Goal: Task Accomplishment & Management: Manage account settings

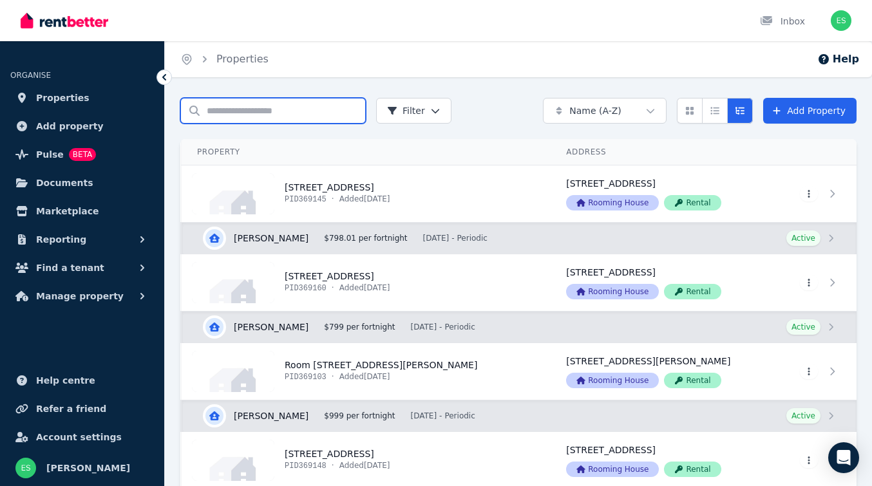
click at [227, 110] on input "Search properties" at bounding box center [273, 111] width 186 height 26
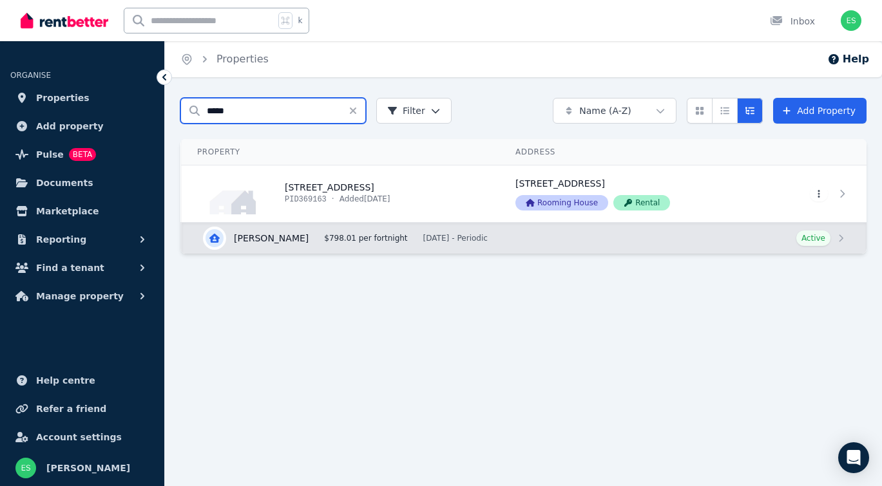
type input "*****"
drag, startPoint x: 227, startPoint y: 110, endPoint x: 333, endPoint y: 196, distance: 136.4
click at [333, 196] on link "View property details" at bounding box center [341, 194] width 318 height 57
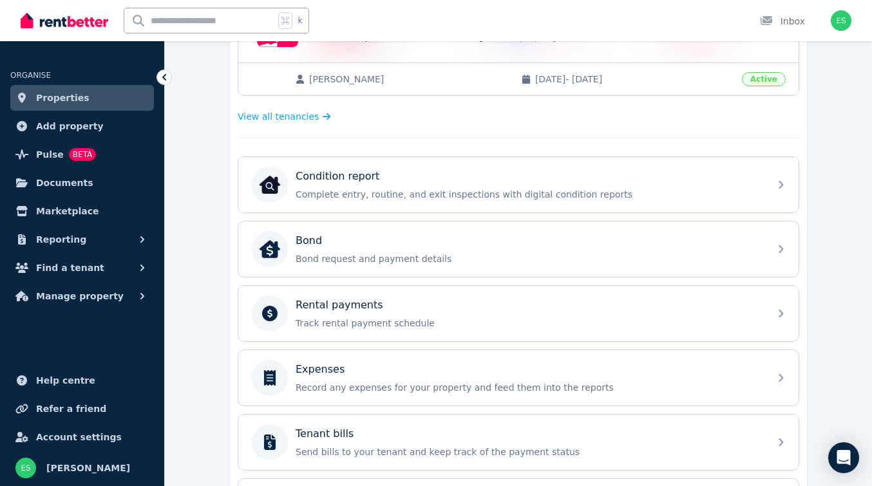
scroll to position [359, 0]
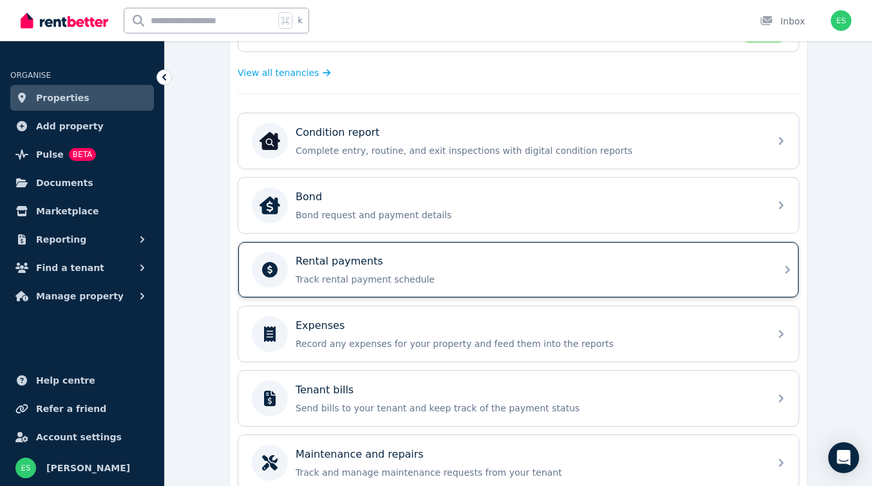
click at [390, 277] on p "Track rental payment schedule" at bounding box center [529, 279] width 466 height 13
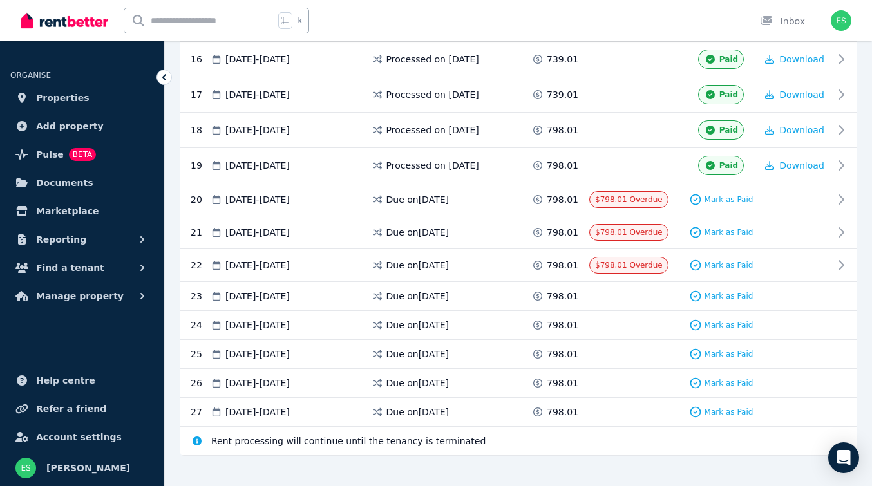
scroll to position [803, 0]
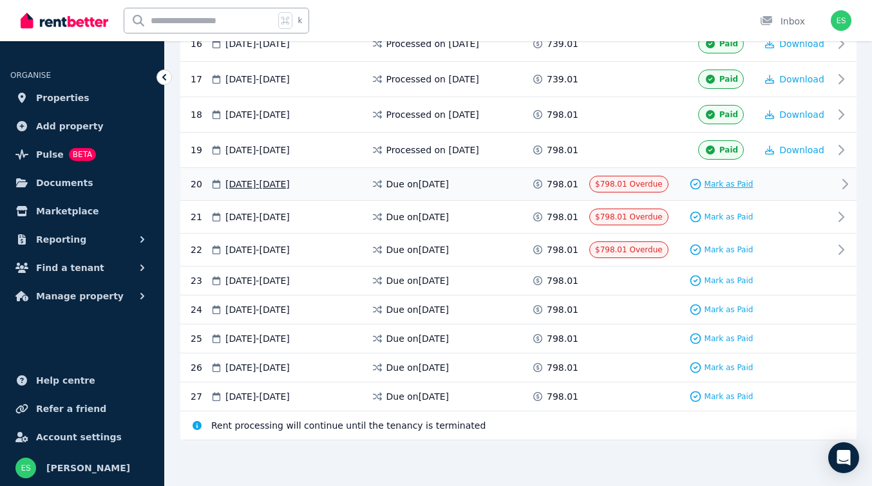
click at [722, 184] on span "Mark as Paid" at bounding box center [729, 184] width 49 height 10
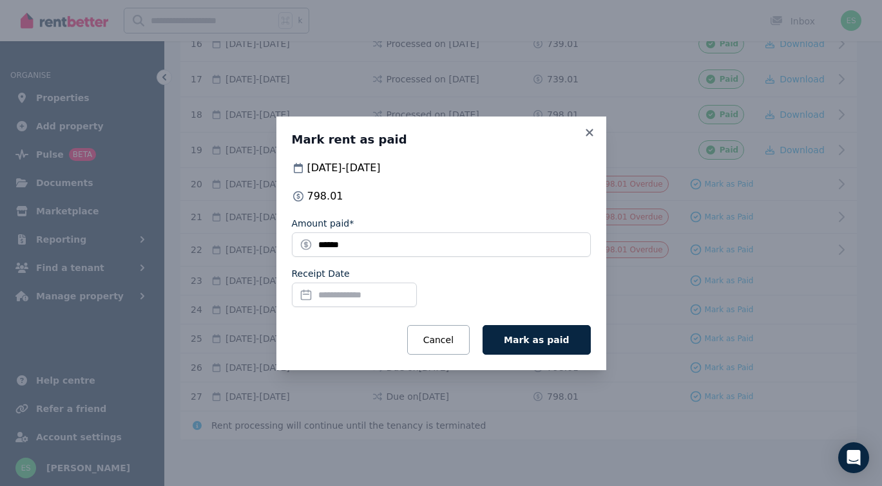
click at [354, 294] on input "Receipt Date" at bounding box center [354, 295] width 125 height 24
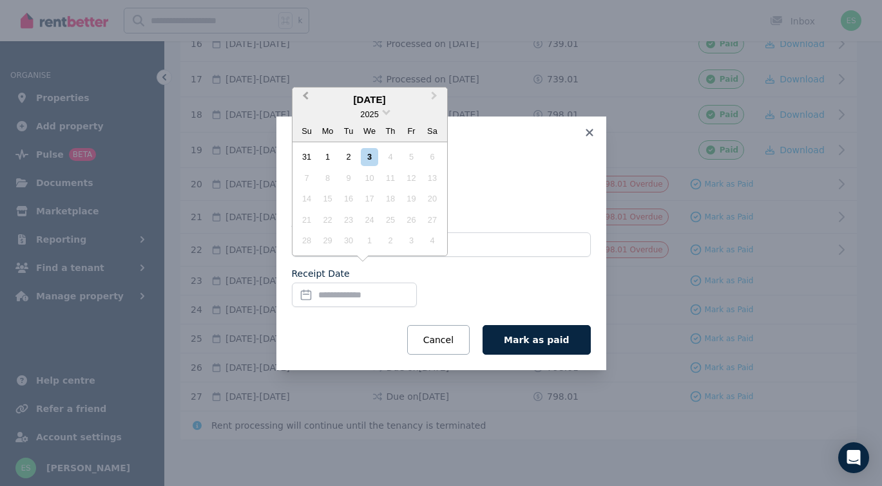
click at [305, 97] on span "Previous Month" at bounding box center [305, 98] width 0 height 19
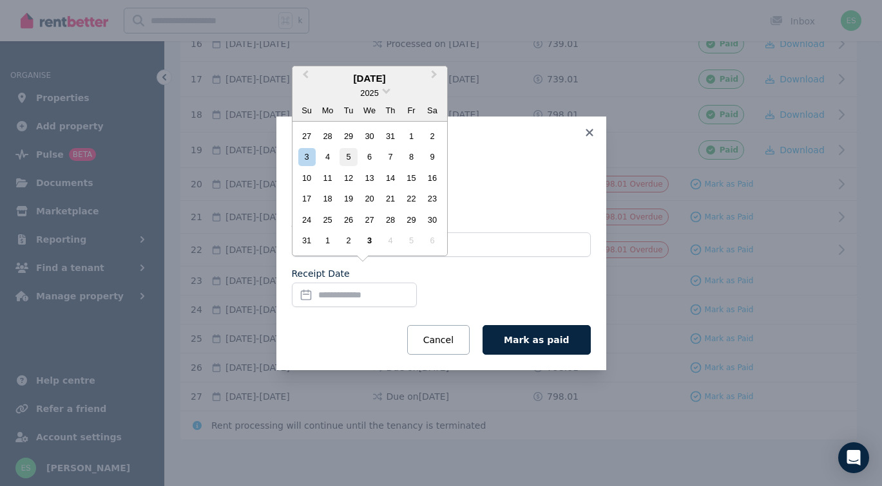
click at [347, 160] on div "5" at bounding box center [347, 156] width 17 height 17
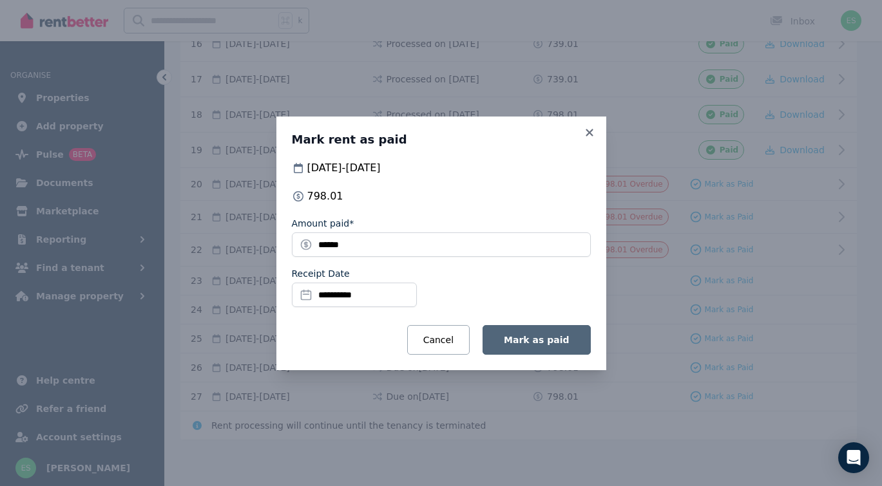
click at [550, 341] on span "Mark as paid" at bounding box center [536, 340] width 65 height 10
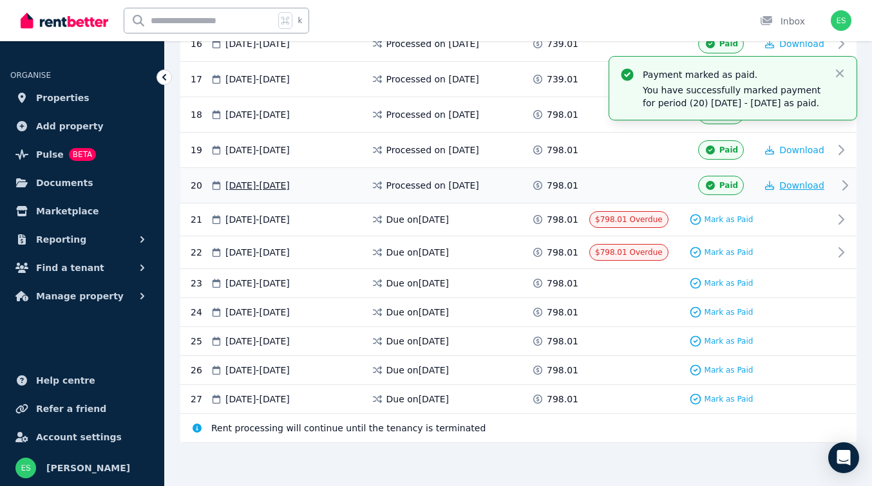
click at [800, 185] on span "Download" at bounding box center [801, 185] width 45 height 10
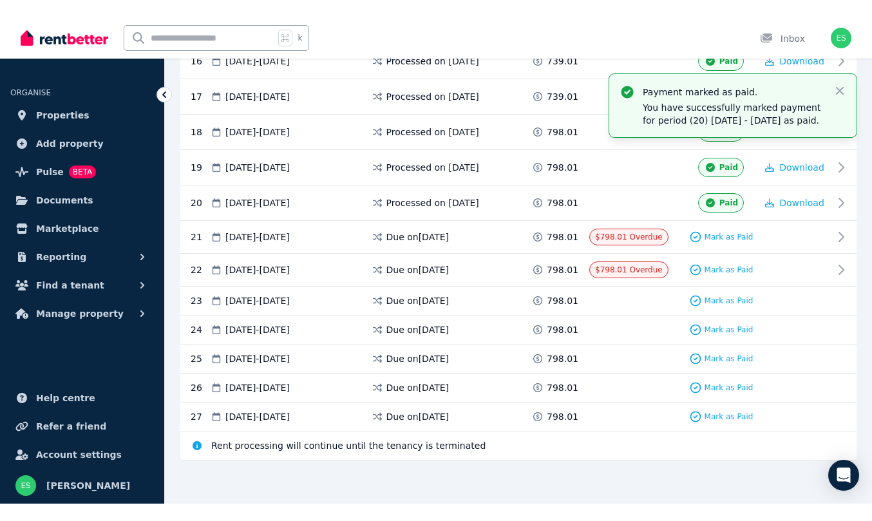
scroll to position [0, 0]
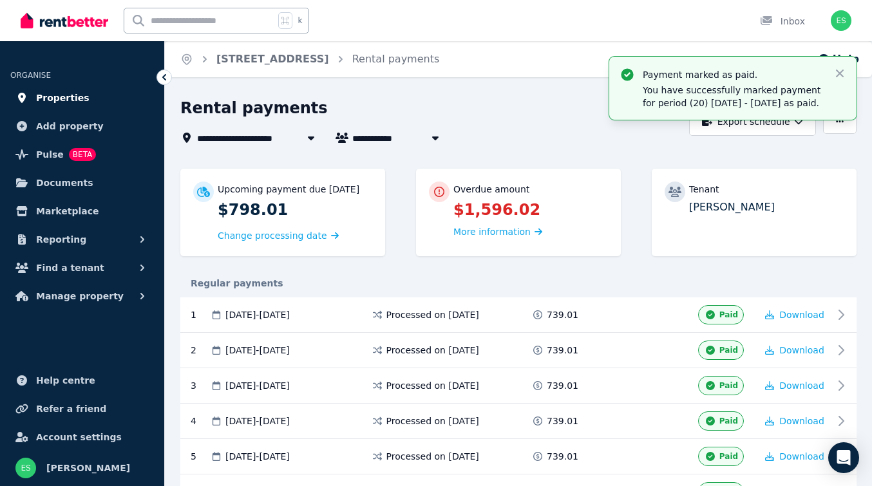
click at [56, 97] on span "Properties" at bounding box center [62, 97] width 53 height 15
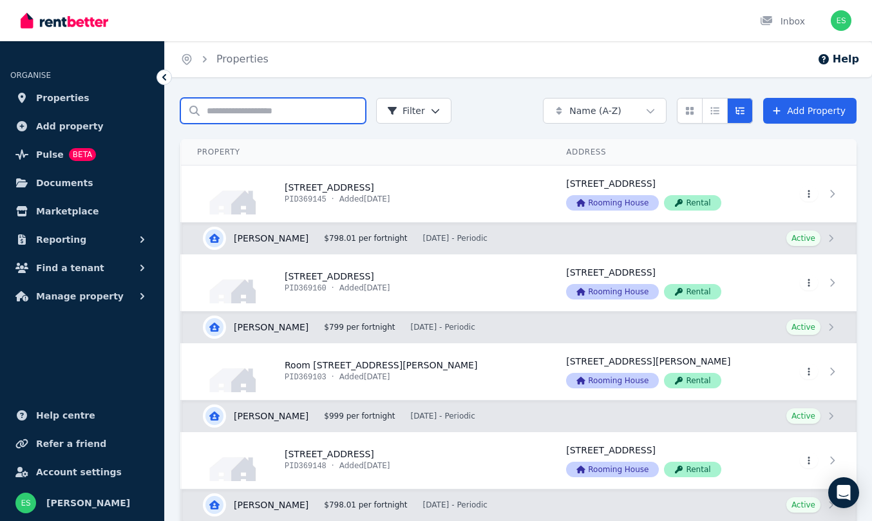
click at [242, 113] on input "Search properties" at bounding box center [273, 111] width 186 height 26
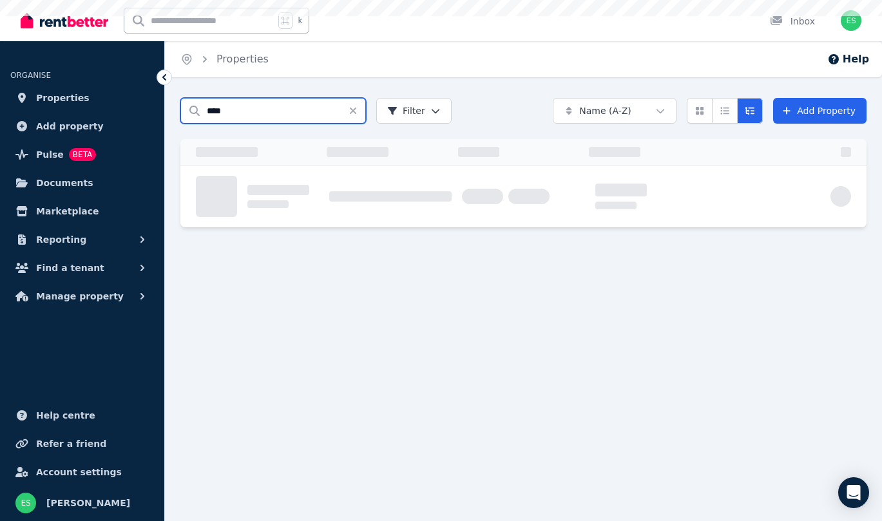
type input "****"
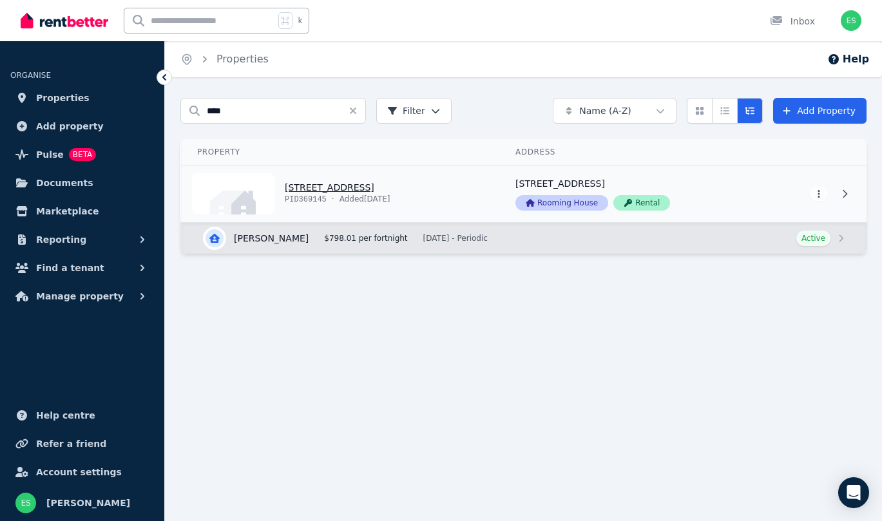
click at [338, 195] on link "View property details" at bounding box center [341, 194] width 318 height 57
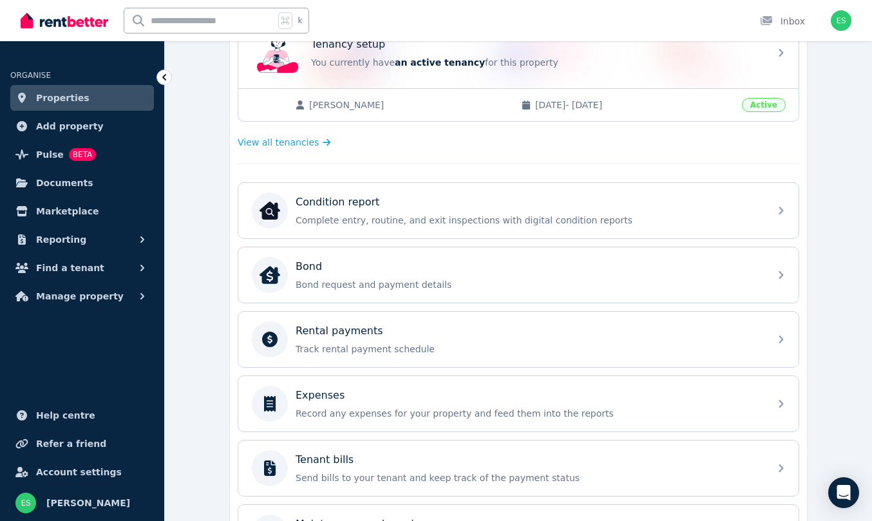
scroll to position [296, 0]
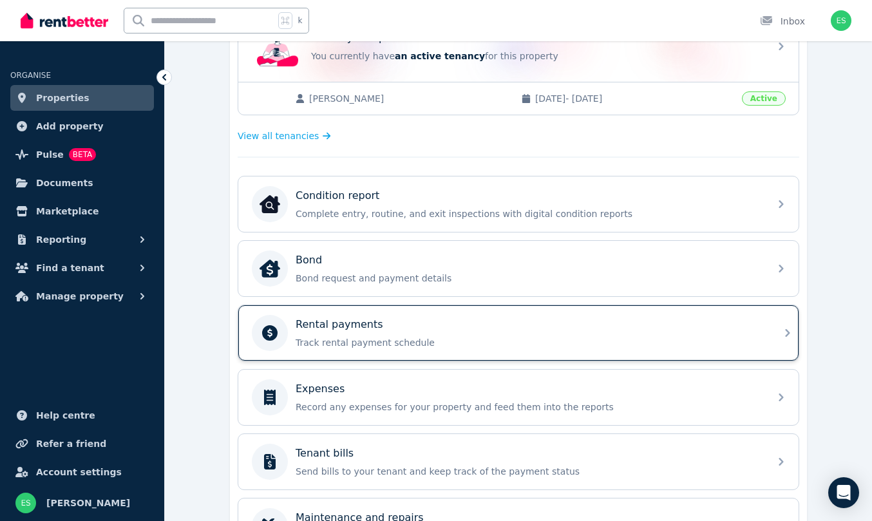
click at [755, 335] on div "Rental payments Track rental payment schedule" at bounding box center [529, 333] width 466 height 32
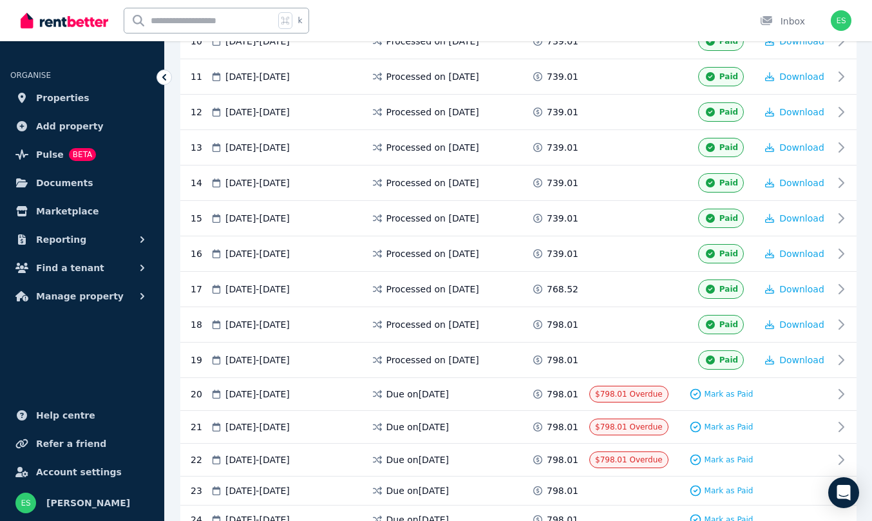
scroll to position [685, 0]
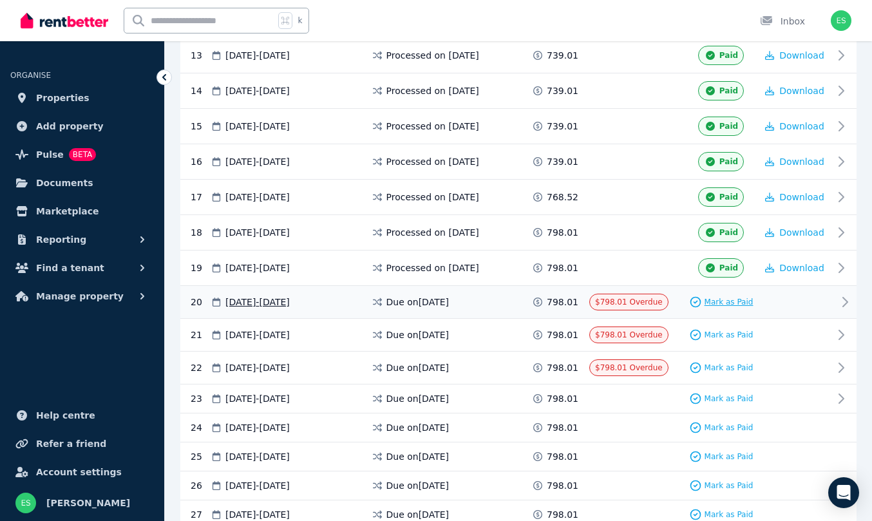
click at [716, 302] on span "Mark as Paid" at bounding box center [729, 302] width 49 height 10
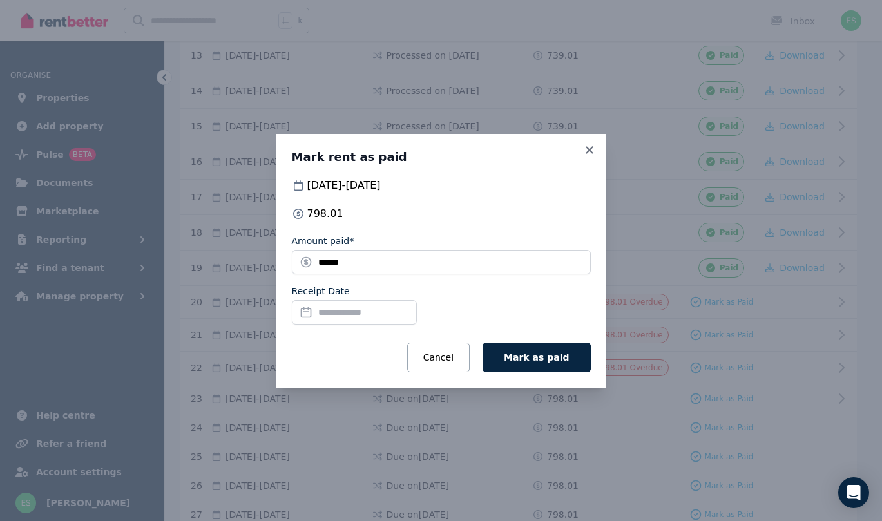
click at [336, 313] on input "Receipt Date" at bounding box center [354, 312] width 125 height 24
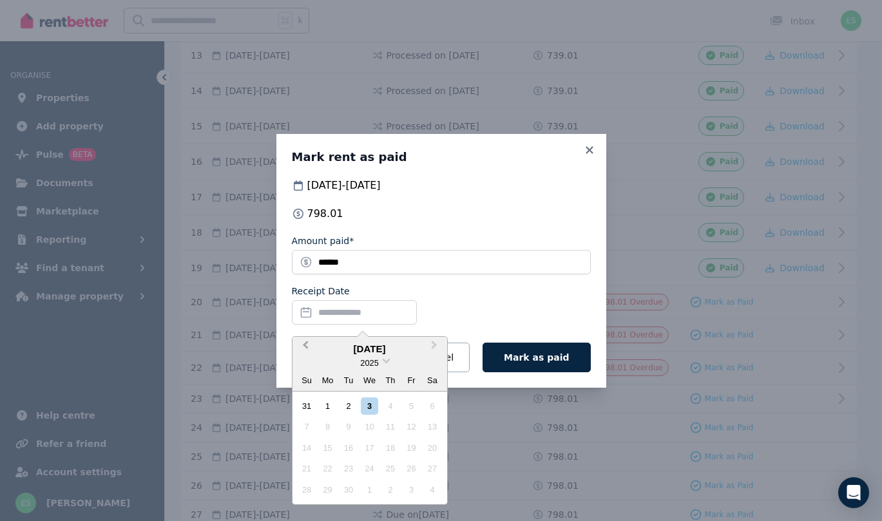
click at [303, 346] on button "Previous Month" at bounding box center [304, 348] width 21 height 21
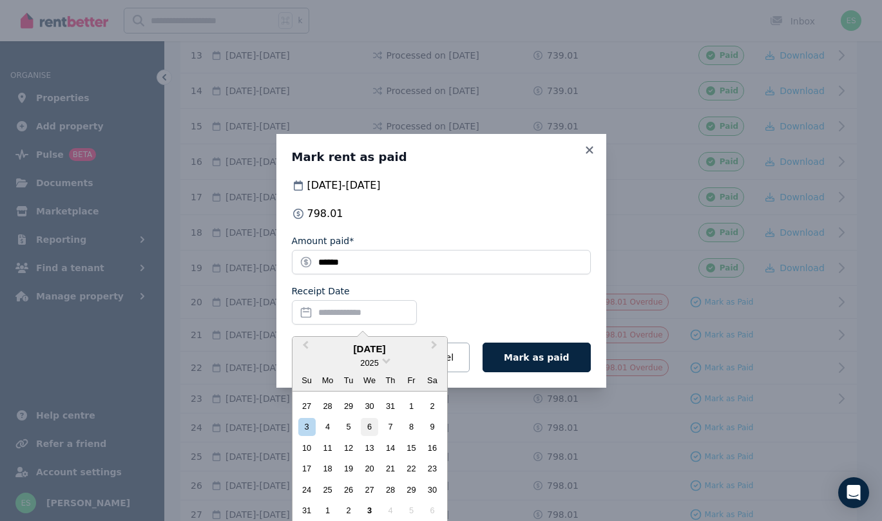
click at [372, 425] on div "6" at bounding box center [369, 426] width 17 height 17
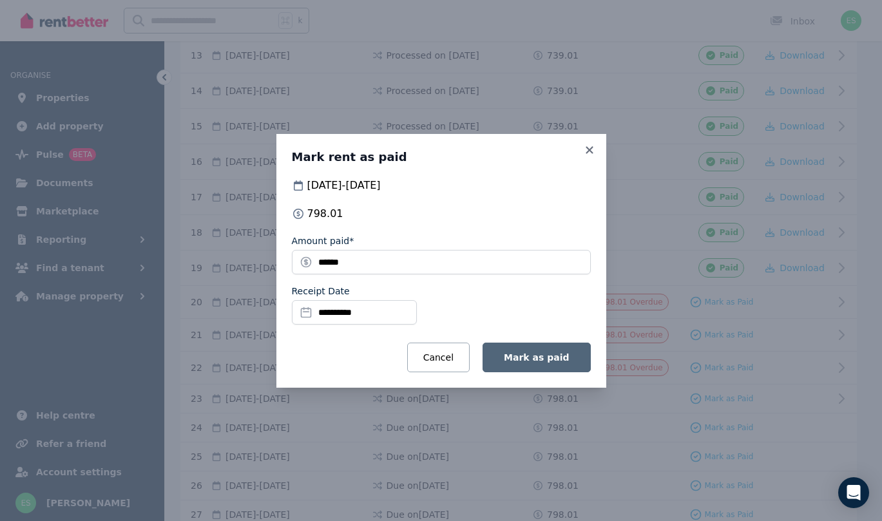
click at [535, 354] on span "Mark as paid" at bounding box center [536, 357] width 65 height 10
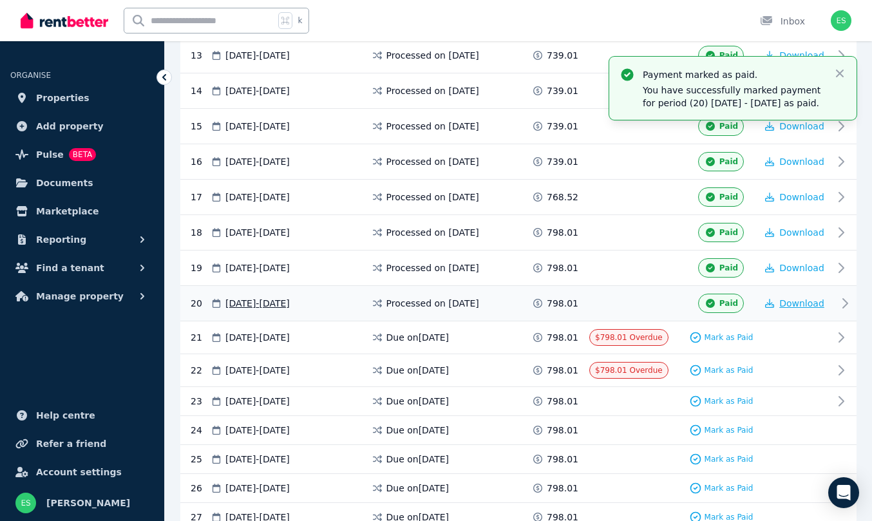
click at [799, 306] on span "Download" at bounding box center [801, 303] width 45 height 10
click at [60, 95] on span "Properties" at bounding box center [62, 97] width 53 height 15
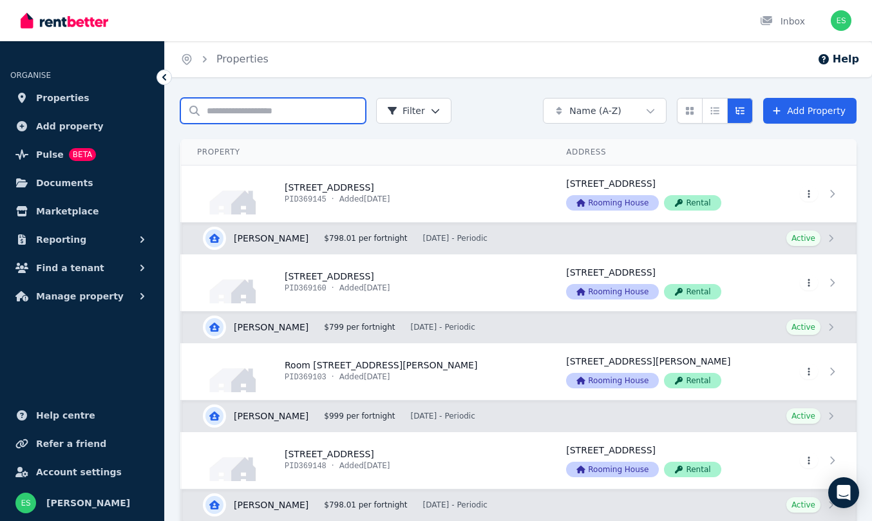
click at [233, 104] on input "Search properties" at bounding box center [273, 111] width 186 height 26
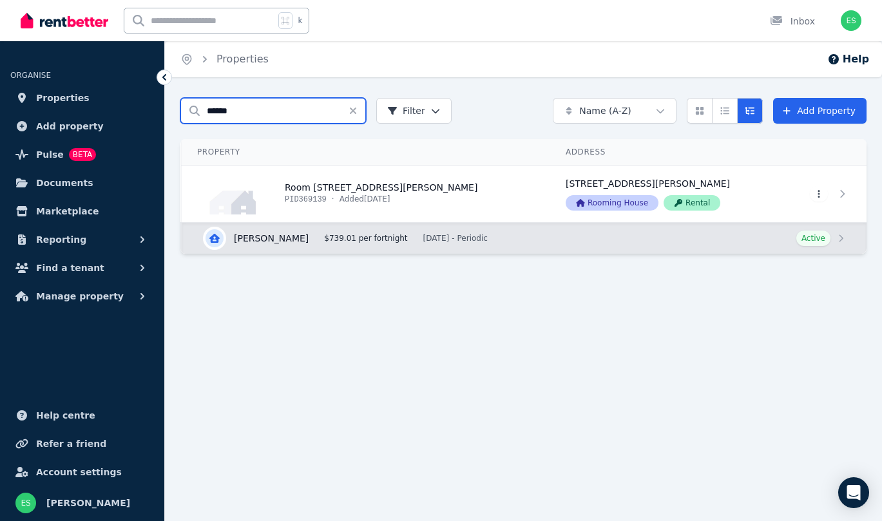
type input "******"
click at [326, 189] on link "View property details" at bounding box center [366, 194] width 368 height 57
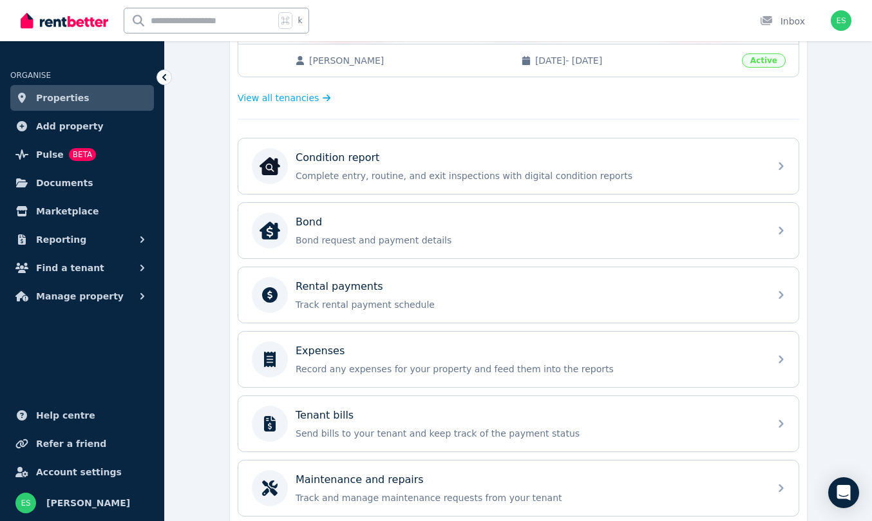
scroll to position [338, 0]
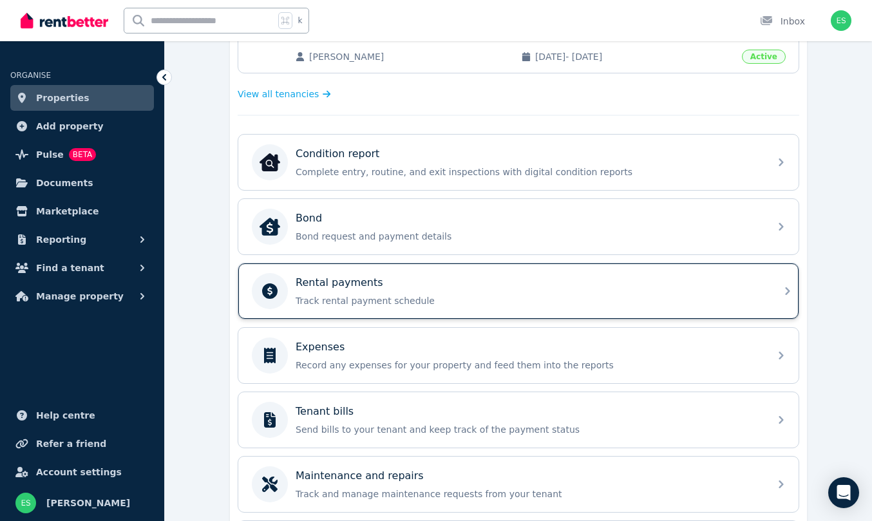
click at [657, 274] on div "Rental payments Track rental payment schedule" at bounding box center [507, 291] width 510 height 36
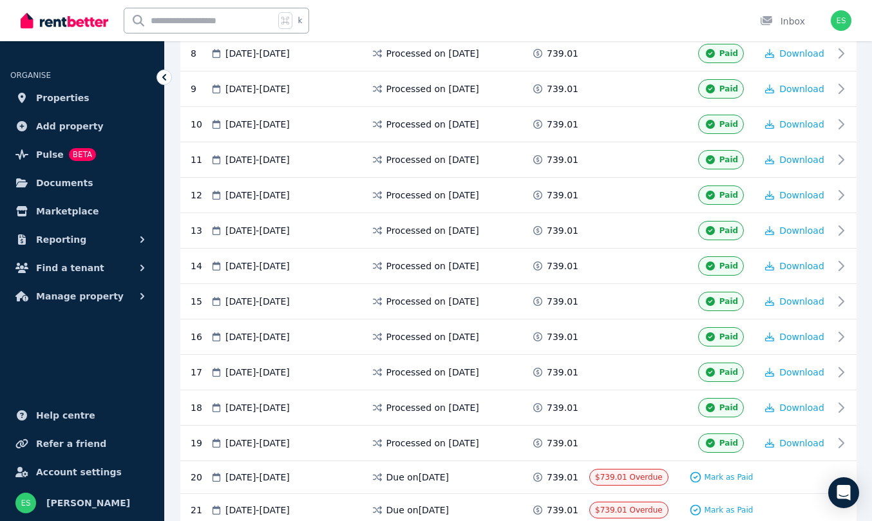
scroll to position [669, 0]
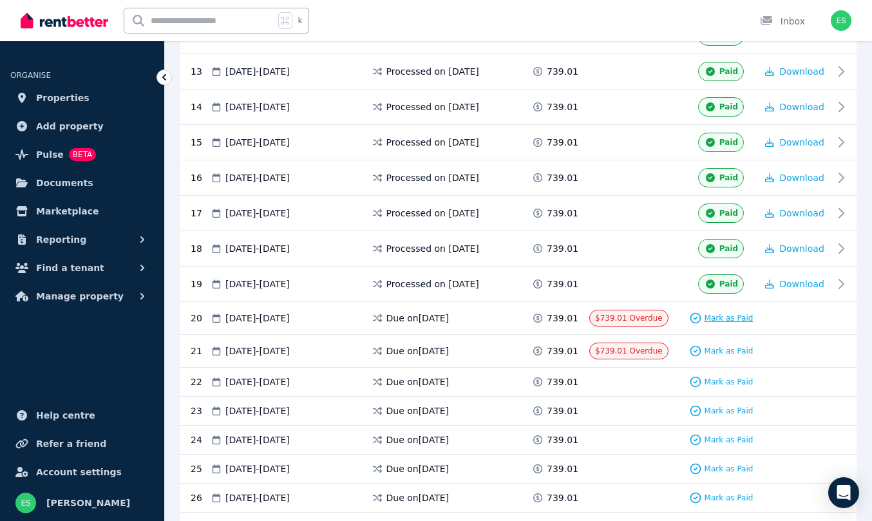
click at [717, 321] on span "Mark as Paid" at bounding box center [729, 318] width 49 height 10
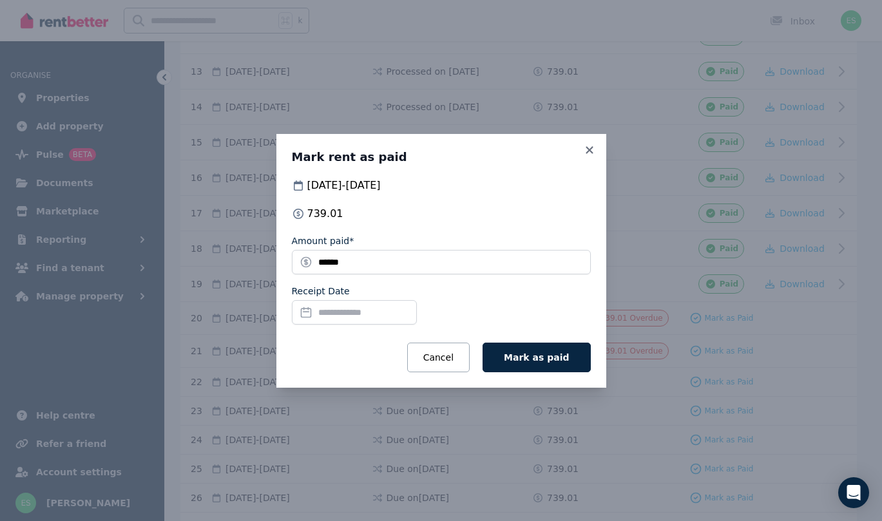
click at [335, 307] on input "Receipt Date" at bounding box center [354, 312] width 125 height 24
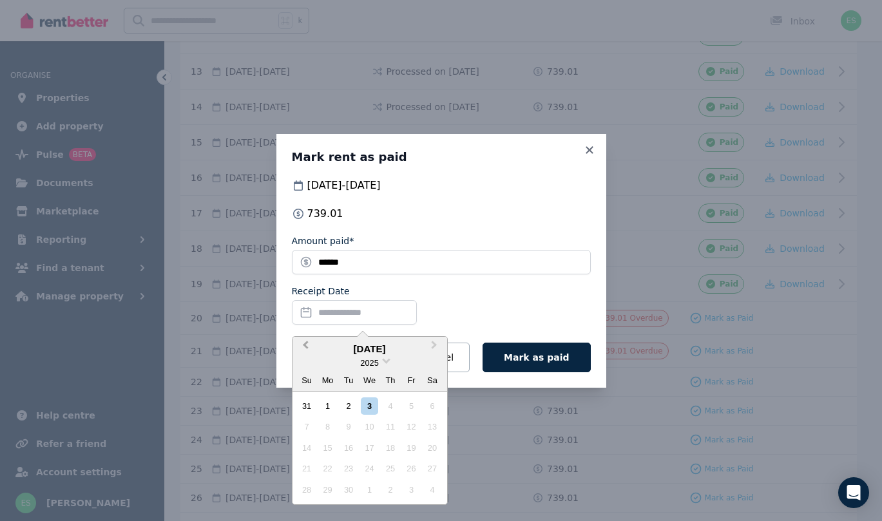
click at [305, 344] on span "Previous Month" at bounding box center [305, 347] width 0 height 19
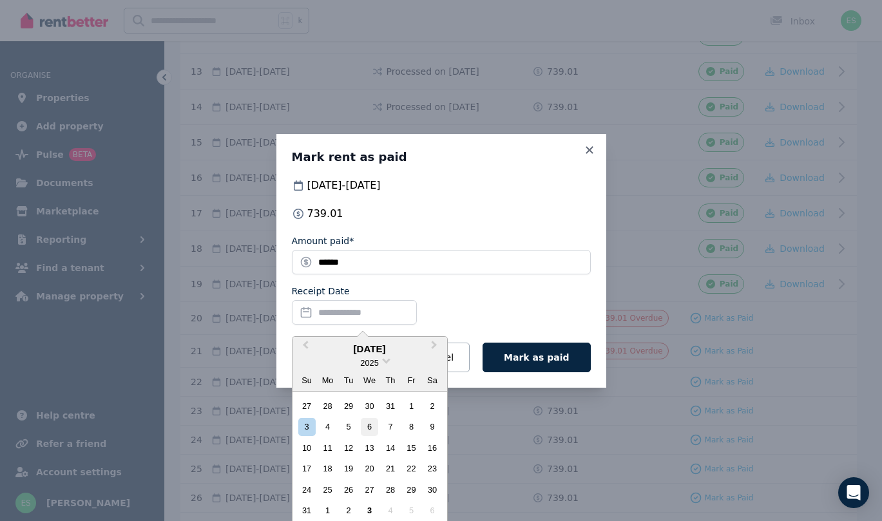
click at [373, 426] on div "6" at bounding box center [369, 426] width 17 height 17
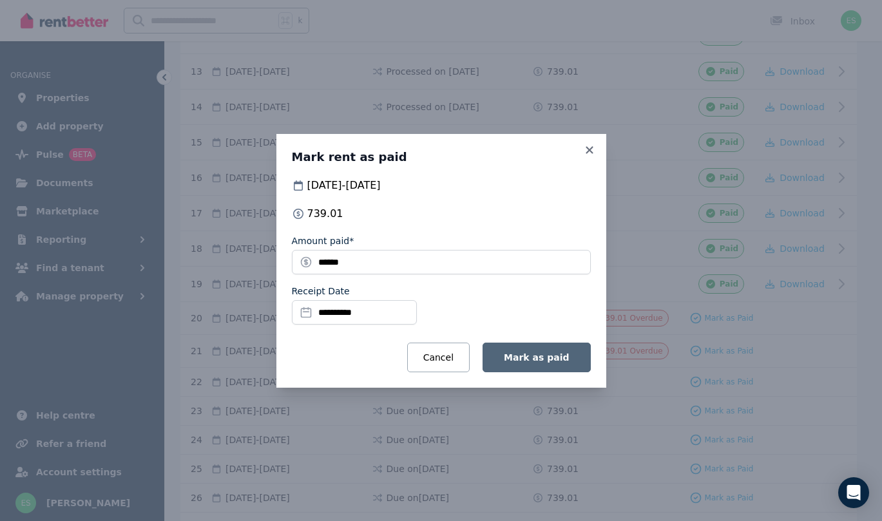
click at [534, 363] on button "Mark as paid" at bounding box center [536, 358] width 108 height 30
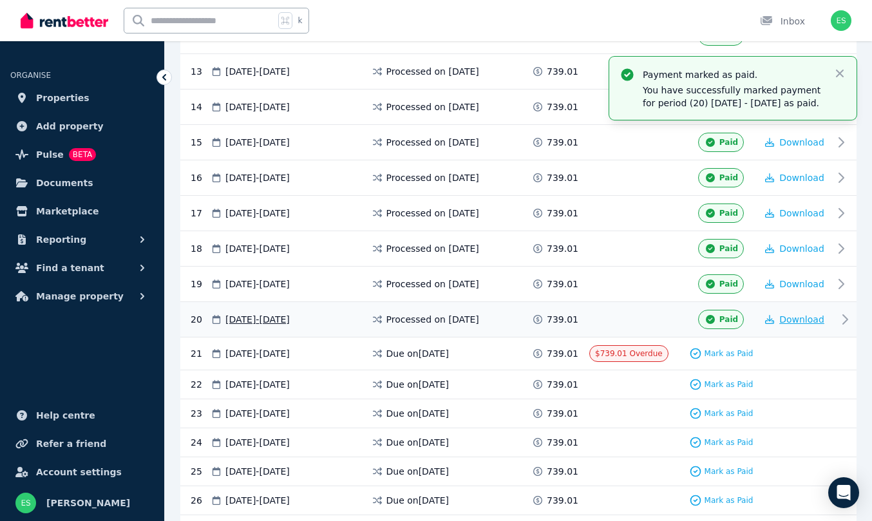
click at [796, 317] on span "Download" at bounding box center [801, 319] width 45 height 10
click at [68, 100] on span "Properties" at bounding box center [62, 97] width 53 height 15
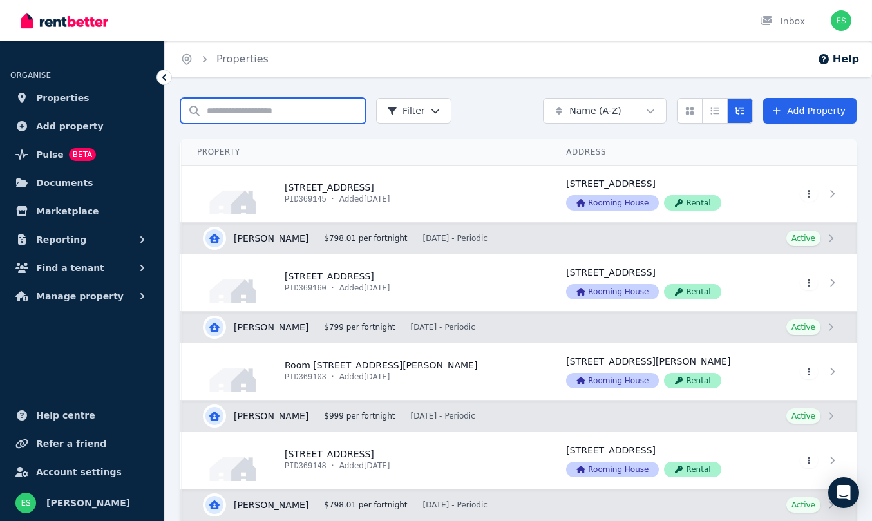
click at [260, 109] on input "Search properties" at bounding box center [273, 111] width 186 height 26
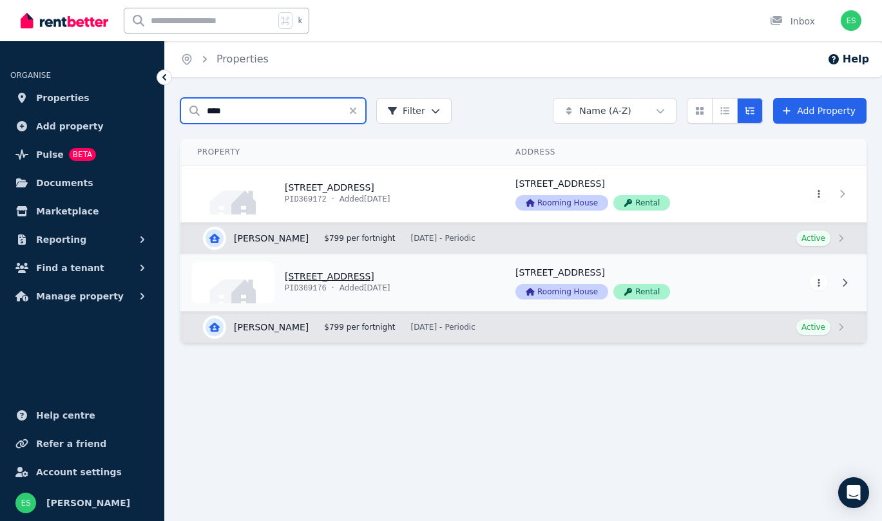
type input "****"
click at [341, 273] on link "View property details" at bounding box center [341, 282] width 318 height 57
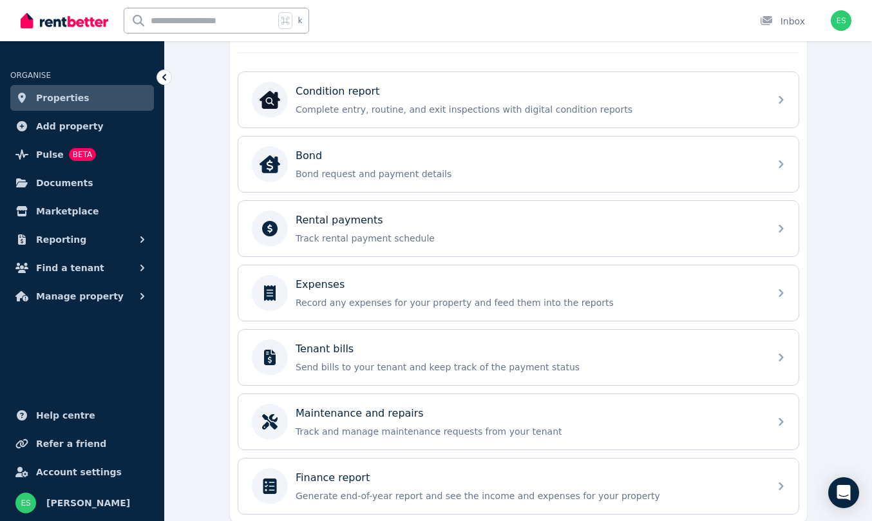
scroll to position [423, 0]
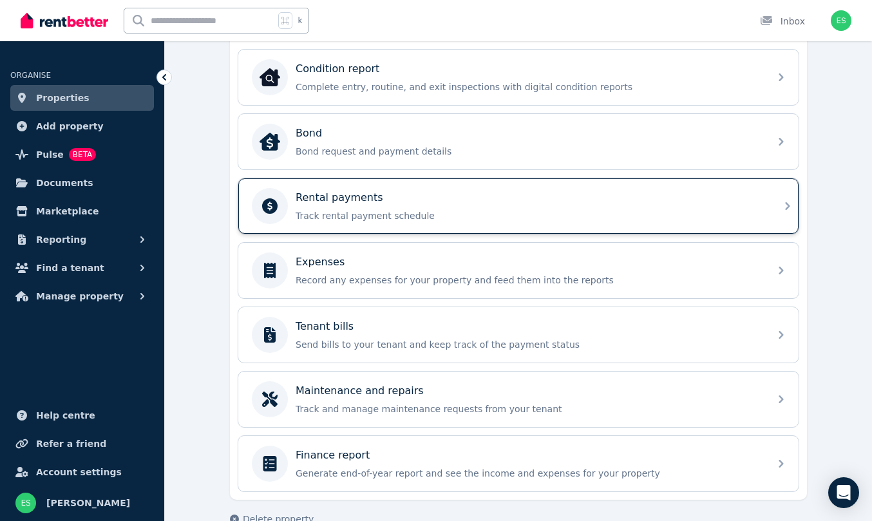
click at [368, 209] on div "Rental payments Track rental payment schedule" at bounding box center [529, 206] width 466 height 32
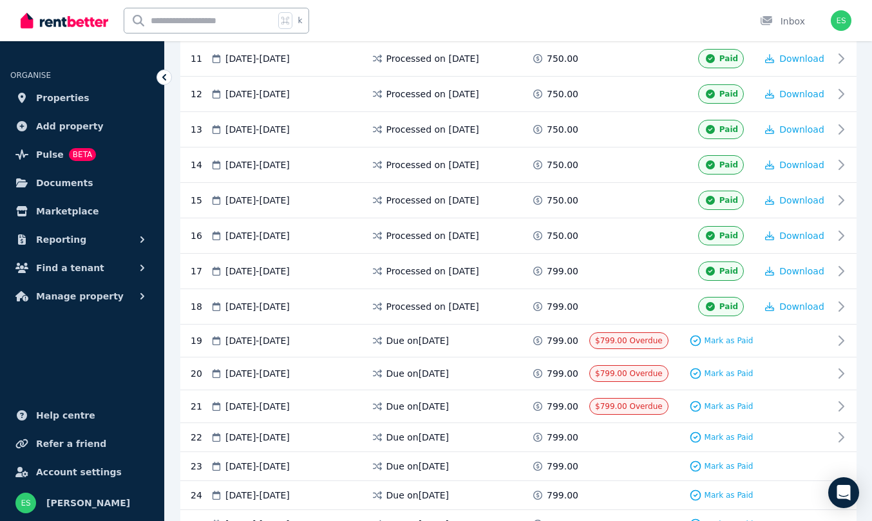
scroll to position [633, 0]
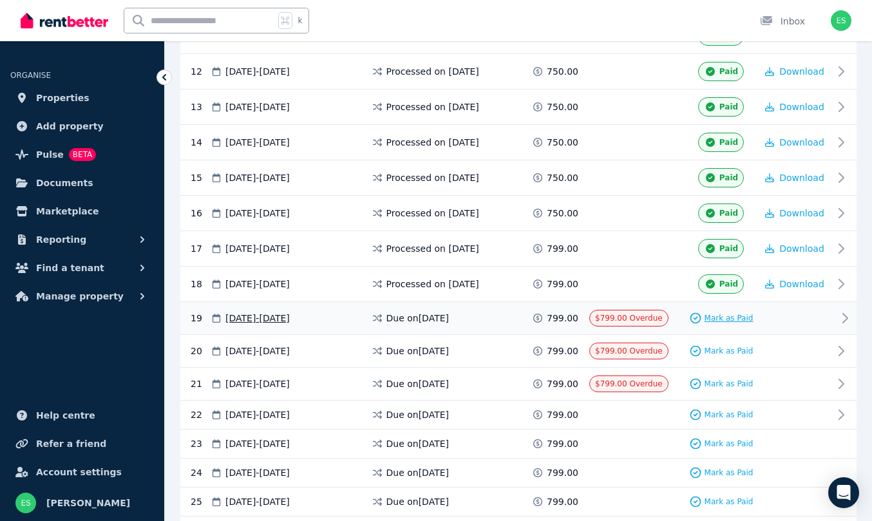
click at [731, 318] on span "Mark as Paid" at bounding box center [729, 318] width 49 height 10
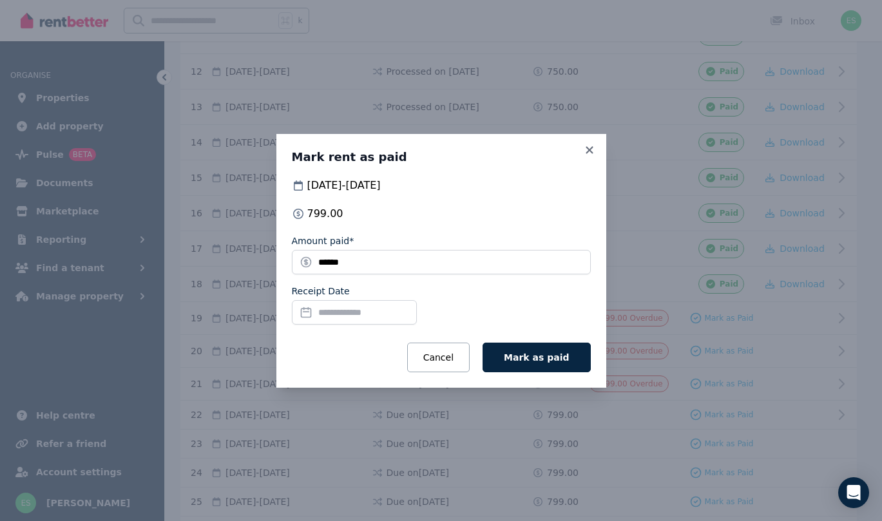
click at [344, 316] on input "Receipt Date" at bounding box center [354, 312] width 125 height 24
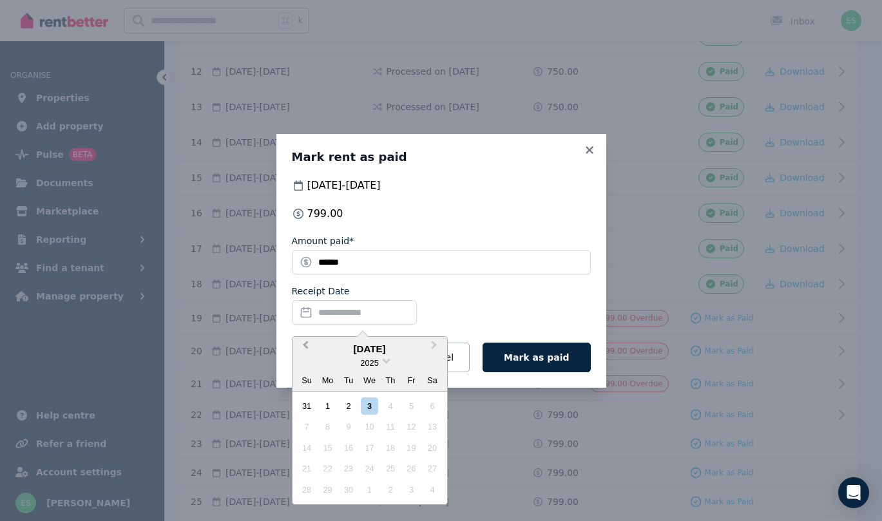
click at [305, 345] on span "Previous Month" at bounding box center [305, 347] width 0 height 19
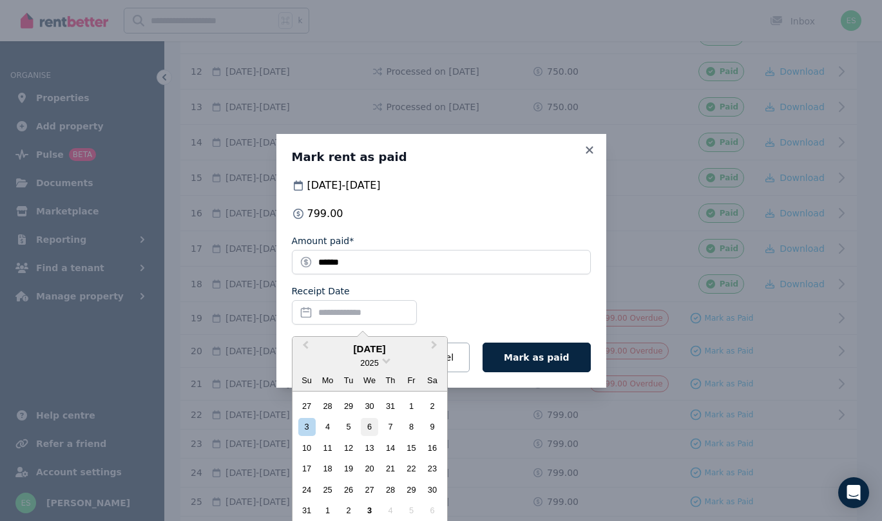
click at [368, 425] on div "6" at bounding box center [369, 426] width 17 height 17
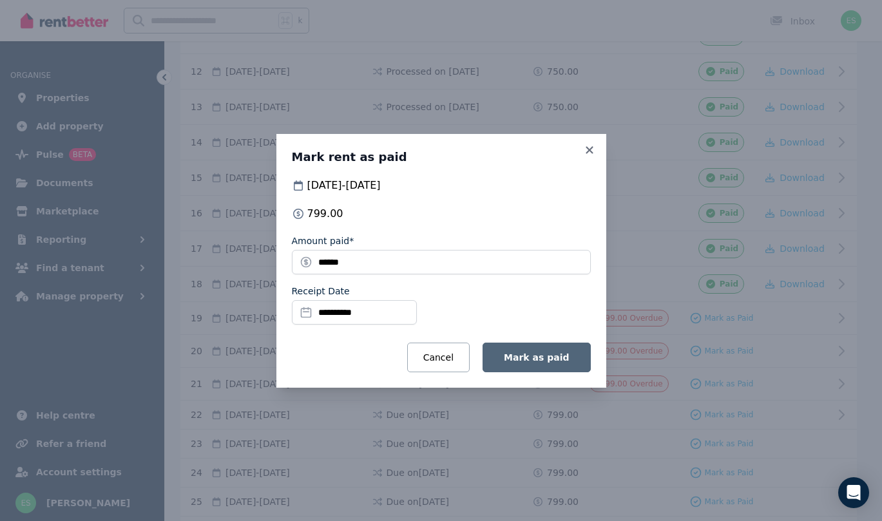
click at [543, 359] on span "Mark as paid" at bounding box center [536, 357] width 65 height 10
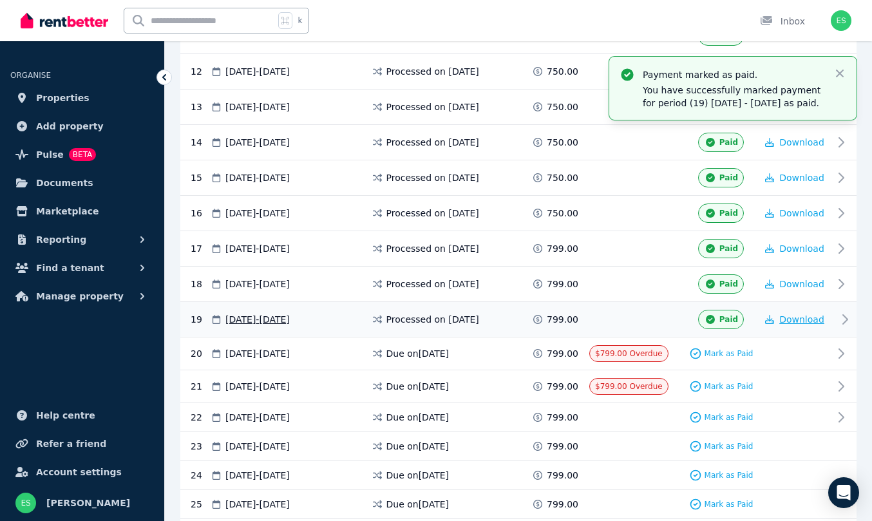
click at [794, 322] on span "Download" at bounding box center [801, 319] width 45 height 10
click at [65, 97] on span "Properties" at bounding box center [62, 97] width 53 height 15
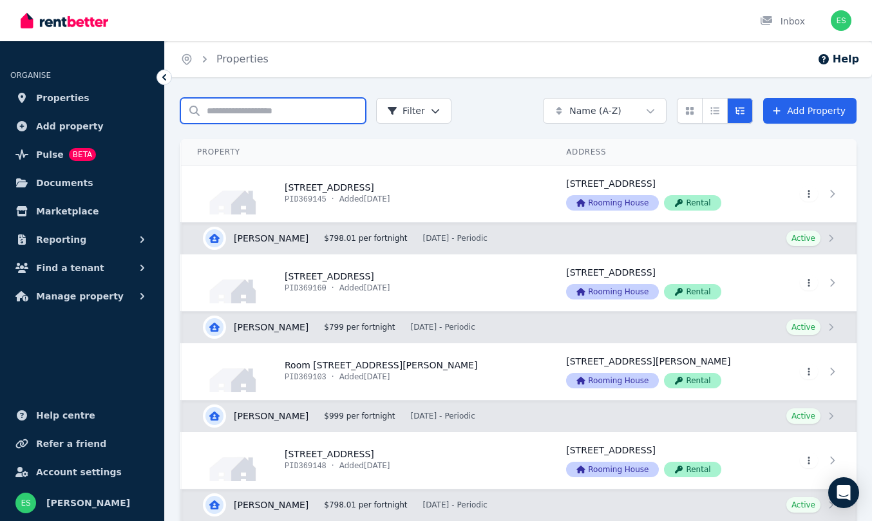
click at [289, 110] on input "Search properties" at bounding box center [273, 111] width 186 height 26
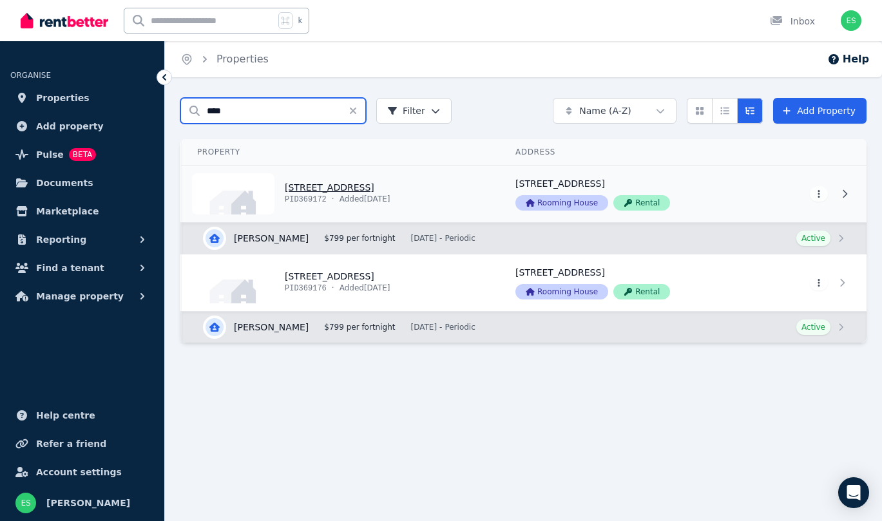
type input "****"
click at [350, 188] on link "View property details" at bounding box center [341, 194] width 318 height 57
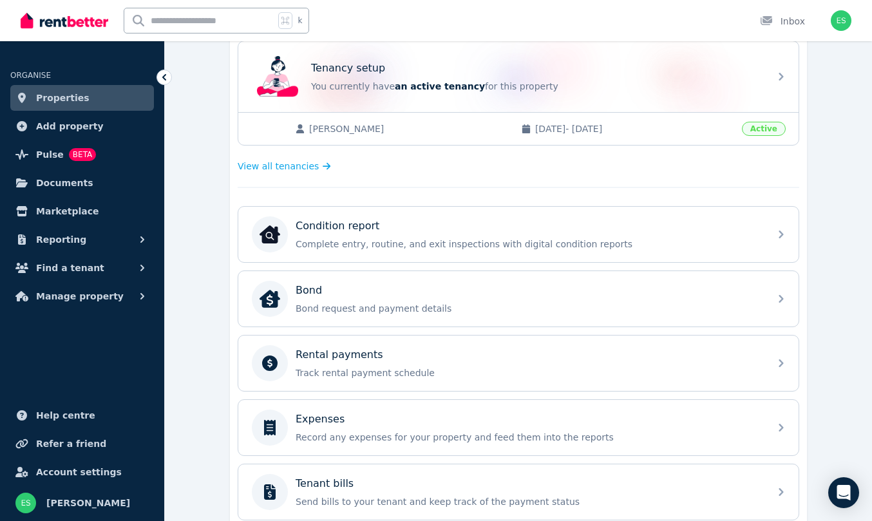
scroll to position [269, 0]
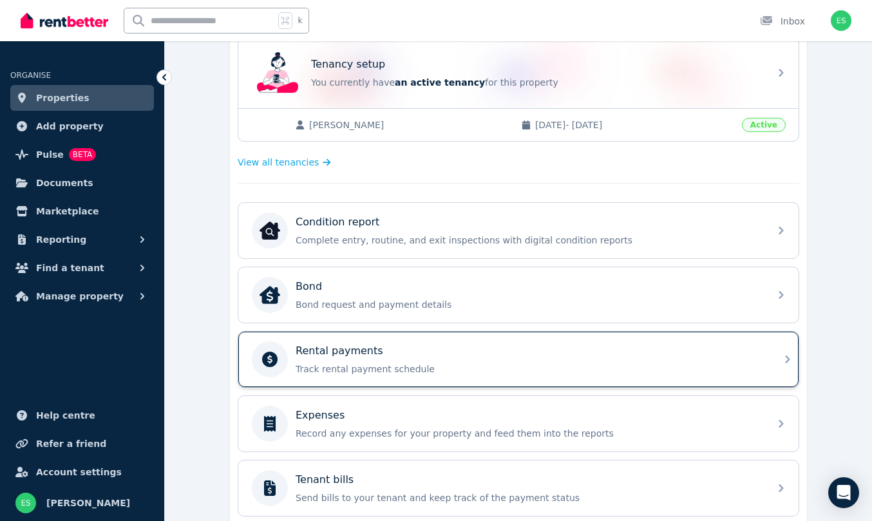
click at [367, 354] on p "Rental payments" at bounding box center [340, 350] width 88 height 15
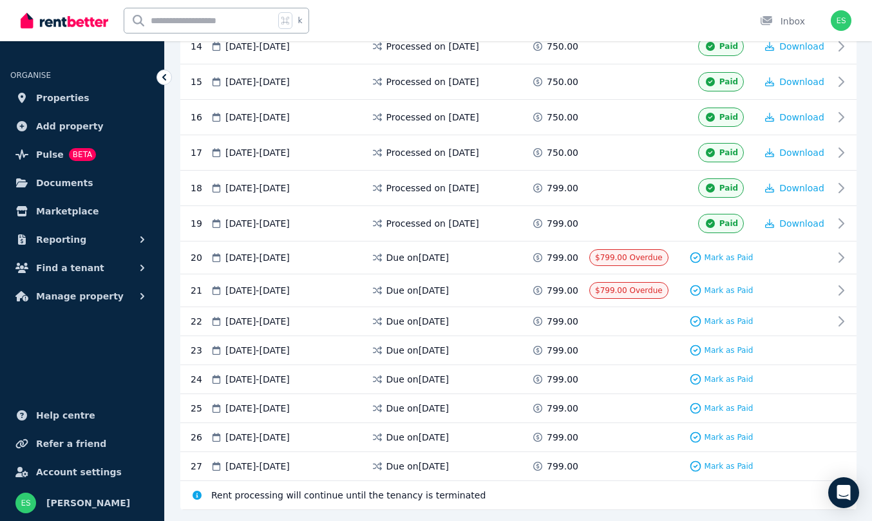
scroll to position [736, 0]
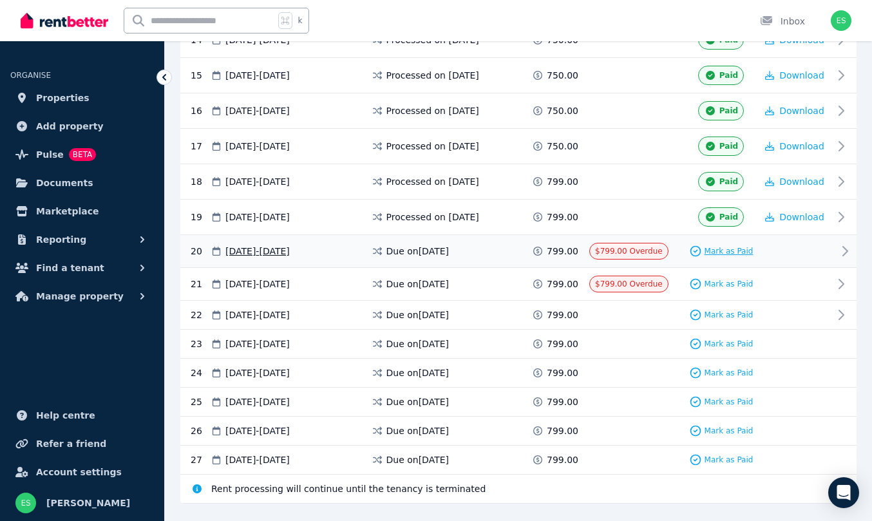
click at [732, 248] on span "Mark as Paid" at bounding box center [729, 251] width 49 height 10
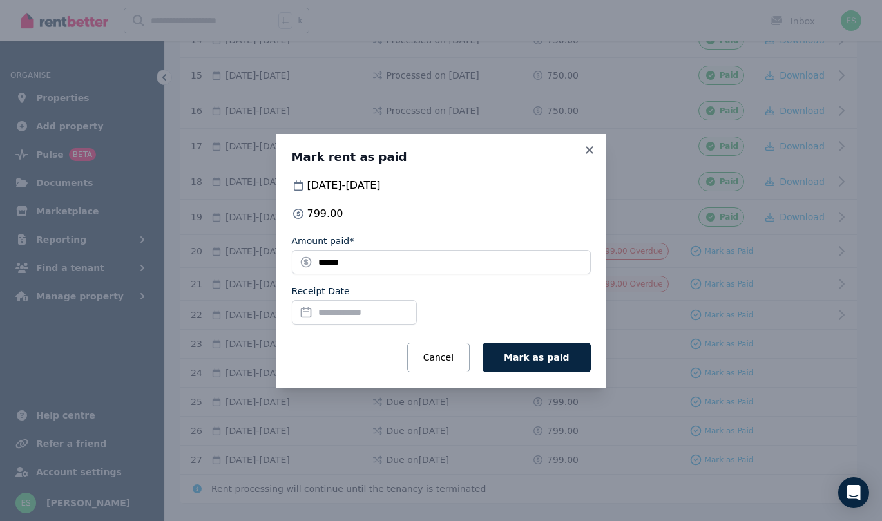
click at [341, 314] on input "Receipt Date" at bounding box center [354, 312] width 125 height 24
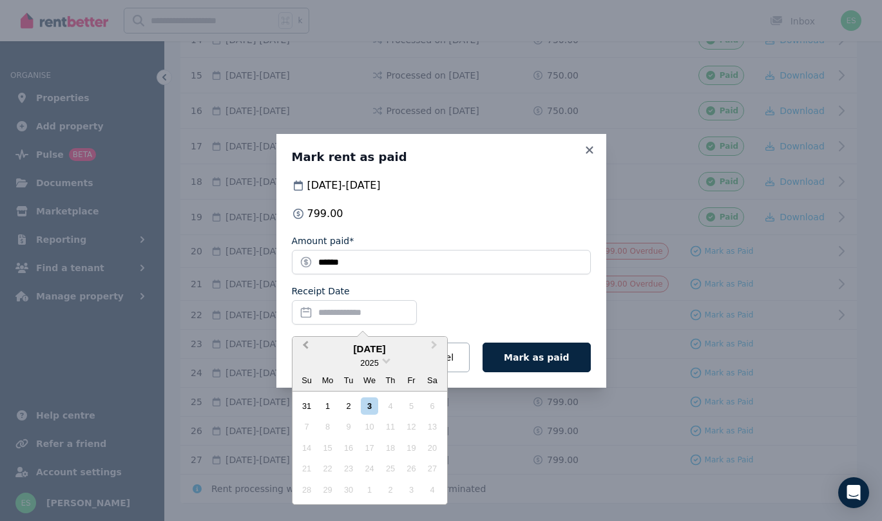
click at [305, 344] on span "Previous Month" at bounding box center [305, 347] width 0 height 19
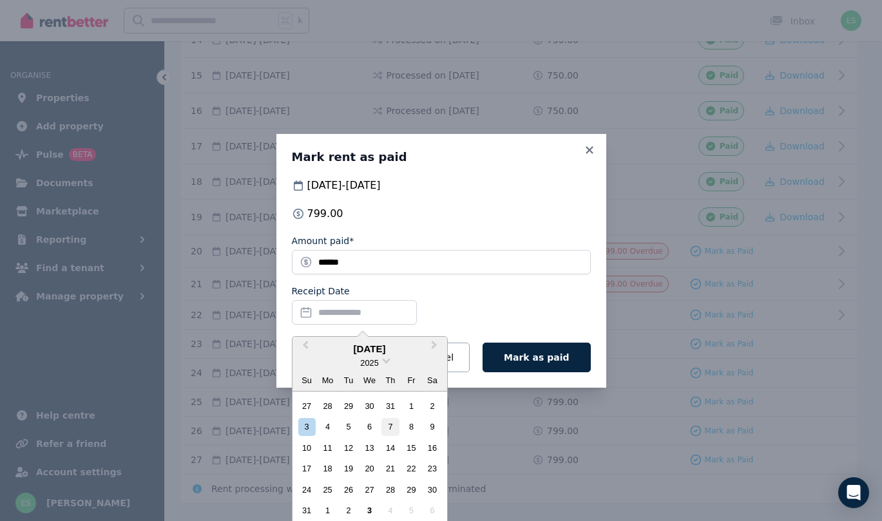
click at [388, 425] on div "7" at bounding box center [389, 426] width 17 height 17
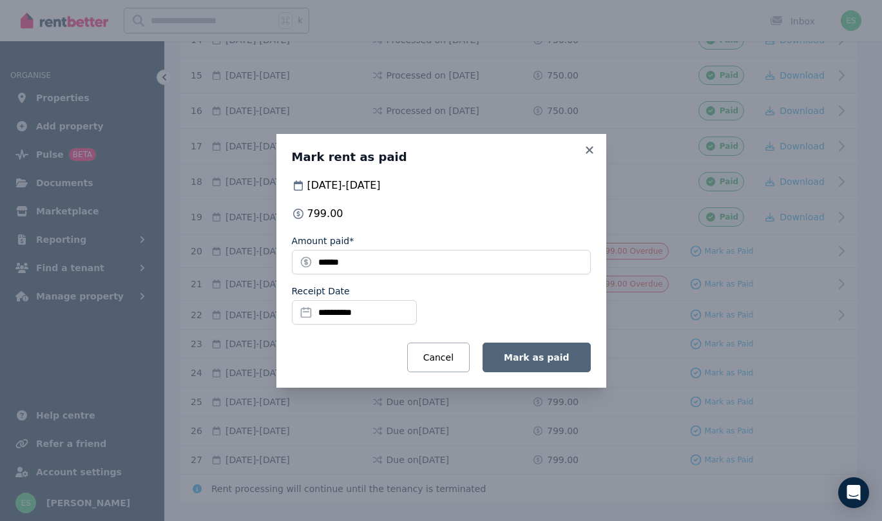
click at [535, 357] on span "Mark as paid" at bounding box center [536, 357] width 65 height 10
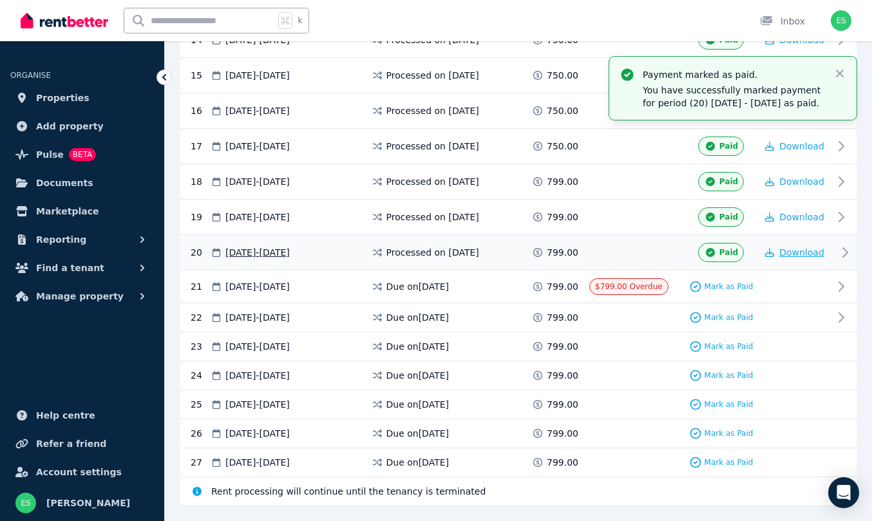
click at [798, 258] on span "Download" at bounding box center [801, 252] width 45 height 10
click at [66, 101] on span "Properties" at bounding box center [62, 97] width 53 height 15
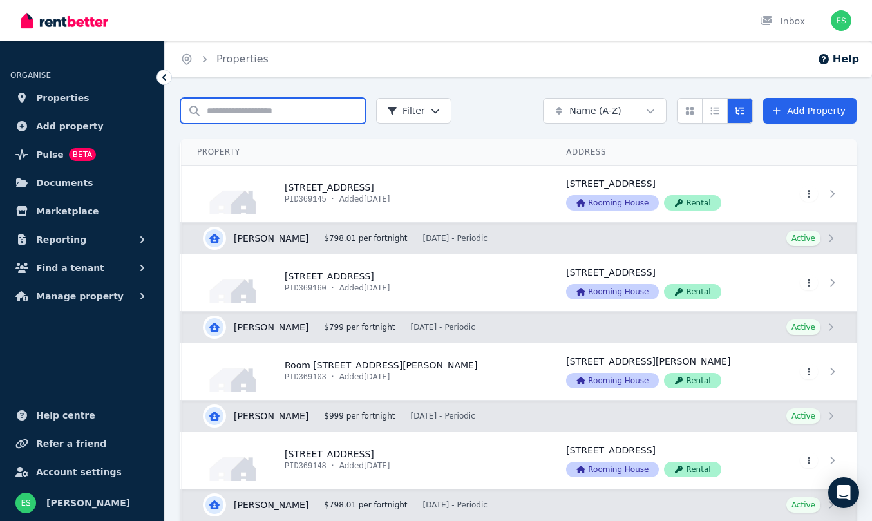
click at [235, 110] on input "Search properties" at bounding box center [273, 111] width 186 height 26
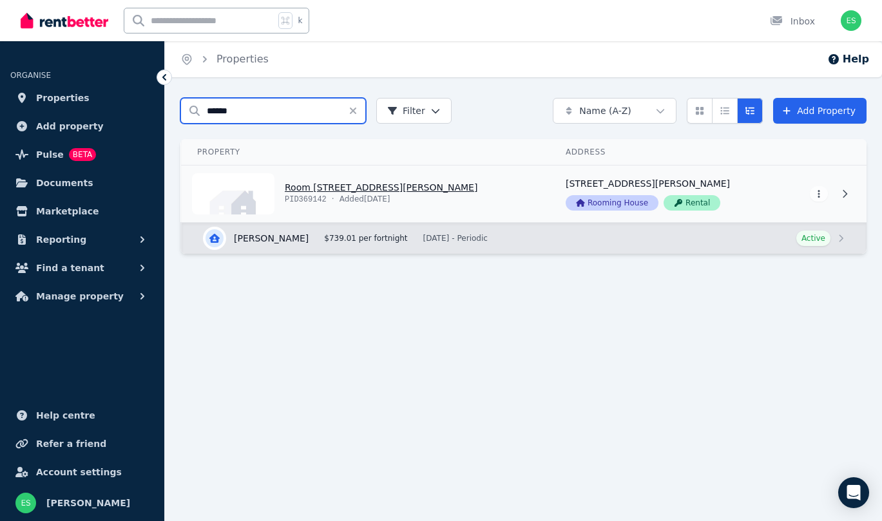
type input "******"
click at [307, 198] on link "View property details" at bounding box center [366, 194] width 368 height 57
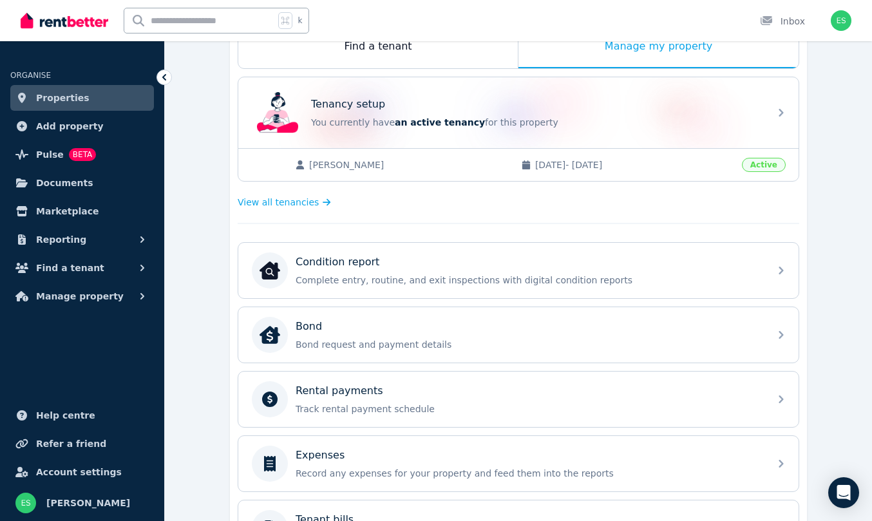
scroll to position [320, 0]
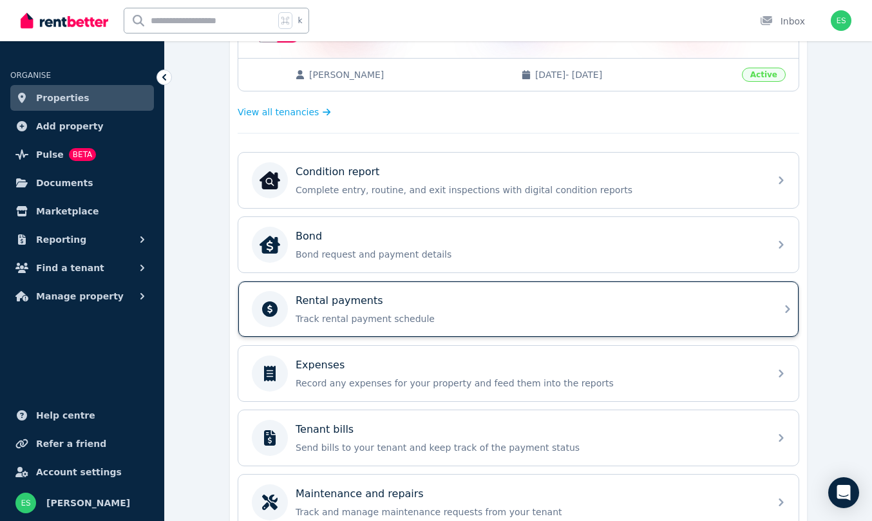
click at [450, 310] on div "Rental payments Track rental payment schedule" at bounding box center [529, 309] width 466 height 32
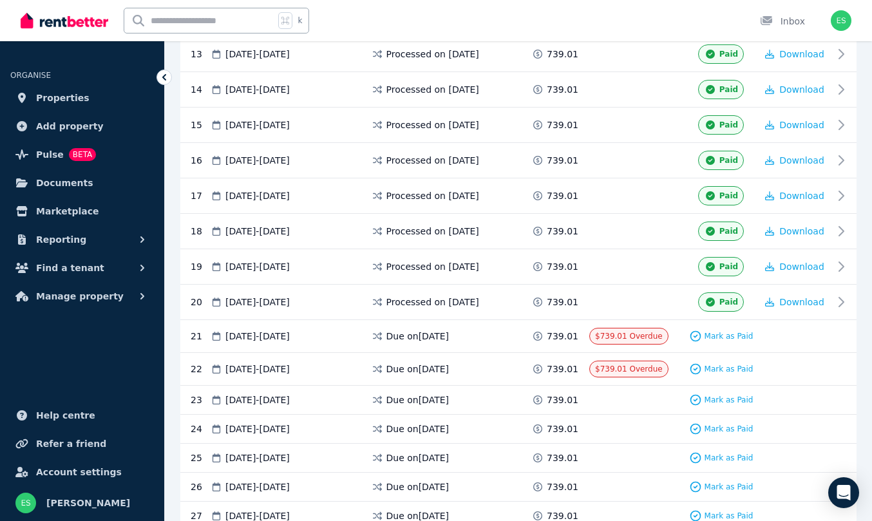
scroll to position [691, 0]
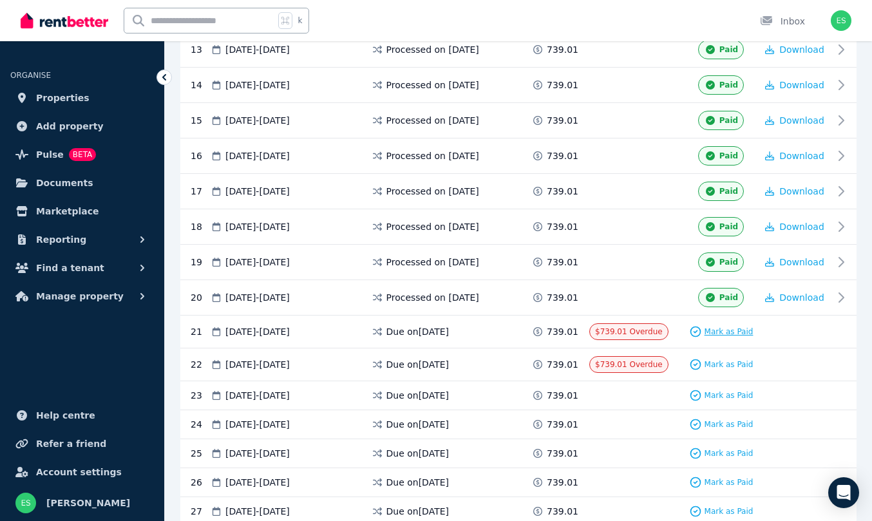
click at [730, 329] on span "Mark as Paid" at bounding box center [729, 332] width 49 height 10
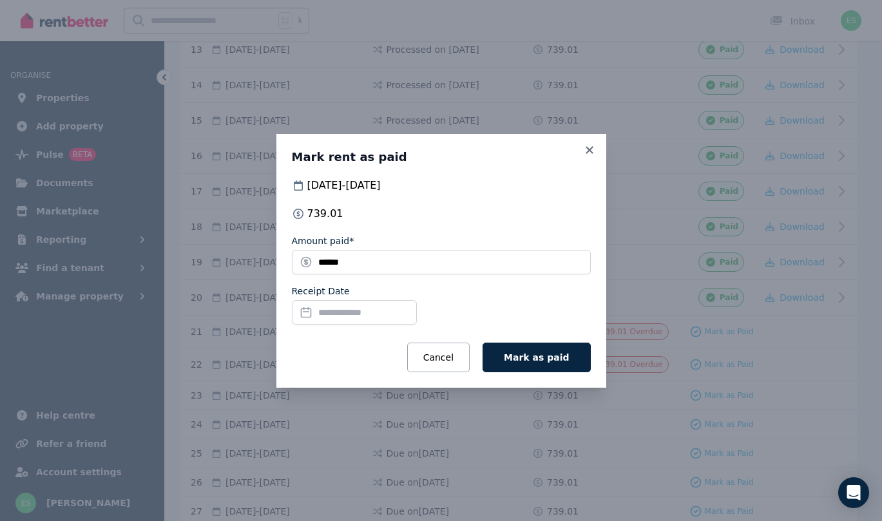
click at [375, 310] on input "Receipt Date" at bounding box center [354, 312] width 125 height 24
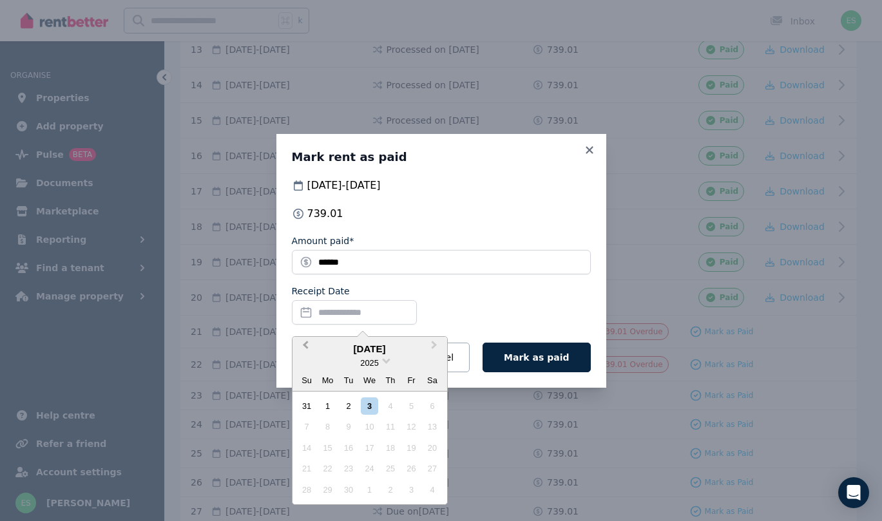
click at [300, 339] on button "Previous Month" at bounding box center [304, 348] width 21 height 21
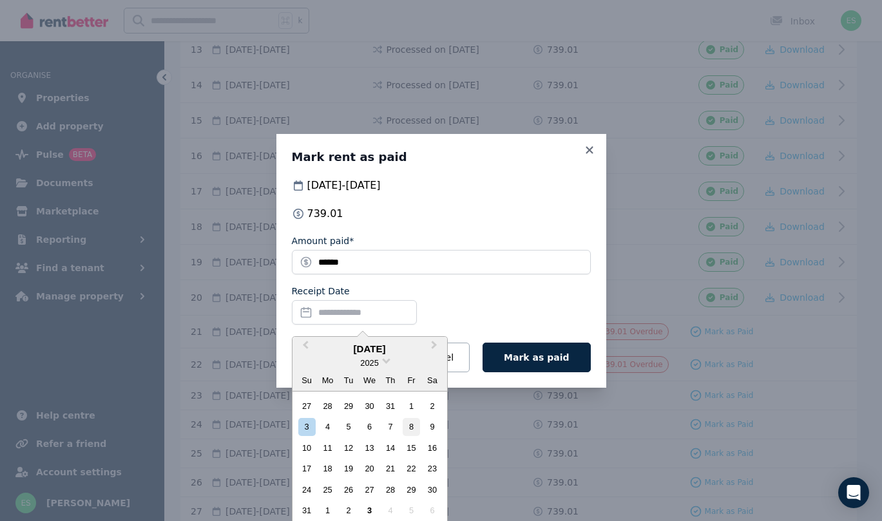
click at [411, 428] on div "8" at bounding box center [411, 426] width 17 height 17
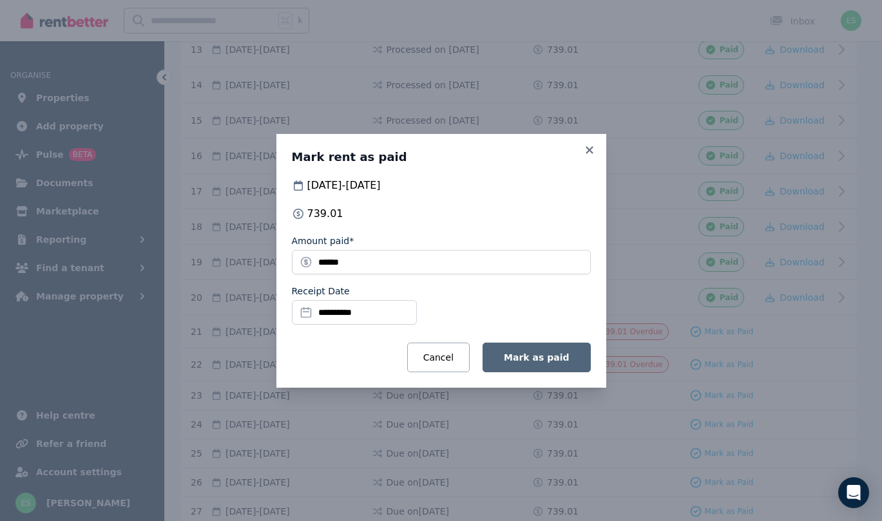
click at [533, 359] on span "Mark as paid" at bounding box center [536, 357] width 65 height 10
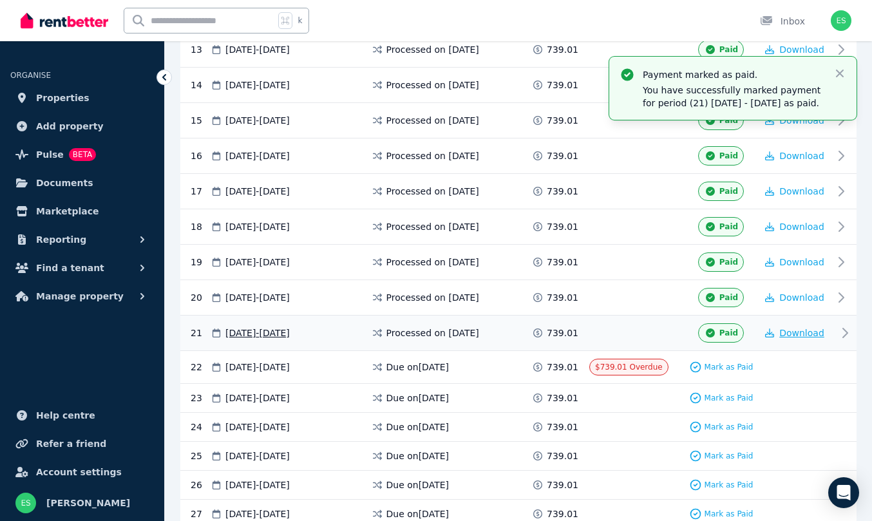
click at [789, 330] on span "Download" at bounding box center [801, 333] width 45 height 10
click at [63, 93] on span "Properties" at bounding box center [62, 97] width 53 height 15
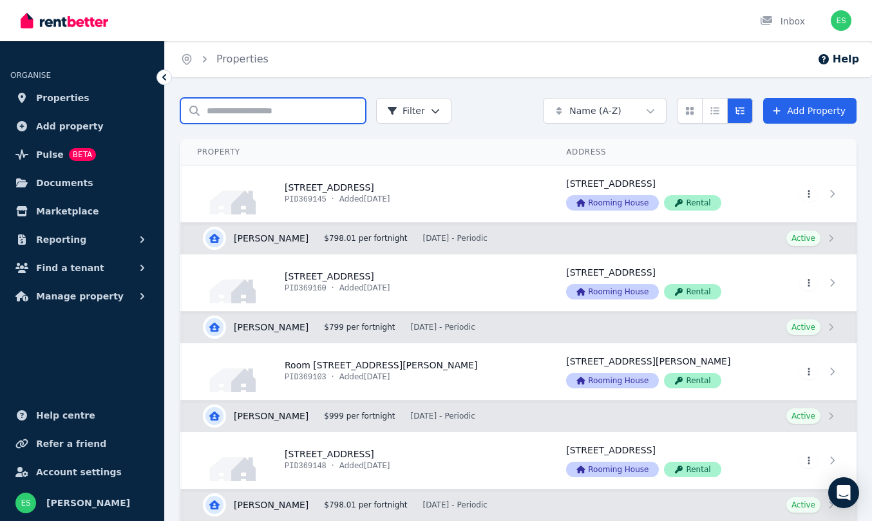
click at [225, 111] on input "Search properties" at bounding box center [273, 111] width 186 height 26
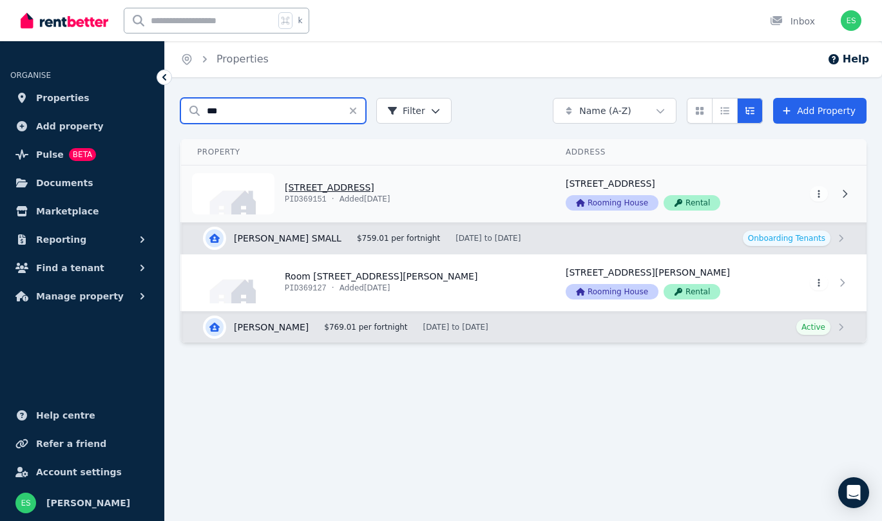
type input "***"
click at [348, 186] on link "View property details" at bounding box center [366, 194] width 368 height 57
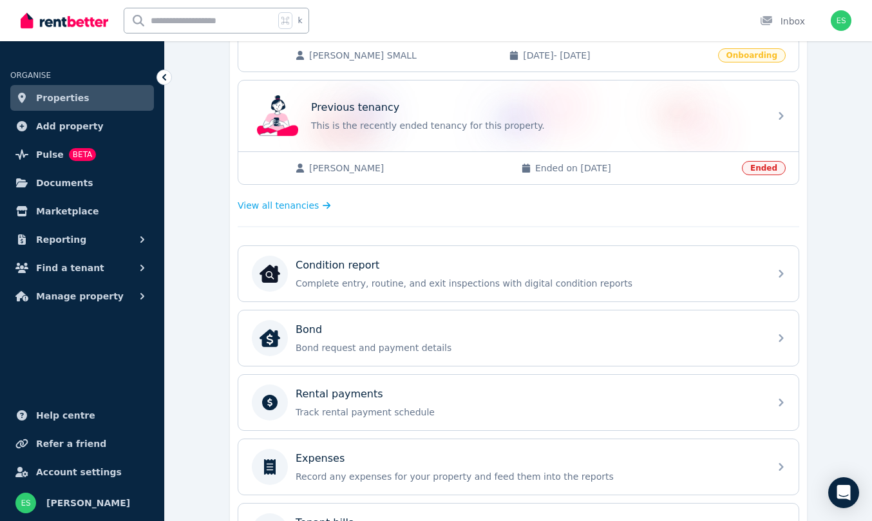
scroll to position [350, 0]
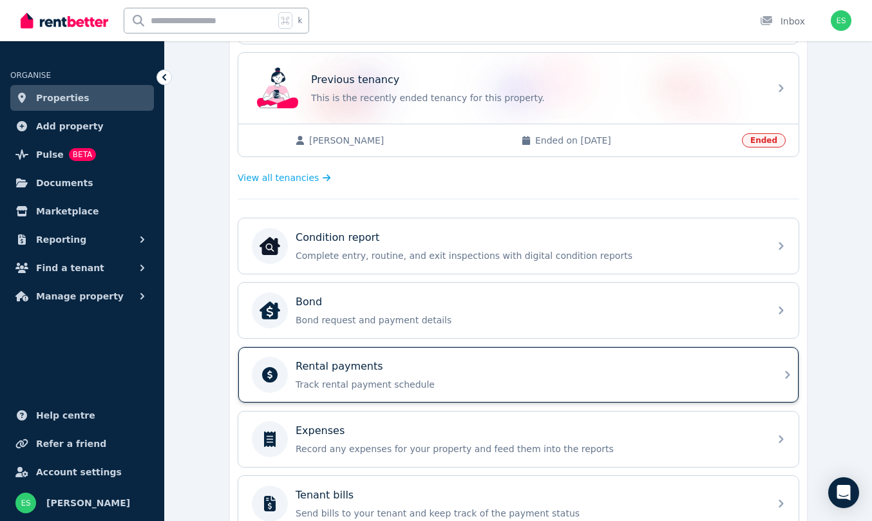
click at [486, 363] on div "Rental payments" at bounding box center [529, 366] width 466 height 15
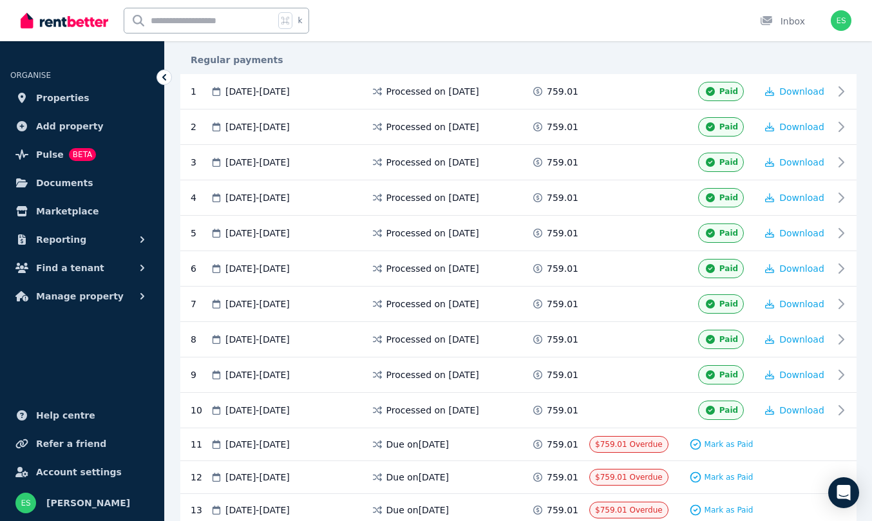
scroll to position [367, 0]
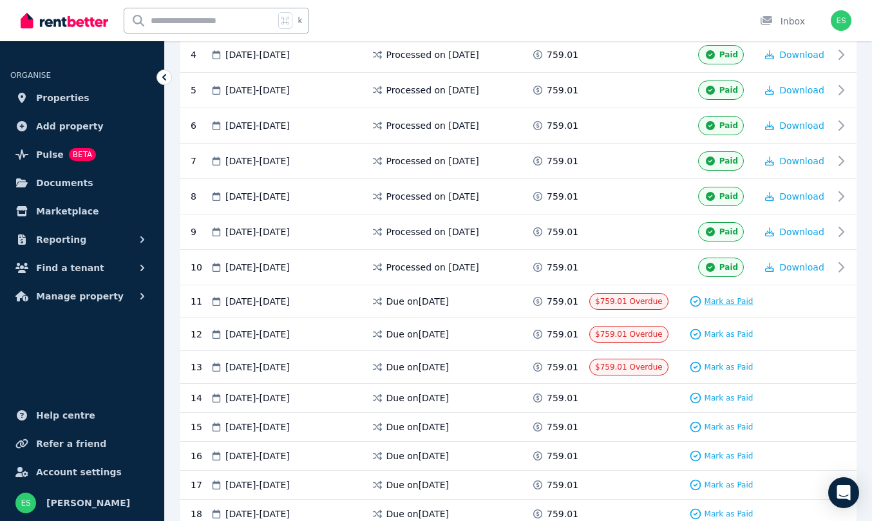
click at [724, 302] on span "Mark as Paid" at bounding box center [729, 301] width 49 height 10
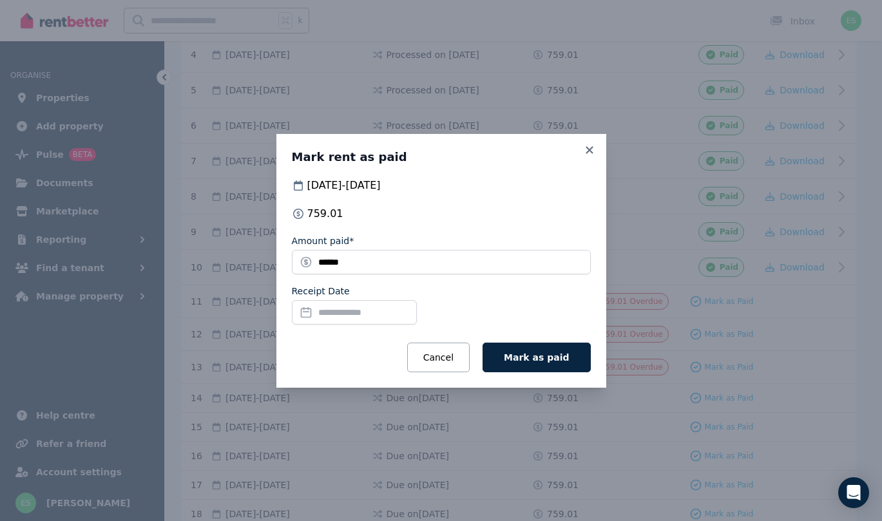
click at [345, 310] on input "Receipt Date" at bounding box center [354, 312] width 125 height 24
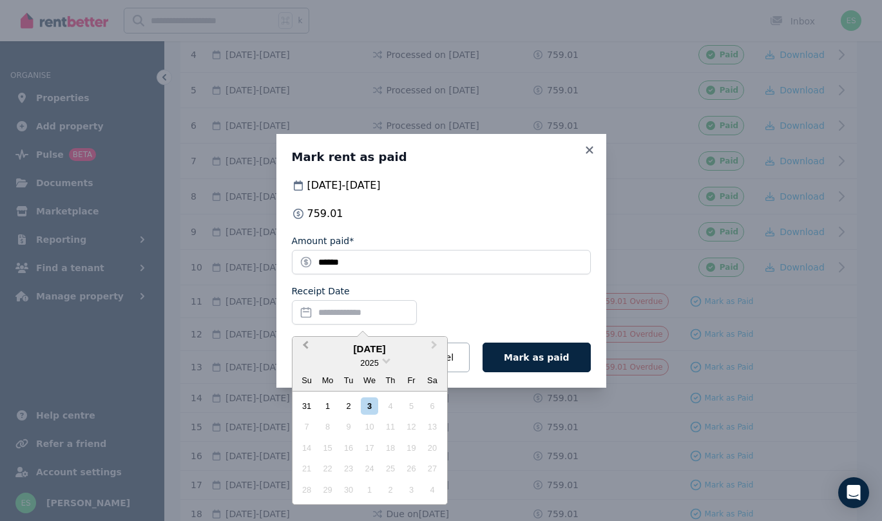
click at [305, 345] on span "Previous Month" at bounding box center [305, 347] width 0 height 19
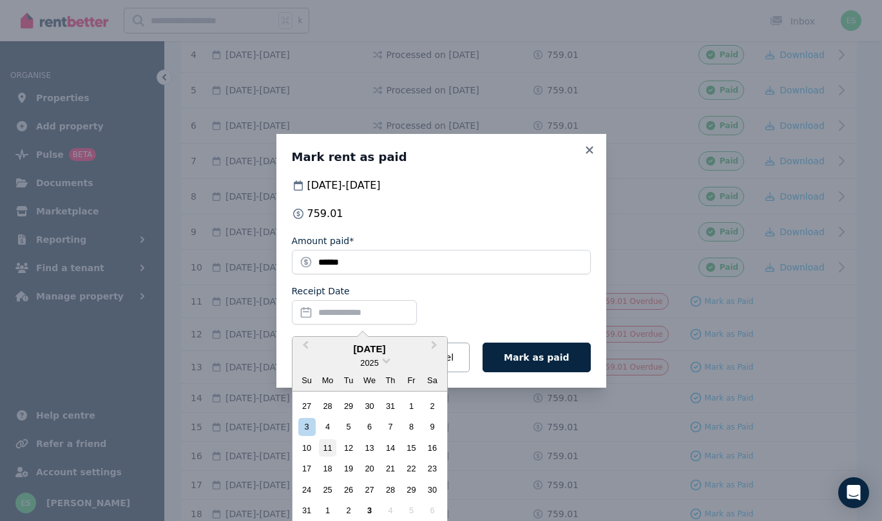
click at [329, 445] on div "11" at bounding box center [327, 447] width 17 height 17
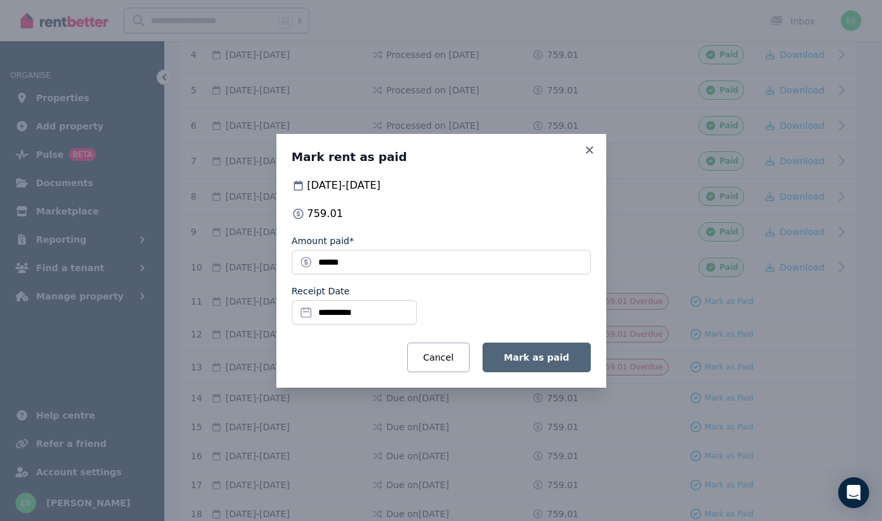
click at [550, 361] on span "Mark as paid" at bounding box center [536, 357] width 65 height 10
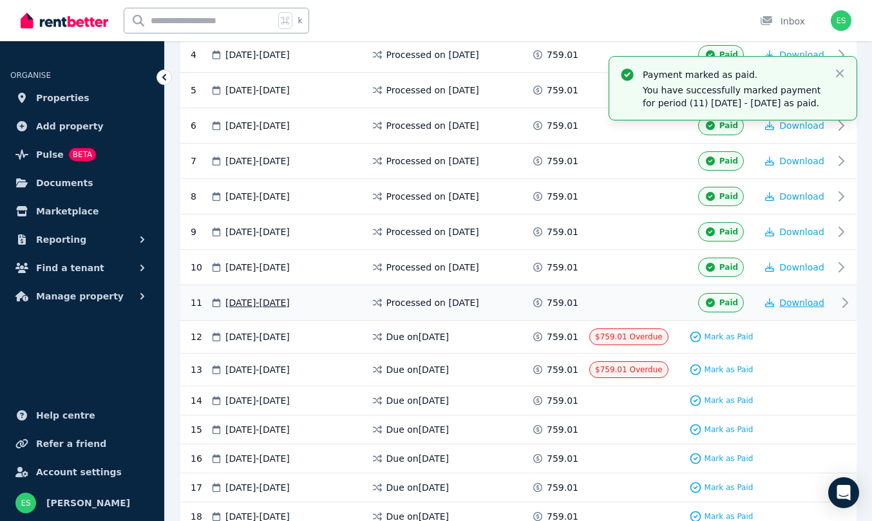
click at [808, 300] on span "Download" at bounding box center [801, 303] width 45 height 10
click at [48, 99] on span "Properties" at bounding box center [62, 97] width 53 height 15
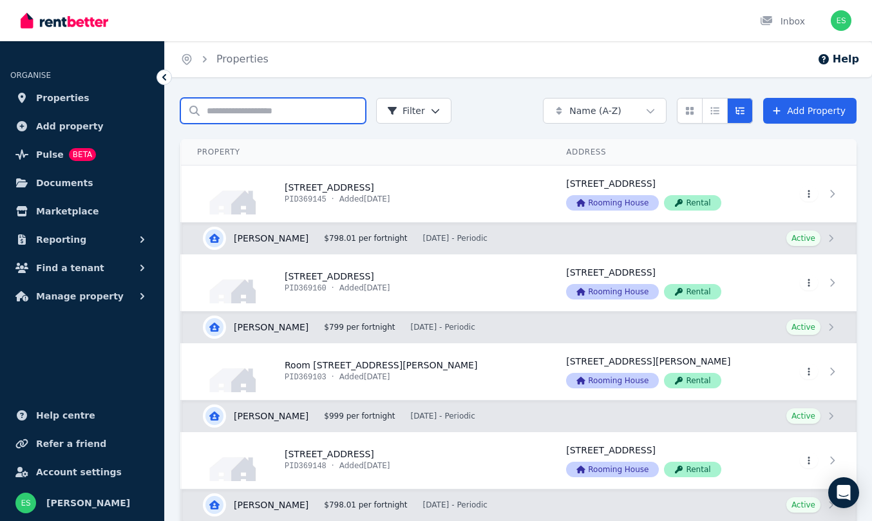
click at [269, 108] on input "Search properties" at bounding box center [273, 111] width 186 height 26
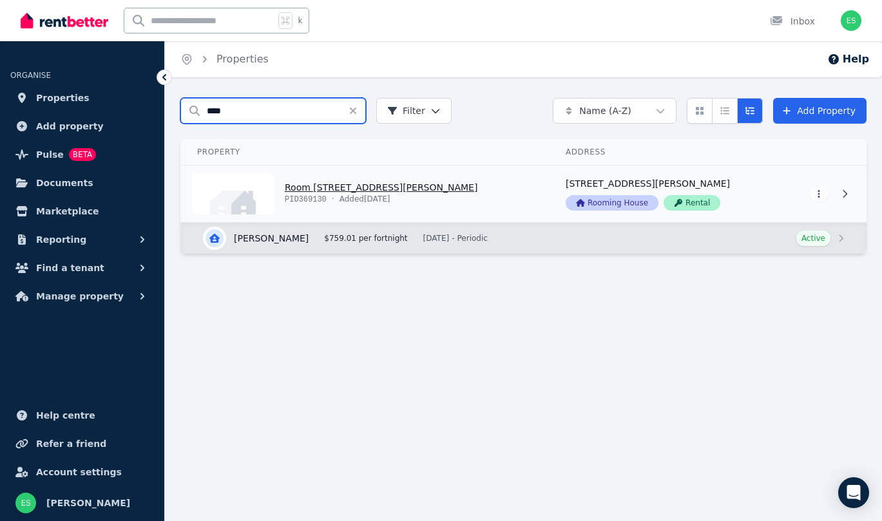
type input "****"
click at [317, 192] on link "View property details" at bounding box center [366, 194] width 368 height 57
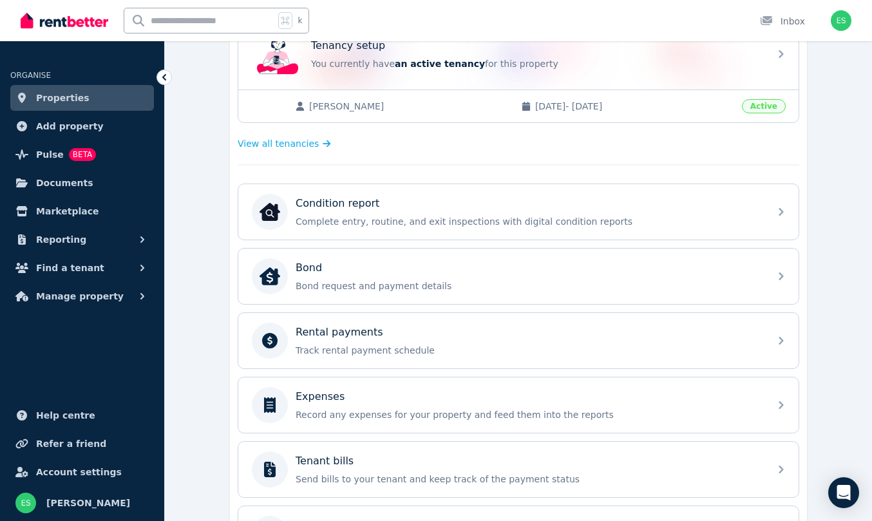
scroll to position [293, 0]
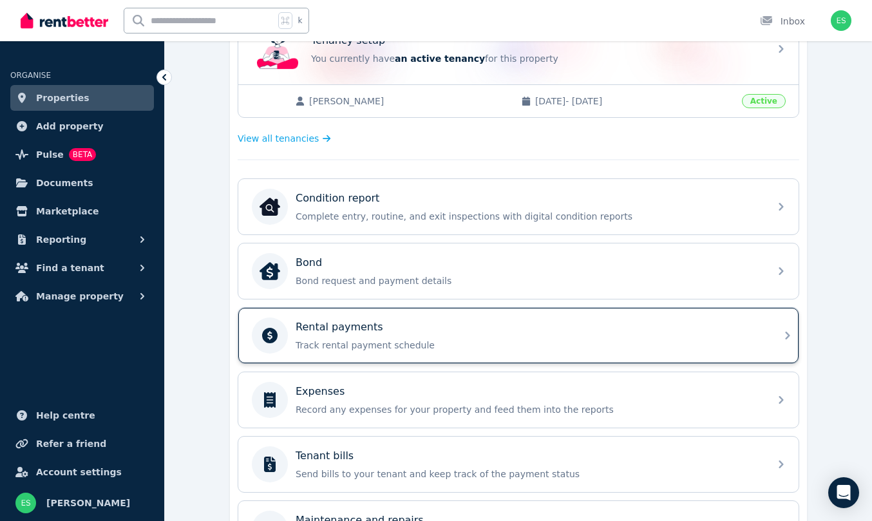
click at [555, 353] on div "Rental payments Track rental payment schedule" at bounding box center [507, 336] width 510 height 36
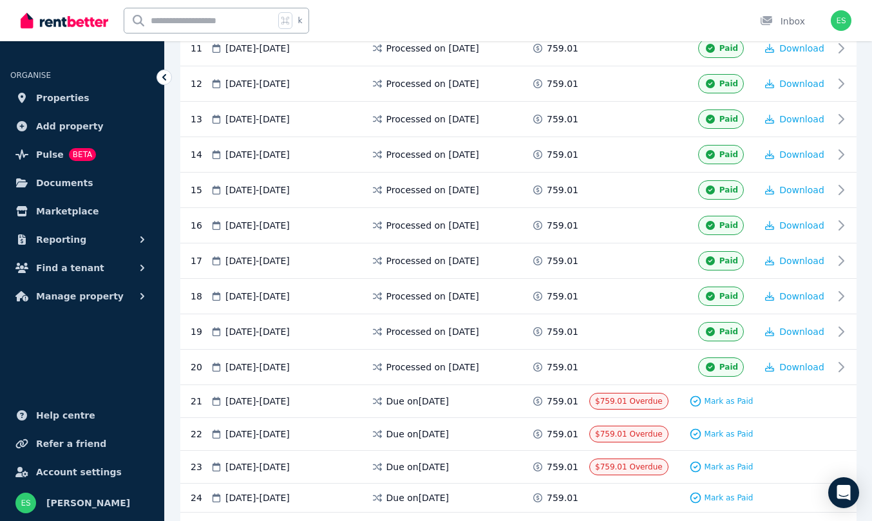
scroll to position [704, 0]
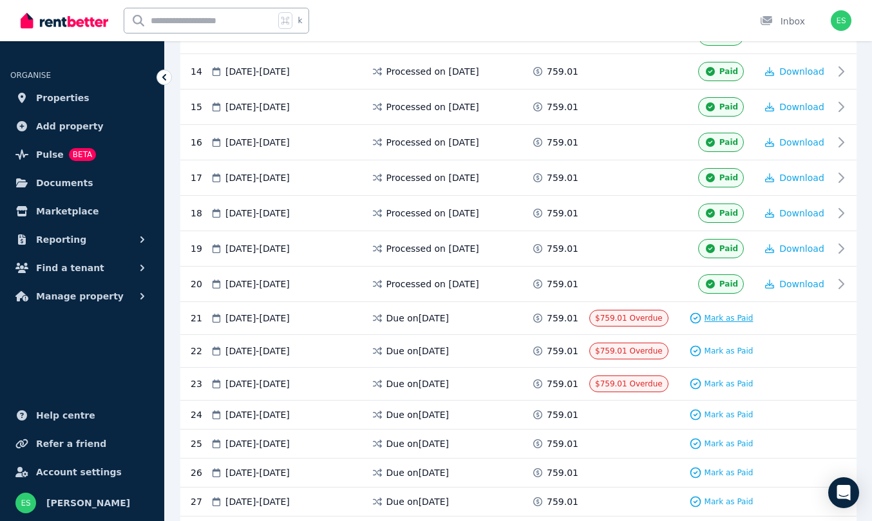
click at [710, 320] on span "Mark as Paid" at bounding box center [729, 318] width 49 height 10
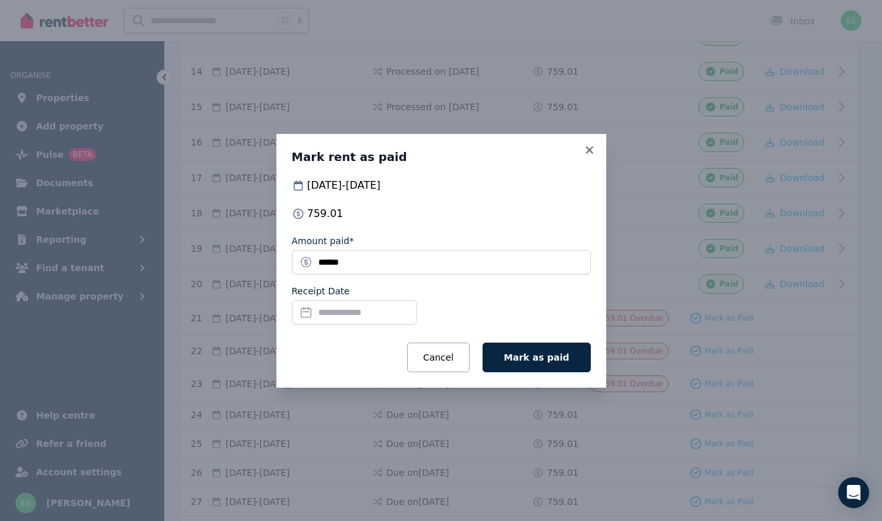
click at [347, 314] on input "Receipt Date" at bounding box center [354, 312] width 125 height 24
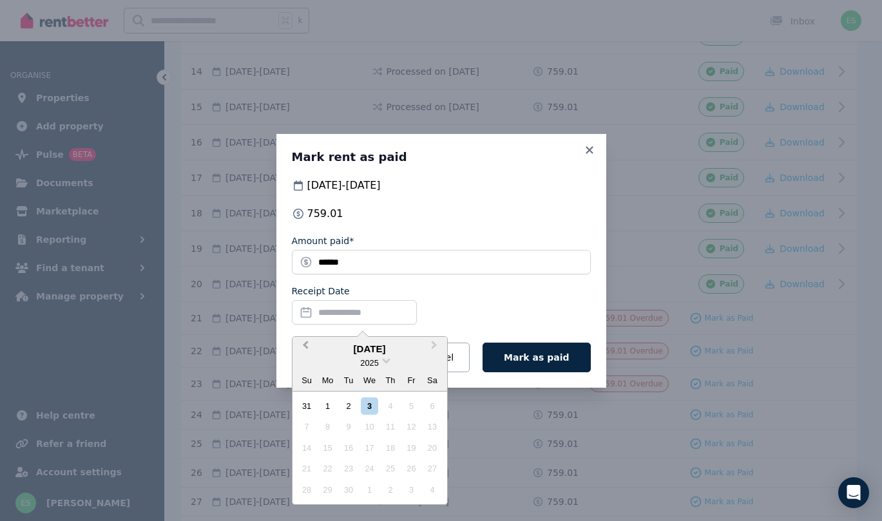
click at [305, 343] on span "Previous Month" at bounding box center [305, 347] width 0 height 19
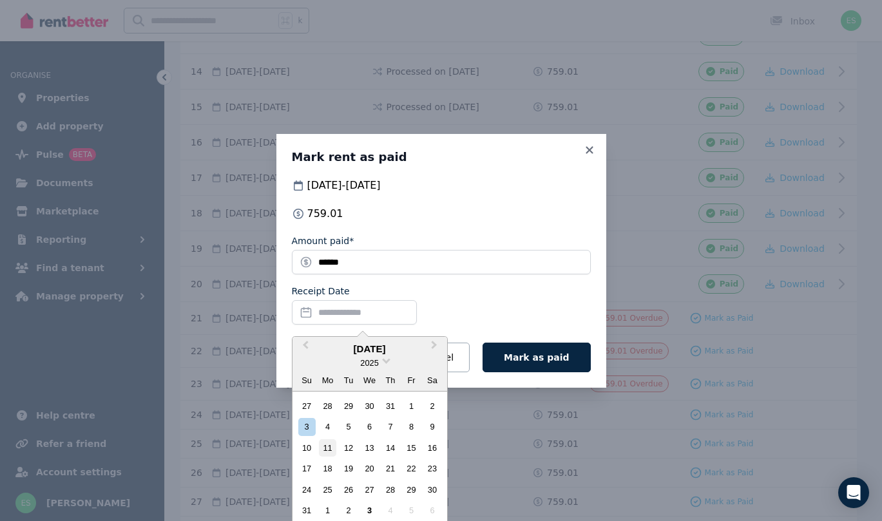
click at [331, 444] on div "11" at bounding box center [327, 447] width 17 height 17
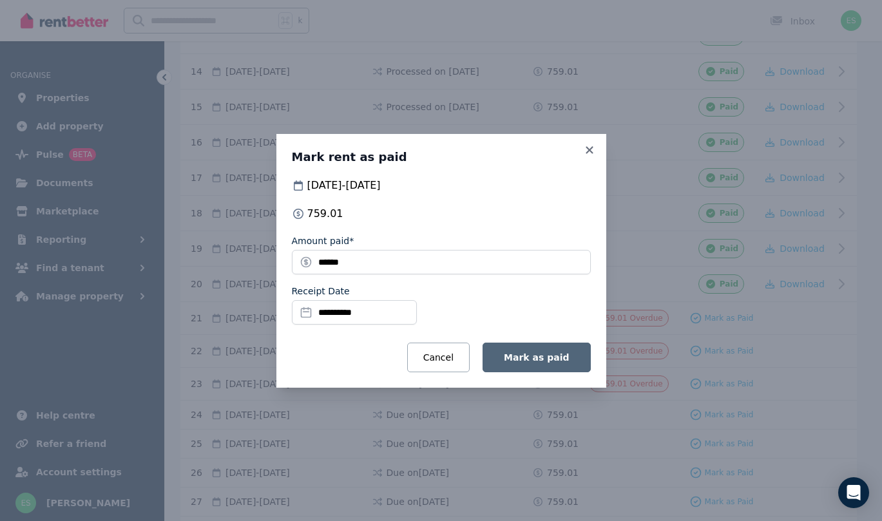
click at [537, 354] on span "Mark as paid" at bounding box center [536, 357] width 65 height 10
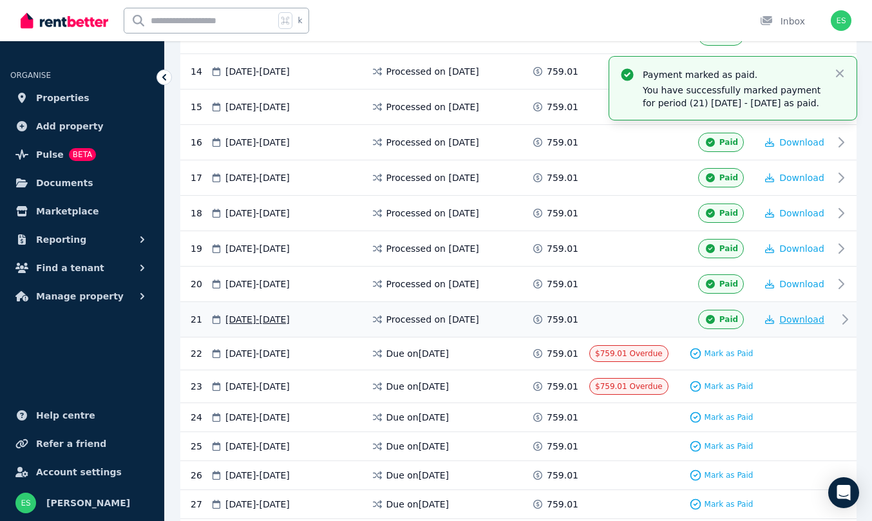
click at [807, 318] on span "Download" at bounding box center [801, 319] width 45 height 10
click at [61, 95] on span "Properties" at bounding box center [62, 97] width 53 height 15
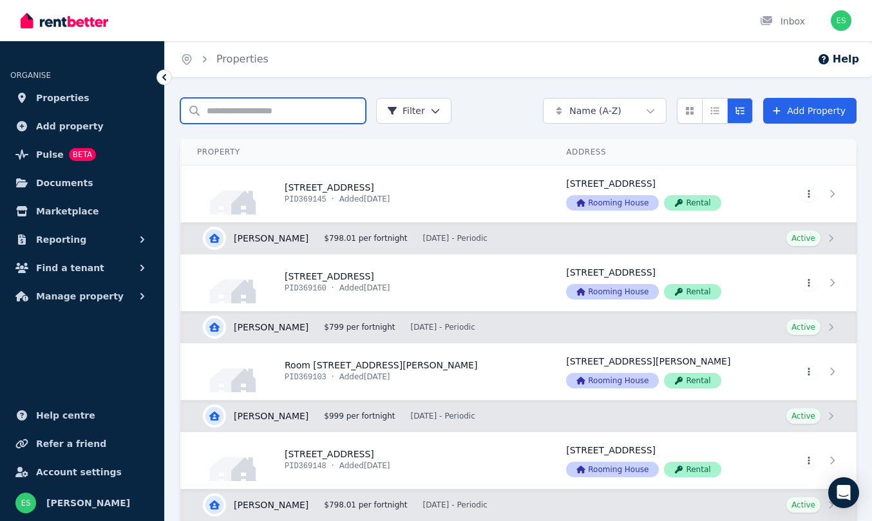
click at [269, 113] on input "Search properties" at bounding box center [273, 111] width 186 height 26
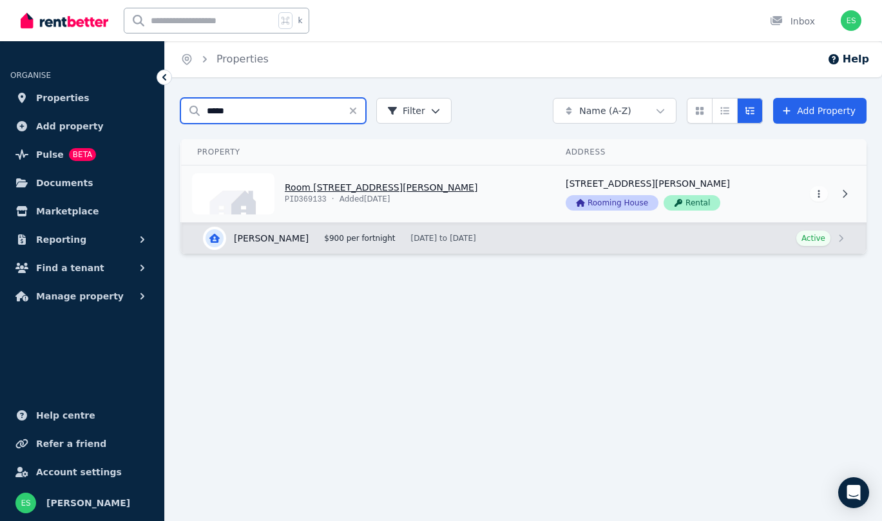
type input "*****"
click at [314, 186] on link "View property details" at bounding box center [366, 194] width 368 height 57
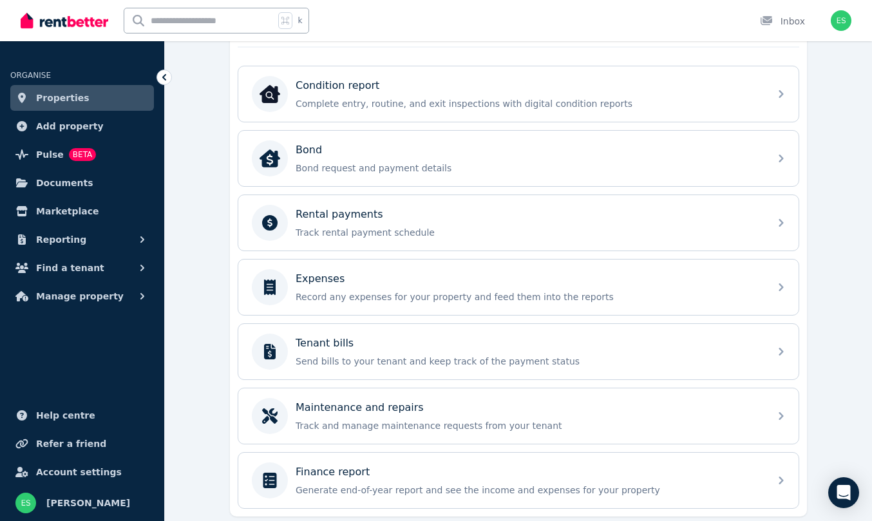
scroll to position [450, 0]
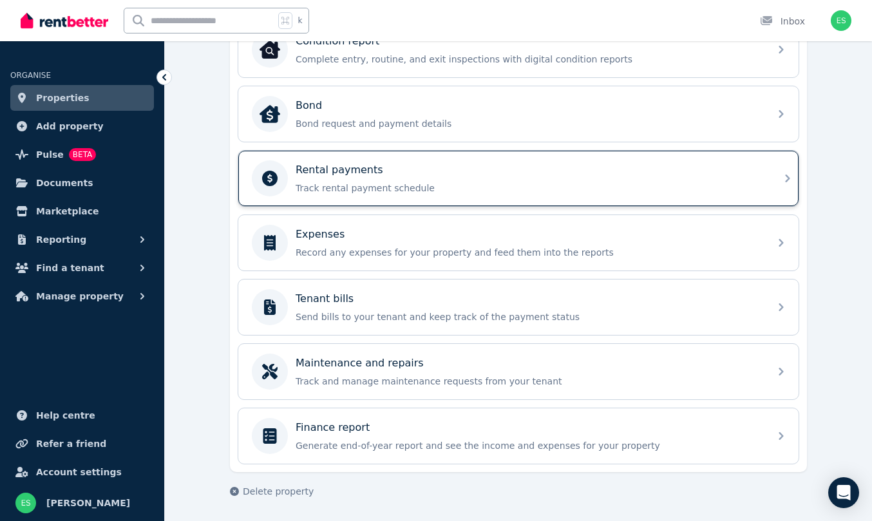
click at [501, 181] on div "Rental payments Track rental payment schedule" at bounding box center [529, 178] width 466 height 32
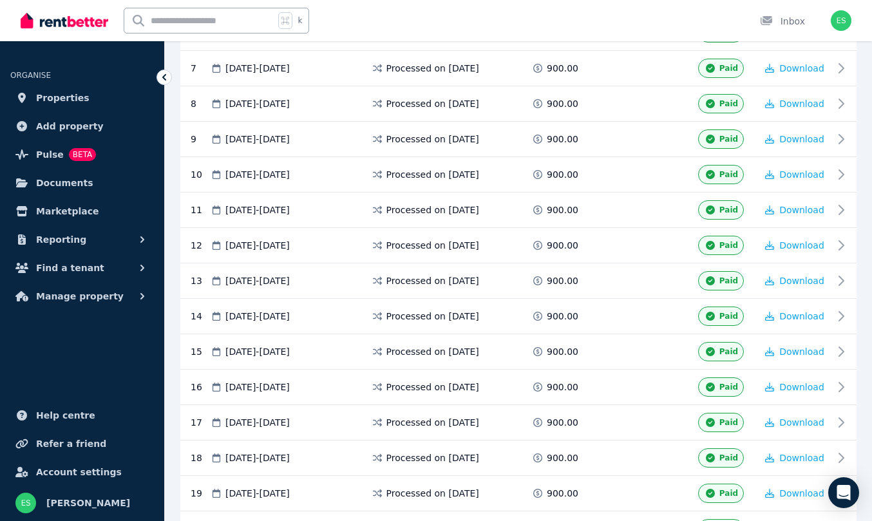
scroll to position [770, 0]
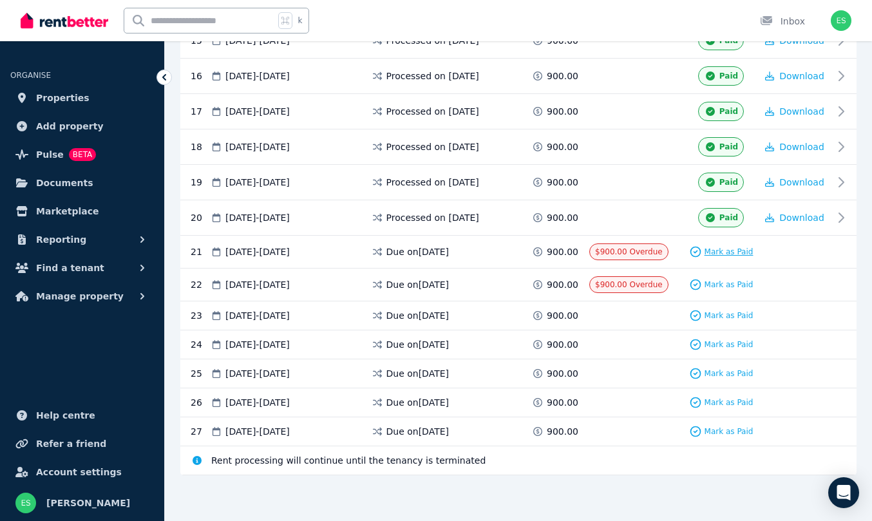
click at [732, 247] on span "Mark as Paid" at bounding box center [729, 252] width 49 height 10
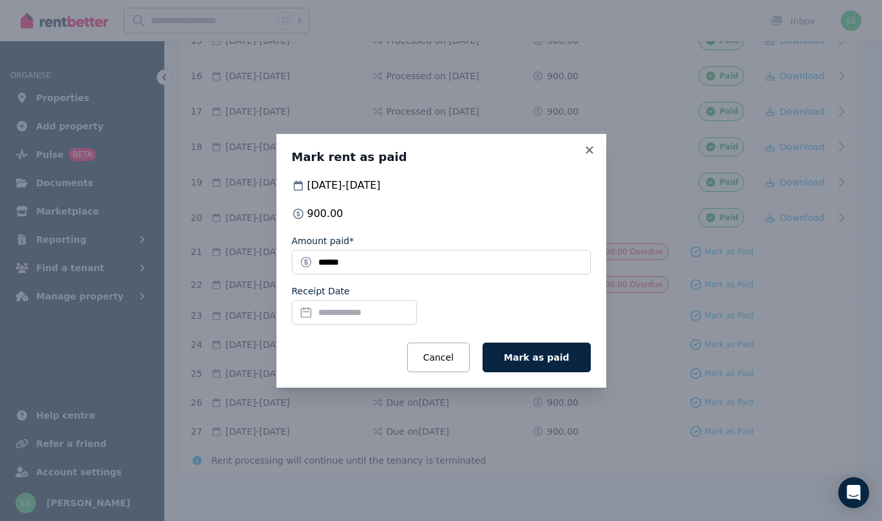
click at [327, 312] on input "Receipt Date" at bounding box center [354, 312] width 125 height 24
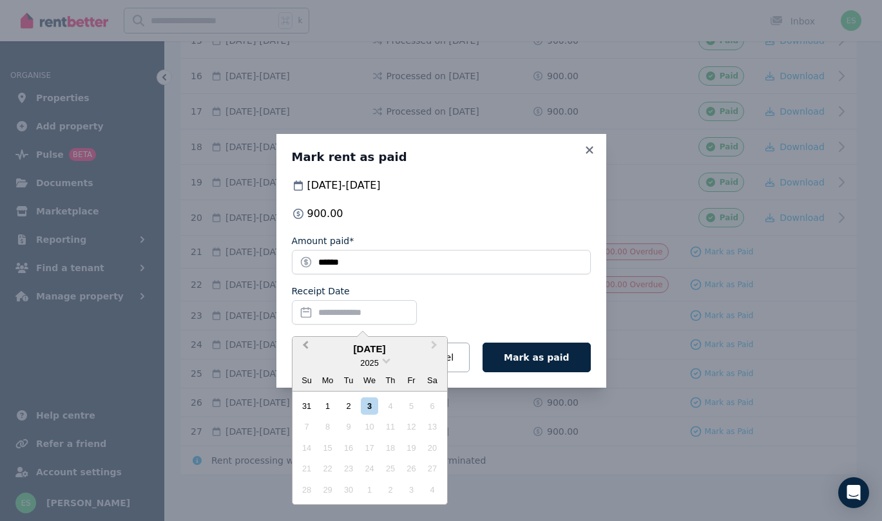
click at [302, 343] on button "Previous Month" at bounding box center [304, 348] width 21 height 21
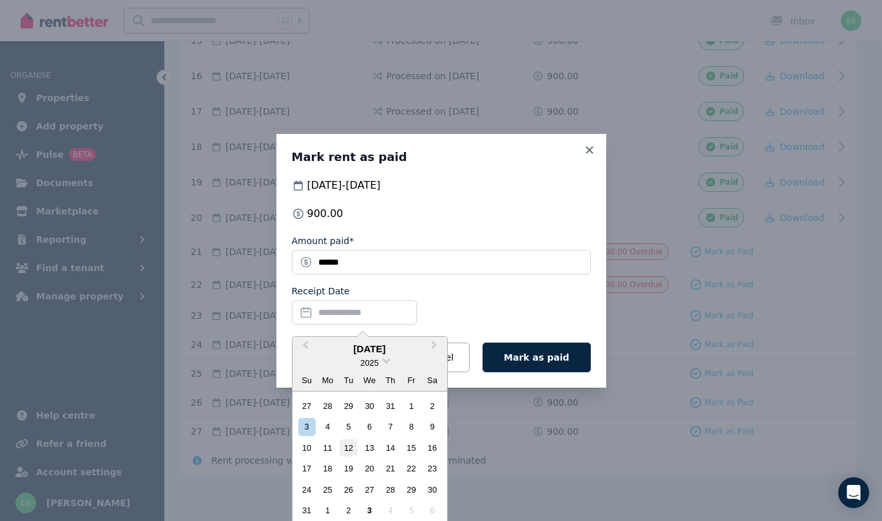
click at [351, 443] on div "12" at bounding box center [347, 447] width 17 height 17
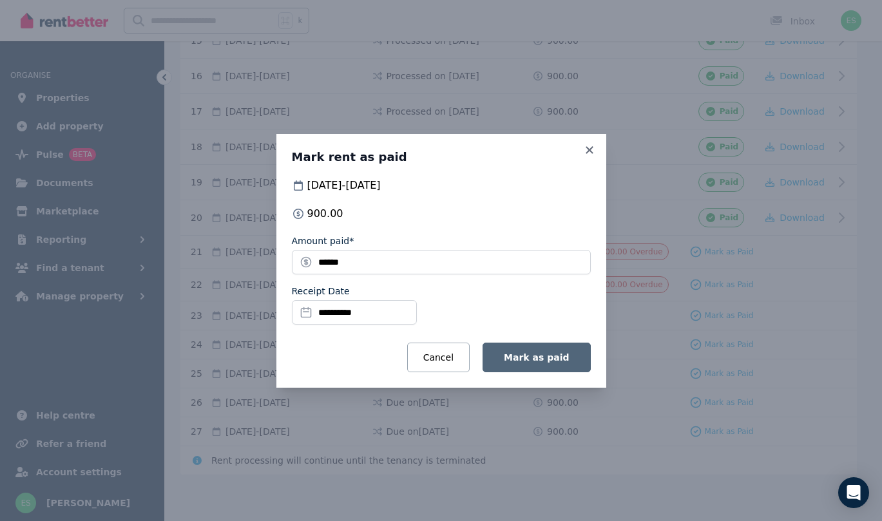
click at [546, 361] on span "Mark as paid" at bounding box center [536, 357] width 65 height 10
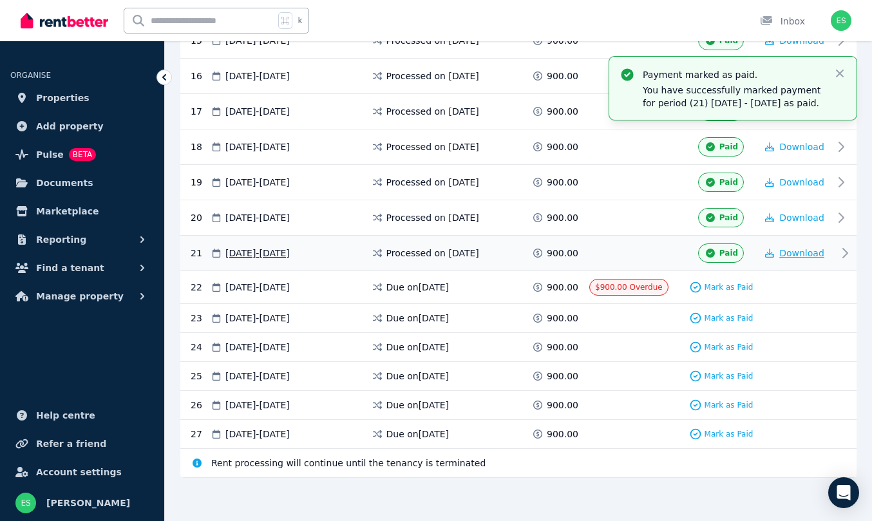
click at [801, 258] on span "Download" at bounding box center [801, 253] width 45 height 10
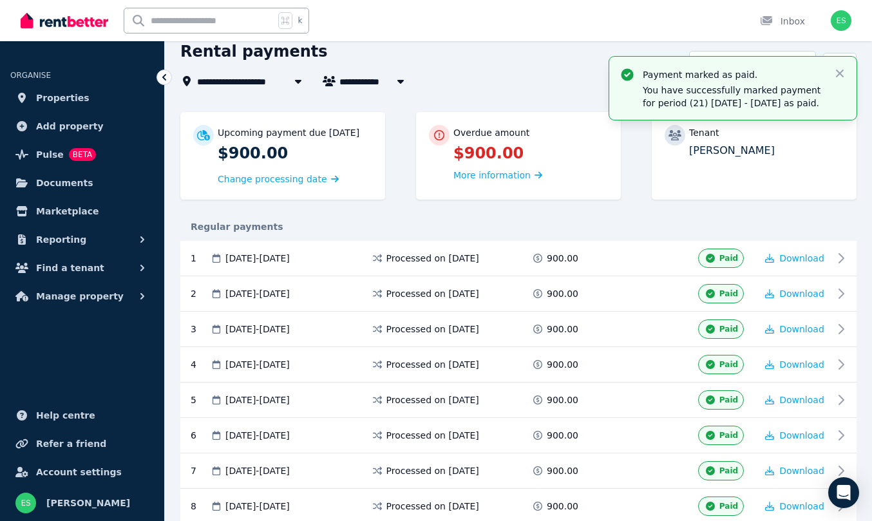
scroll to position [0, 0]
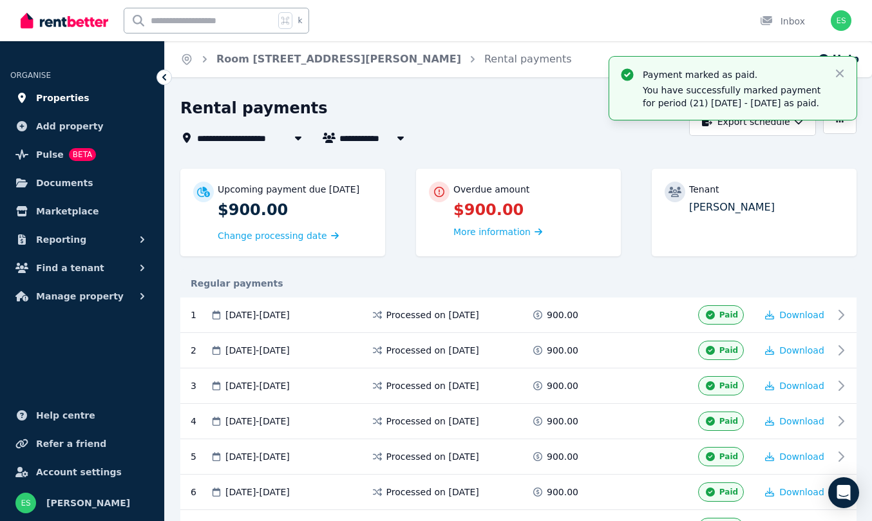
click at [51, 100] on span "Properties" at bounding box center [62, 97] width 53 height 15
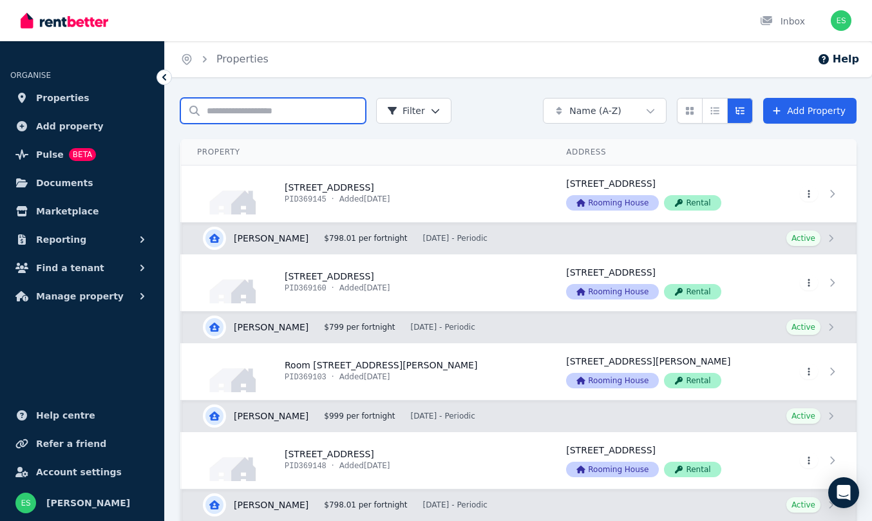
click at [241, 106] on input "Search properties" at bounding box center [273, 111] width 186 height 26
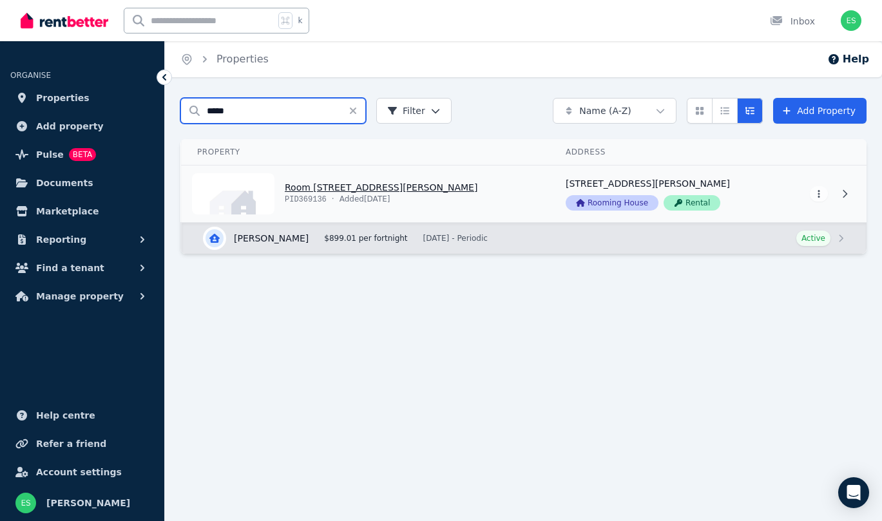
type input "*****"
click at [307, 185] on link "View property details" at bounding box center [366, 194] width 368 height 57
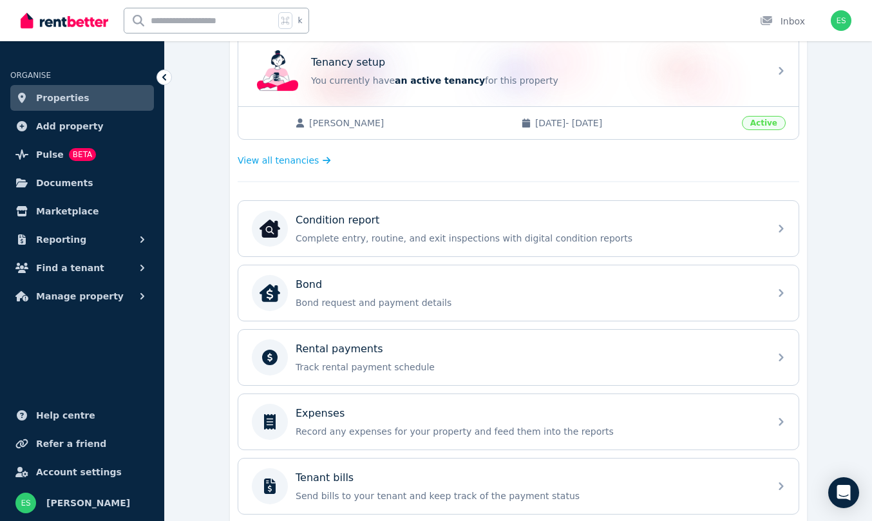
scroll to position [291, 0]
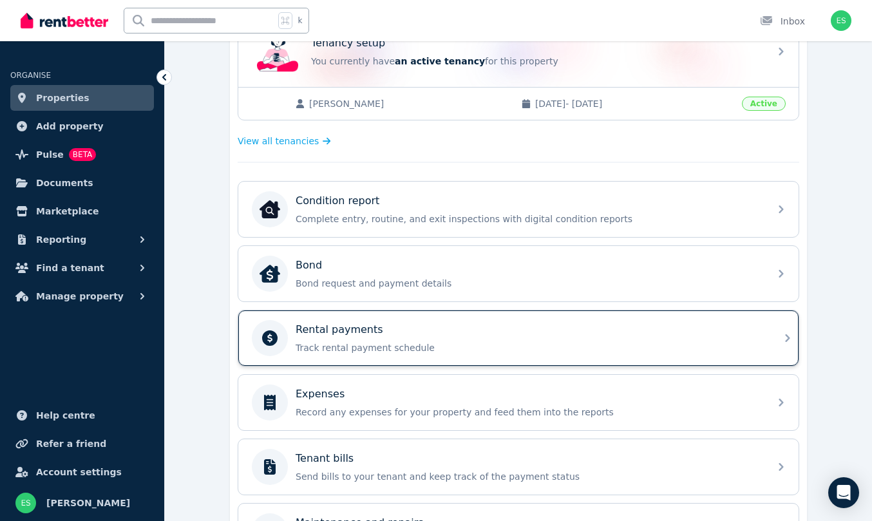
click at [511, 338] on div "Rental payments Track rental payment schedule" at bounding box center [529, 338] width 466 height 32
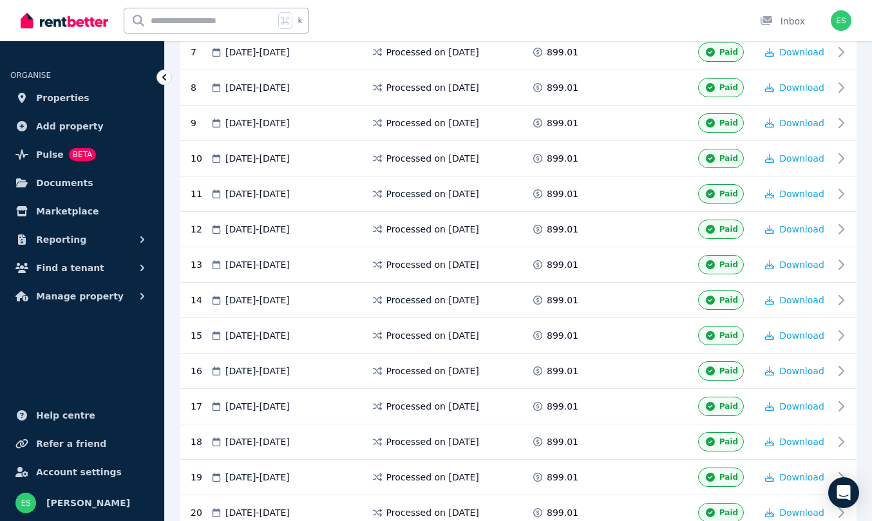
scroll to position [748, 0]
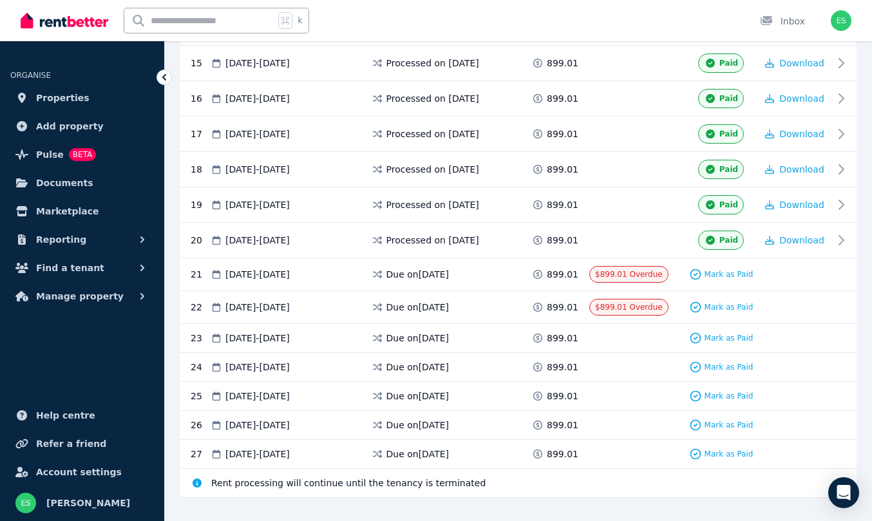
click at [718, 266] on div "Mark as Paid" at bounding box center [721, 274] width 70 height 17
click at [719, 273] on span "Mark as Paid" at bounding box center [729, 274] width 49 height 10
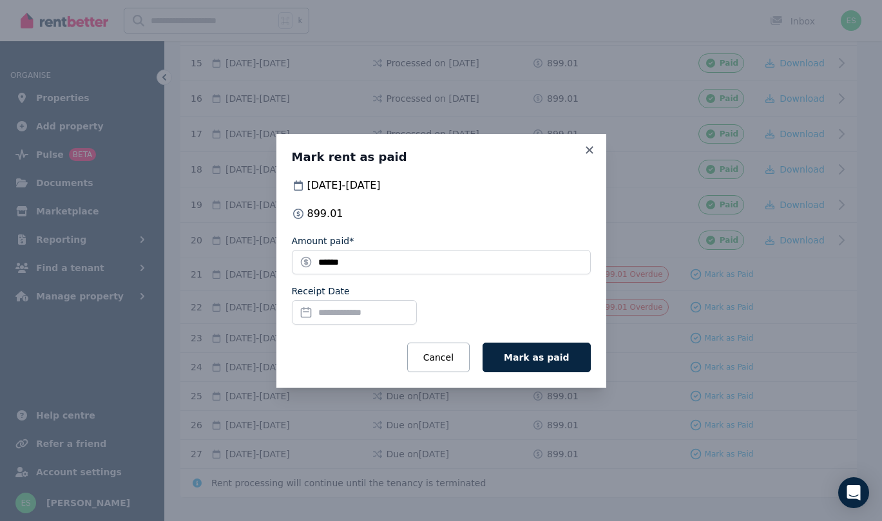
click at [349, 314] on input "Receipt Date" at bounding box center [354, 312] width 125 height 24
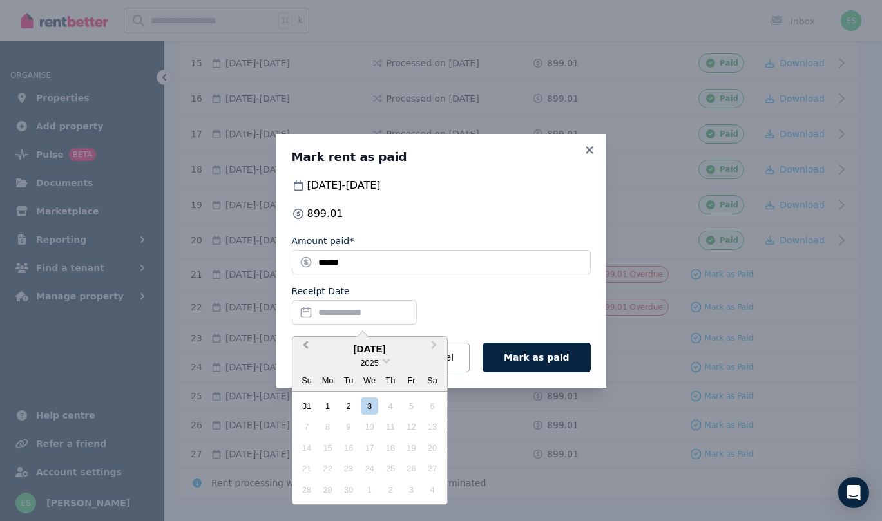
click at [305, 345] on span "Previous Month" at bounding box center [305, 347] width 0 height 19
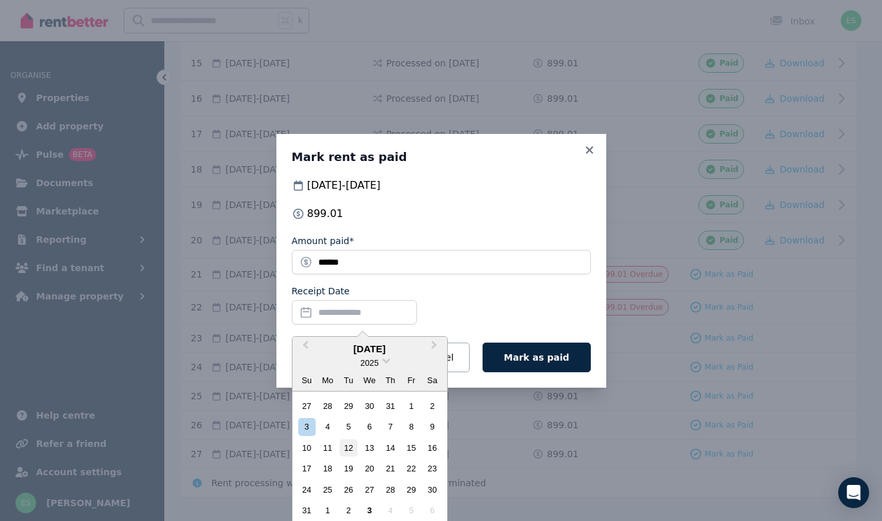
click at [352, 443] on div "12" at bounding box center [347, 447] width 17 height 17
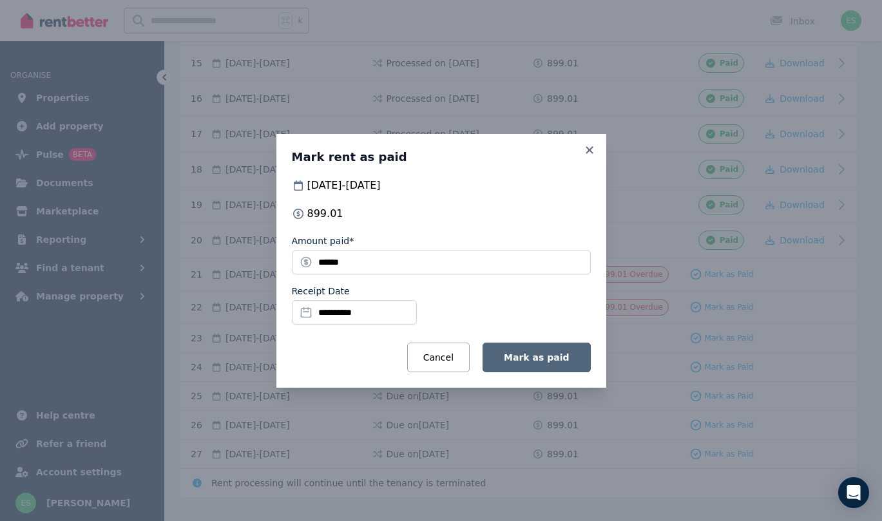
click at [524, 363] on button "Mark as paid" at bounding box center [536, 358] width 108 height 30
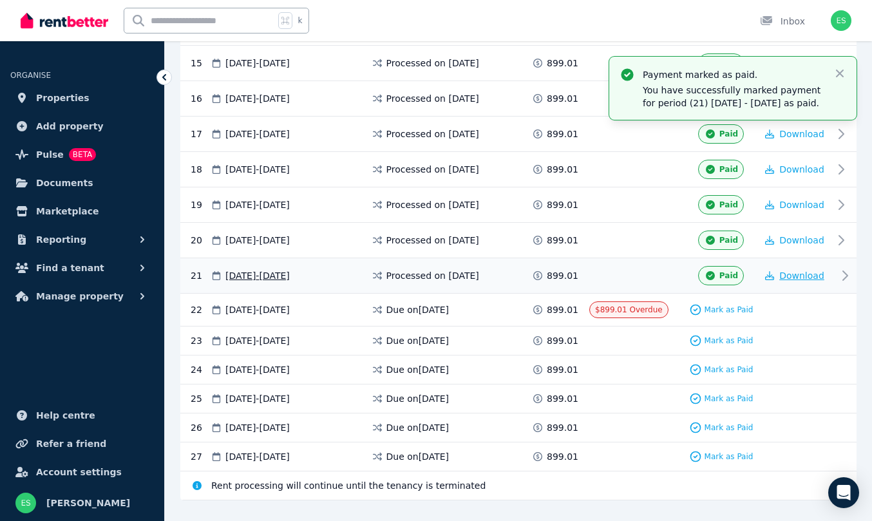
click at [793, 281] on span "Download" at bounding box center [801, 276] width 45 height 10
click at [73, 96] on span "Properties" at bounding box center [62, 97] width 53 height 15
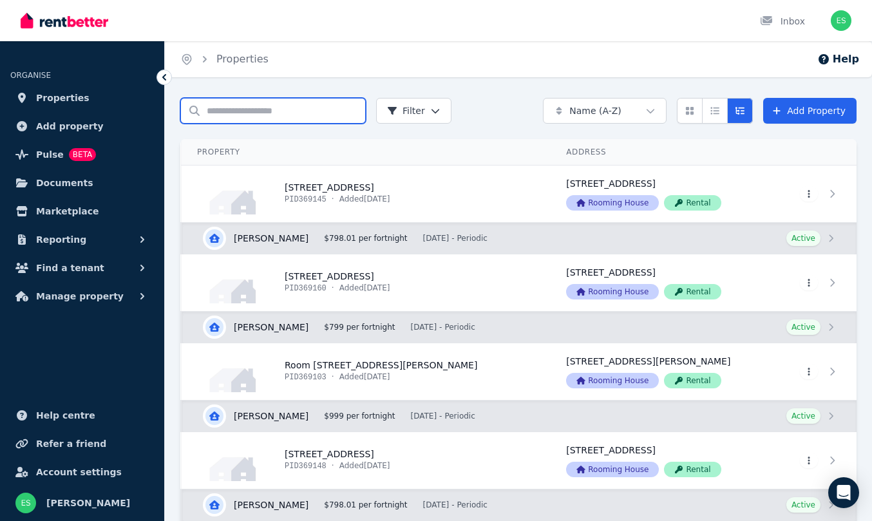
click at [260, 115] on input "Search properties" at bounding box center [273, 111] width 186 height 26
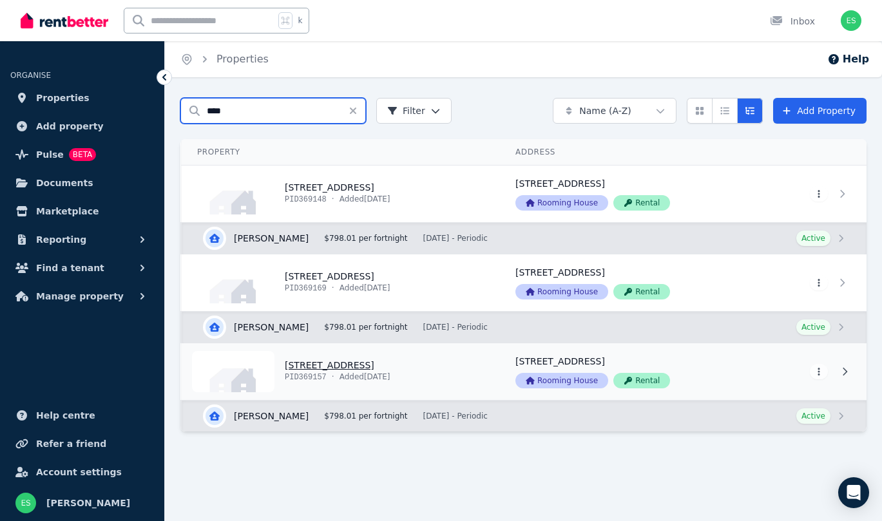
type input "****"
click at [315, 365] on link "View property details" at bounding box center [341, 371] width 318 height 57
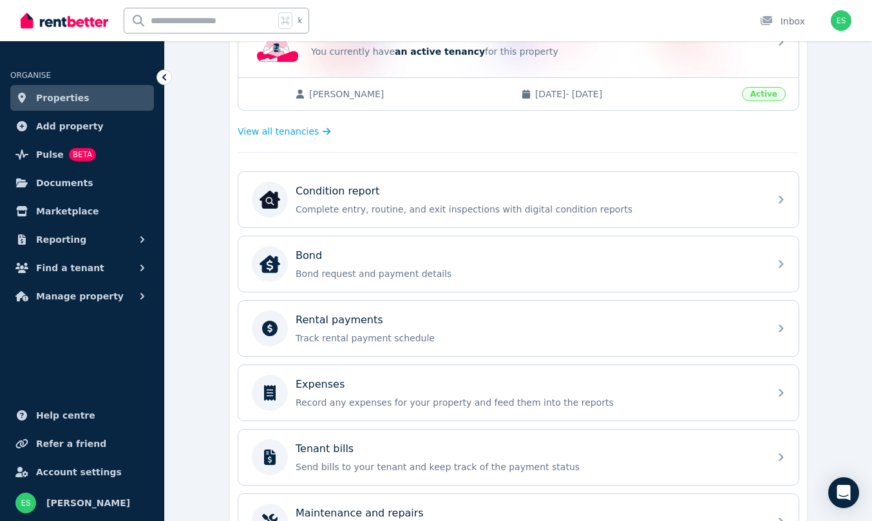
scroll to position [310, 0]
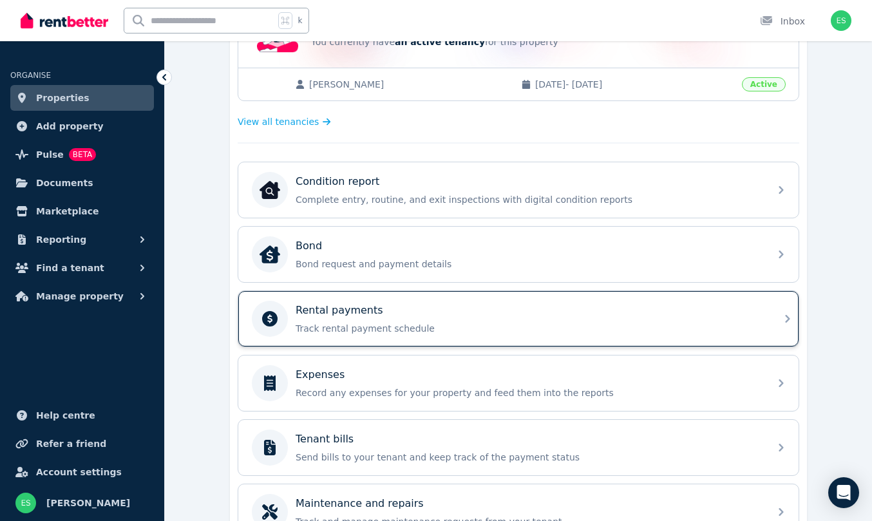
click at [369, 324] on p "Track rental payment schedule" at bounding box center [529, 328] width 466 height 13
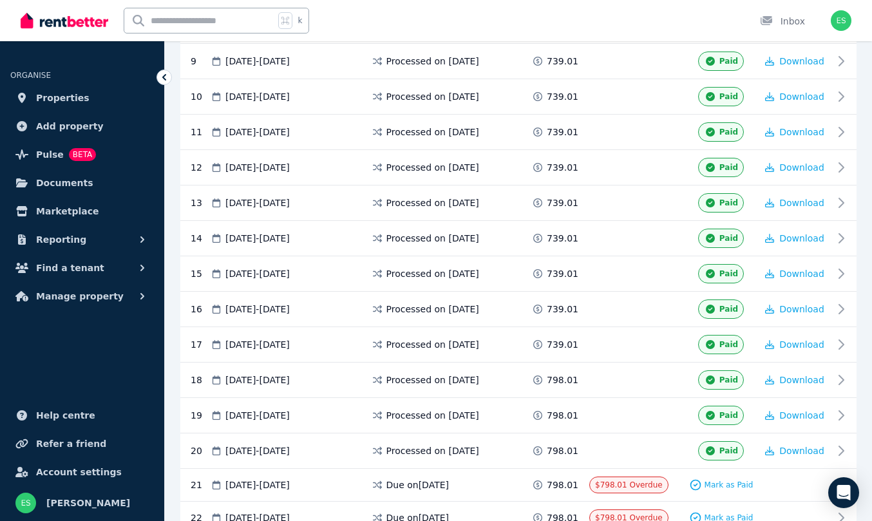
scroll to position [710, 0]
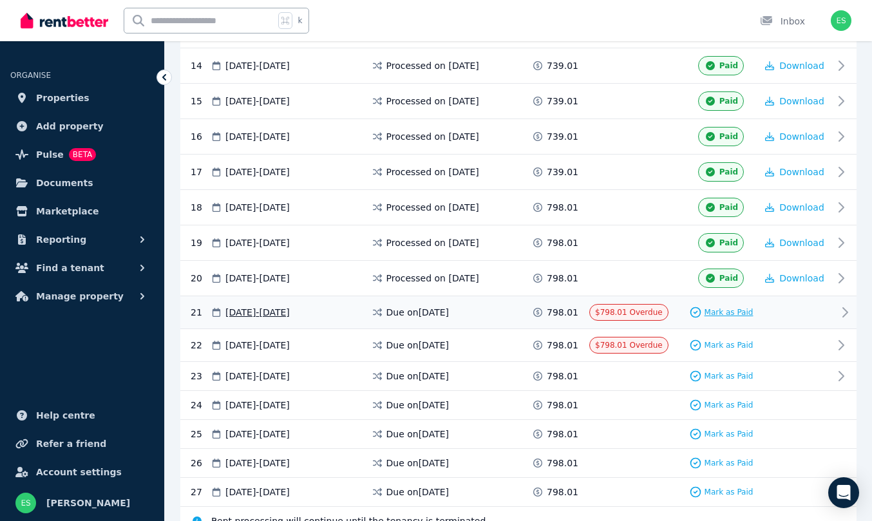
click at [722, 314] on span "Mark as Paid" at bounding box center [729, 312] width 49 height 10
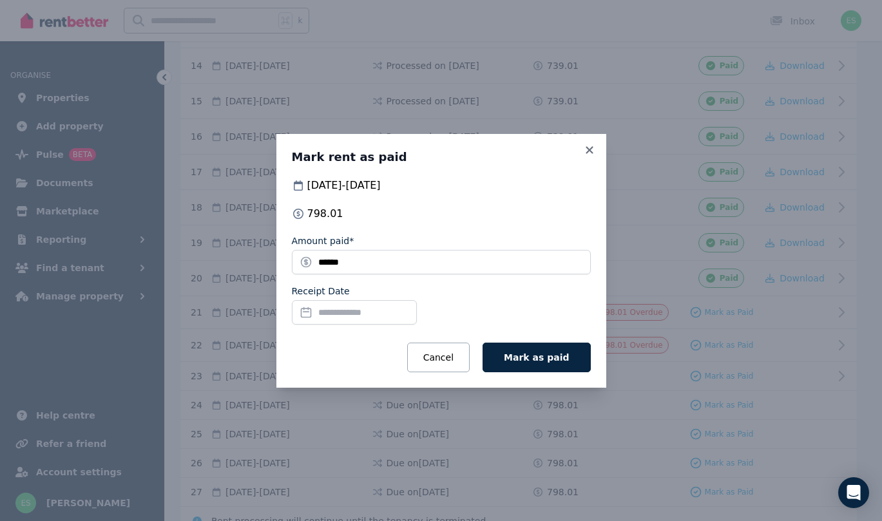
click at [370, 310] on input "Receipt Date" at bounding box center [354, 312] width 125 height 24
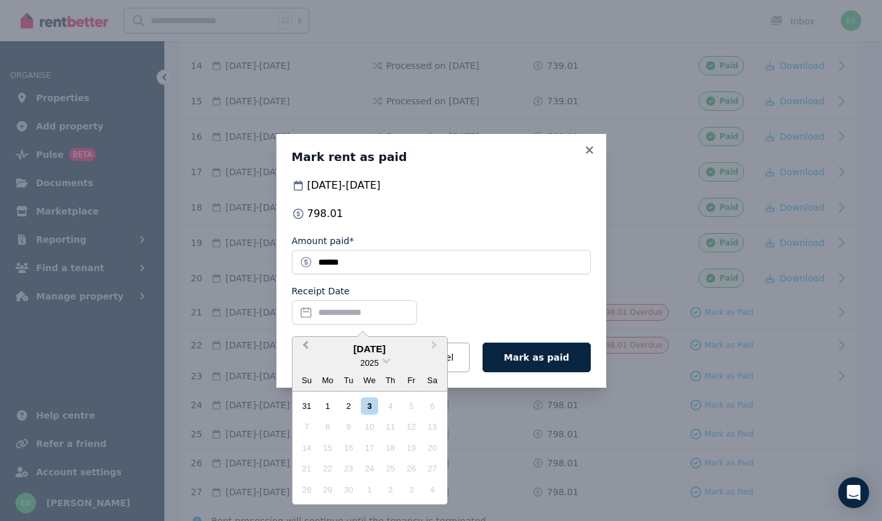
click at [309, 342] on button "Previous Month" at bounding box center [304, 348] width 21 height 21
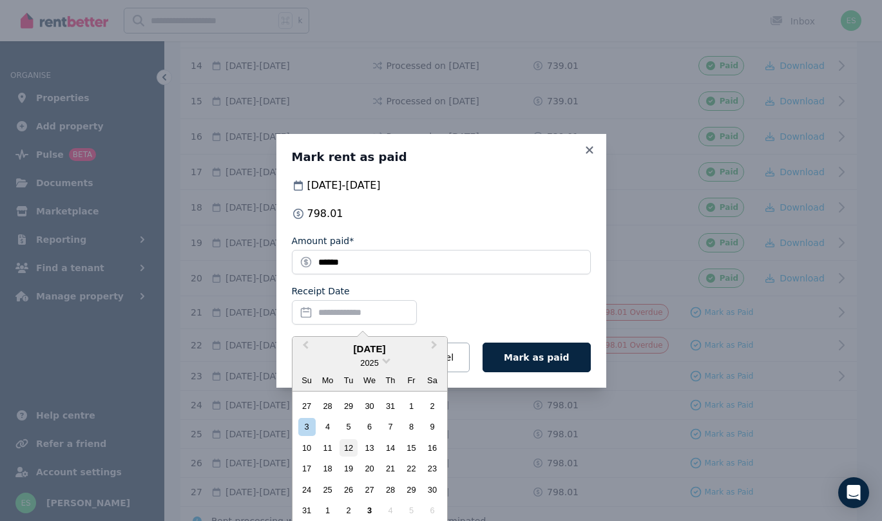
click at [349, 447] on div "12" at bounding box center [347, 447] width 17 height 17
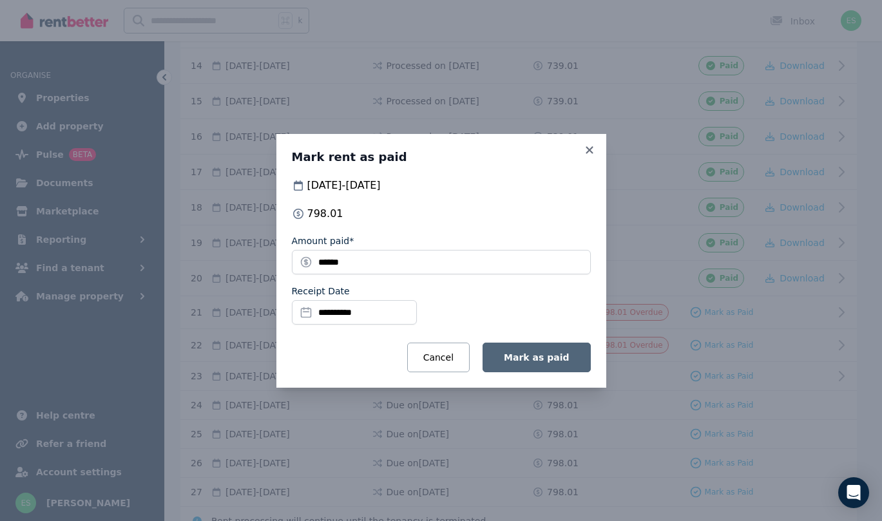
click at [537, 354] on span "Mark as paid" at bounding box center [536, 357] width 65 height 10
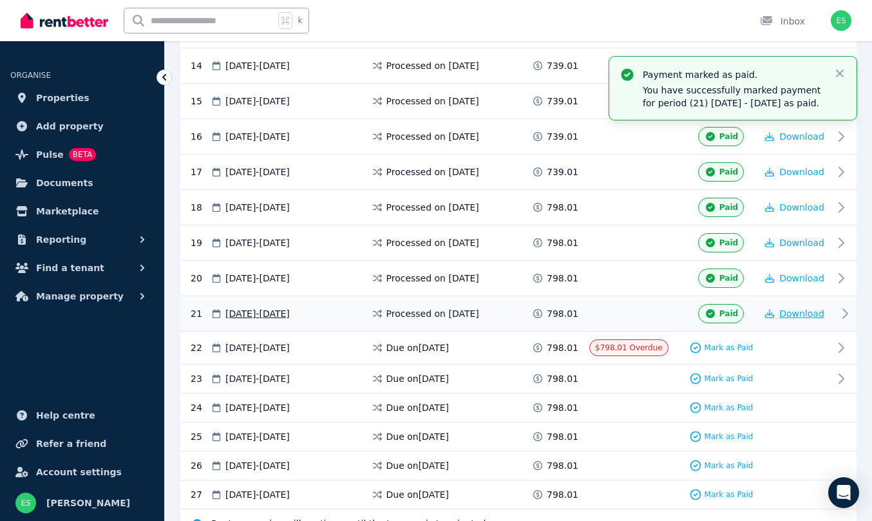
click at [811, 319] on span "Download" at bounding box center [801, 314] width 45 height 10
click at [67, 98] on span "Properties" at bounding box center [62, 97] width 53 height 15
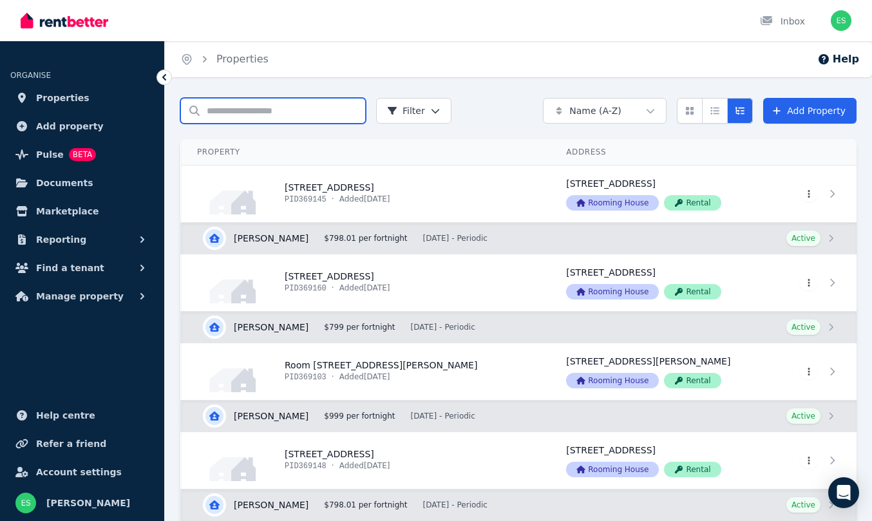
click at [256, 115] on input "Search properties" at bounding box center [273, 111] width 186 height 26
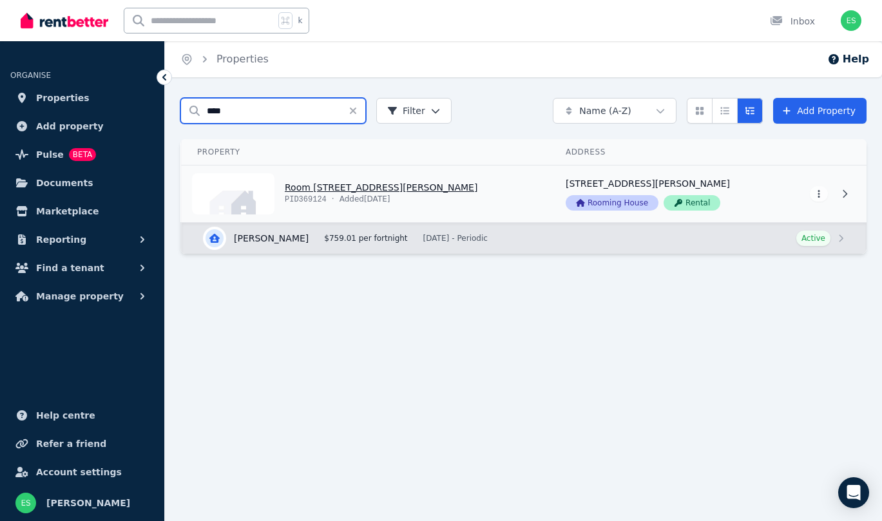
type input "****"
click at [321, 186] on link "View property details" at bounding box center [366, 194] width 368 height 57
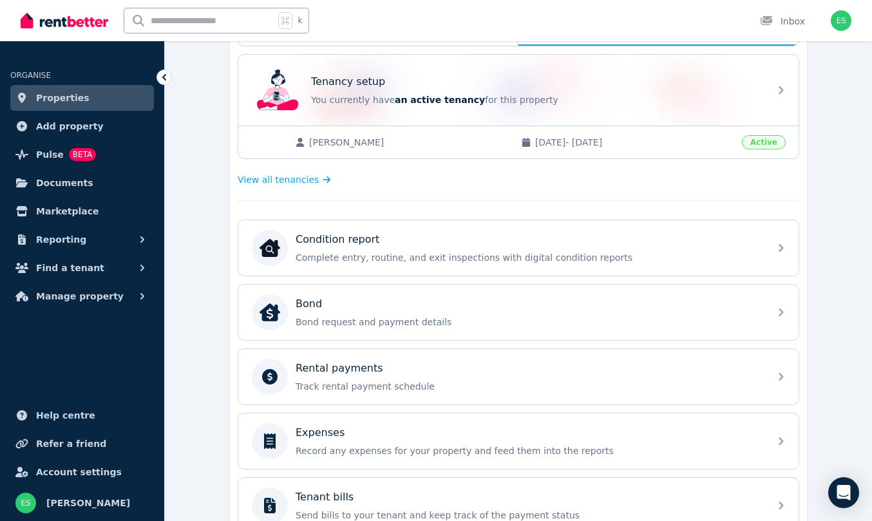
scroll to position [314, 0]
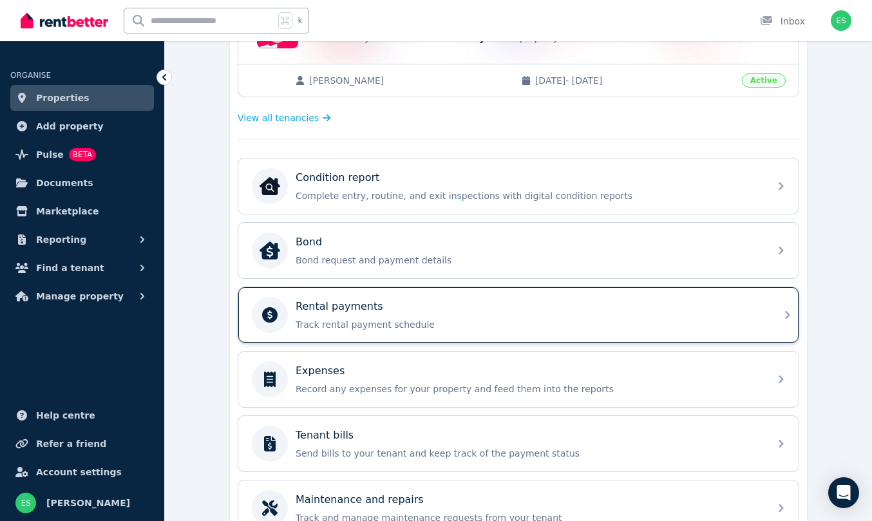
click at [370, 311] on p "Rental payments" at bounding box center [340, 306] width 88 height 15
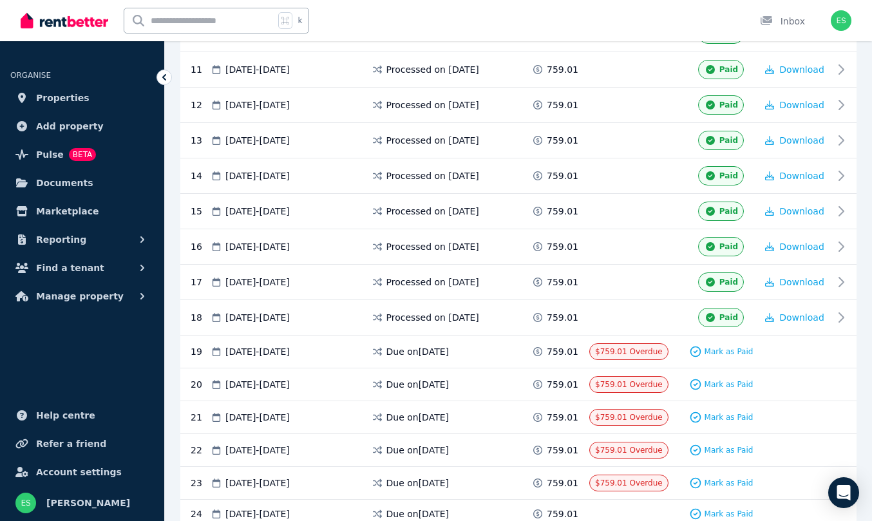
scroll to position [636, 0]
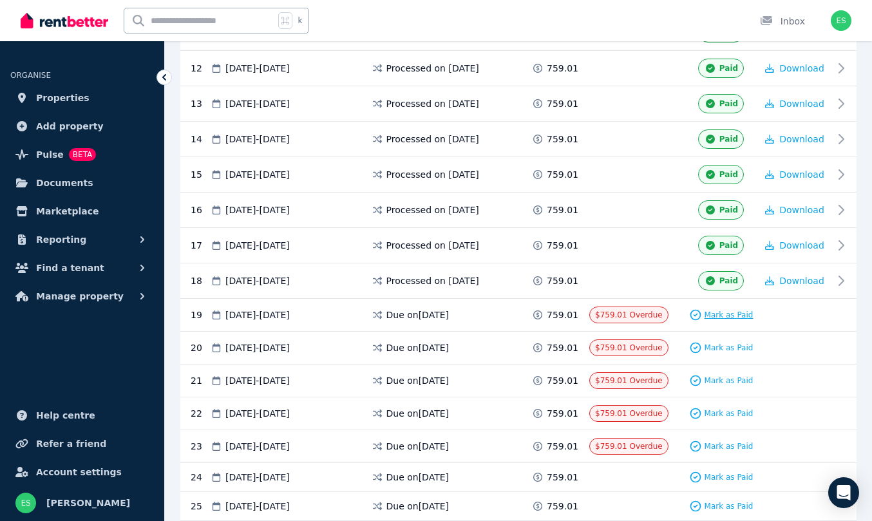
click at [720, 317] on span "Mark as Paid" at bounding box center [729, 315] width 49 height 10
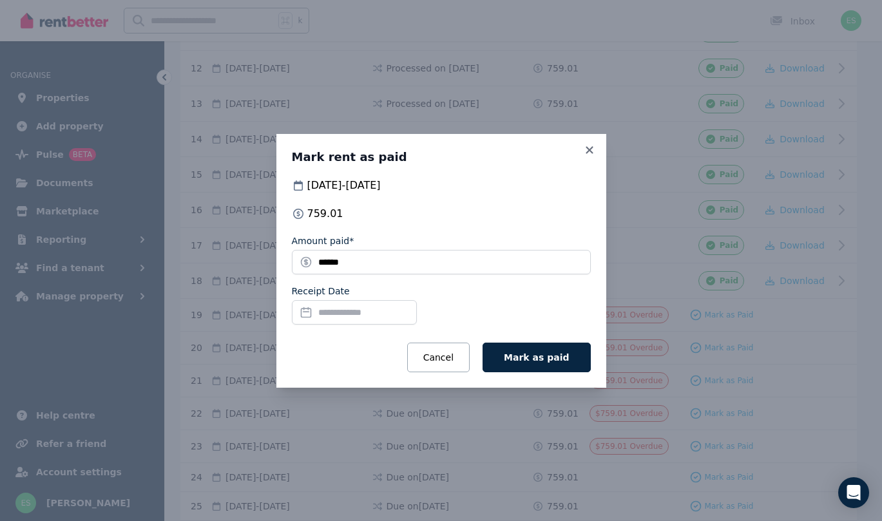
click at [339, 311] on input "Receipt Date" at bounding box center [354, 312] width 125 height 24
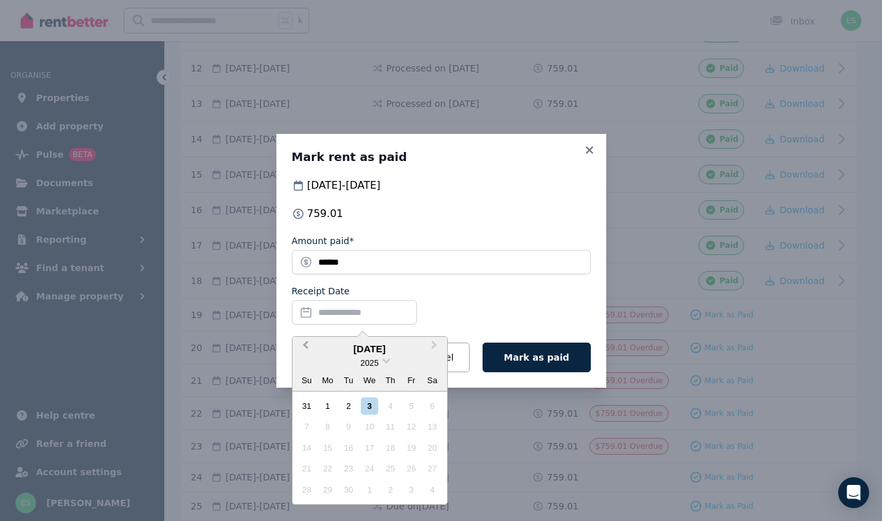
click at [303, 341] on button "Previous Month" at bounding box center [304, 348] width 21 height 21
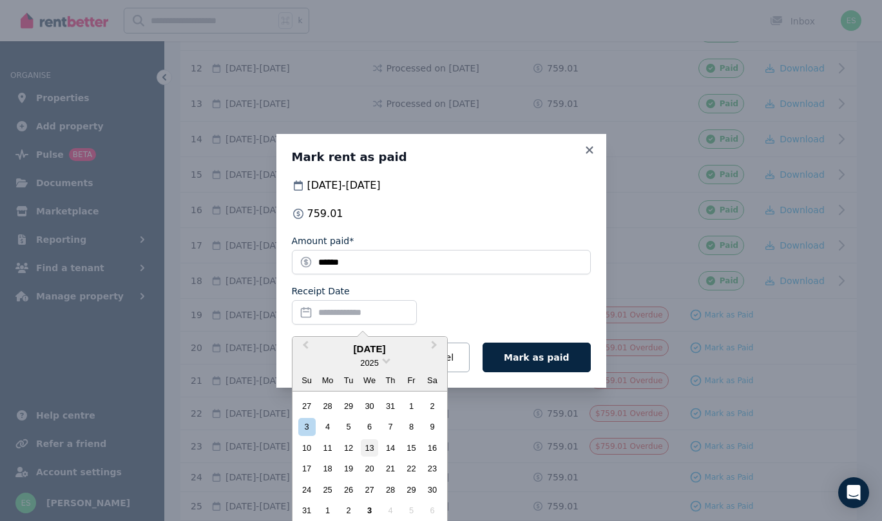
click at [371, 447] on div "13" at bounding box center [369, 447] width 17 height 17
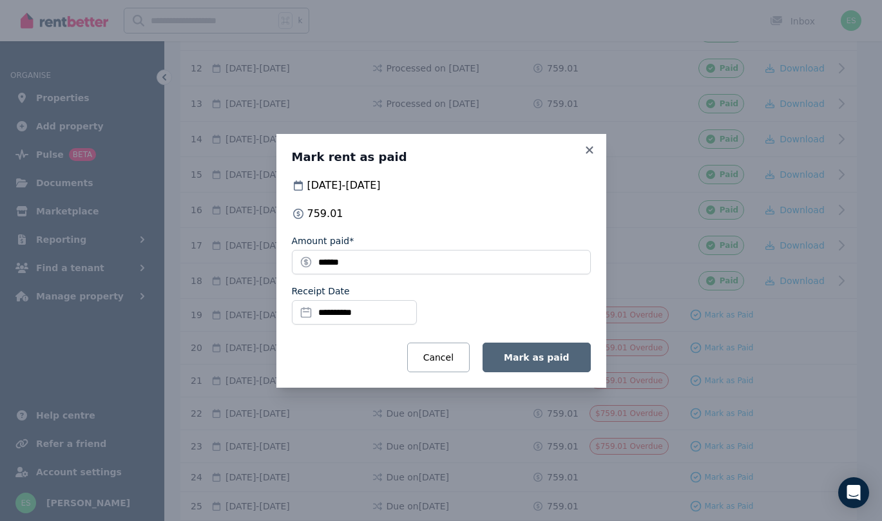
click at [535, 356] on span "Mark as paid" at bounding box center [536, 357] width 65 height 10
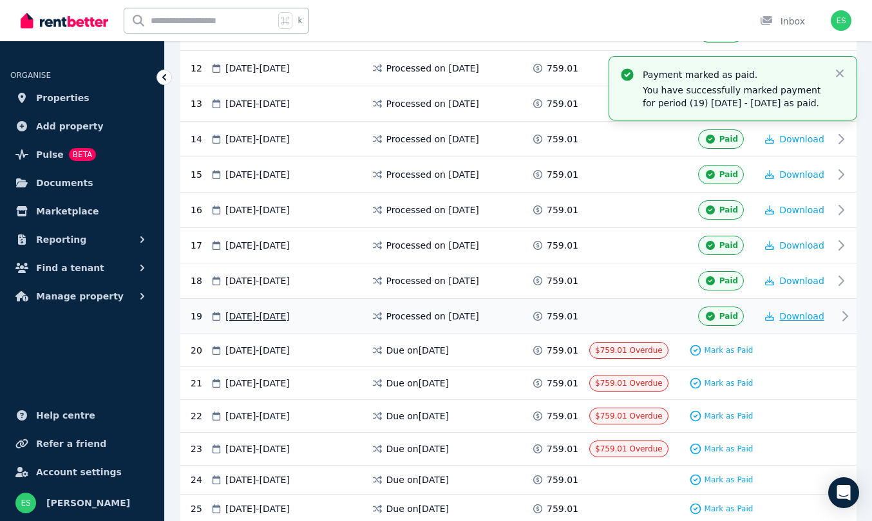
click at [801, 318] on span "Download" at bounding box center [801, 316] width 45 height 10
click at [75, 93] on span "Properties" at bounding box center [62, 97] width 53 height 15
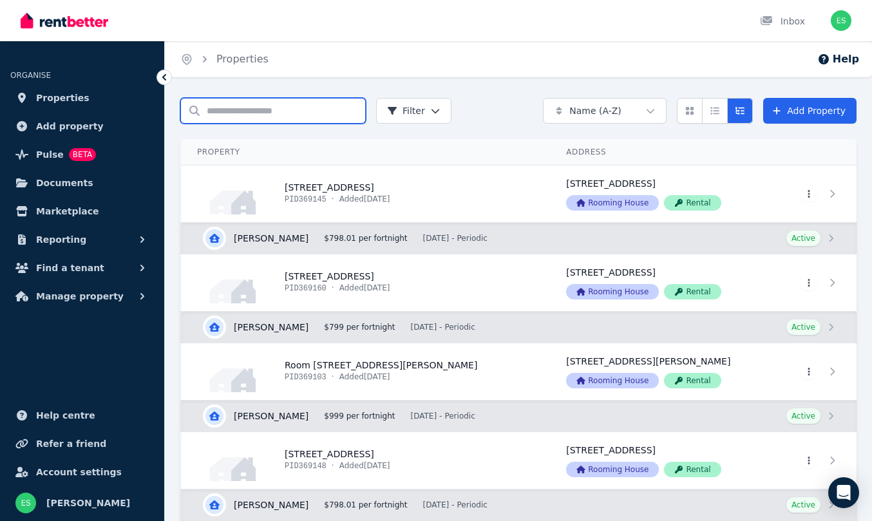
click at [291, 119] on input "Search properties" at bounding box center [273, 111] width 186 height 26
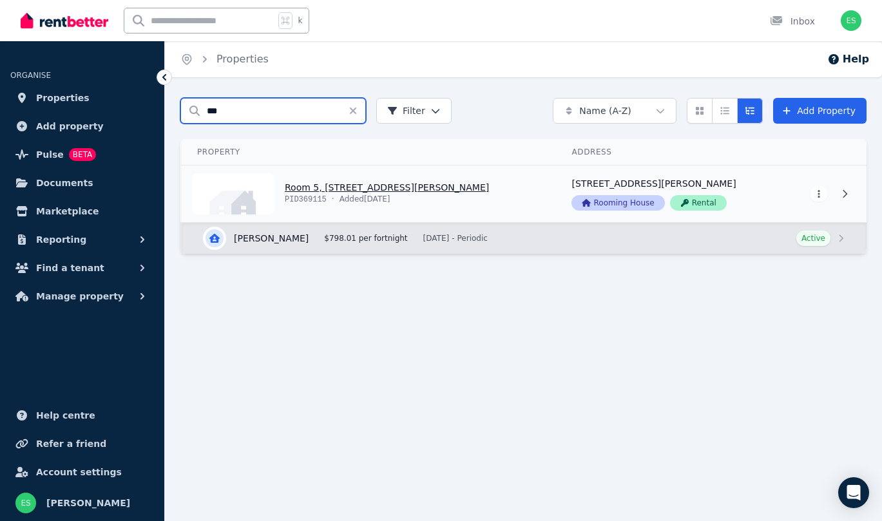
type input "***"
click at [357, 191] on link "View property details" at bounding box center [369, 194] width 374 height 57
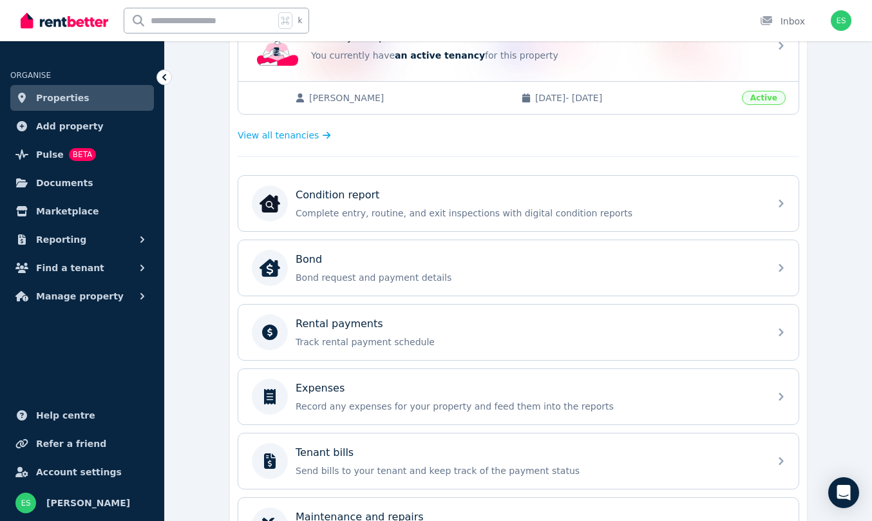
scroll to position [376, 0]
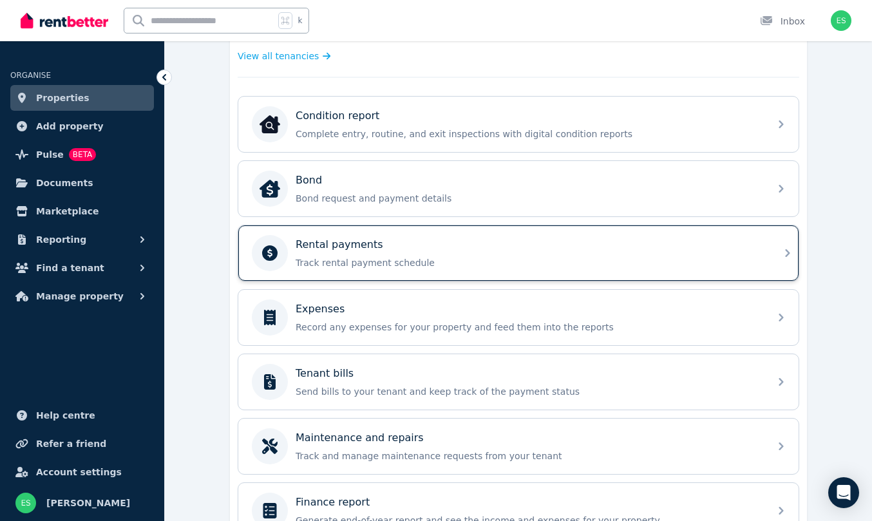
click at [405, 247] on div "Rental payments" at bounding box center [529, 244] width 466 height 15
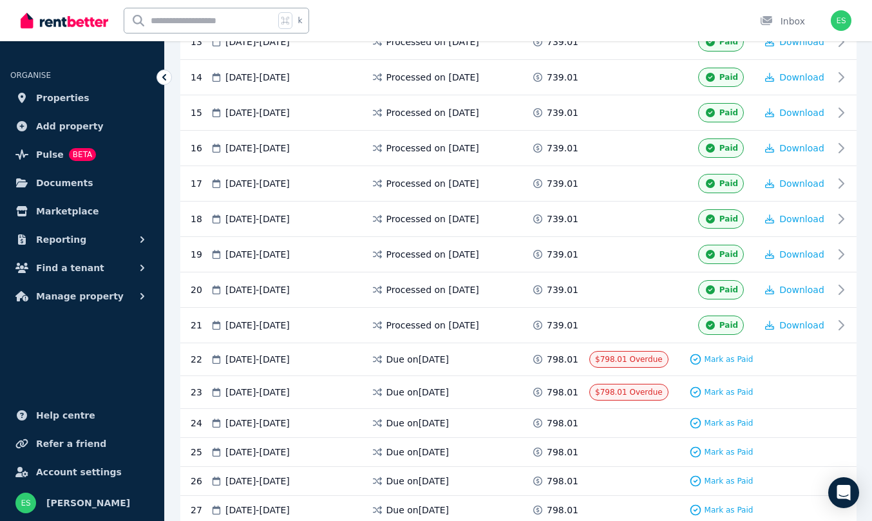
scroll to position [719, 0]
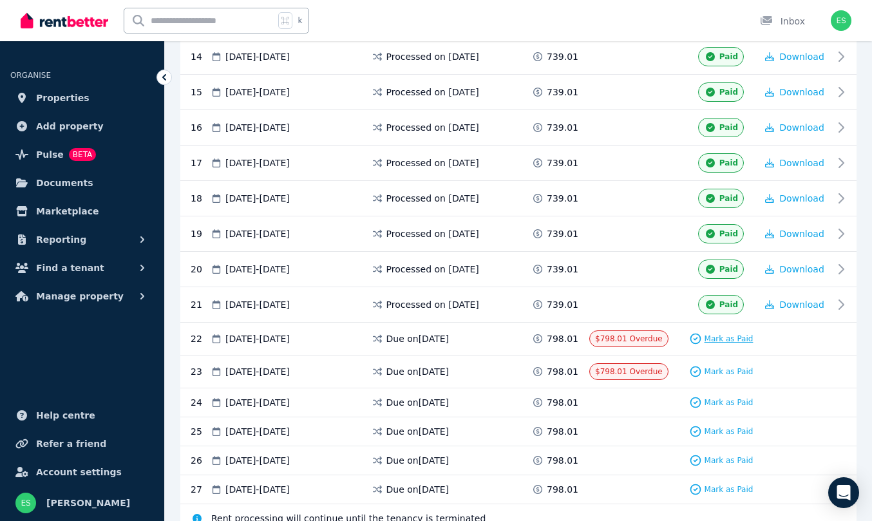
click at [716, 339] on span "Mark as Paid" at bounding box center [729, 339] width 49 height 10
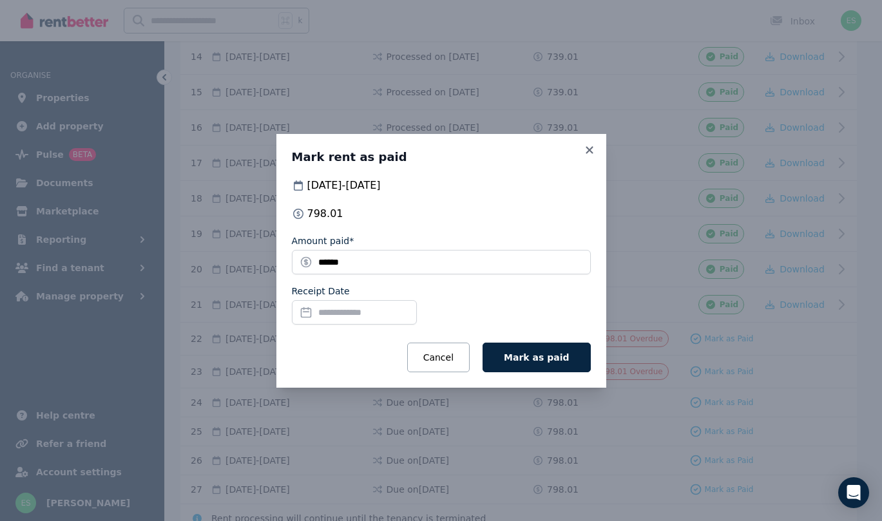
click at [374, 312] on input "Receipt Date" at bounding box center [354, 312] width 125 height 24
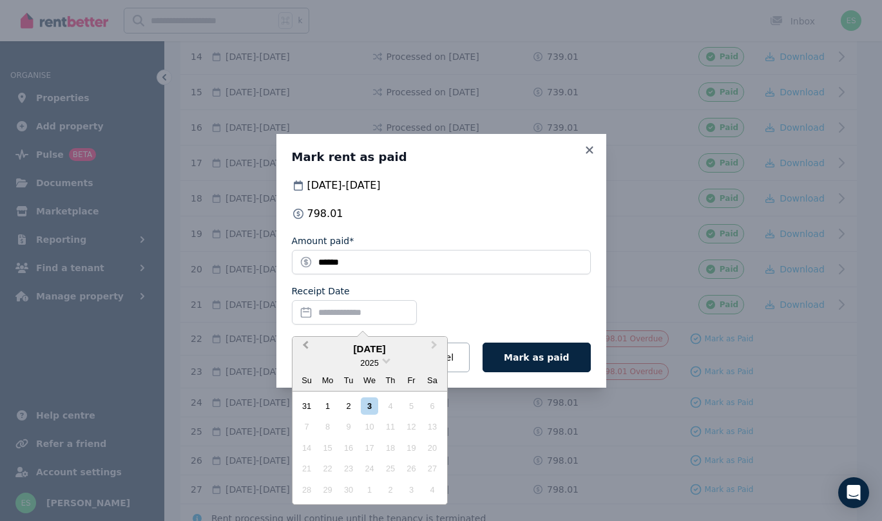
click at [305, 345] on span "Previous Month" at bounding box center [305, 347] width 0 height 19
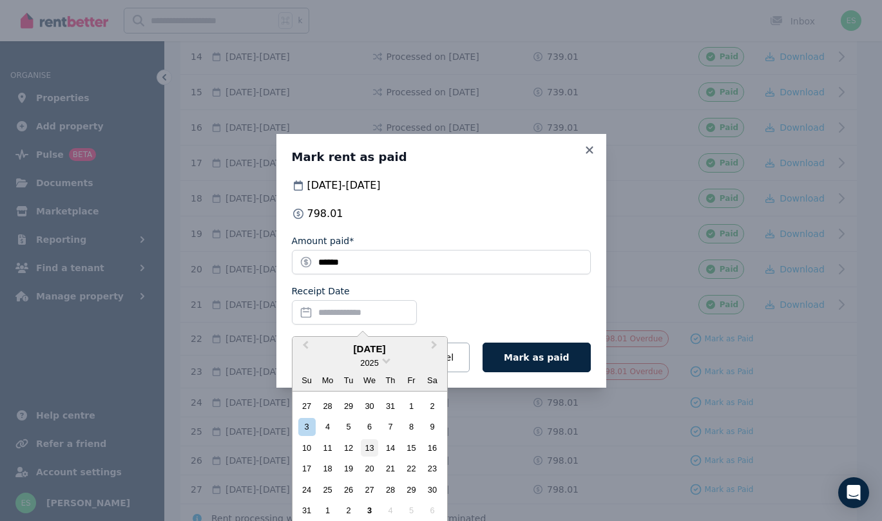
click at [375, 446] on div "13" at bounding box center [369, 447] width 17 height 17
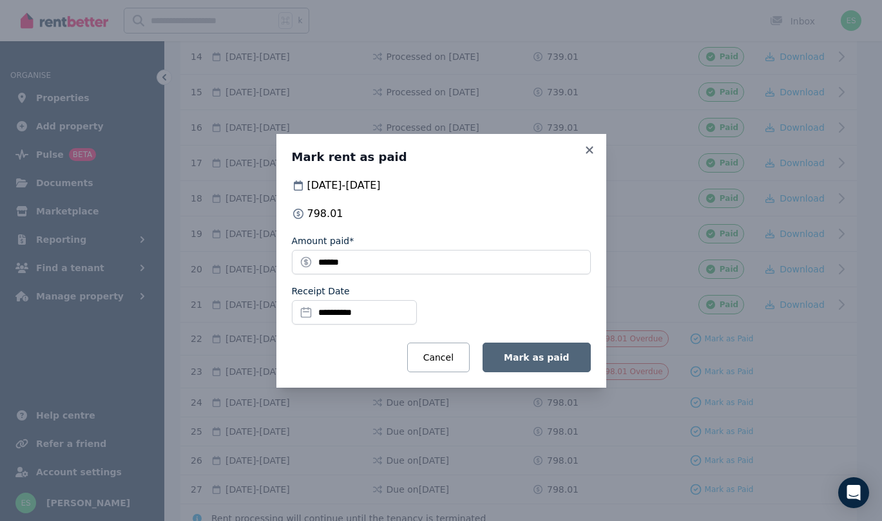
click at [546, 361] on span "Mark as paid" at bounding box center [536, 357] width 65 height 10
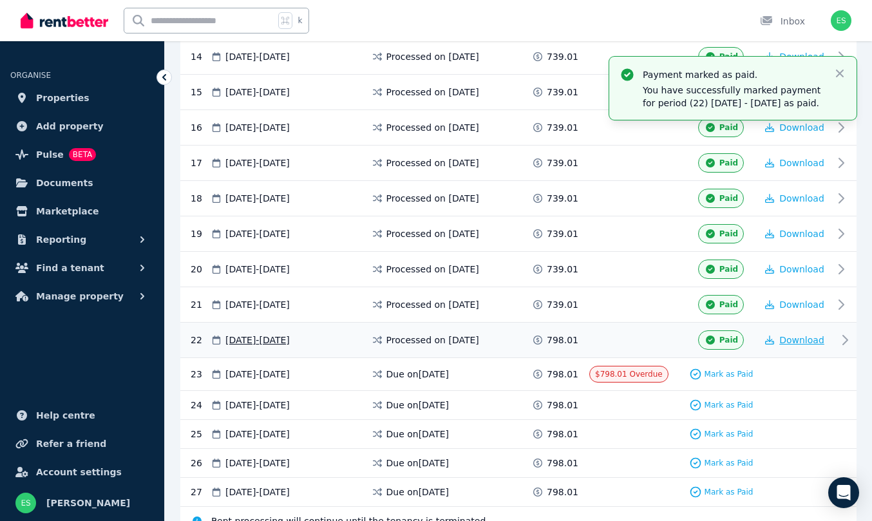
click at [805, 345] on span "Download" at bounding box center [801, 340] width 45 height 10
click at [79, 93] on span "Properties" at bounding box center [62, 97] width 53 height 15
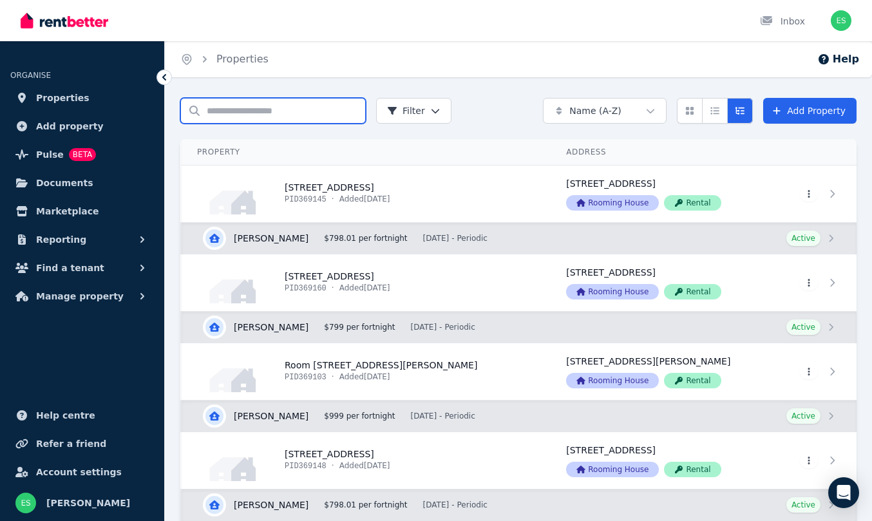
click at [231, 109] on input "Search properties" at bounding box center [273, 111] width 186 height 26
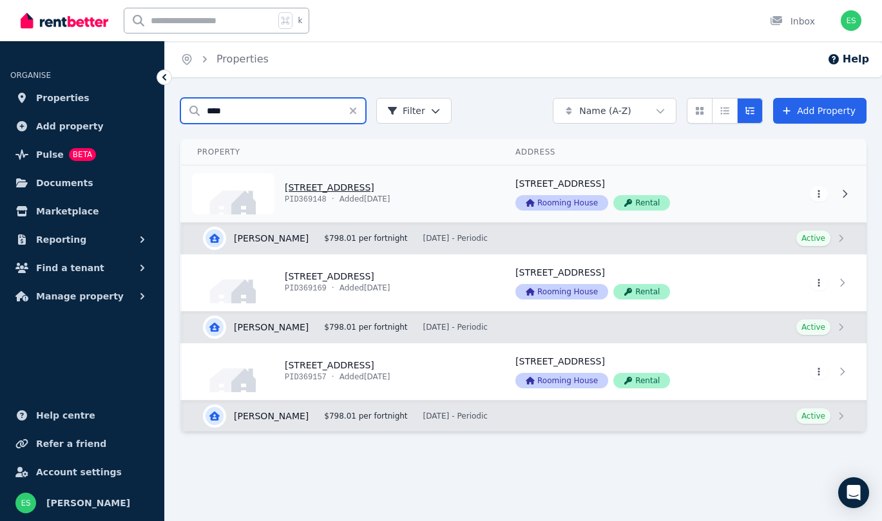
type input "****"
click at [320, 186] on link "View property details" at bounding box center [341, 194] width 318 height 57
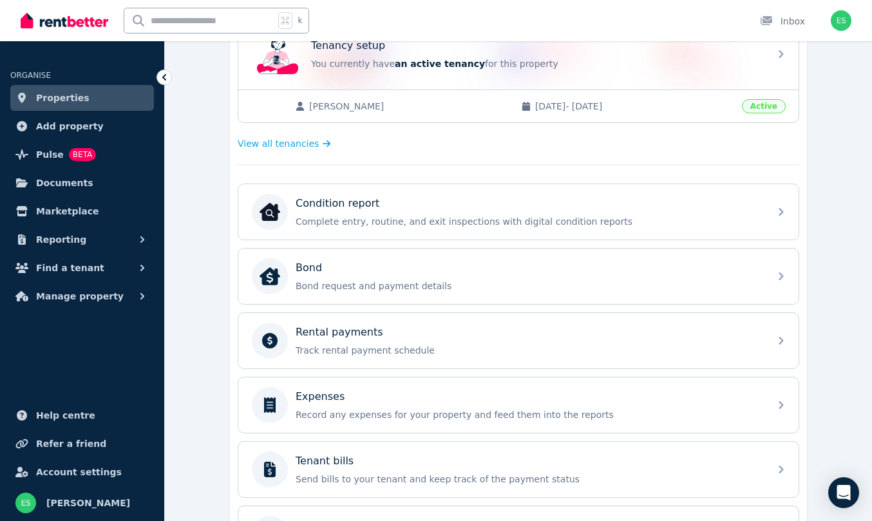
scroll to position [325, 0]
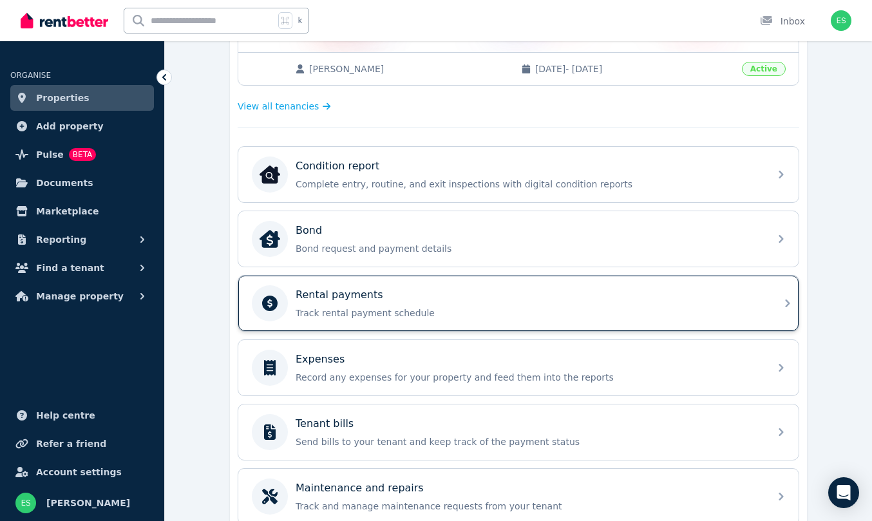
click at [368, 314] on p "Track rental payment schedule" at bounding box center [529, 313] width 466 height 13
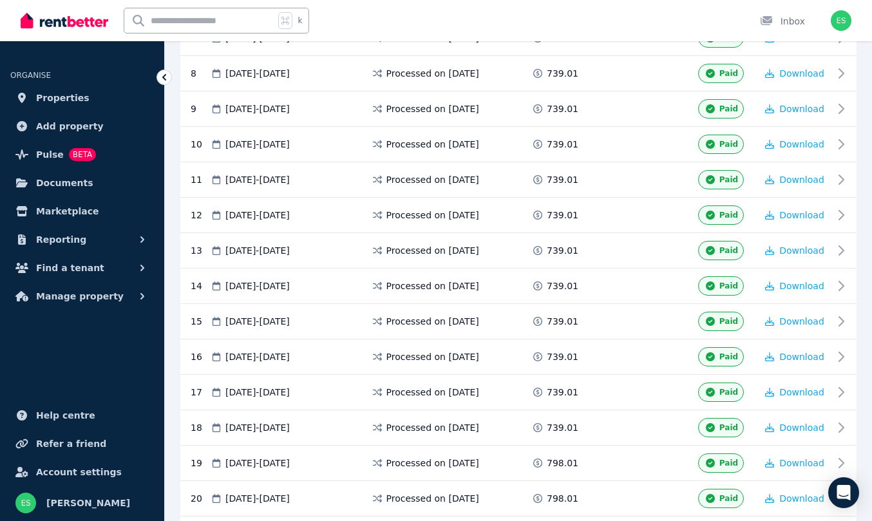
scroll to position [720, 0]
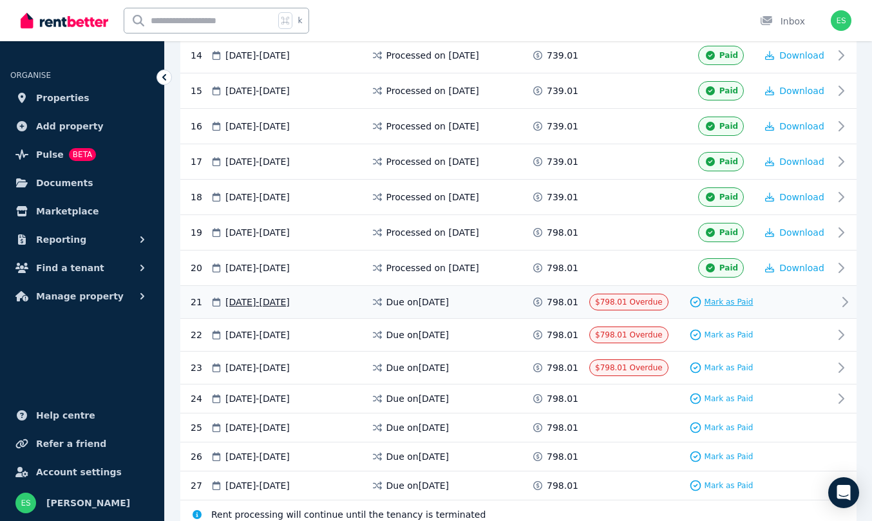
click at [734, 301] on span "Mark as Paid" at bounding box center [729, 302] width 49 height 10
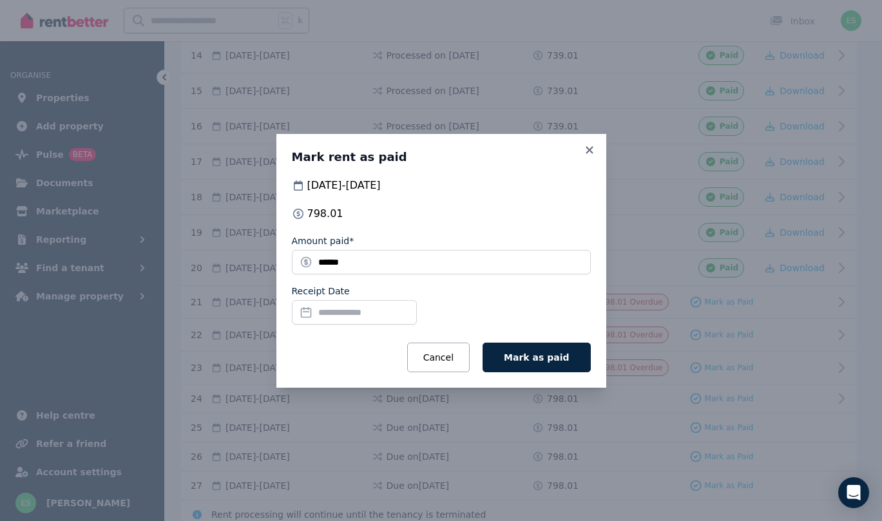
click at [361, 309] on input "Receipt Date" at bounding box center [354, 312] width 125 height 24
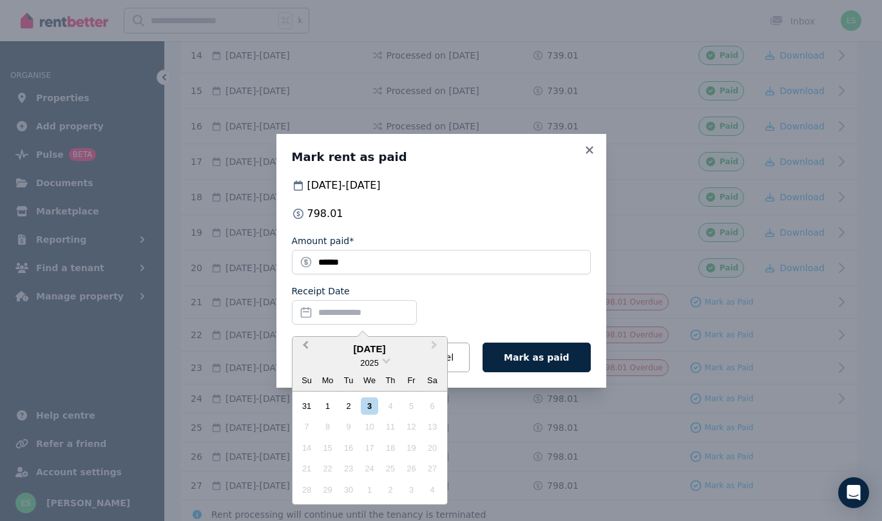
click at [307, 340] on button "Previous Month" at bounding box center [304, 348] width 21 height 21
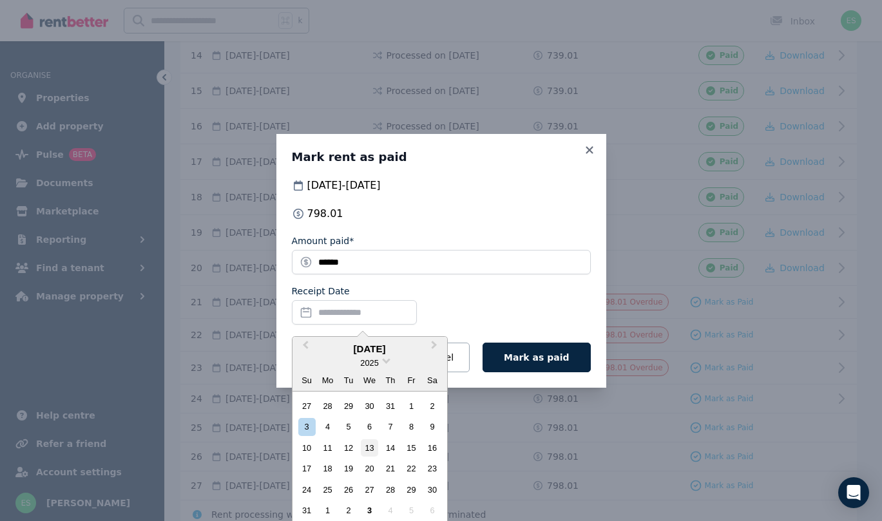
click at [370, 450] on div "13" at bounding box center [369, 447] width 17 height 17
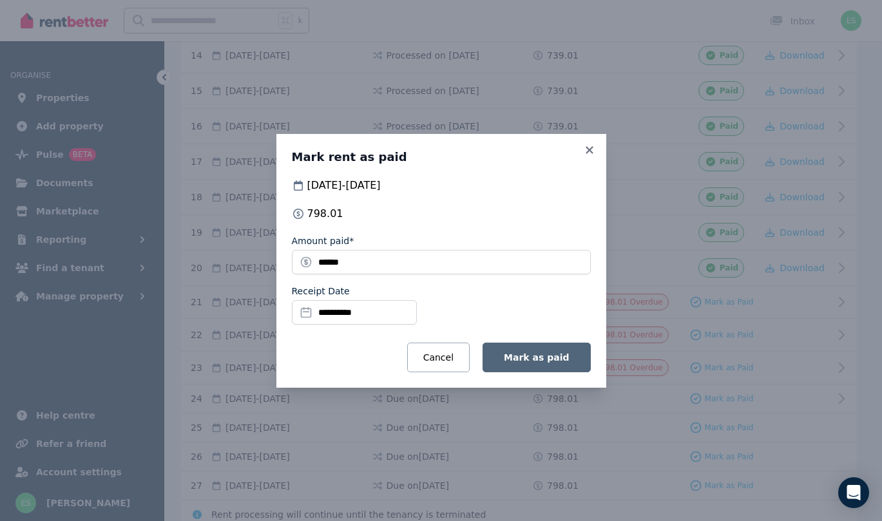
click at [529, 360] on span "Mark as paid" at bounding box center [536, 357] width 65 height 10
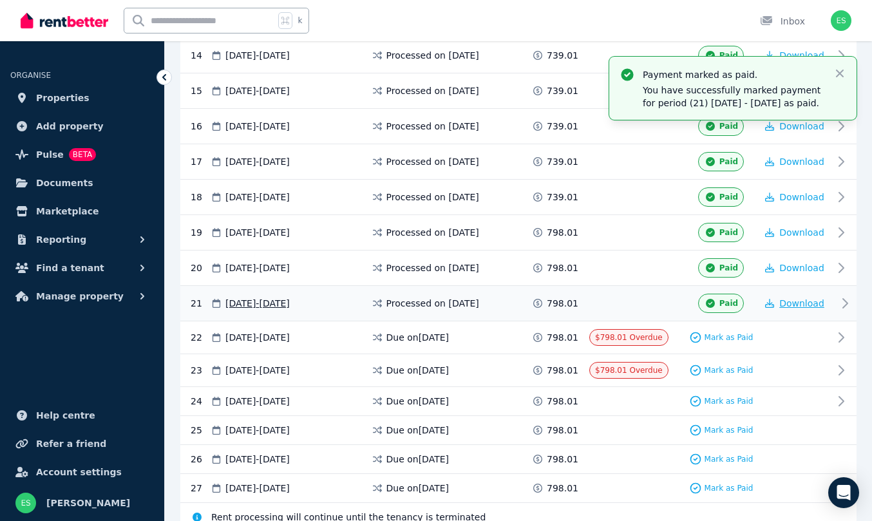
click at [810, 305] on span "Download" at bounding box center [801, 303] width 45 height 10
click at [55, 97] on span "Properties" at bounding box center [62, 97] width 53 height 15
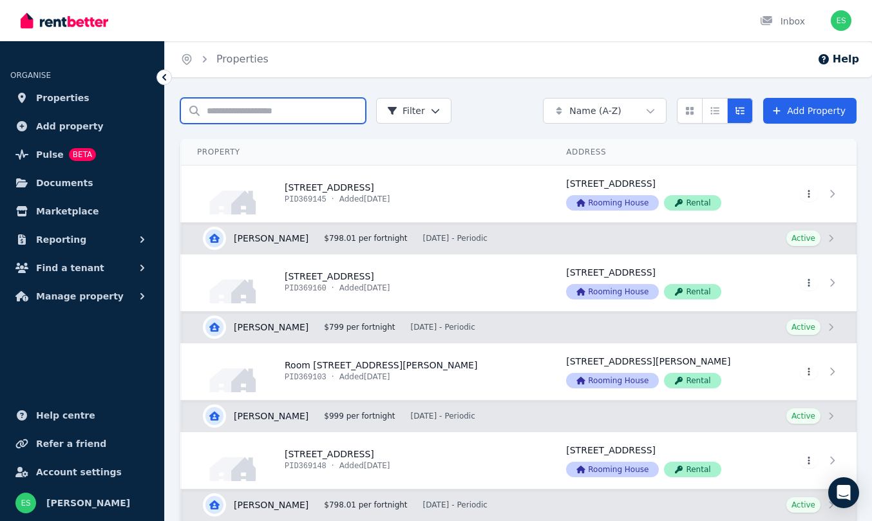
click at [248, 117] on input "Search properties" at bounding box center [273, 111] width 186 height 26
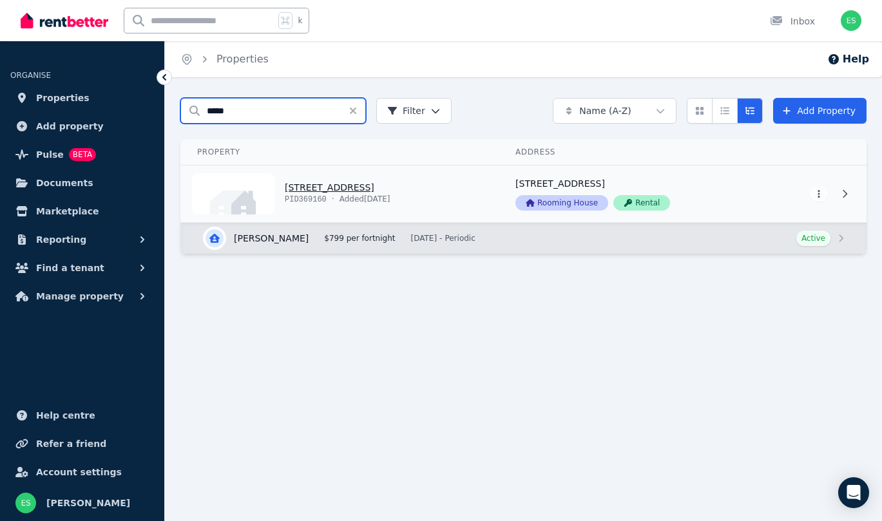
type input "*****"
click at [328, 185] on link "View property details" at bounding box center [341, 194] width 318 height 57
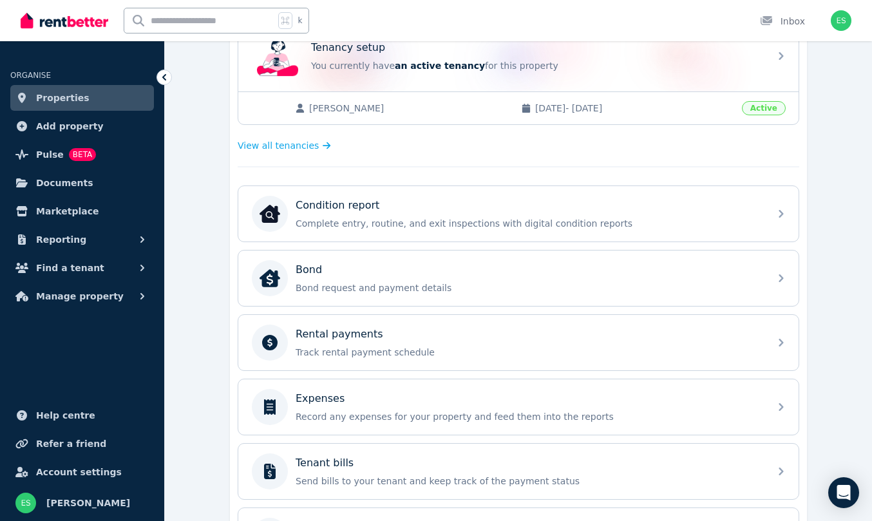
scroll to position [323, 0]
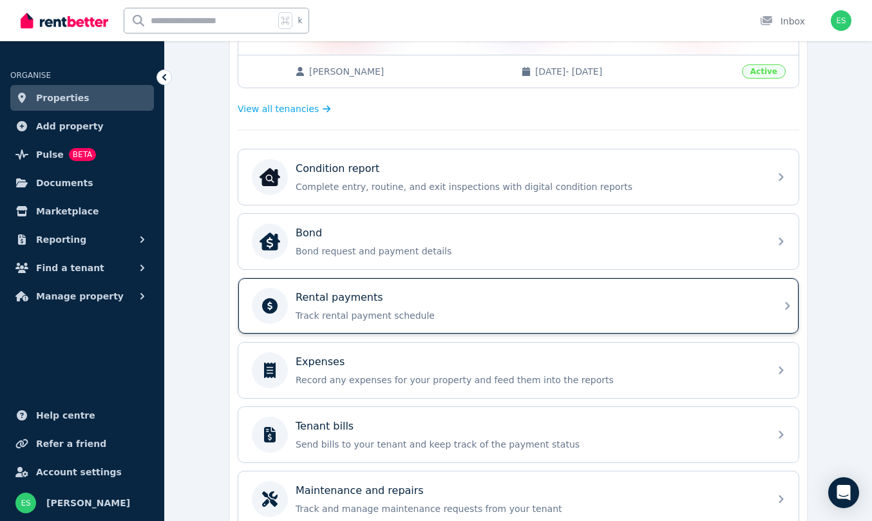
click at [458, 299] on div "Rental payments" at bounding box center [529, 297] width 466 height 15
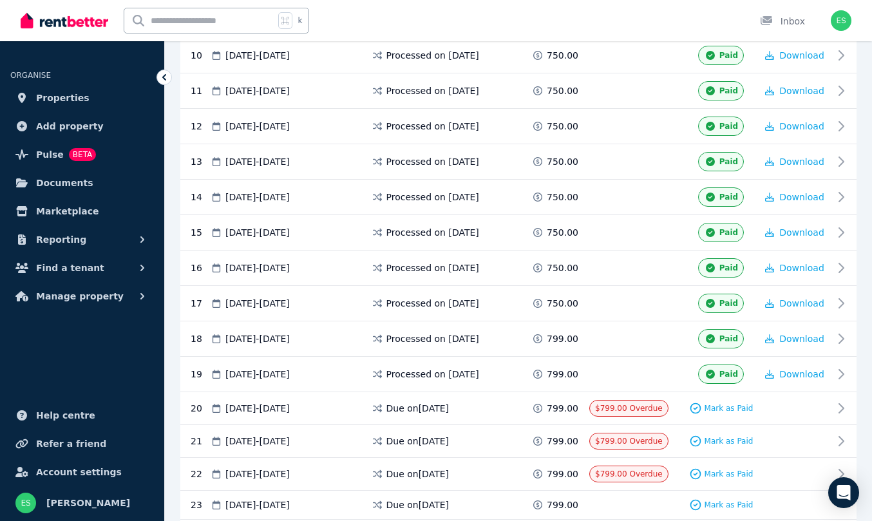
scroll to position [615, 0]
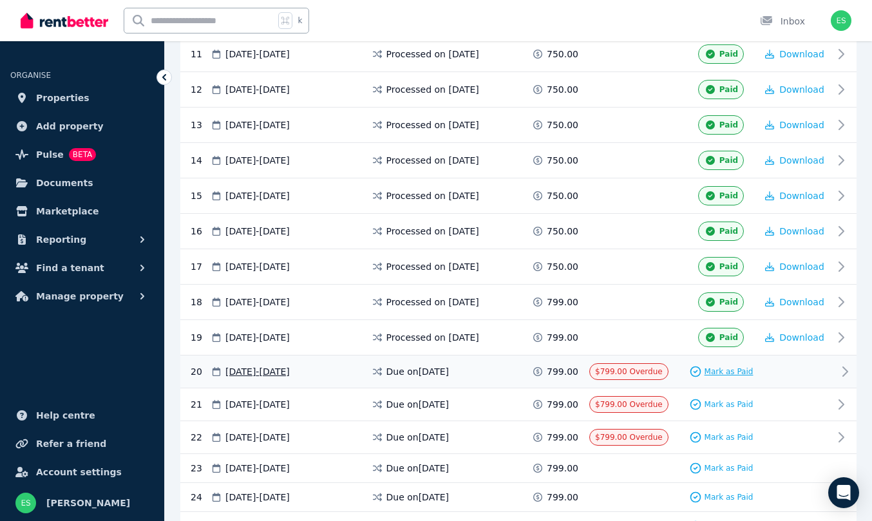
click at [724, 368] on span "Mark as Paid" at bounding box center [729, 372] width 49 height 10
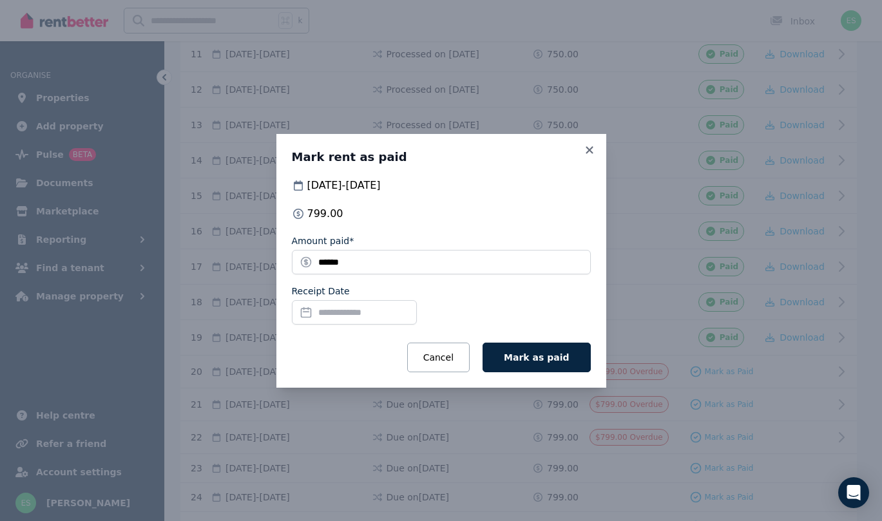
click at [330, 307] on input "Receipt Date" at bounding box center [354, 312] width 125 height 24
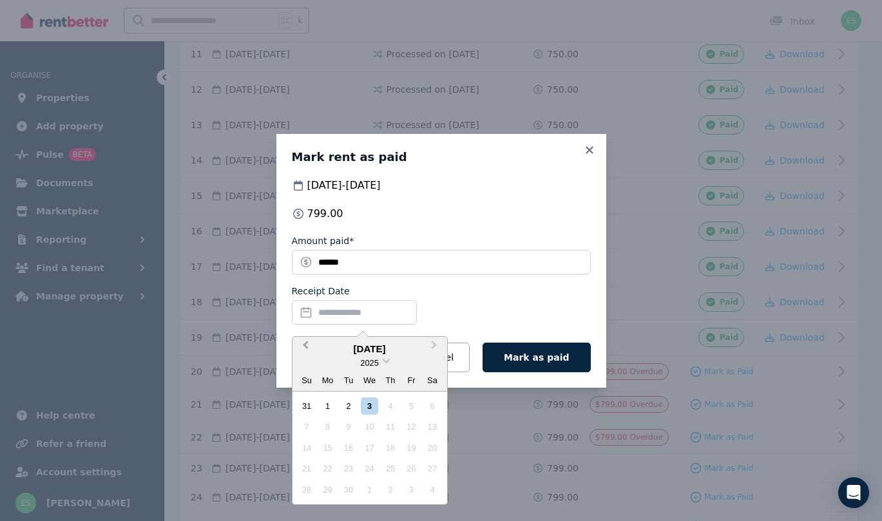
click at [305, 344] on span "Previous Month" at bounding box center [305, 347] width 0 height 19
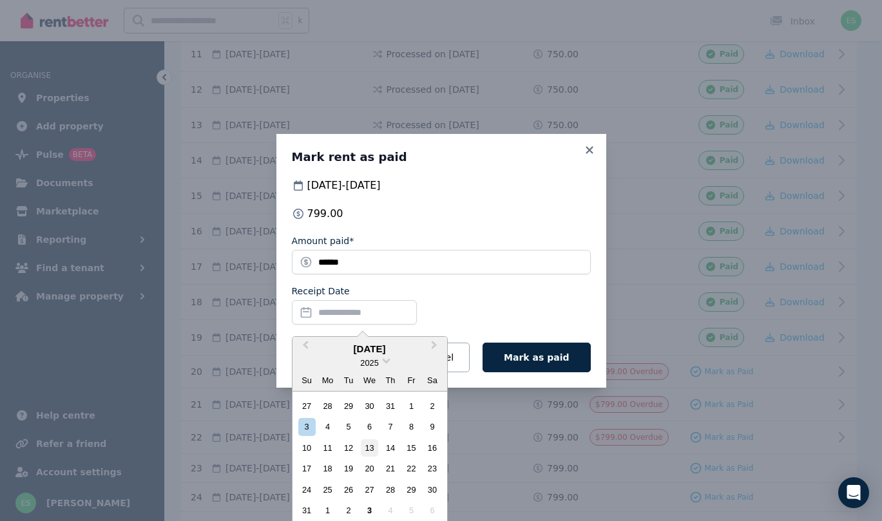
click at [368, 444] on div "13" at bounding box center [369, 447] width 17 height 17
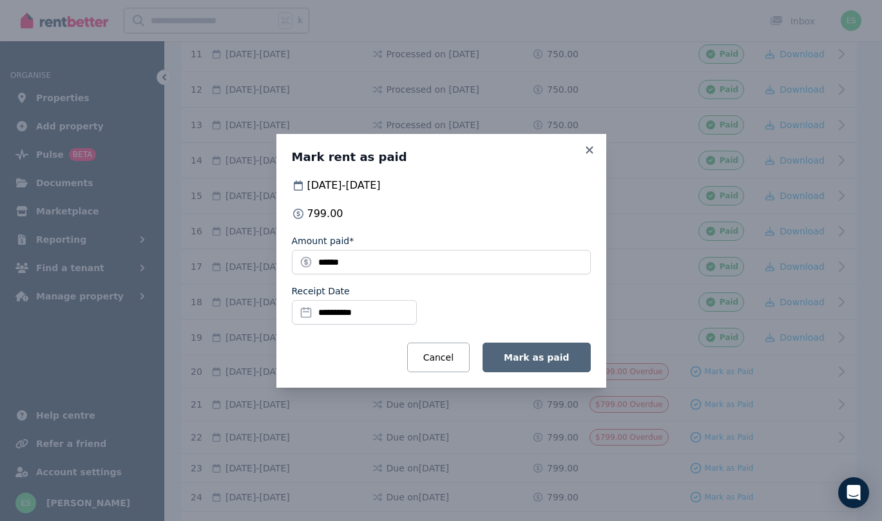
click at [545, 359] on span "Mark as paid" at bounding box center [536, 357] width 65 height 10
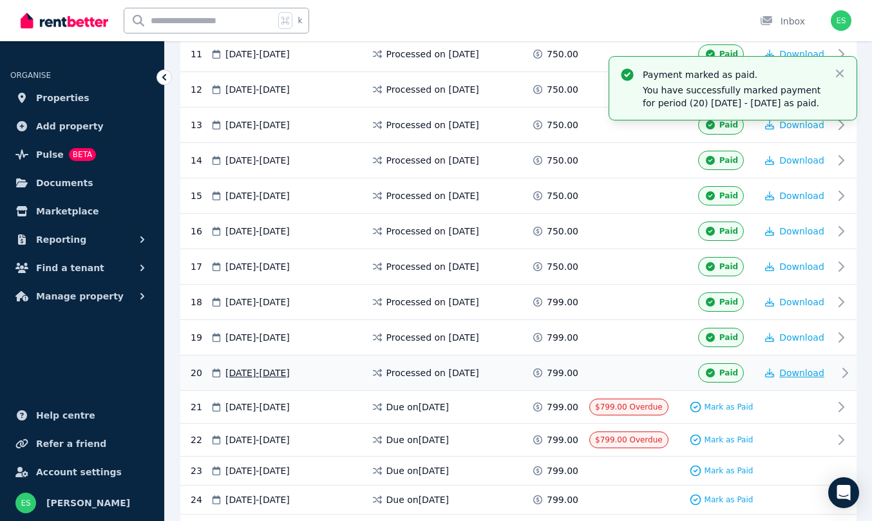
click at [803, 374] on span "Download" at bounding box center [801, 373] width 45 height 10
click at [58, 97] on span "Properties" at bounding box center [62, 97] width 53 height 15
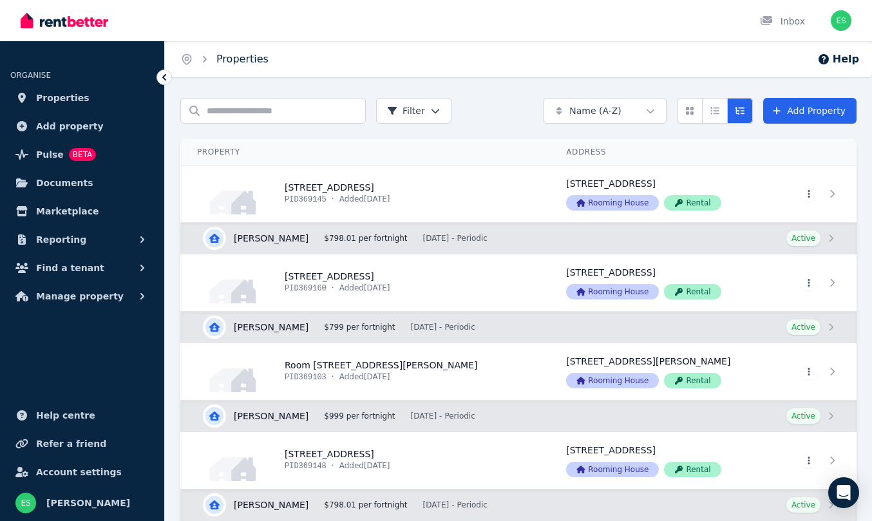
click at [258, 58] on link "Properties" at bounding box center [242, 59] width 52 height 12
click at [229, 121] on input "Search properties" at bounding box center [273, 111] width 186 height 26
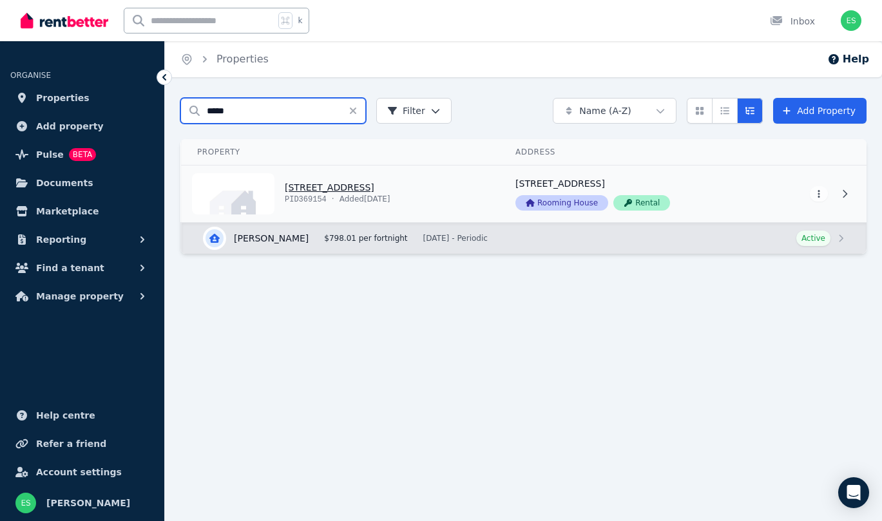
type input "*****"
click at [318, 181] on link "View property details" at bounding box center [341, 194] width 318 height 57
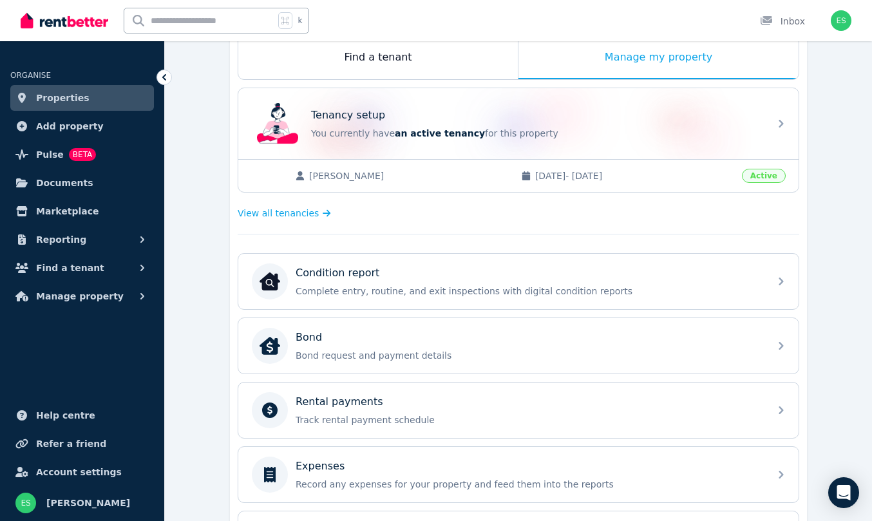
scroll to position [438, 0]
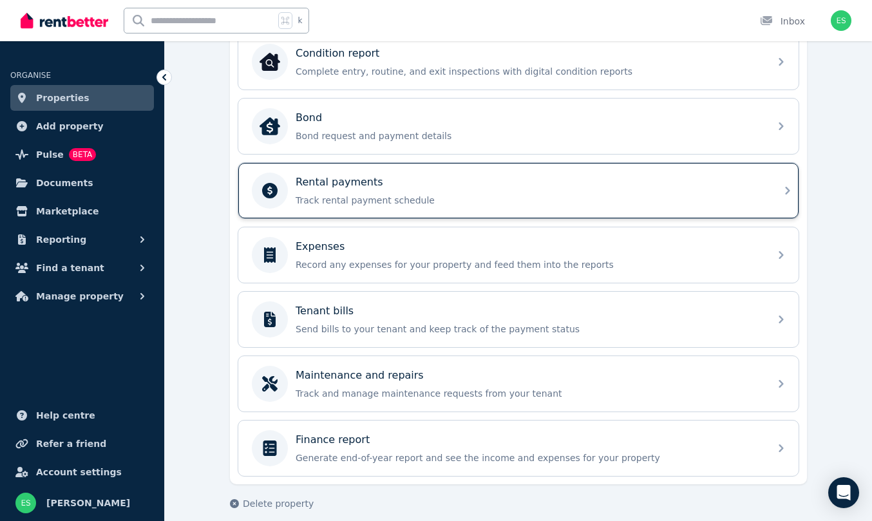
click at [472, 189] on div "Rental payments" at bounding box center [529, 182] width 466 height 15
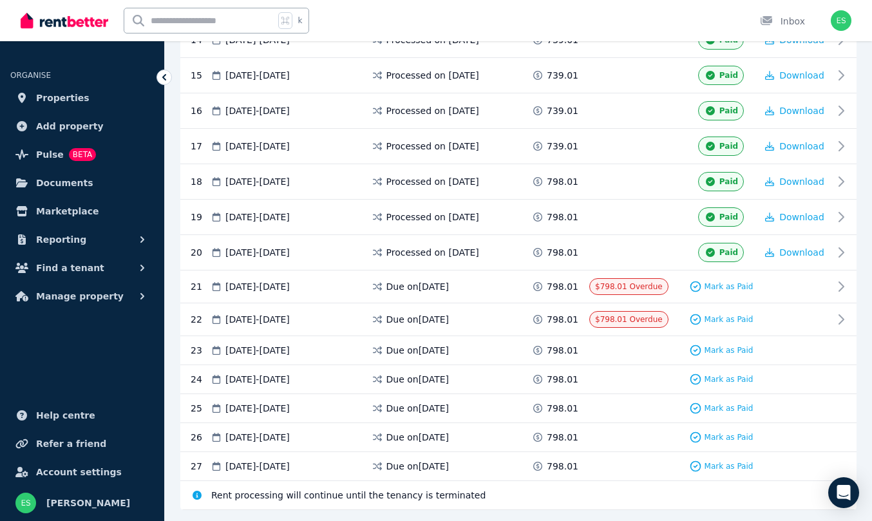
scroll to position [737, 0]
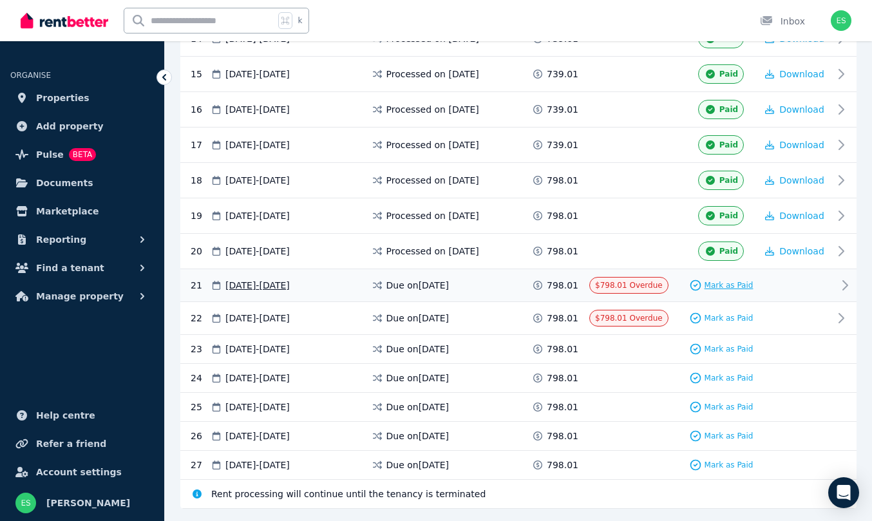
click at [709, 282] on span "Mark as Paid" at bounding box center [729, 285] width 49 height 10
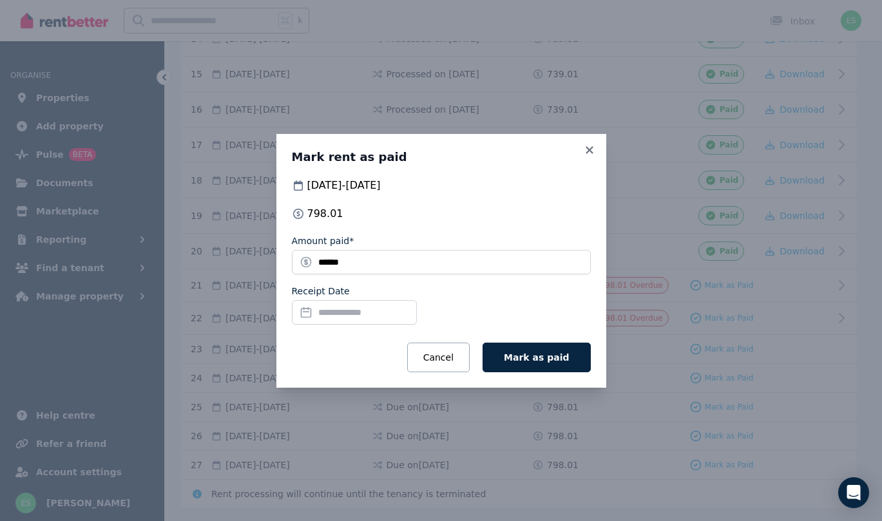
click at [371, 312] on input "Receipt Date" at bounding box center [354, 312] width 125 height 24
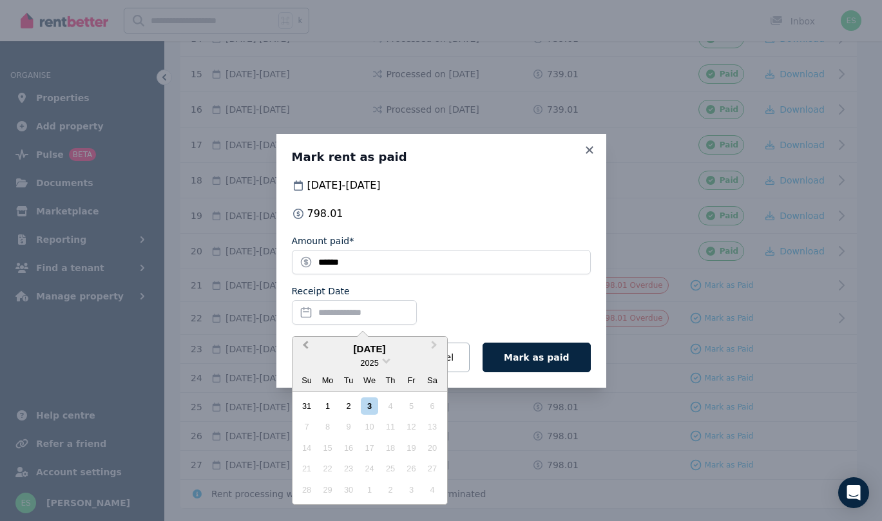
click at [305, 342] on span "Previous Month" at bounding box center [305, 347] width 0 height 19
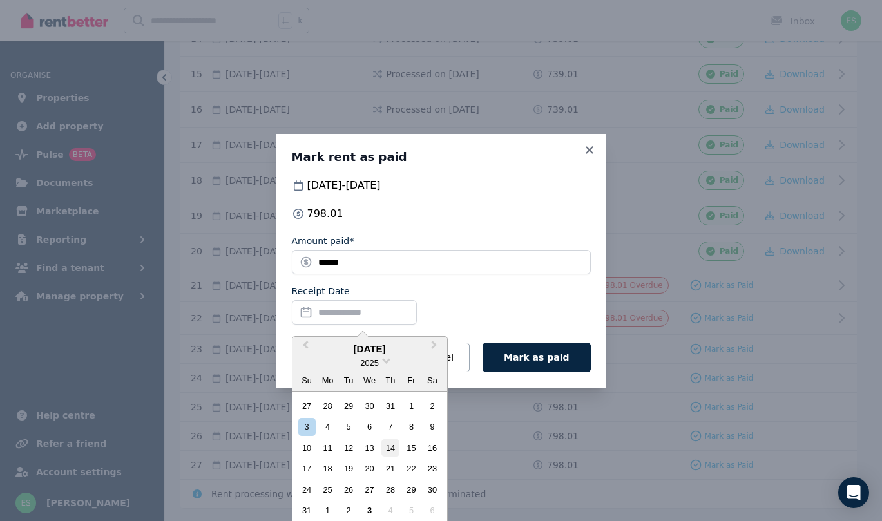
click at [392, 445] on div "14" at bounding box center [389, 447] width 17 height 17
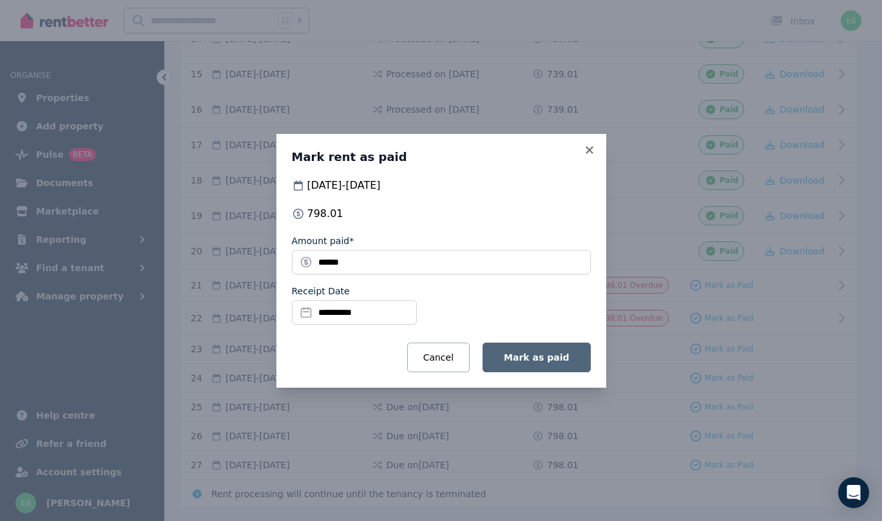
click at [536, 350] on button "Mark as paid" at bounding box center [536, 358] width 108 height 30
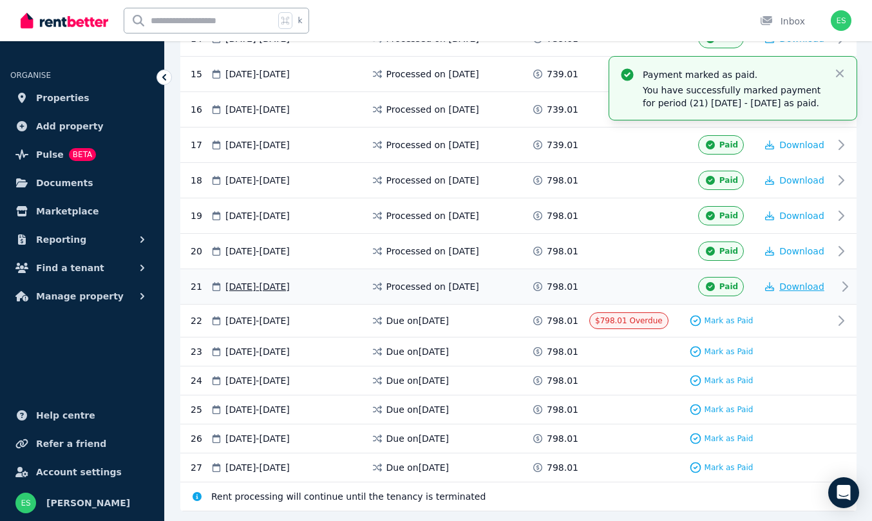
click at [812, 292] on span "Download" at bounding box center [801, 287] width 45 height 10
click at [62, 102] on span "Properties" at bounding box center [62, 97] width 53 height 15
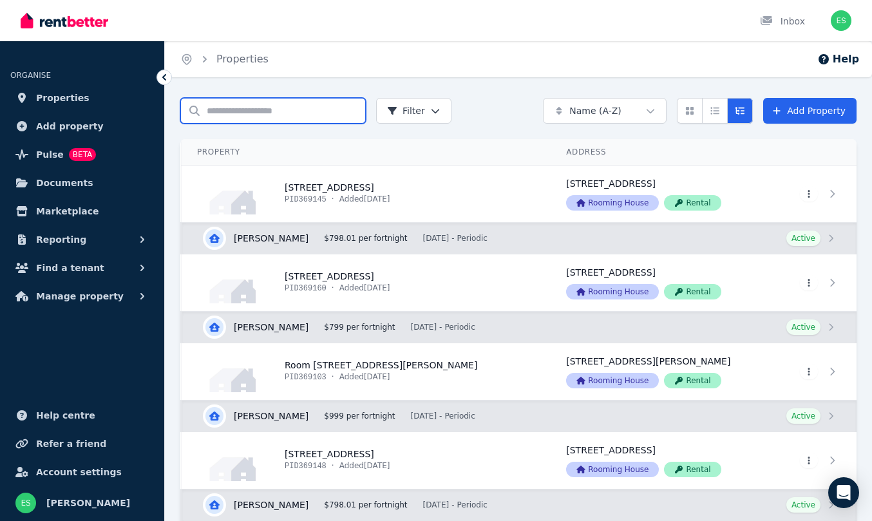
click at [231, 109] on input "Search properties" at bounding box center [273, 111] width 186 height 26
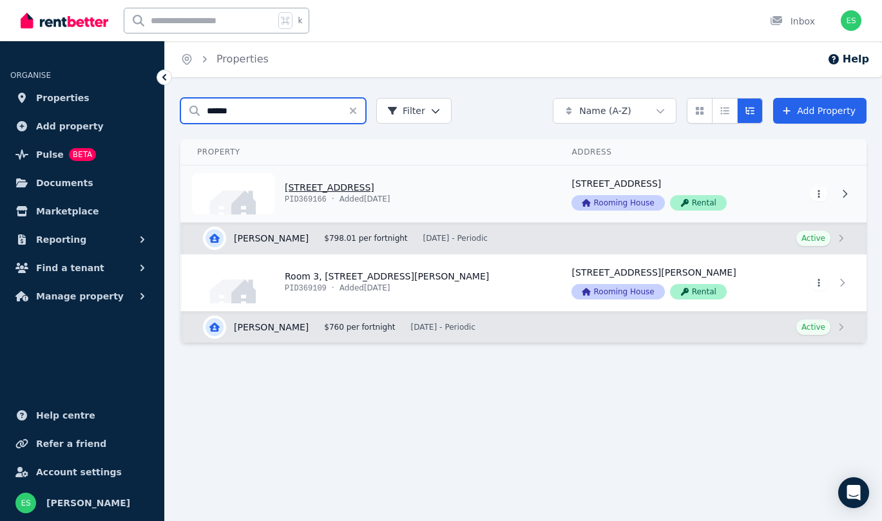
type input "******"
click at [316, 181] on link "View property details" at bounding box center [369, 194] width 374 height 57
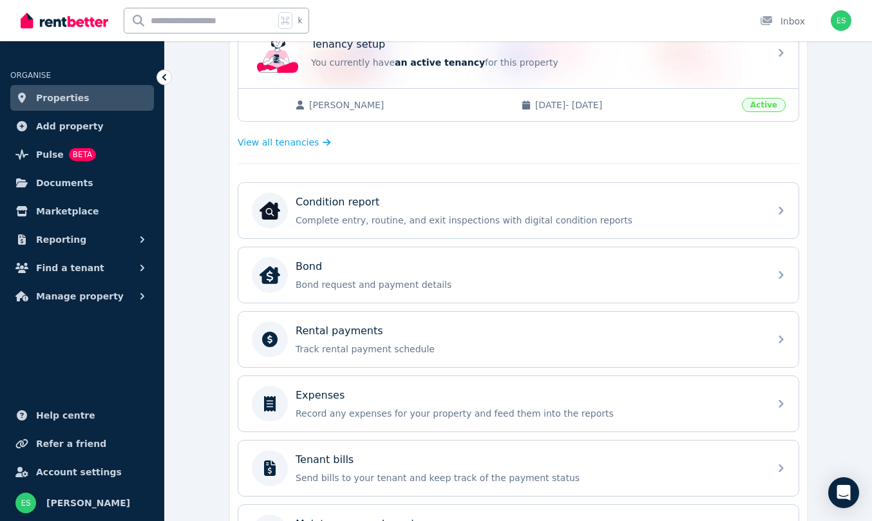
scroll to position [450, 0]
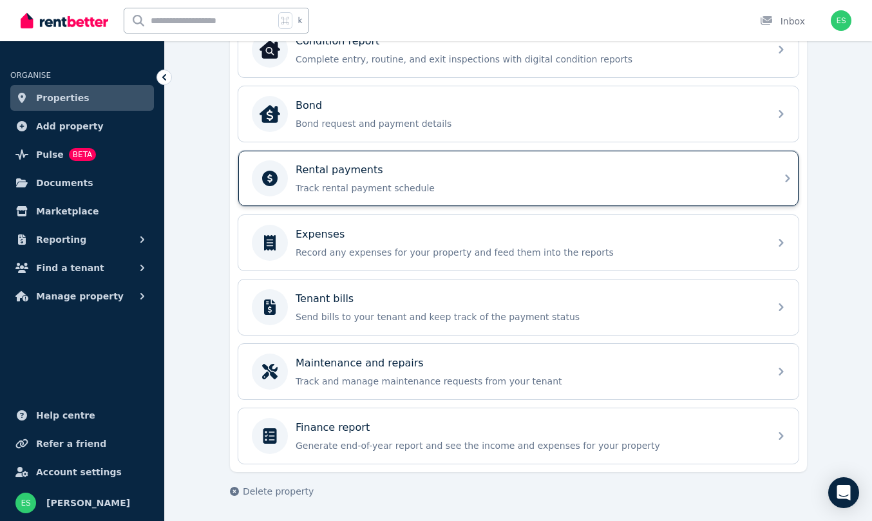
click at [343, 182] on p "Track rental payment schedule" at bounding box center [529, 188] width 466 height 13
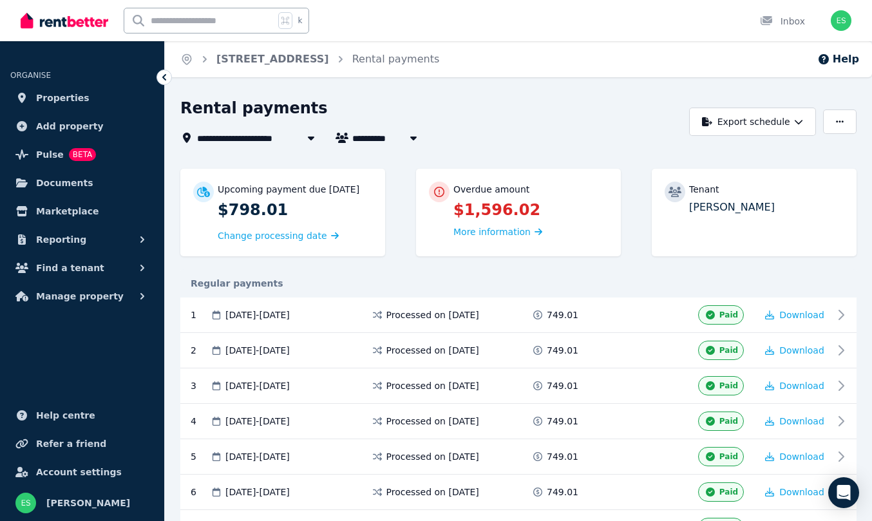
scroll to position [606, 0]
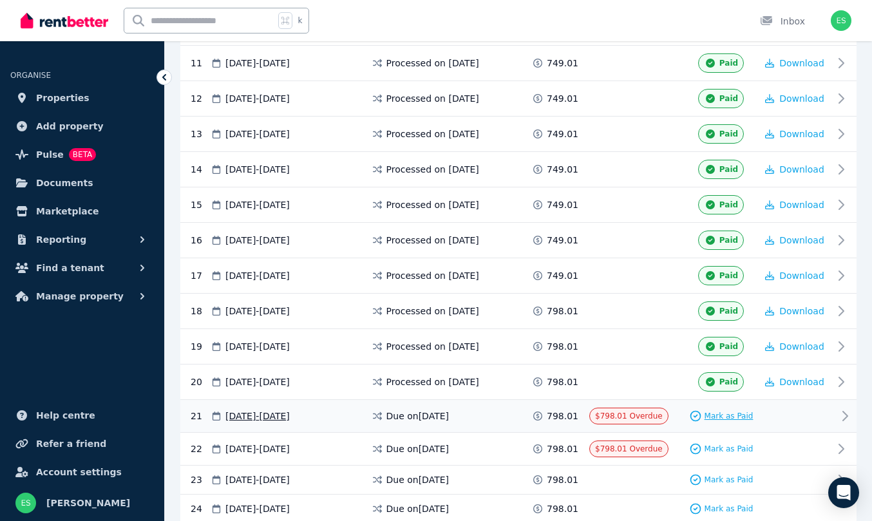
click at [721, 414] on span "Mark as Paid" at bounding box center [729, 416] width 49 height 10
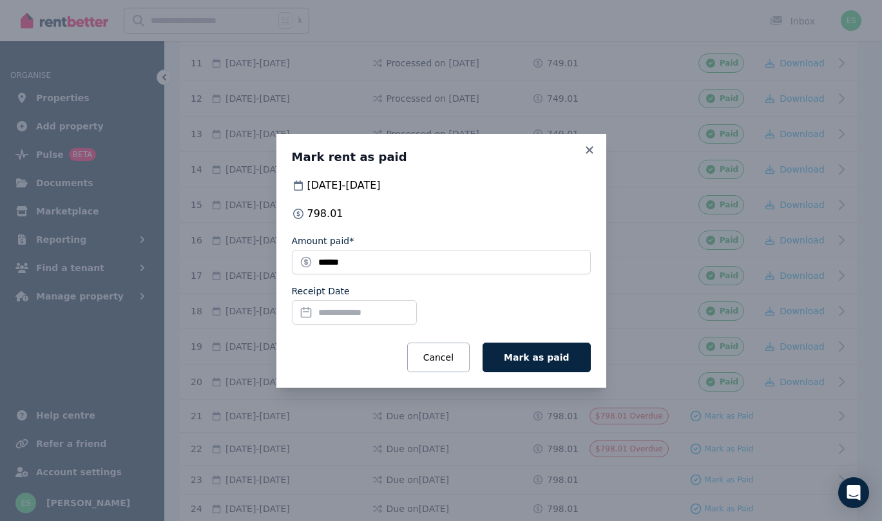
click at [359, 314] on input "Receipt Date" at bounding box center [354, 312] width 125 height 24
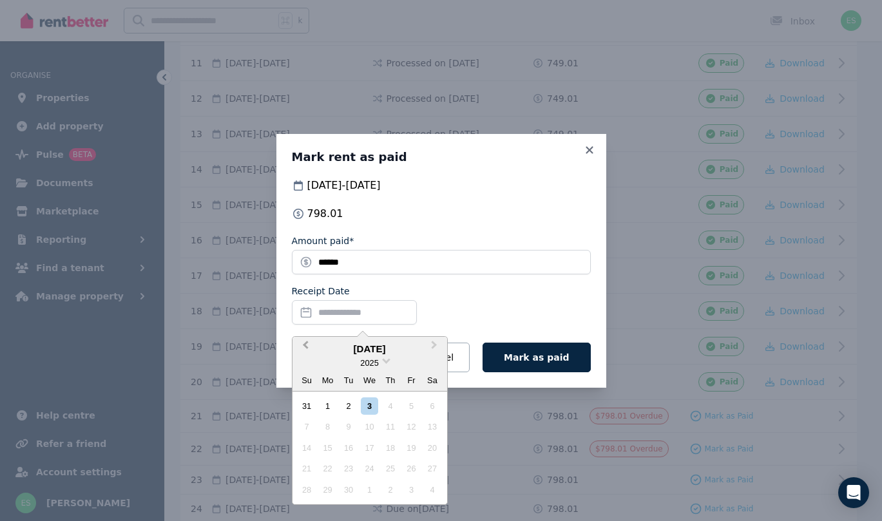
click at [305, 343] on span "Previous Month" at bounding box center [305, 347] width 0 height 19
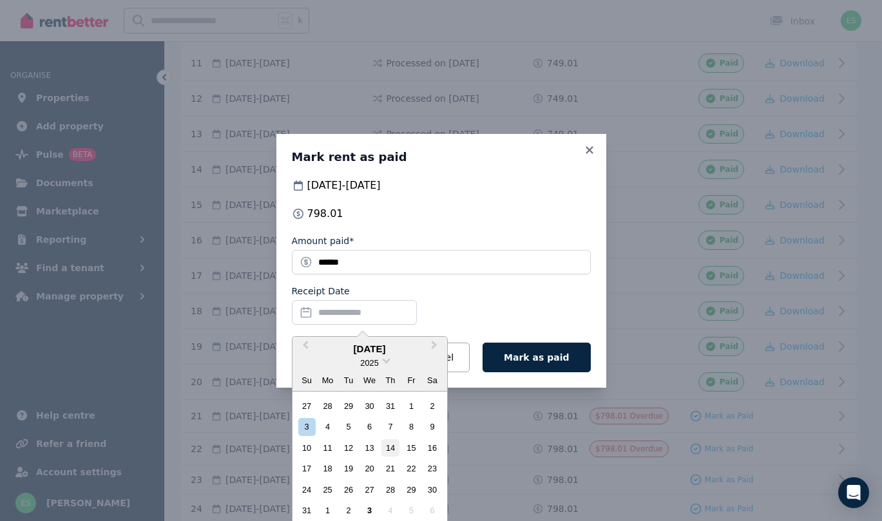
click at [392, 444] on div "14" at bounding box center [389, 447] width 17 height 17
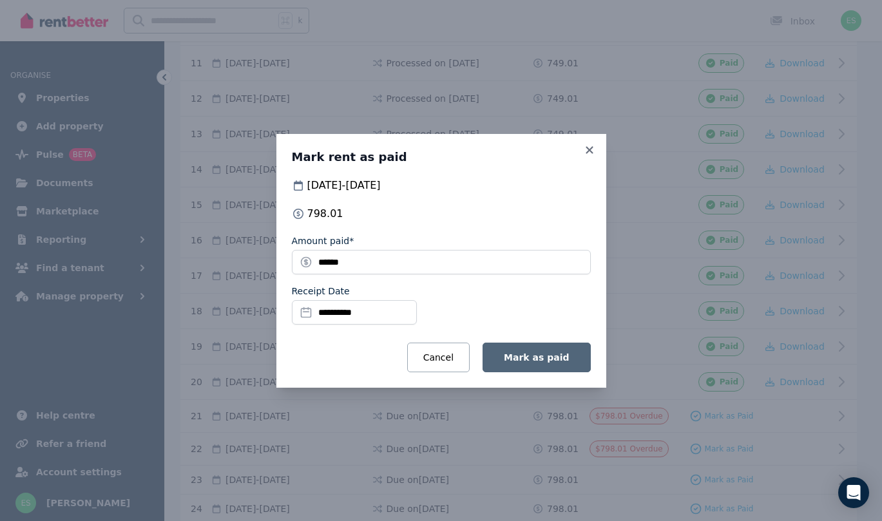
click at [540, 358] on span "Mark as paid" at bounding box center [536, 357] width 65 height 10
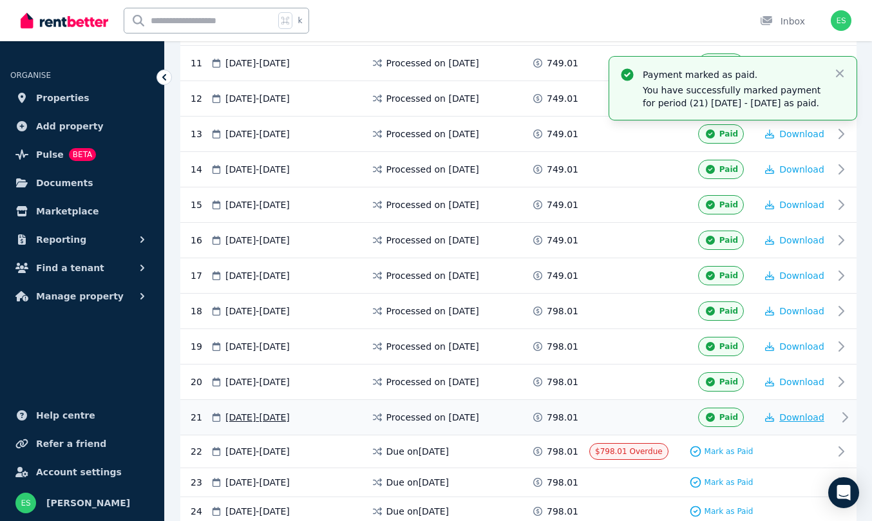
click at [808, 423] on span "Download" at bounding box center [801, 417] width 45 height 10
click at [56, 103] on span "Properties" at bounding box center [62, 97] width 53 height 15
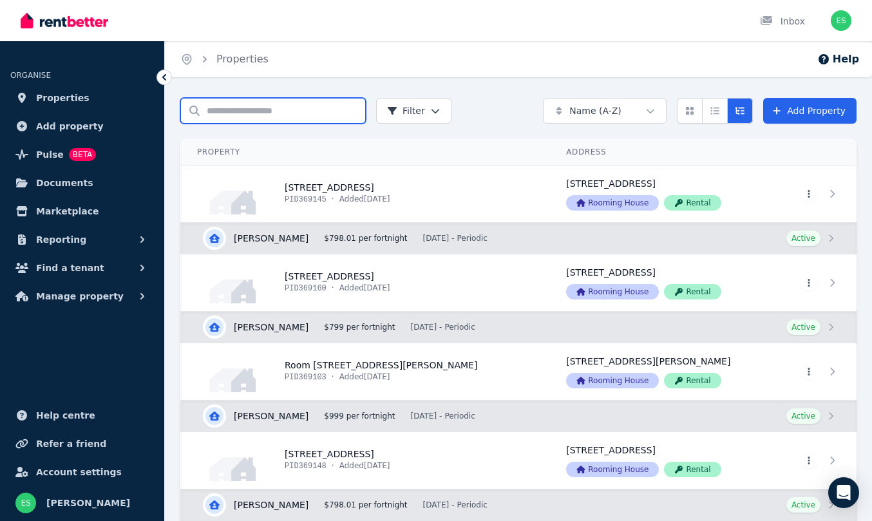
click at [244, 103] on input "Search properties" at bounding box center [273, 111] width 186 height 26
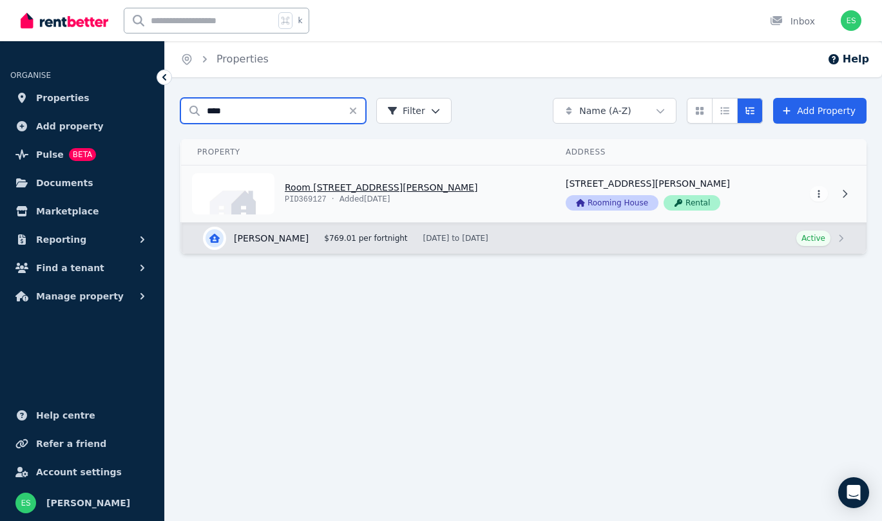
type input "****"
click at [316, 186] on link "View property details" at bounding box center [366, 194] width 368 height 57
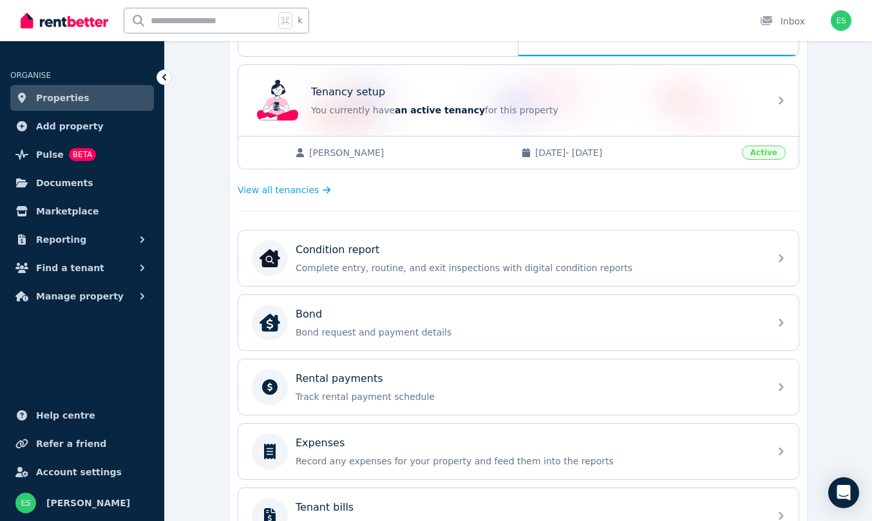
scroll to position [240, 0]
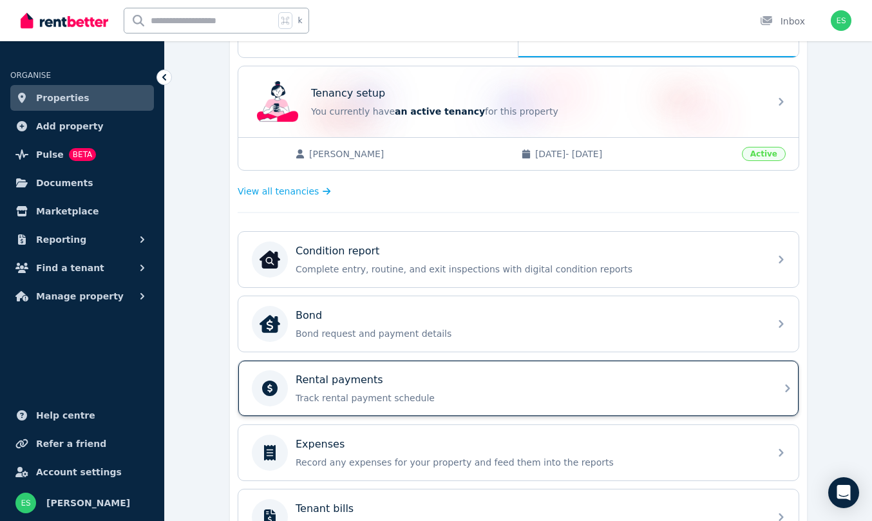
click at [582, 390] on div "Rental payments Track rental payment schedule" at bounding box center [529, 388] width 466 height 32
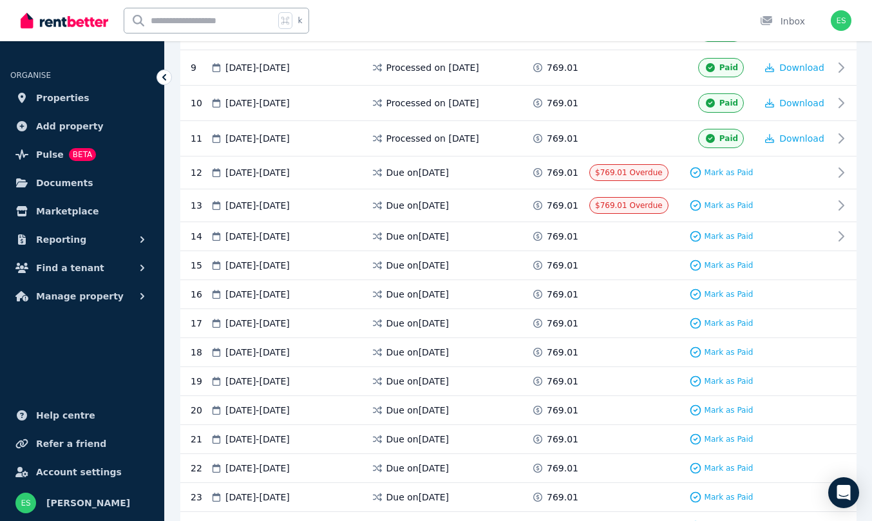
scroll to position [557, 0]
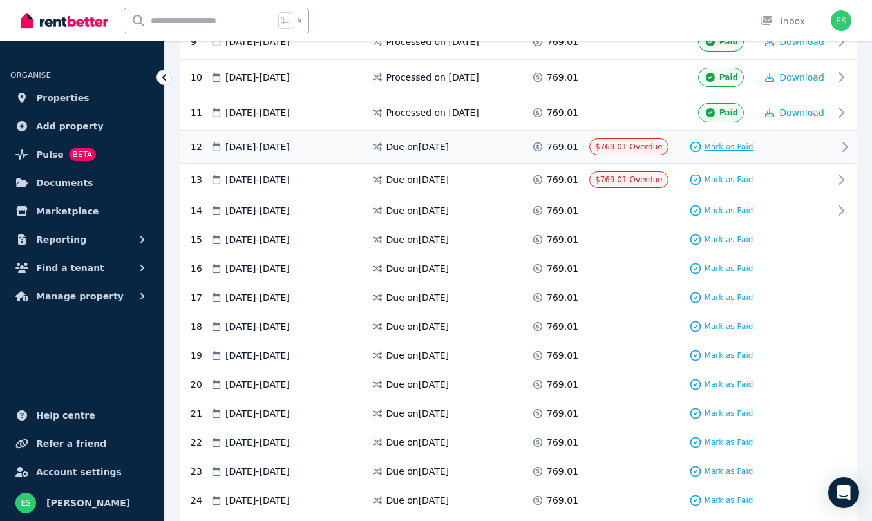
click at [724, 140] on div "Mark as Paid" at bounding box center [721, 146] width 64 height 13
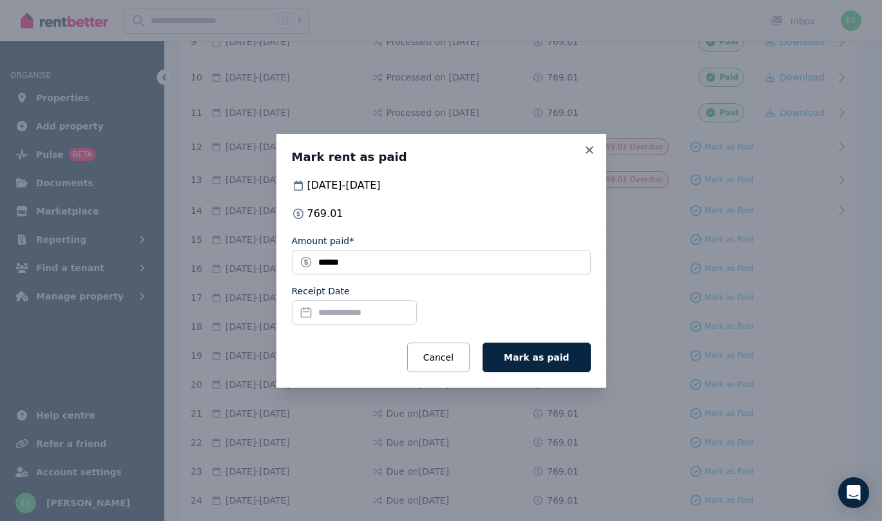
click at [339, 318] on input "Receipt Date" at bounding box center [354, 312] width 125 height 24
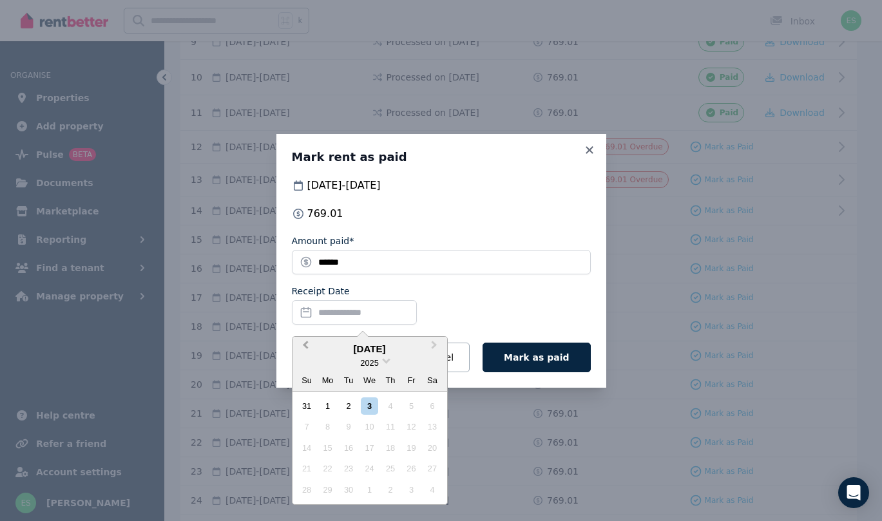
click at [305, 341] on button "Previous Month" at bounding box center [304, 348] width 21 height 21
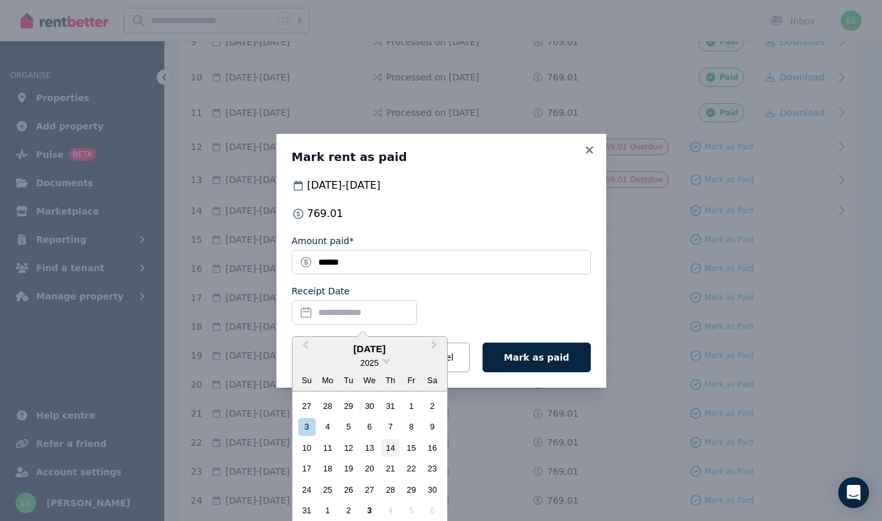
click at [396, 450] on div "14" at bounding box center [389, 447] width 17 height 17
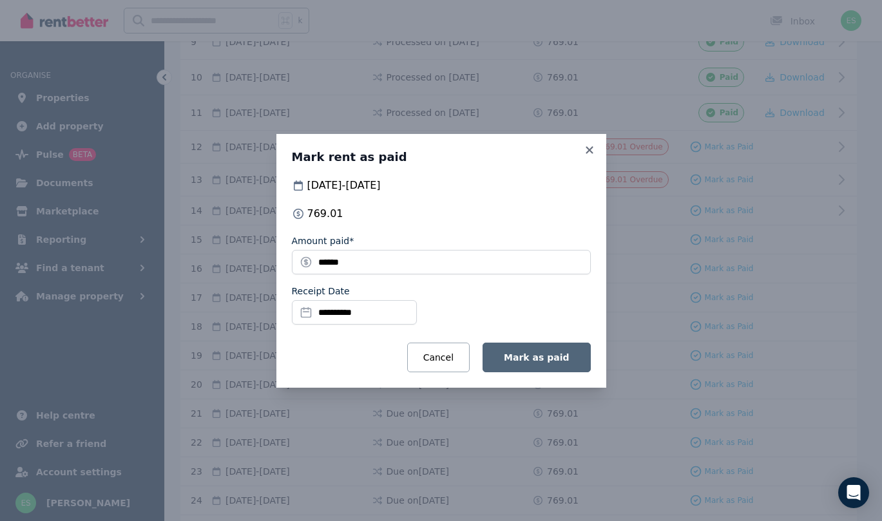
click at [538, 359] on span "Mark as paid" at bounding box center [536, 357] width 65 height 10
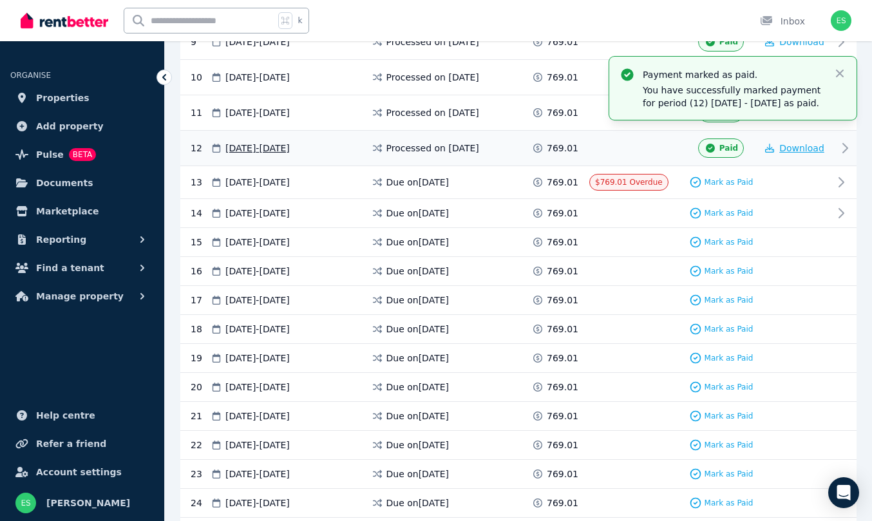
click at [797, 153] on span "Download" at bounding box center [801, 148] width 45 height 10
click at [71, 101] on span "Properties" at bounding box center [62, 97] width 53 height 15
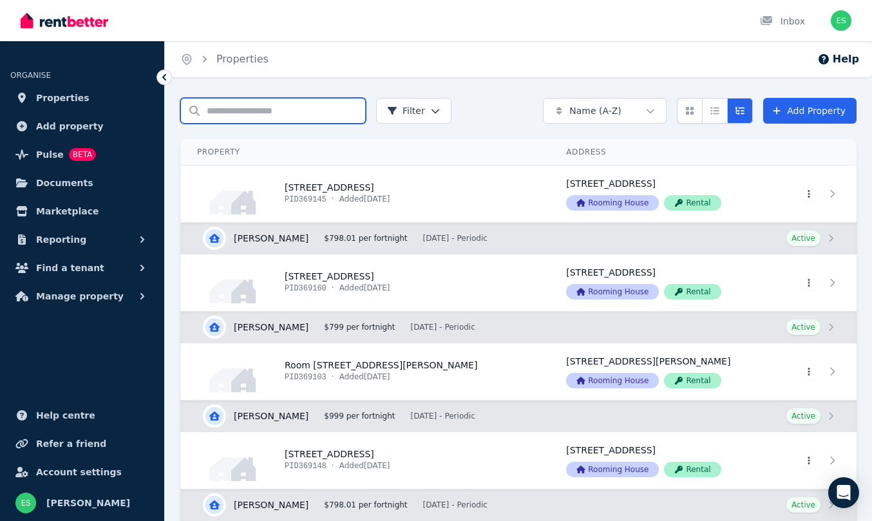
click at [258, 117] on input "Search properties" at bounding box center [273, 111] width 186 height 26
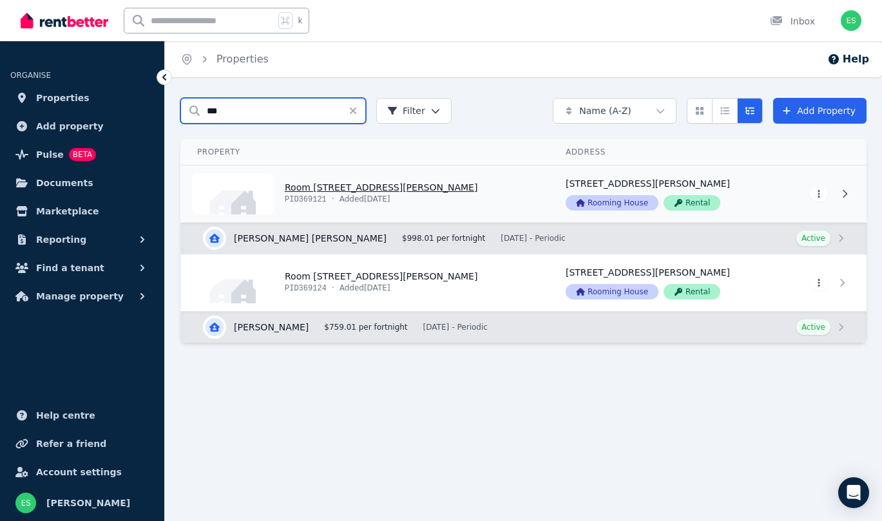
type input "***"
click at [339, 186] on link "View property details" at bounding box center [366, 194] width 368 height 57
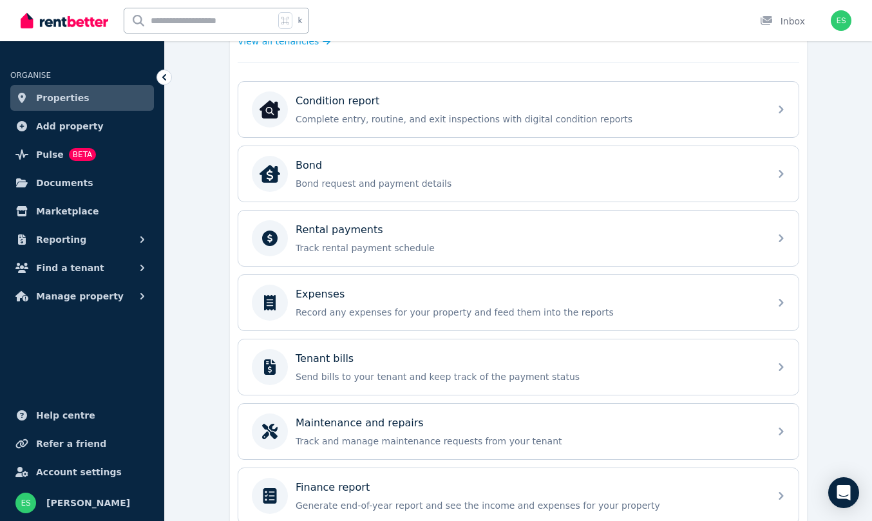
scroll to position [436, 0]
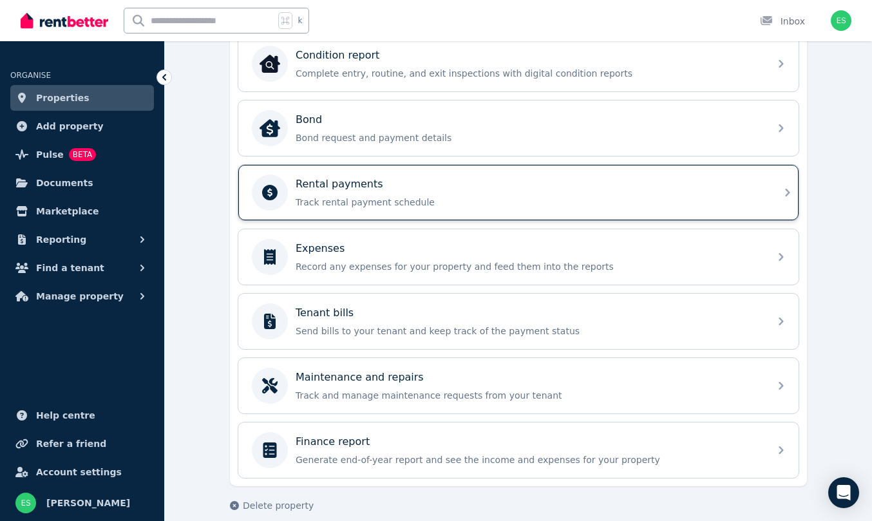
click at [335, 198] on p "Track rental payment schedule" at bounding box center [529, 202] width 466 height 13
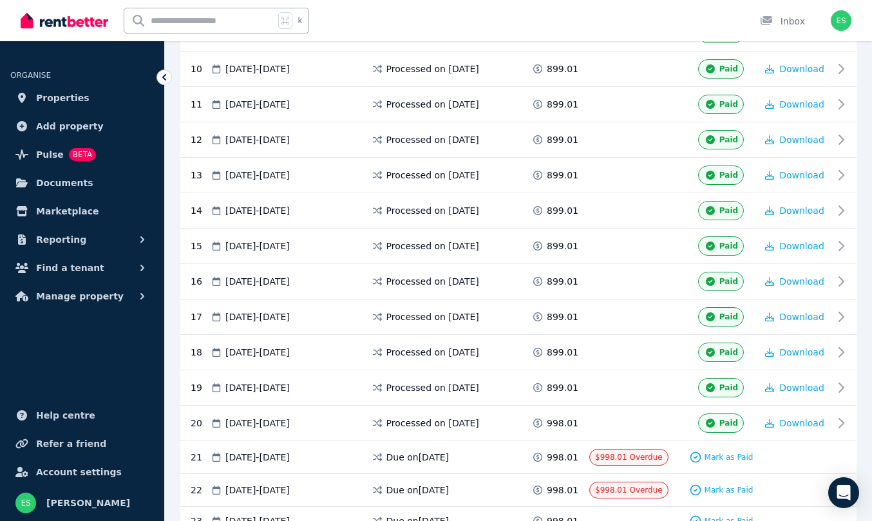
scroll to position [659, 0]
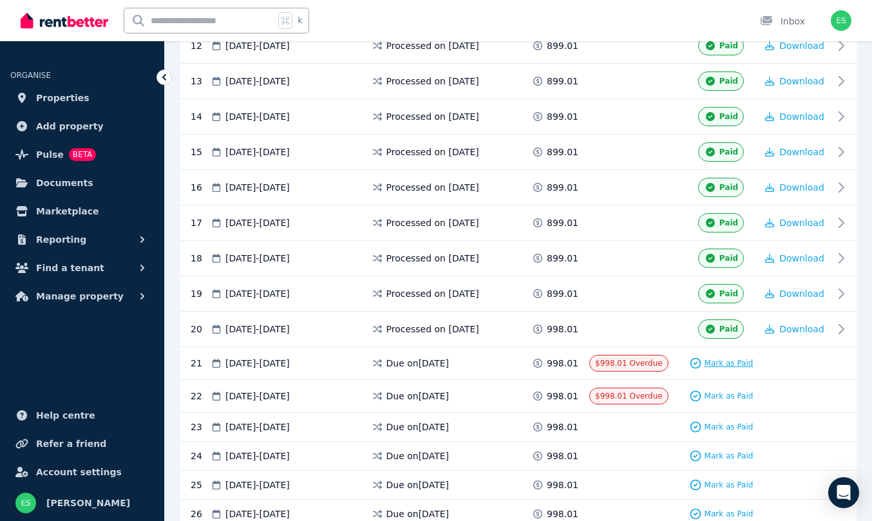
click at [732, 361] on span "Mark as Paid" at bounding box center [729, 363] width 49 height 10
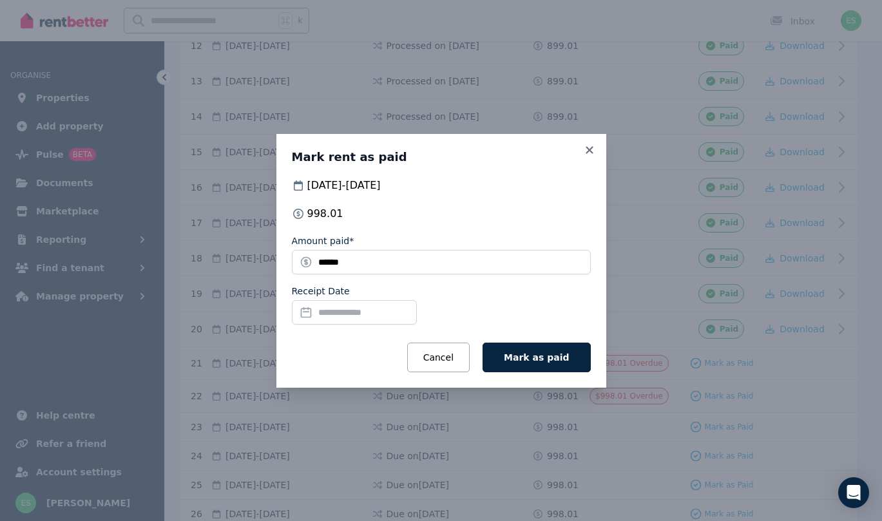
click at [358, 309] on input "Receipt Date" at bounding box center [354, 312] width 125 height 24
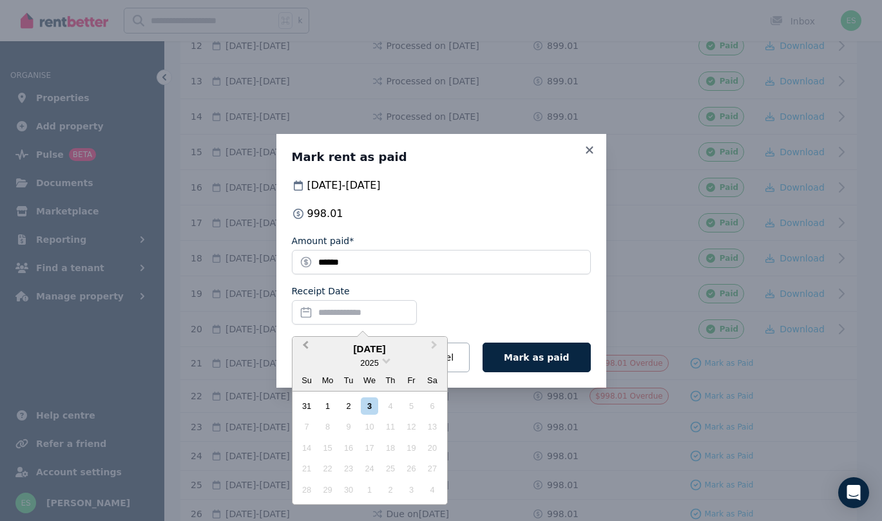
click at [306, 341] on button "Previous Month" at bounding box center [304, 348] width 21 height 21
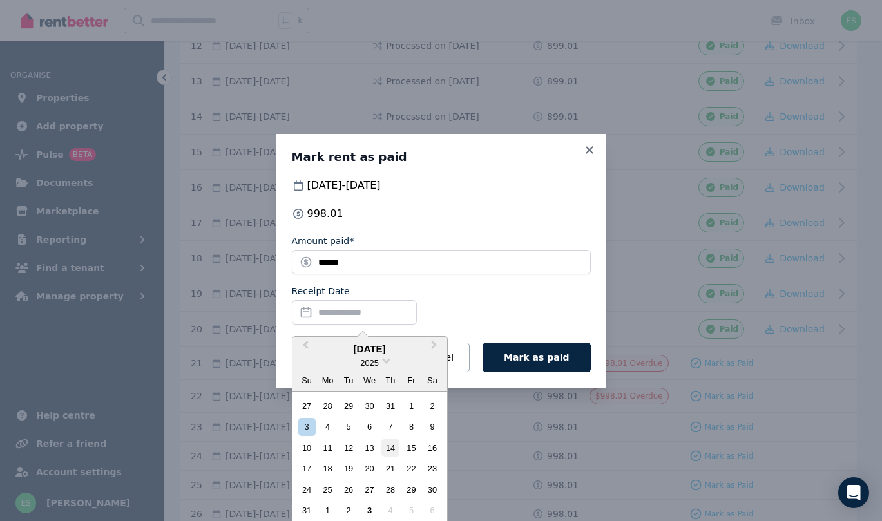
click at [392, 444] on div "14" at bounding box center [389, 447] width 17 height 17
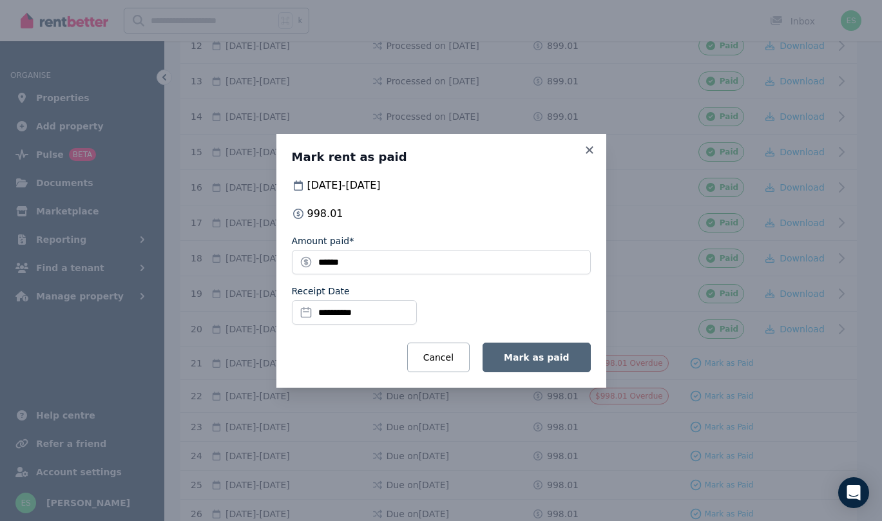
click at [529, 362] on span "Mark as paid" at bounding box center [536, 357] width 65 height 10
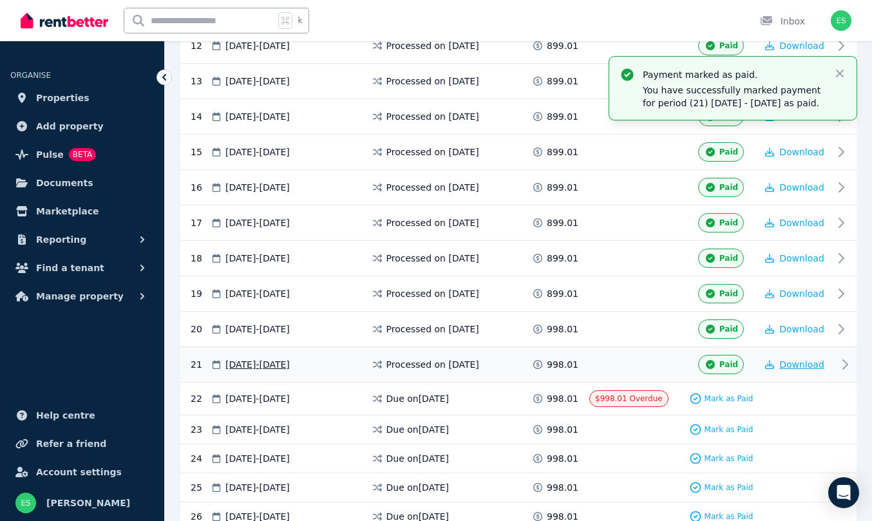
click at [795, 370] on span "Download" at bounding box center [801, 364] width 45 height 10
click at [64, 96] on span "Properties" at bounding box center [62, 97] width 53 height 15
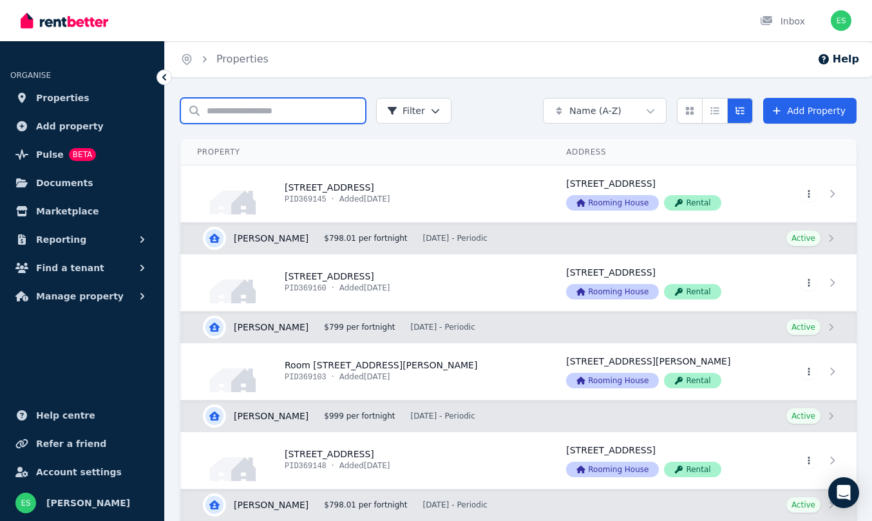
click at [256, 119] on input "Search properties" at bounding box center [273, 111] width 186 height 26
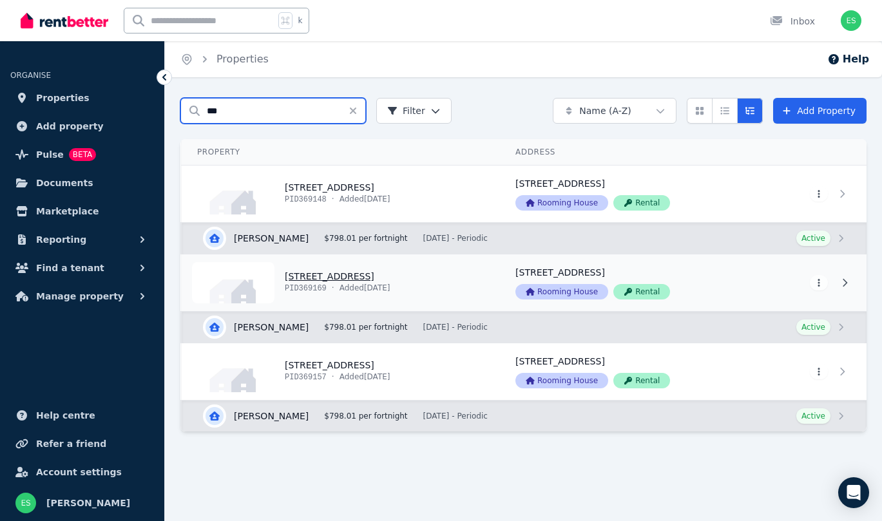
type input "***"
click at [312, 277] on link "View property details" at bounding box center [341, 282] width 318 height 57
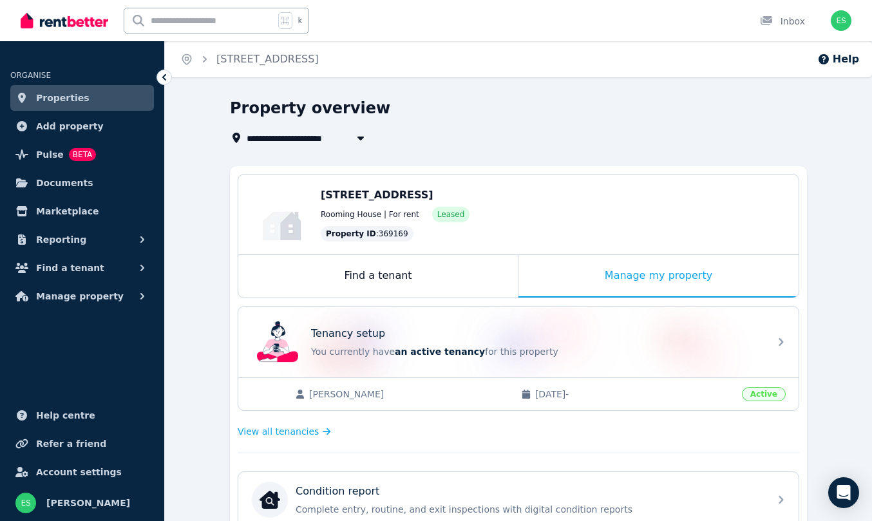
scroll to position [331, 0]
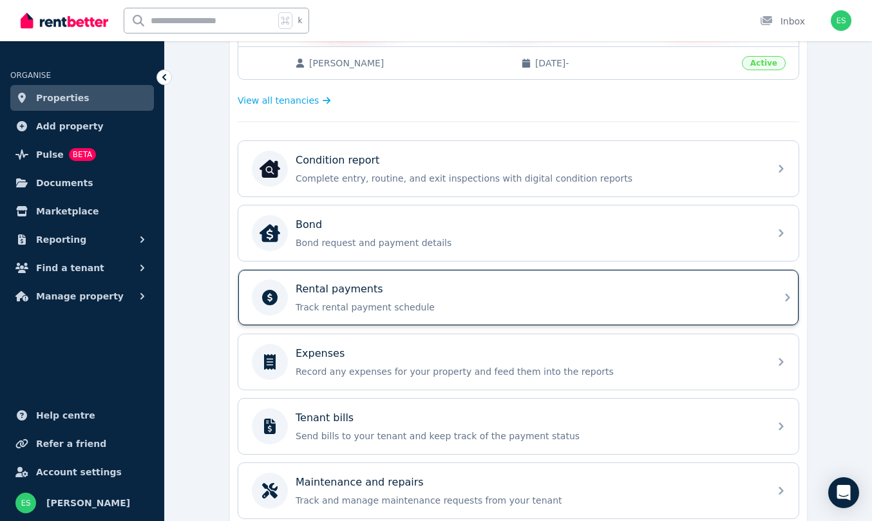
click at [350, 287] on p "Rental payments" at bounding box center [340, 289] width 88 height 15
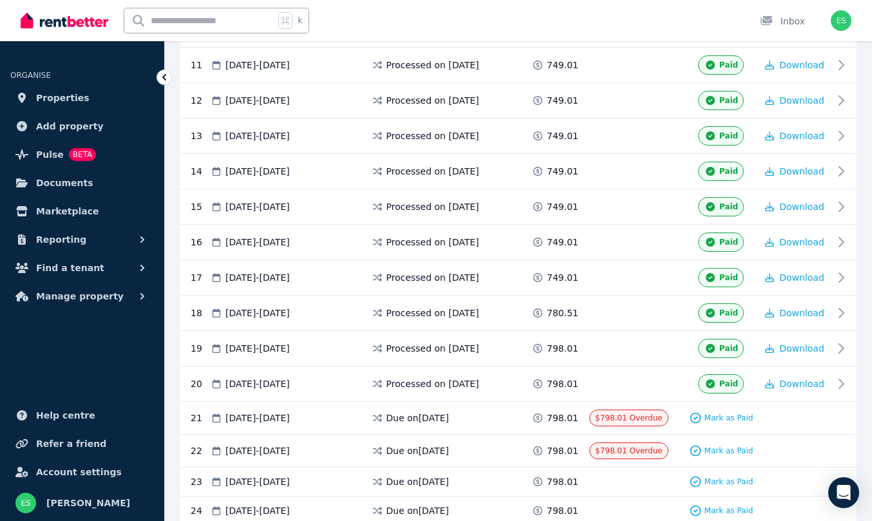
scroll to position [619, 0]
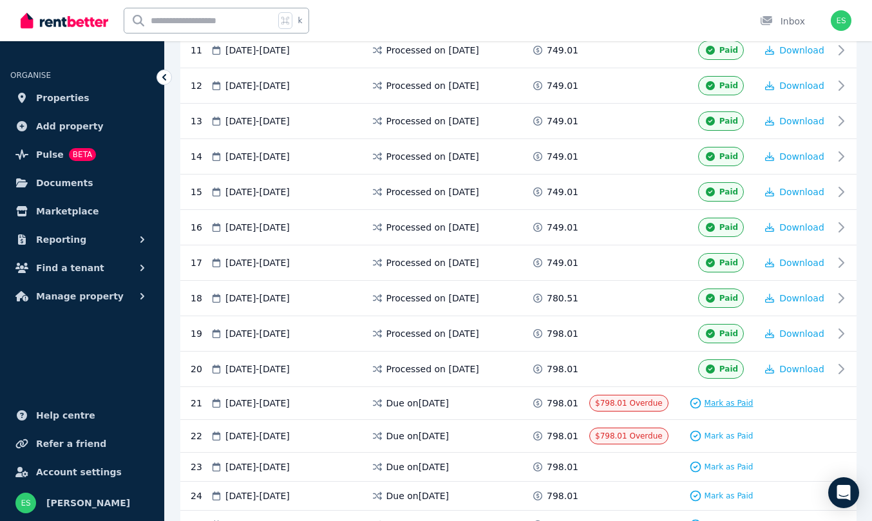
click at [716, 401] on span "Mark as Paid" at bounding box center [729, 403] width 49 height 10
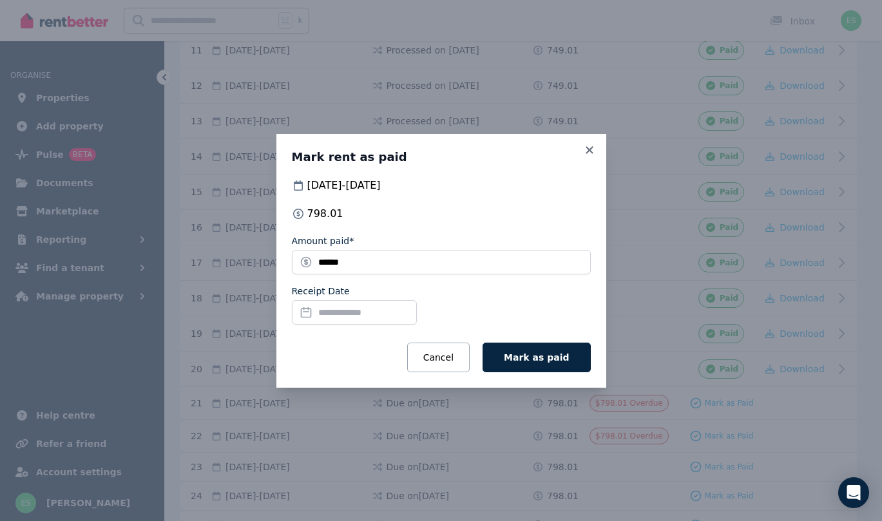
click at [338, 312] on input "Receipt Date" at bounding box center [354, 312] width 125 height 24
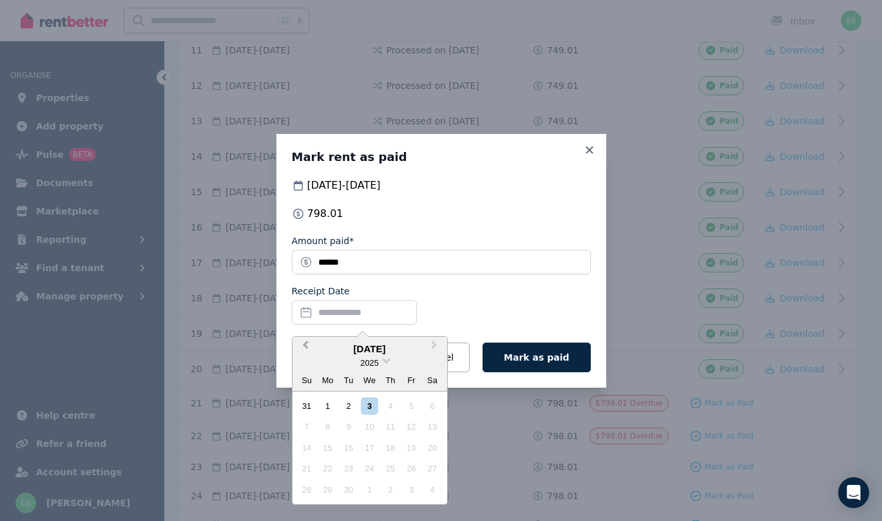
click at [305, 341] on span "Previous Month" at bounding box center [305, 347] width 0 height 19
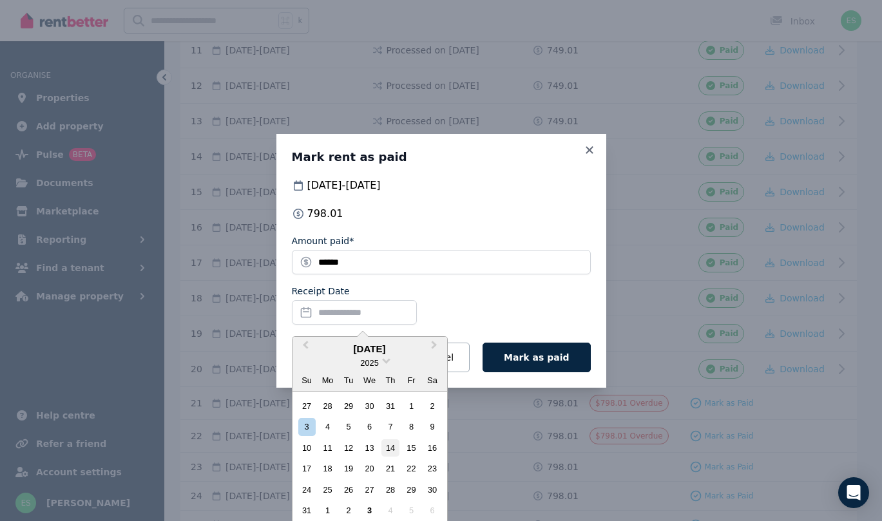
click at [390, 444] on div "14" at bounding box center [389, 447] width 17 height 17
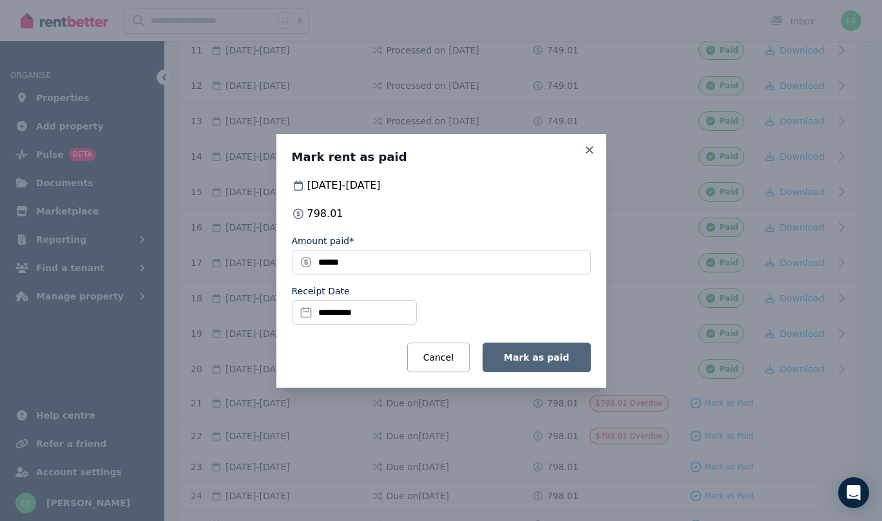
click at [535, 355] on span "Mark as paid" at bounding box center [536, 357] width 65 height 10
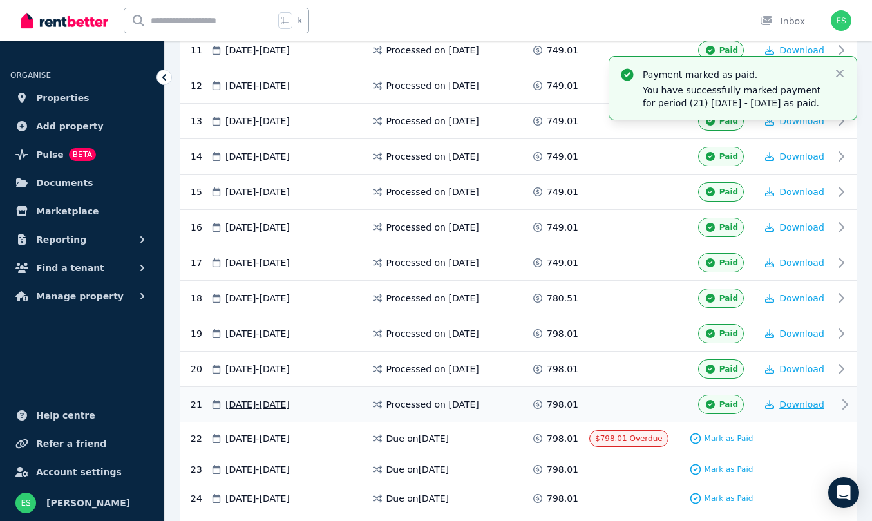
click at [803, 410] on span "Download" at bounding box center [801, 404] width 45 height 10
click at [56, 111] on ul "ORGANISE Properties Add property Pulse BETA Documents Marketplace Reporting Fin…" at bounding box center [82, 181] width 164 height 255
click at [53, 102] on span "Properties" at bounding box center [62, 97] width 53 height 15
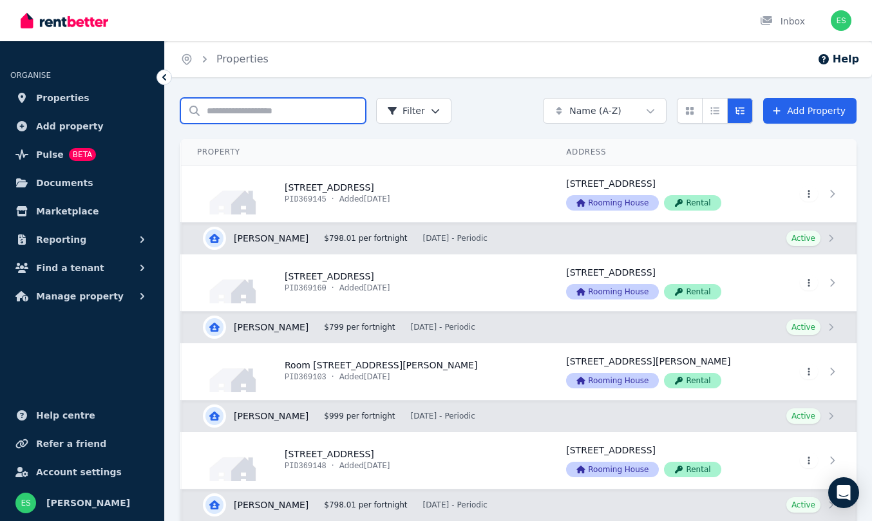
click at [259, 116] on input "Search properties" at bounding box center [273, 111] width 186 height 26
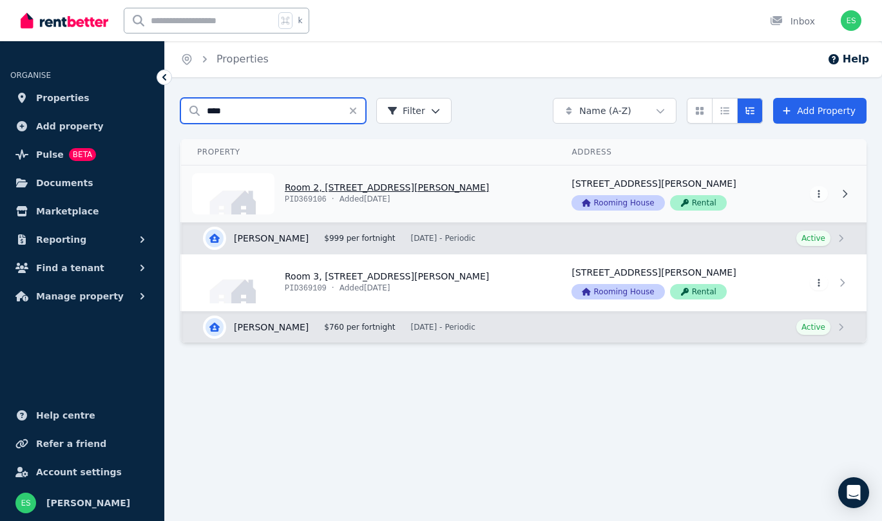
type input "****"
click at [310, 181] on link "View property details" at bounding box center [369, 194] width 374 height 57
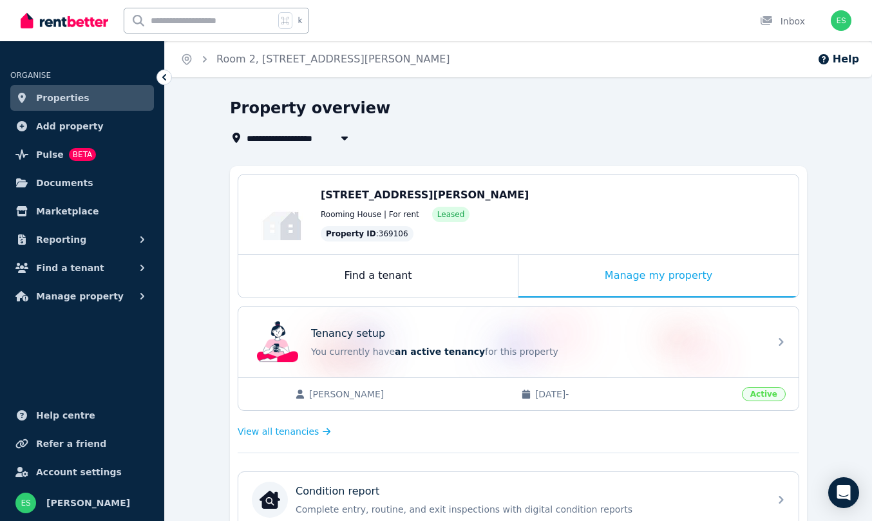
scroll to position [410, 0]
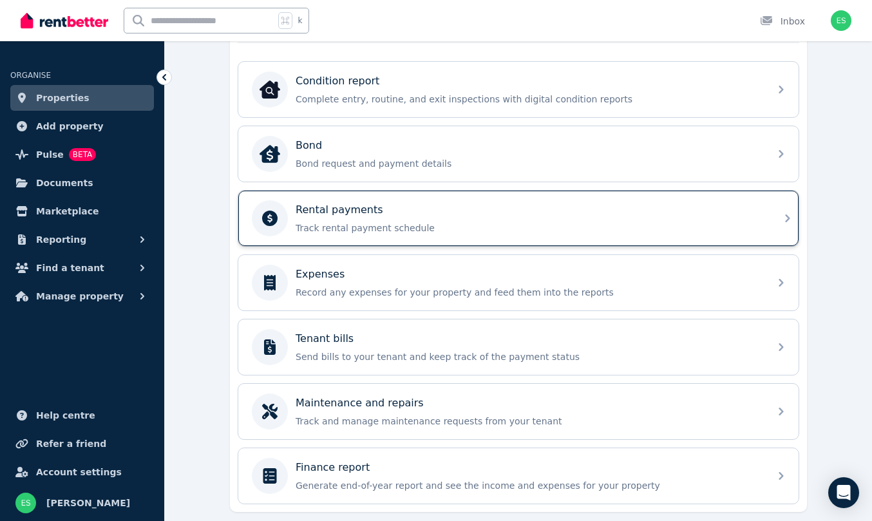
click at [339, 222] on p "Track rental payment schedule" at bounding box center [529, 228] width 466 height 13
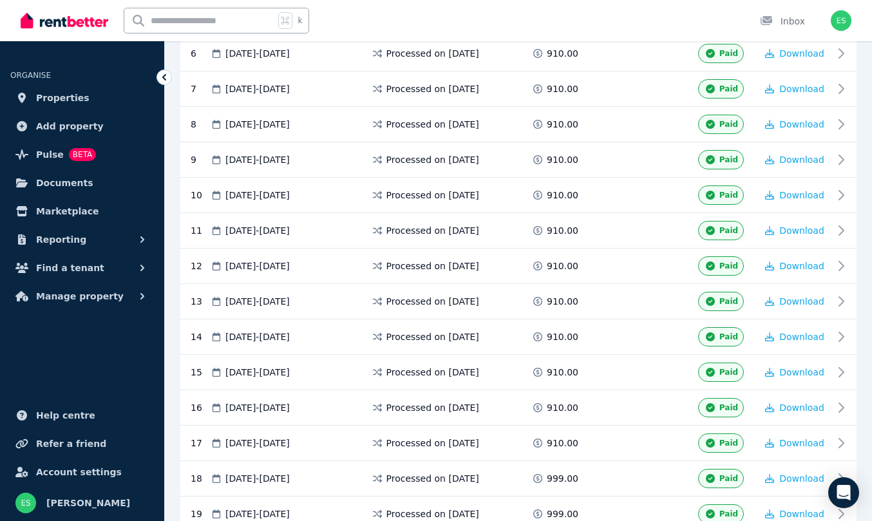
scroll to position [732, 0]
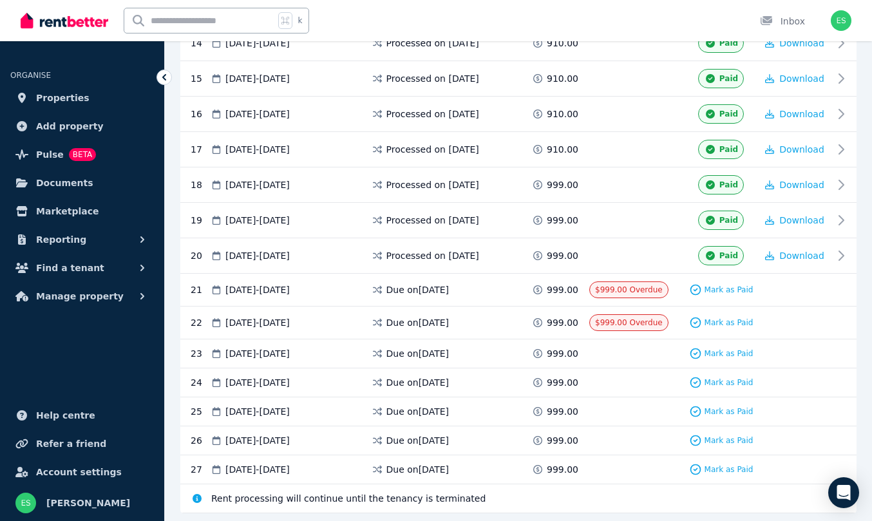
click at [723, 282] on div "Mark as Paid" at bounding box center [721, 290] width 70 height 17
click at [718, 287] on span "Mark as Paid" at bounding box center [729, 290] width 49 height 10
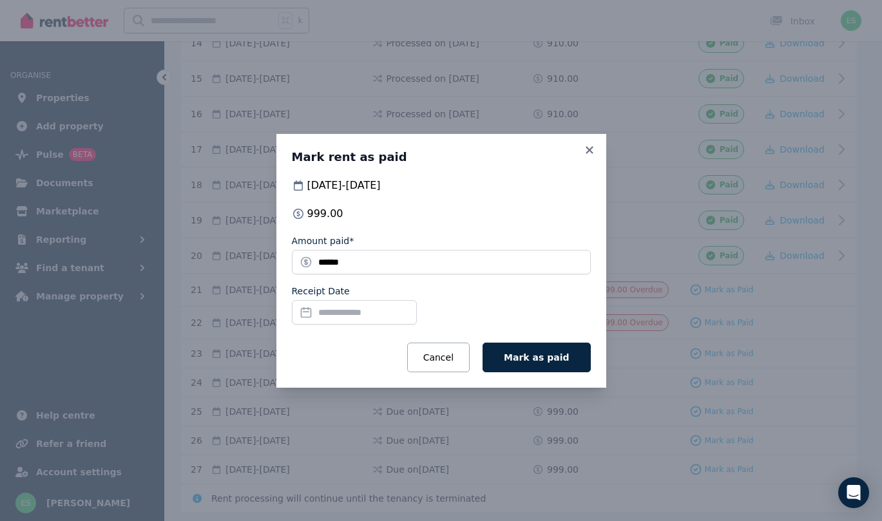
click at [348, 307] on input "Receipt Date" at bounding box center [354, 312] width 125 height 24
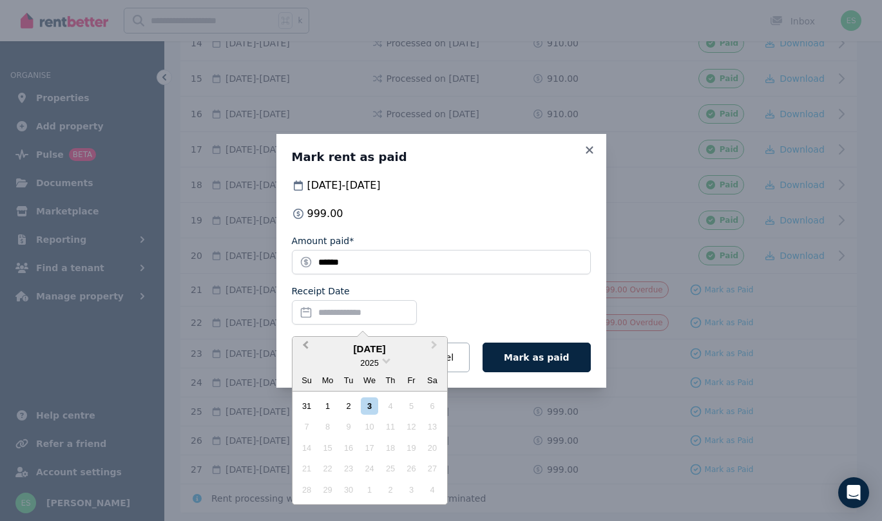
click at [305, 343] on span "Previous Month" at bounding box center [305, 347] width 0 height 19
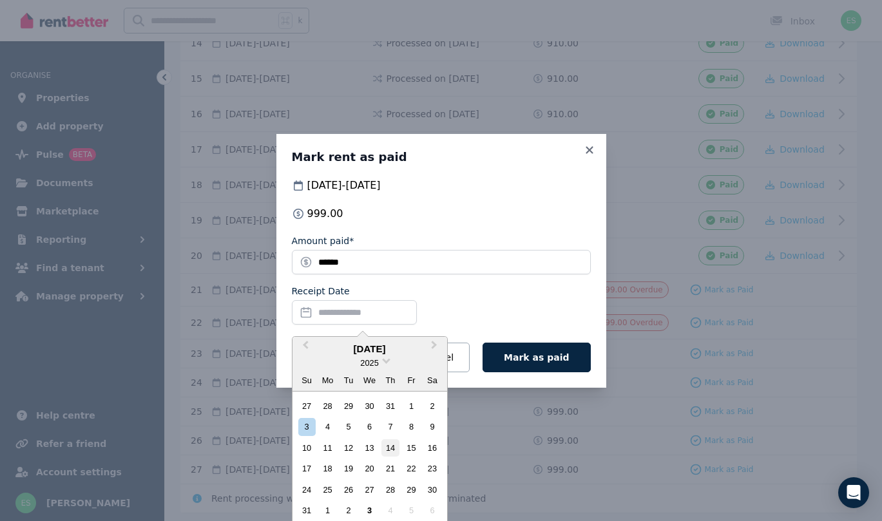
click at [392, 443] on div "14" at bounding box center [389, 447] width 17 height 17
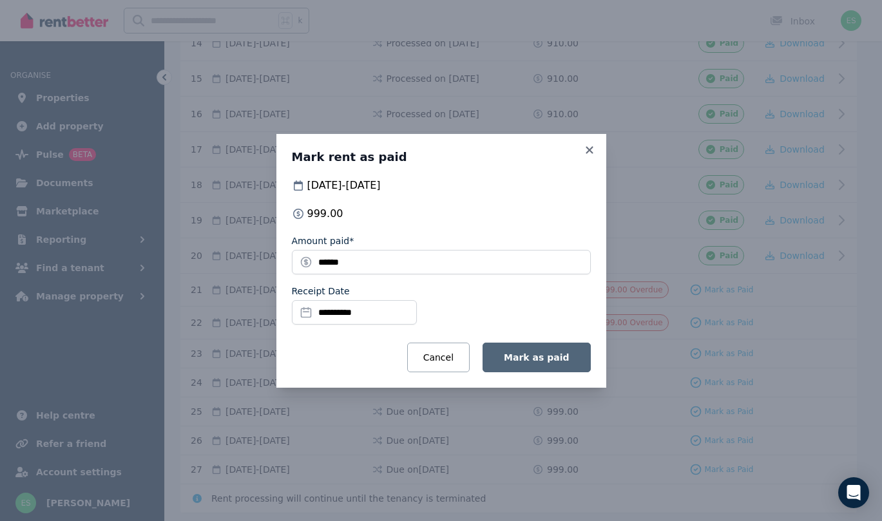
click at [542, 357] on span "Mark as paid" at bounding box center [536, 357] width 65 height 10
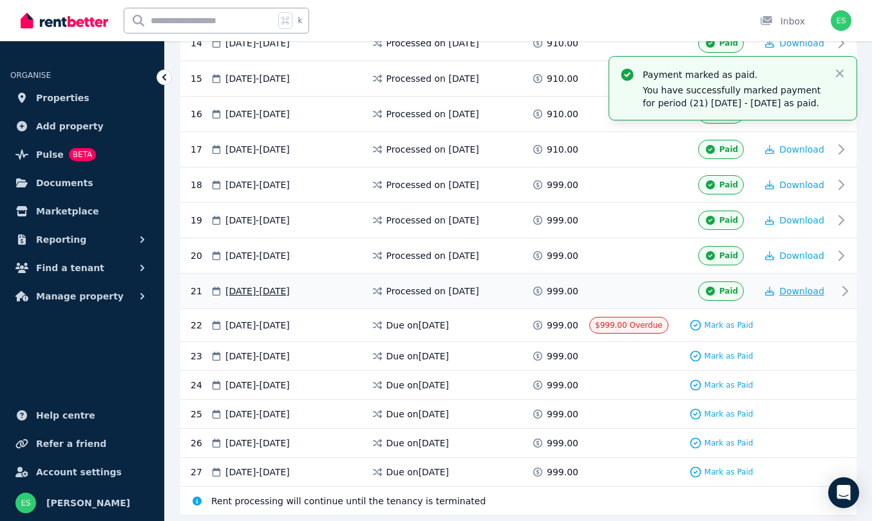
click at [800, 296] on span "Download" at bounding box center [801, 291] width 45 height 10
click at [843, 70] on icon "button" at bounding box center [840, 74] width 8 height 8
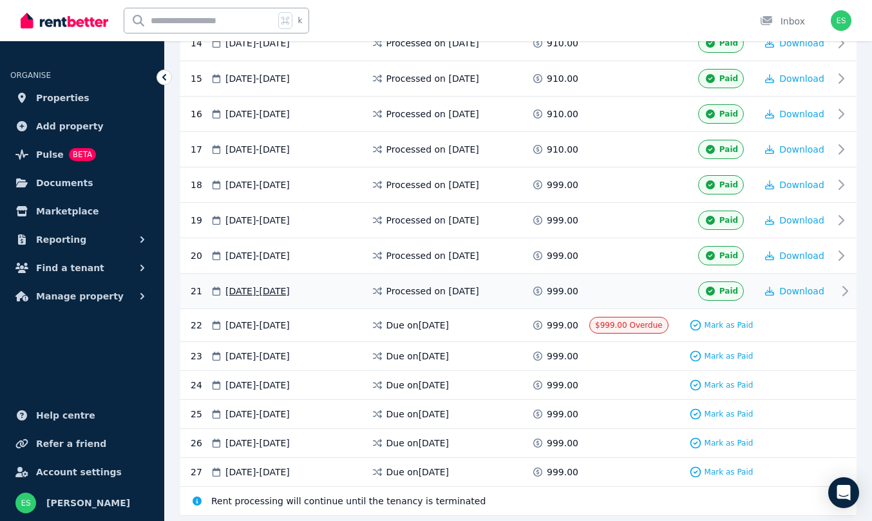
click at [722, 296] on span "Paid" at bounding box center [729, 291] width 19 height 10
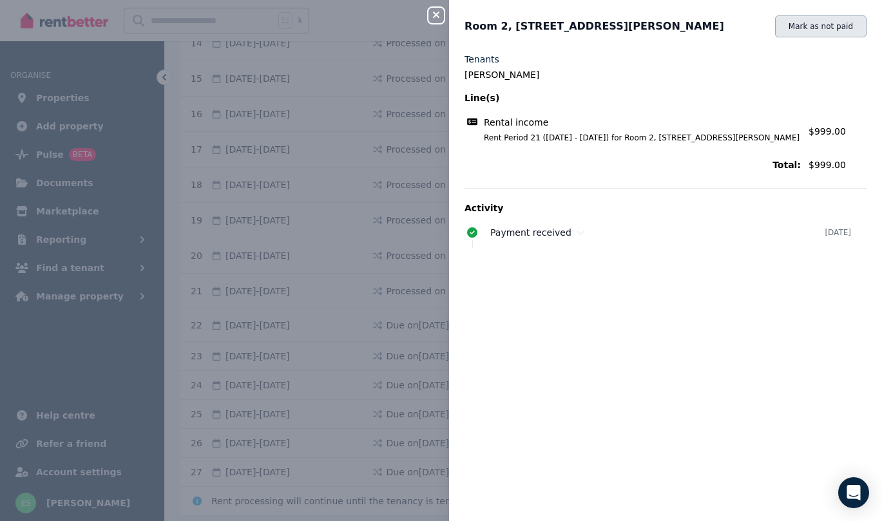
click at [807, 24] on button "Mark as not paid" at bounding box center [820, 26] width 91 height 22
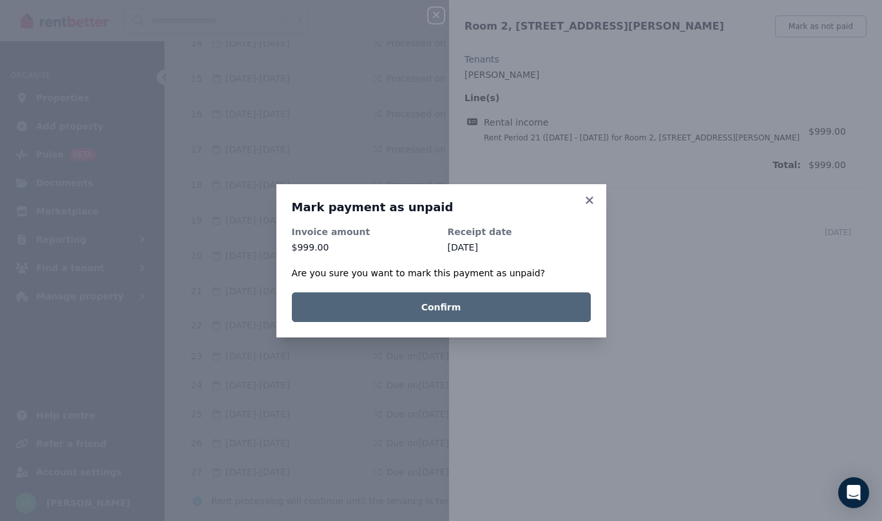
click at [483, 304] on button "Confirm" at bounding box center [441, 307] width 299 height 30
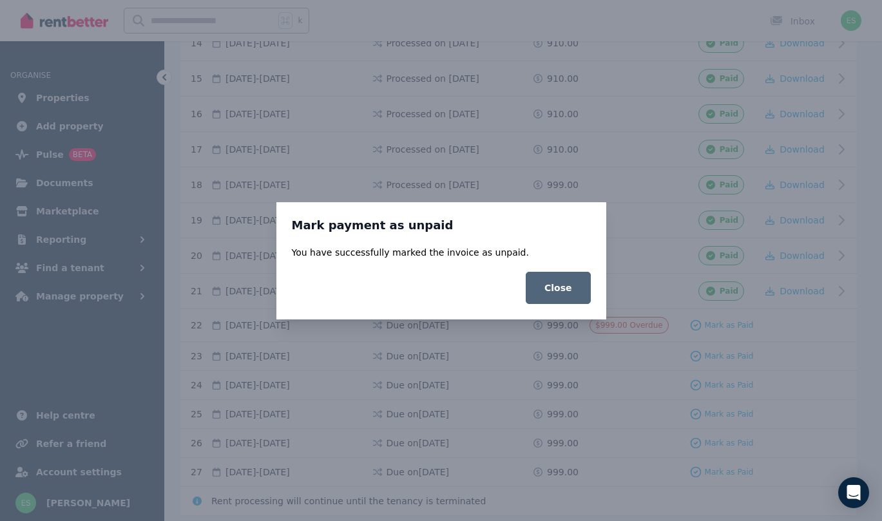
click at [572, 289] on button "Close" at bounding box center [558, 288] width 65 height 32
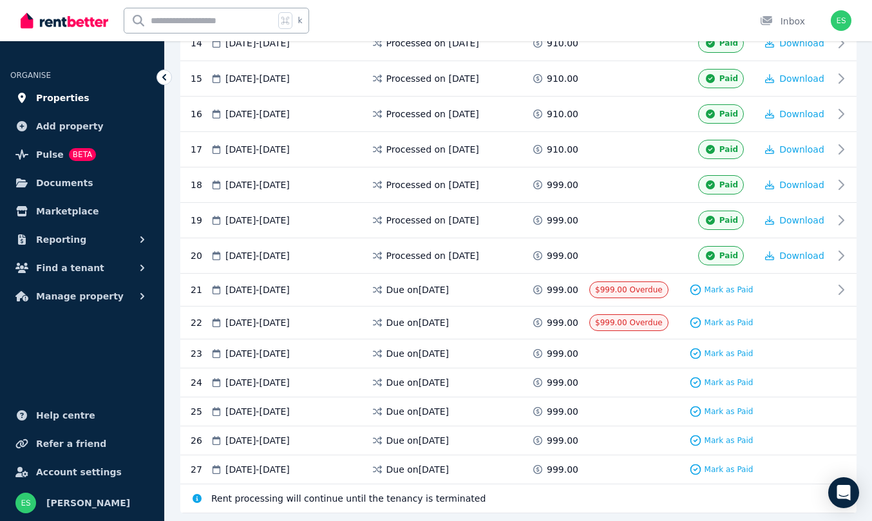
click at [68, 99] on span "Properties" at bounding box center [62, 97] width 53 height 15
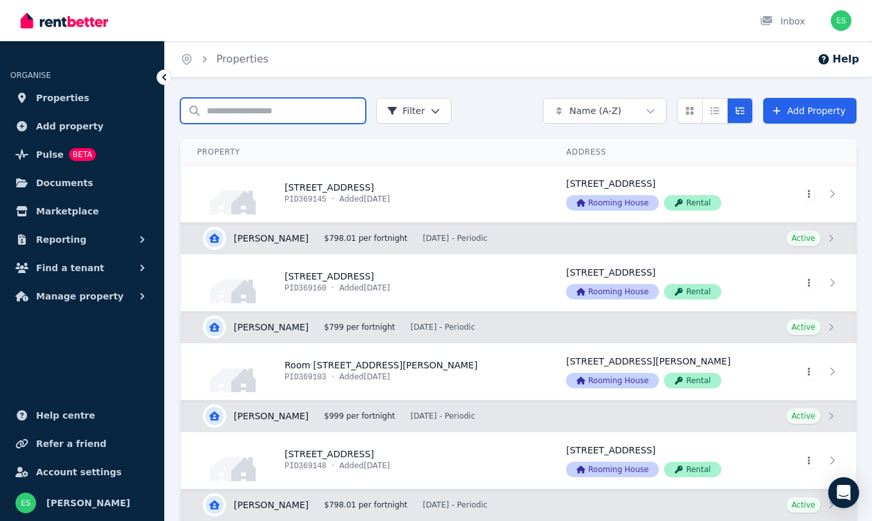
click at [219, 112] on input "Search properties" at bounding box center [273, 111] width 186 height 26
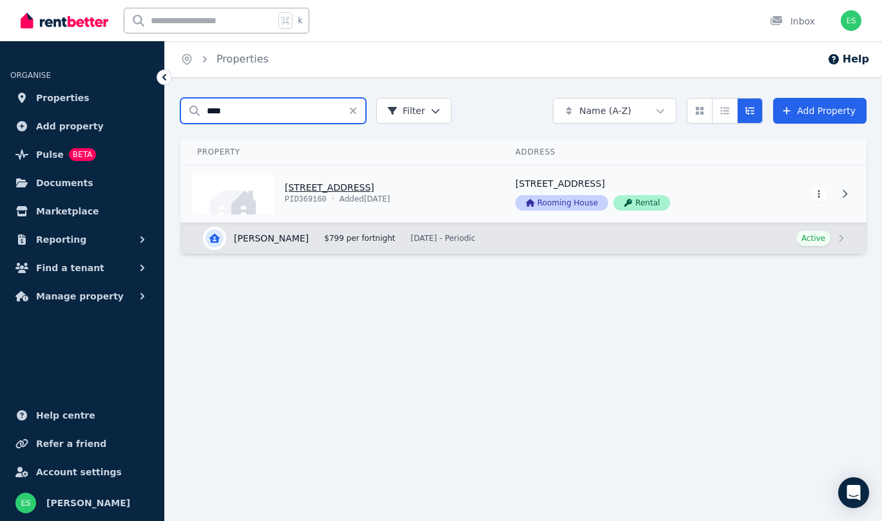
type input "****"
click at [309, 187] on link "View property details" at bounding box center [341, 194] width 318 height 57
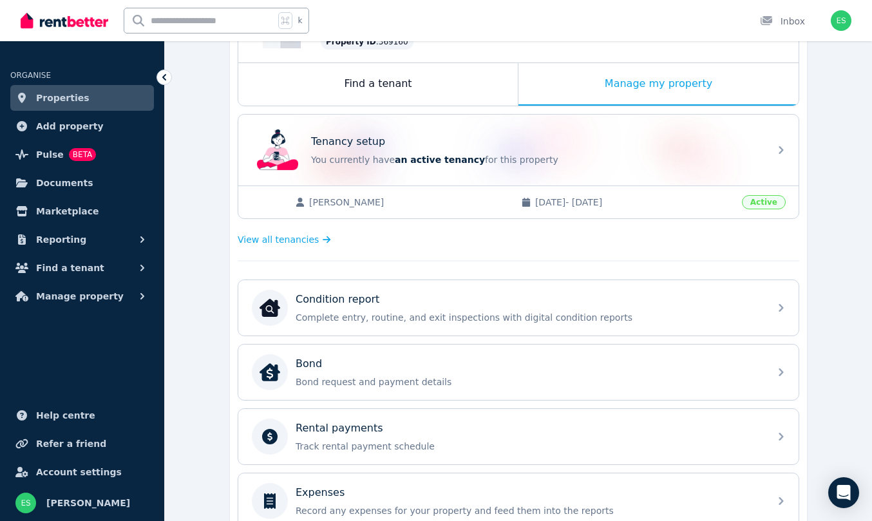
scroll to position [438, 0]
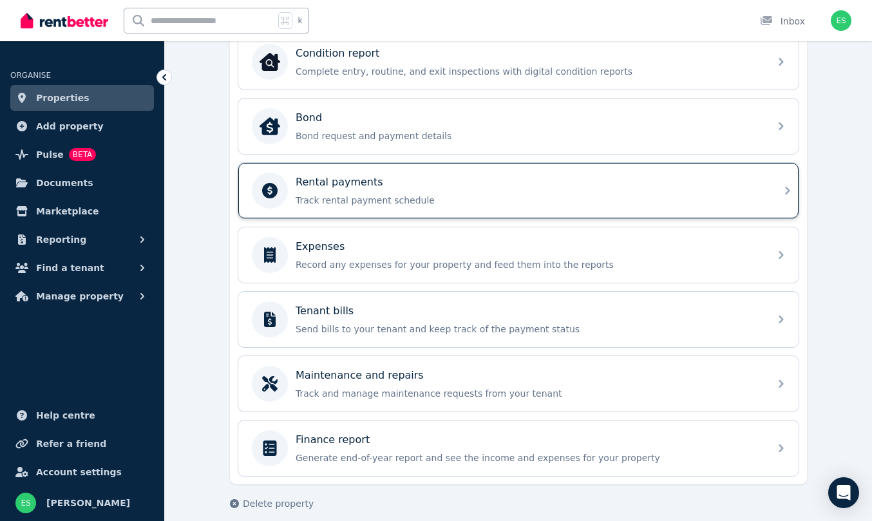
click at [380, 177] on div "Rental payments" at bounding box center [529, 182] width 466 height 15
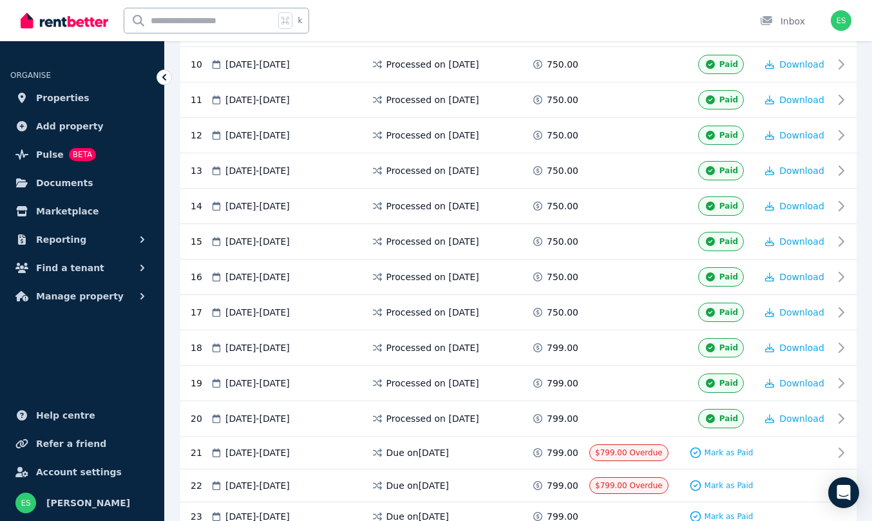
scroll to position [586, 0]
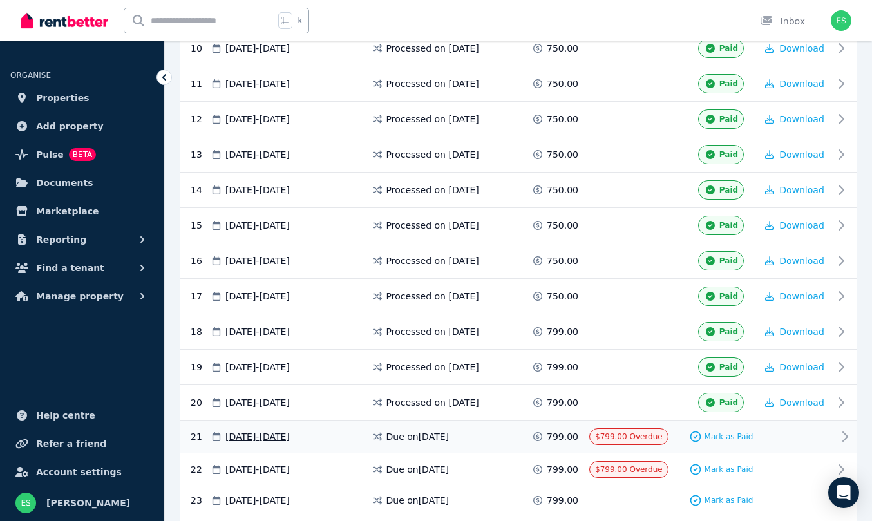
click at [730, 435] on span "Mark as Paid" at bounding box center [729, 437] width 49 height 10
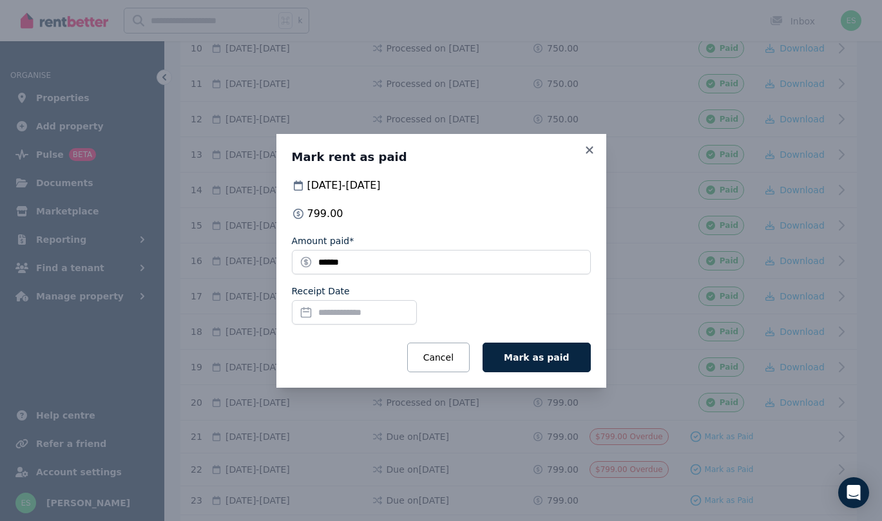
click at [363, 311] on input "Receipt Date" at bounding box center [354, 312] width 125 height 24
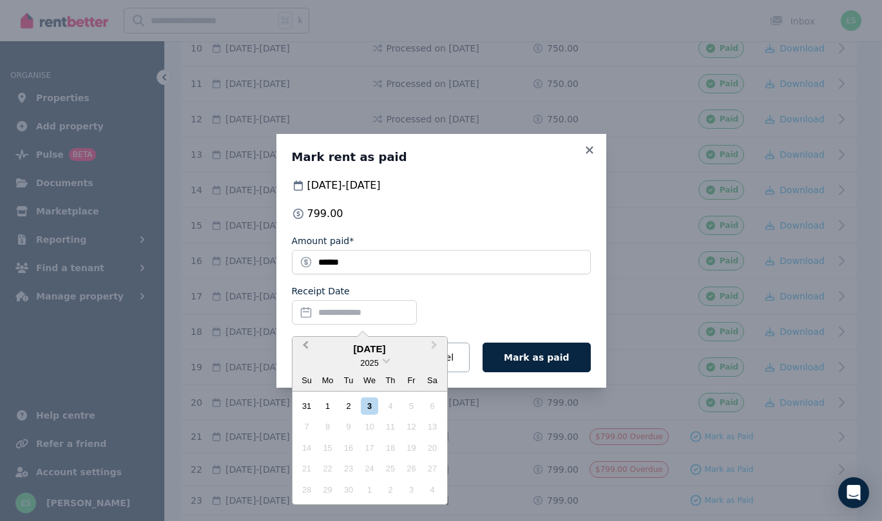
click at [301, 343] on button "Previous Month" at bounding box center [304, 348] width 21 height 21
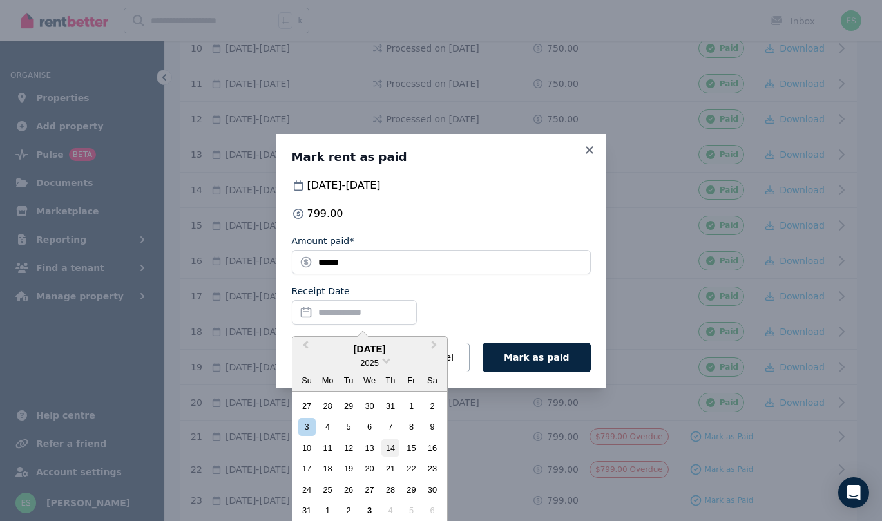
click at [393, 448] on div "14" at bounding box center [389, 447] width 17 height 17
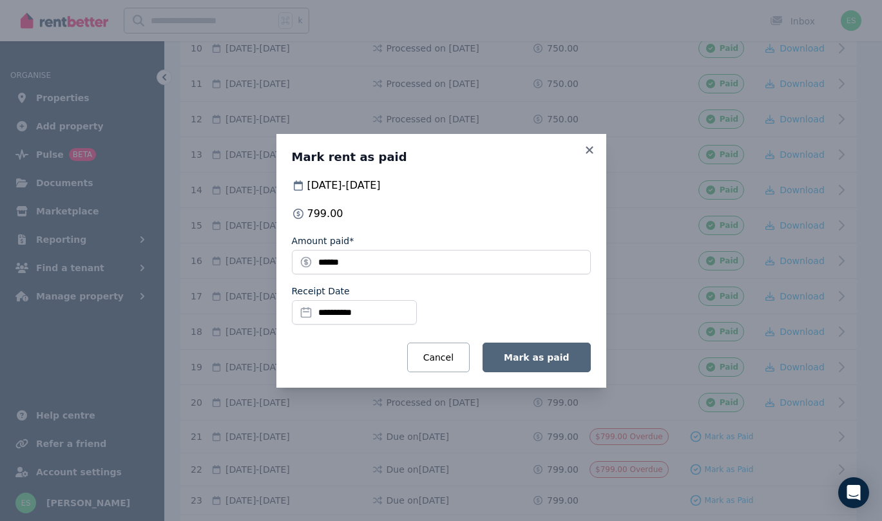
click at [526, 357] on span "Mark as paid" at bounding box center [536, 357] width 65 height 10
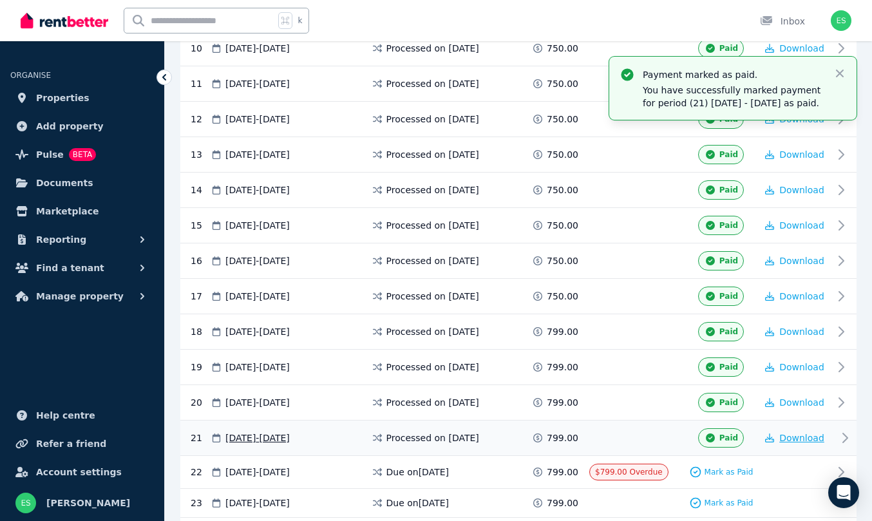
click at [802, 443] on span "Download" at bounding box center [801, 438] width 45 height 10
click at [61, 96] on span "Properties" at bounding box center [62, 97] width 53 height 15
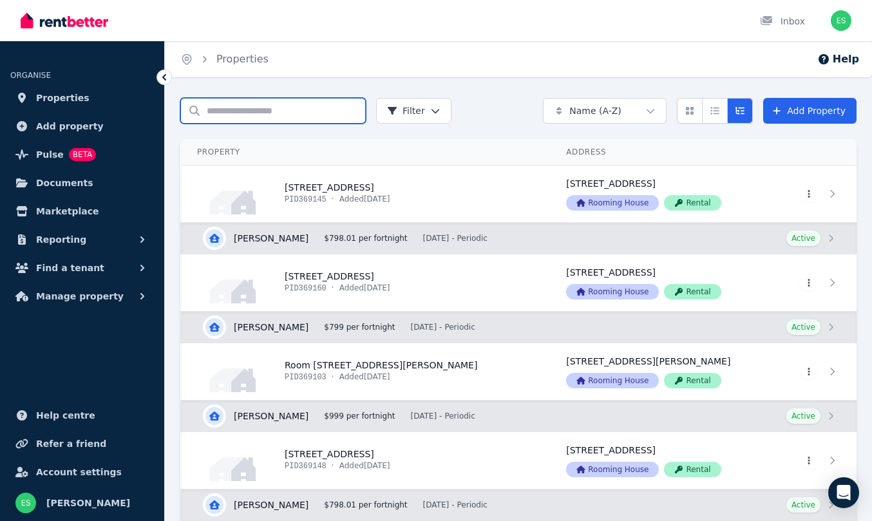
click at [246, 105] on input "Search properties" at bounding box center [273, 111] width 186 height 26
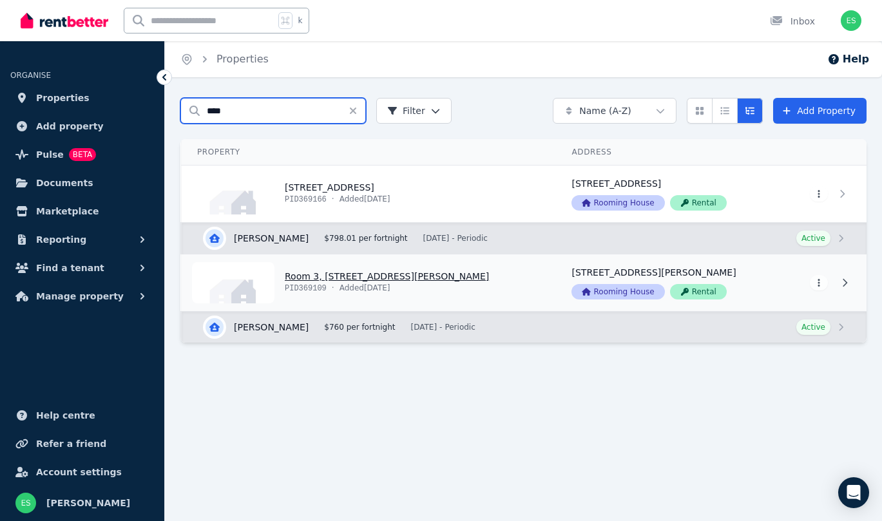
type input "****"
click at [325, 274] on link "View property details" at bounding box center [369, 282] width 374 height 57
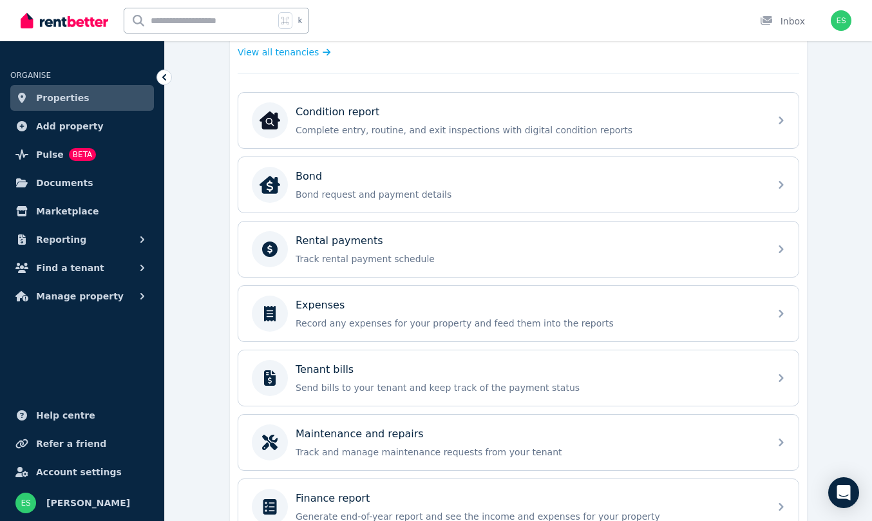
scroll to position [418, 0]
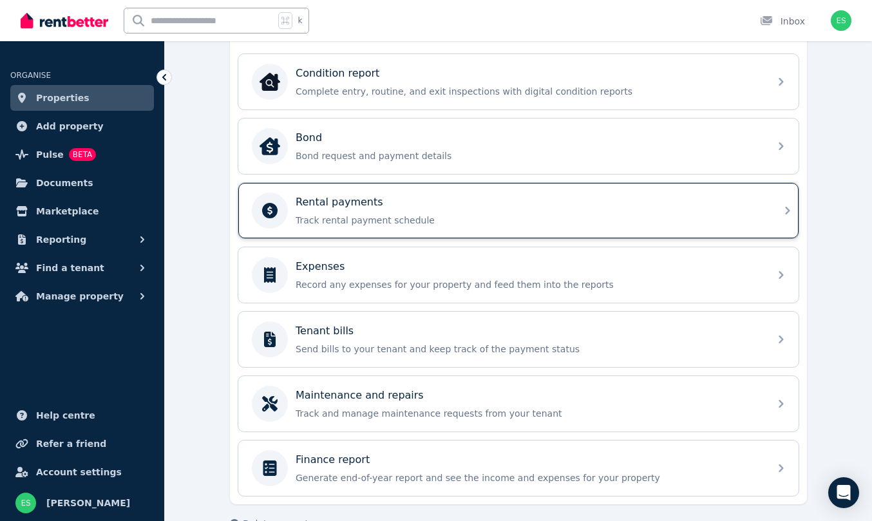
click at [321, 209] on p "Rental payments" at bounding box center [340, 202] width 88 height 15
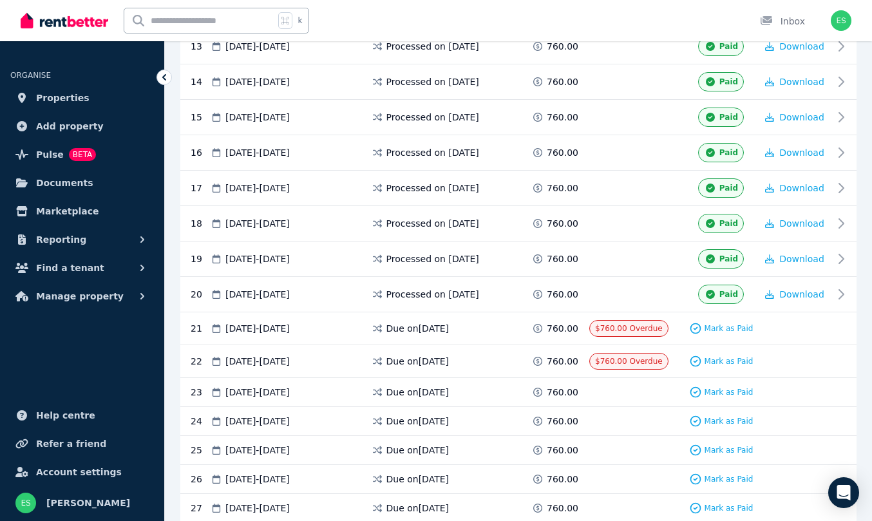
scroll to position [766, 0]
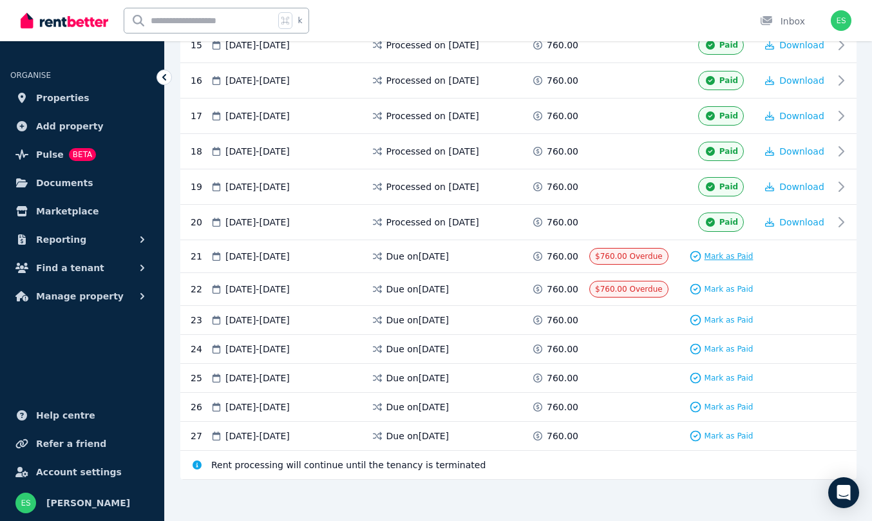
click at [719, 255] on span "Mark as Paid" at bounding box center [729, 256] width 49 height 10
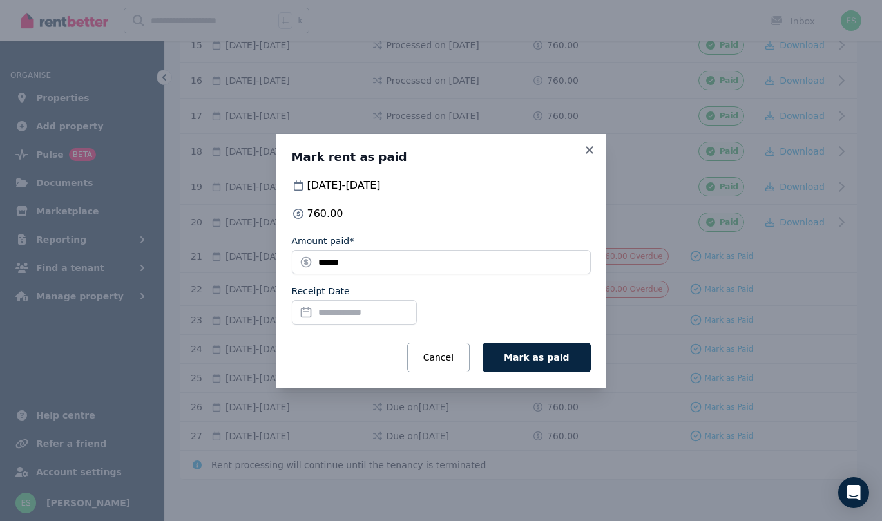
click at [334, 311] on input "Receipt Date" at bounding box center [354, 312] width 125 height 24
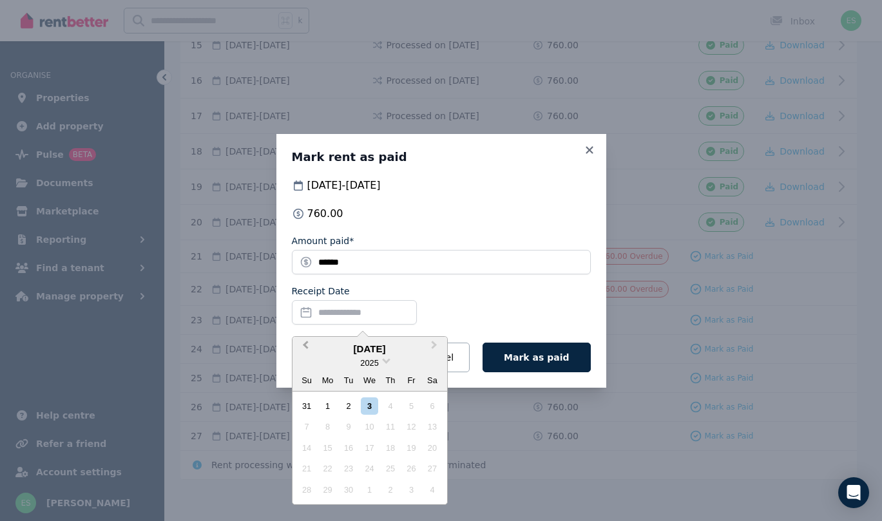
click at [305, 343] on span "Previous Month" at bounding box center [305, 347] width 0 height 19
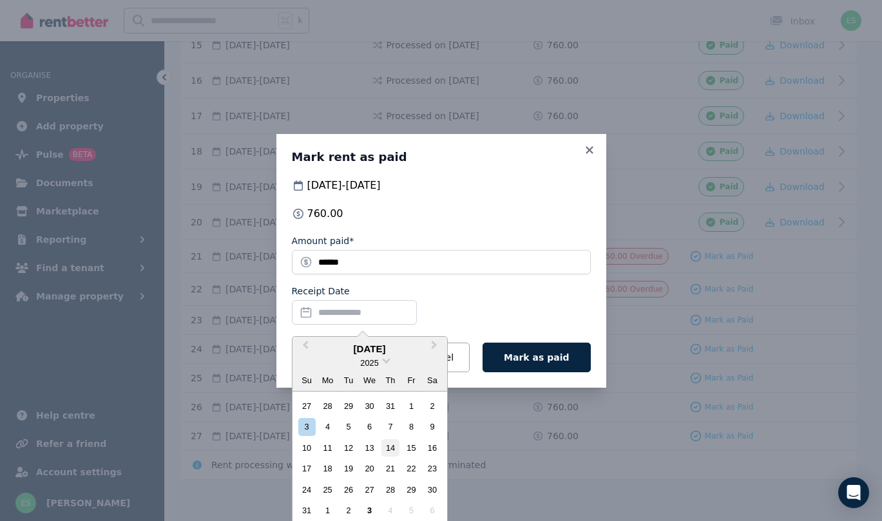
click at [394, 446] on div "14" at bounding box center [389, 447] width 17 height 17
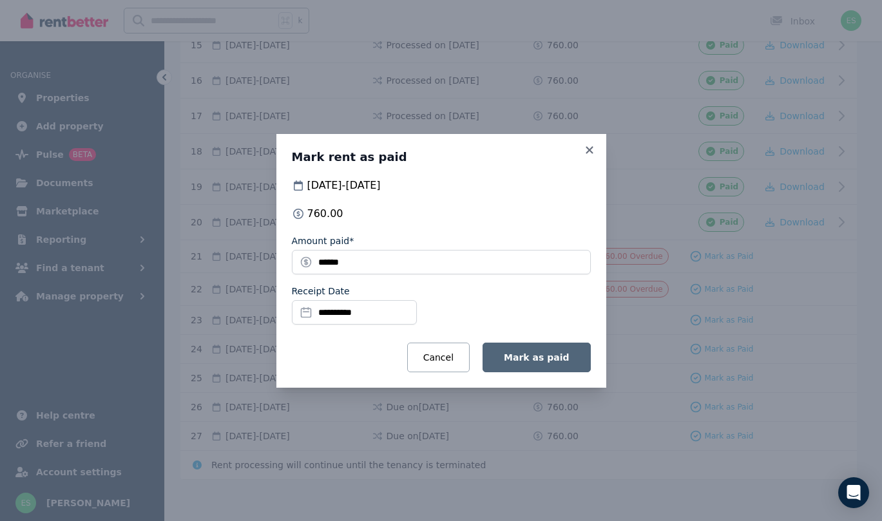
click at [533, 359] on span "Mark as paid" at bounding box center [536, 357] width 65 height 10
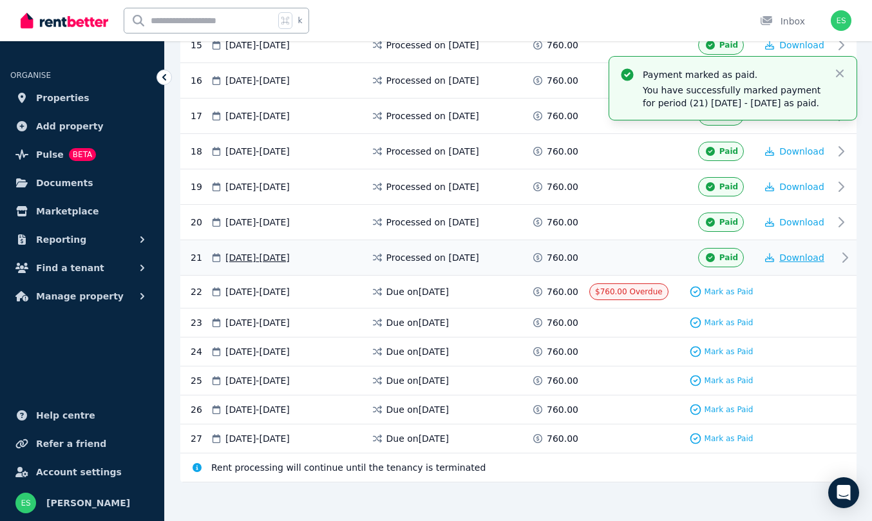
click at [805, 263] on span "Download" at bounding box center [801, 258] width 45 height 10
click at [797, 263] on span "Download" at bounding box center [801, 258] width 45 height 10
click at [75, 100] on span "Properties" at bounding box center [62, 97] width 53 height 15
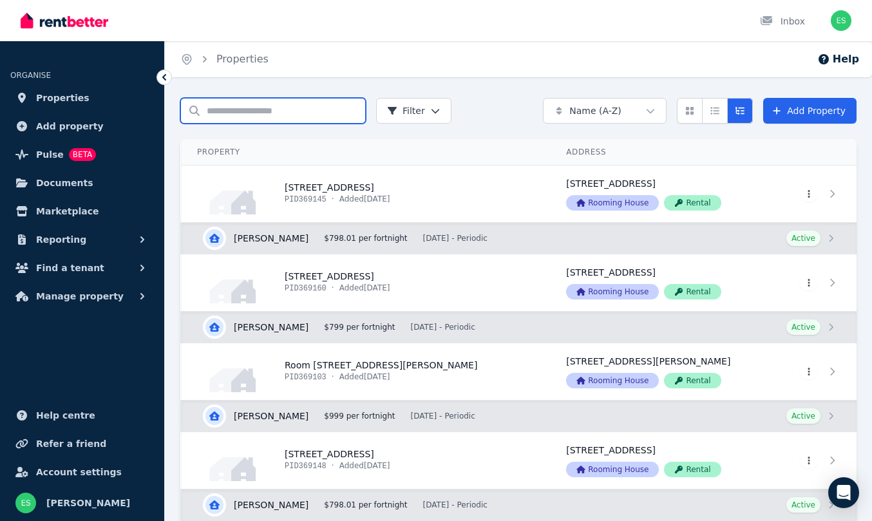
click at [257, 113] on input "Search properties" at bounding box center [273, 111] width 186 height 26
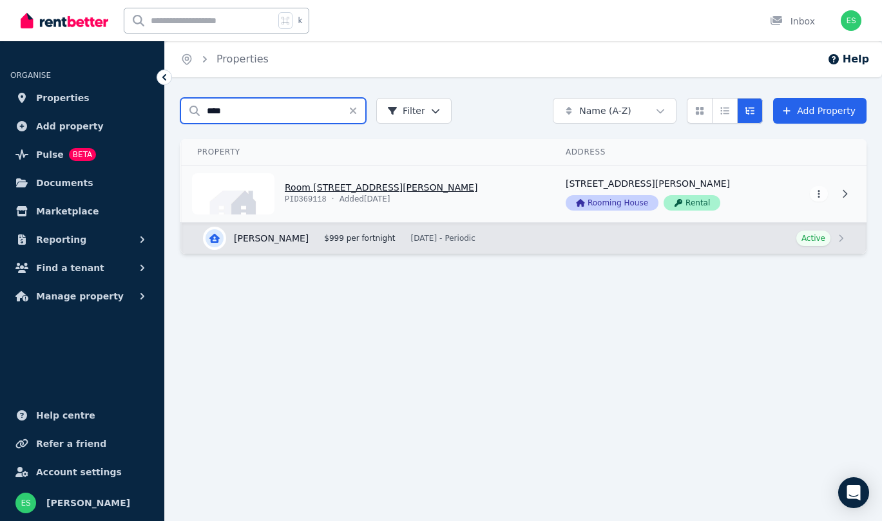
type input "****"
click at [320, 184] on link "View property details" at bounding box center [366, 194] width 368 height 57
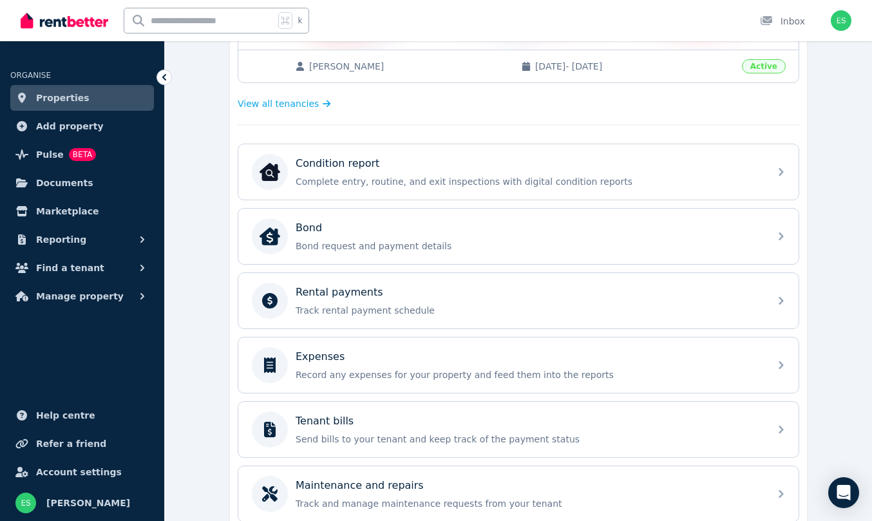
scroll to position [450, 0]
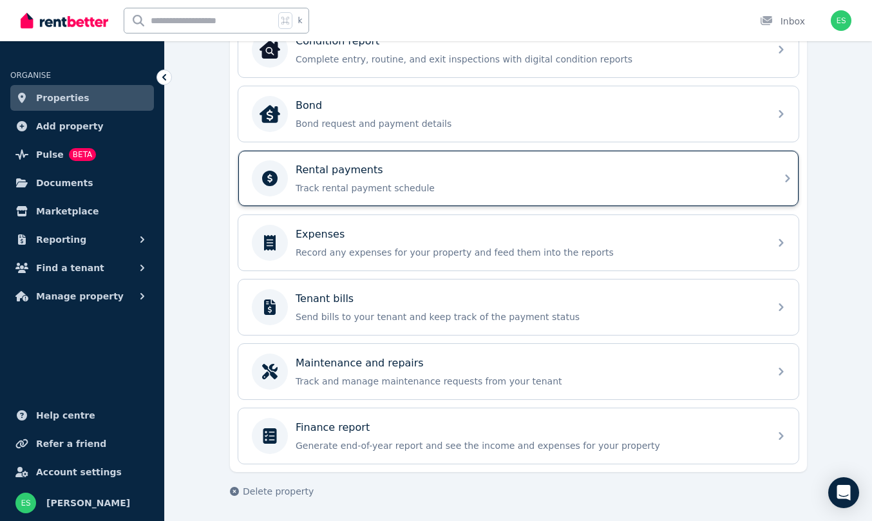
click at [689, 191] on p "Track rental payment schedule" at bounding box center [529, 188] width 466 height 13
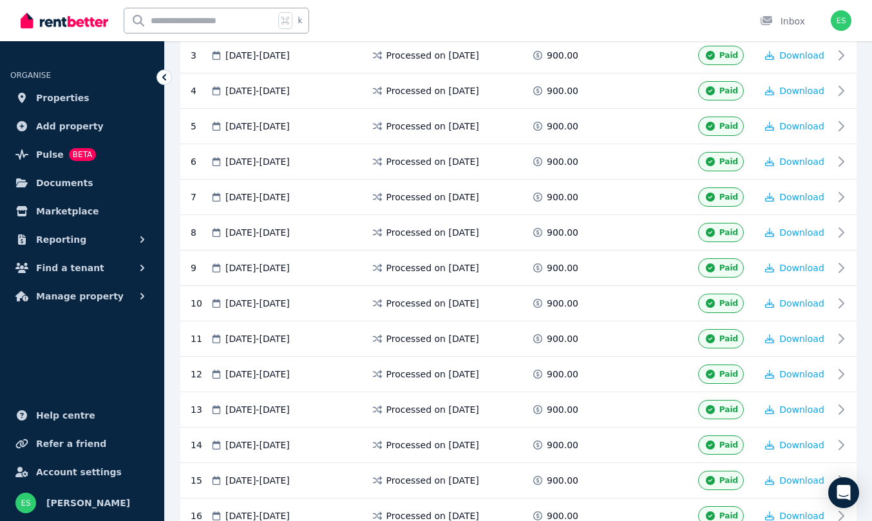
scroll to position [604, 0]
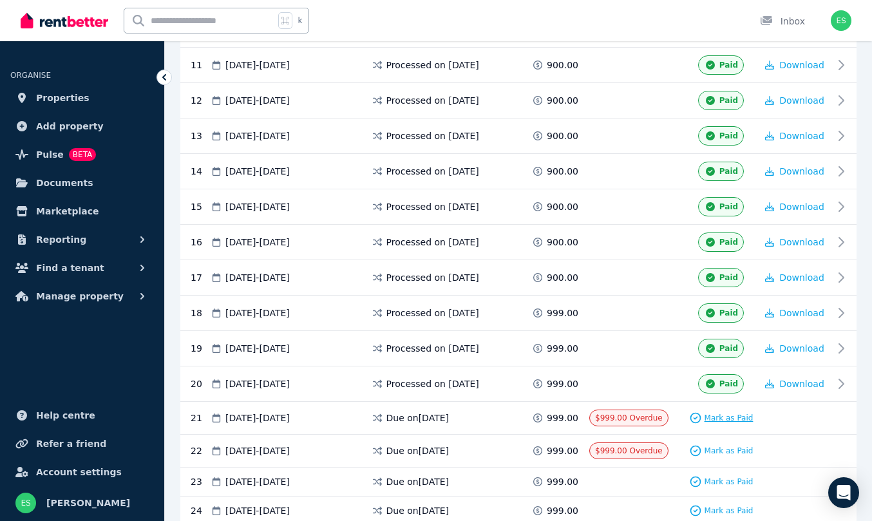
click at [710, 417] on span "Mark as Paid" at bounding box center [729, 418] width 49 height 10
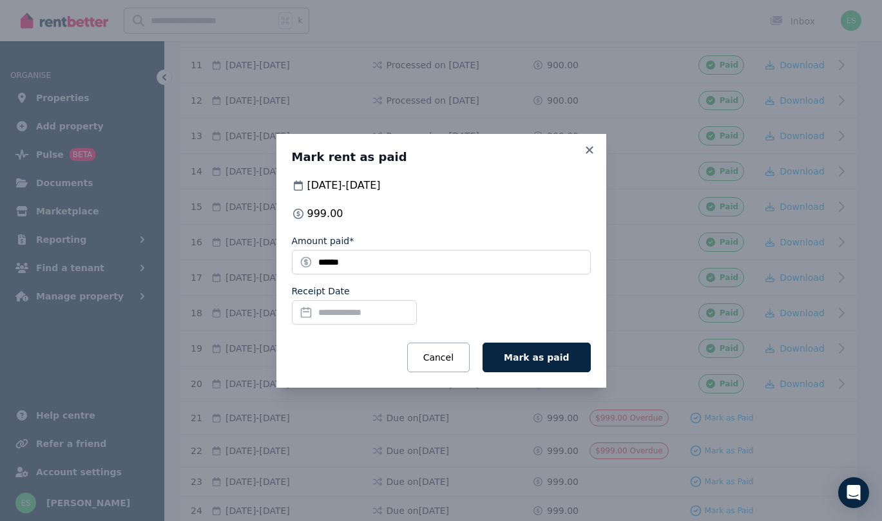
click at [356, 312] on input "Receipt Date" at bounding box center [354, 312] width 125 height 24
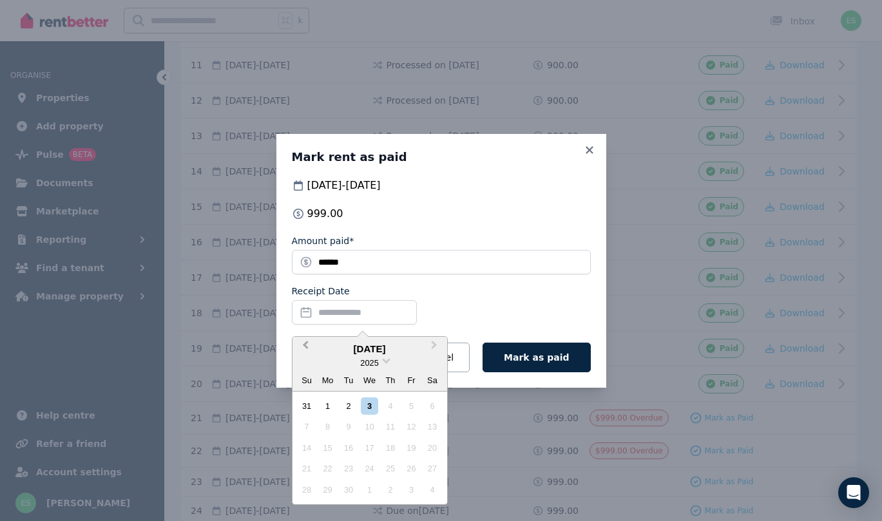
click at [305, 343] on span "Previous Month" at bounding box center [305, 347] width 0 height 19
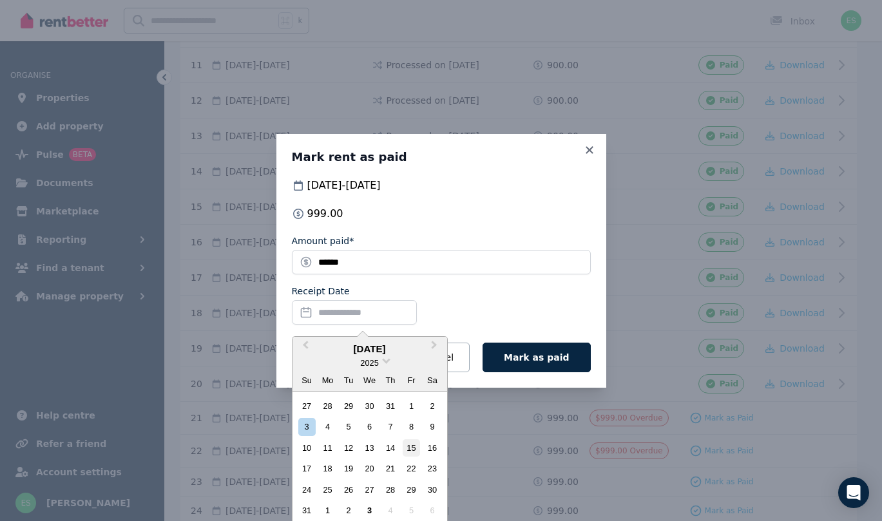
click at [412, 446] on div "15" at bounding box center [411, 447] width 17 height 17
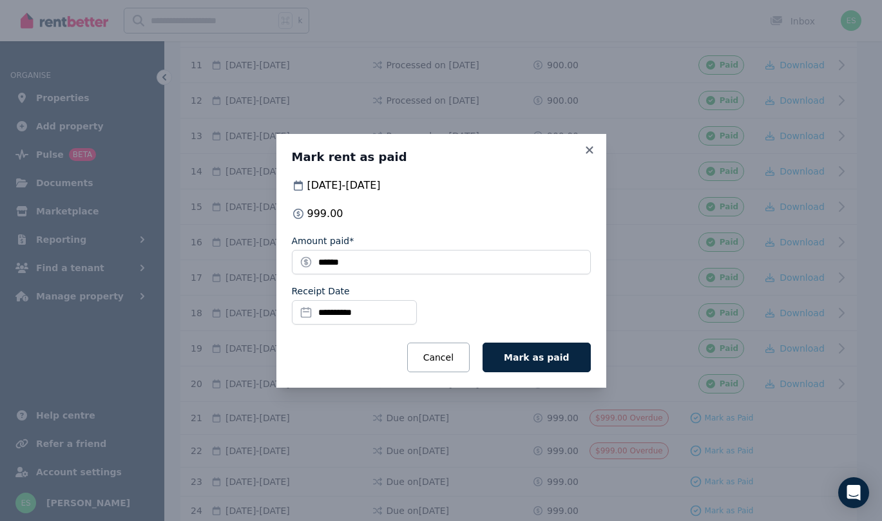
click at [334, 312] on input "**********" at bounding box center [354, 312] width 125 height 24
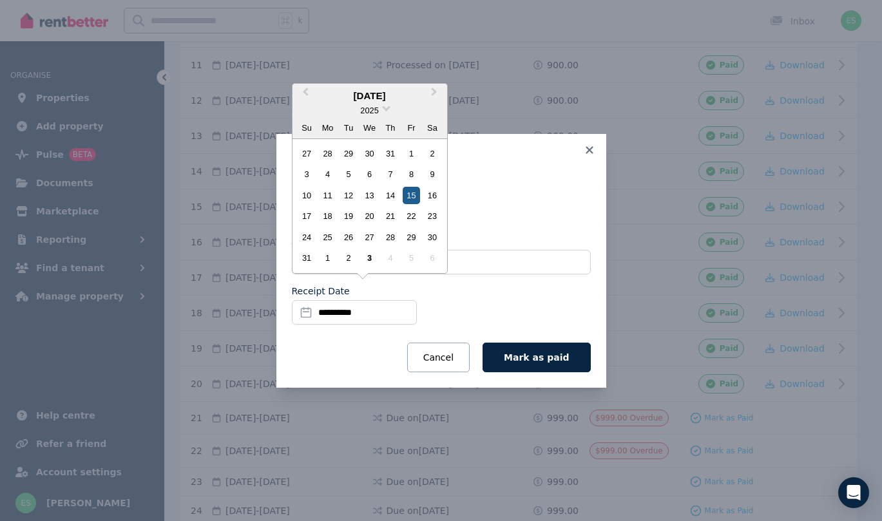
click at [414, 192] on div "15" at bounding box center [411, 195] width 17 height 17
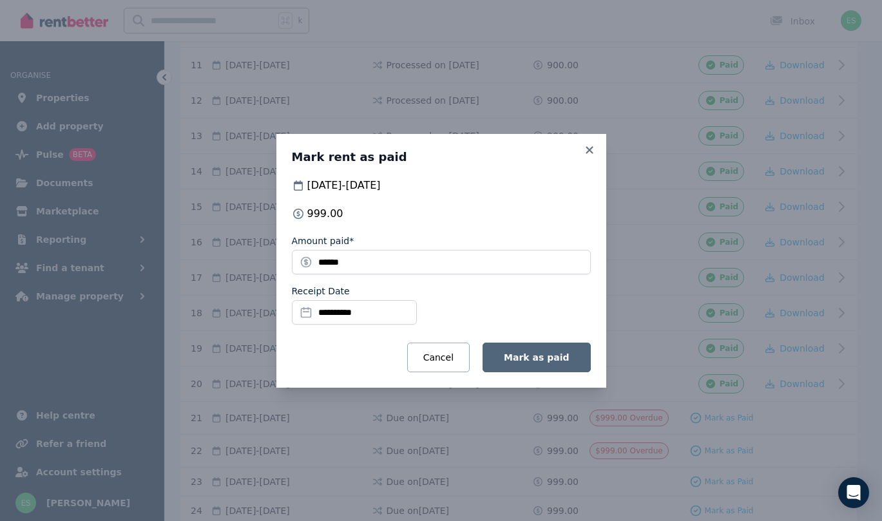
click at [540, 358] on span "Mark as paid" at bounding box center [536, 357] width 65 height 10
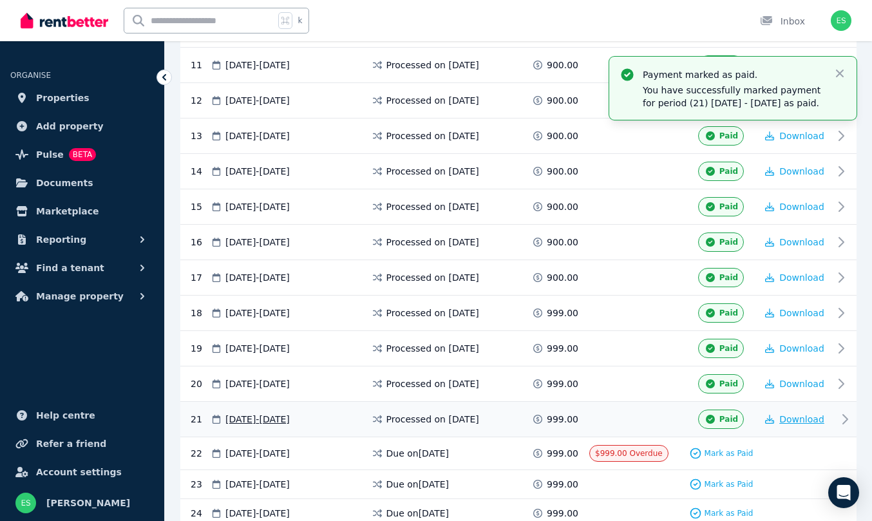
click at [797, 425] on span "Download" at bounding box center [801, 419] width 45 height 10
click at [68, 91] on span "Properties" at bounding box center [62, 97] width 53 height 15
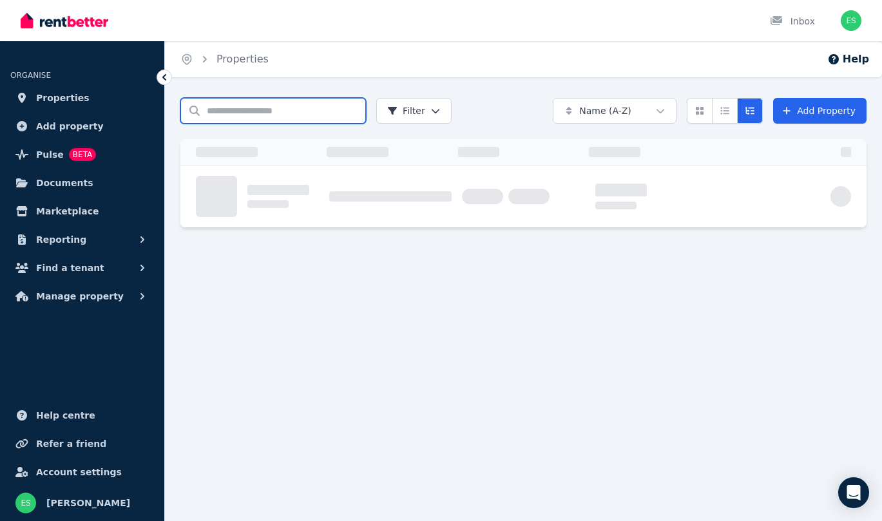
click at [267, 109] on input "Search properties" at bounding box center [273, 111] width 186 height 26
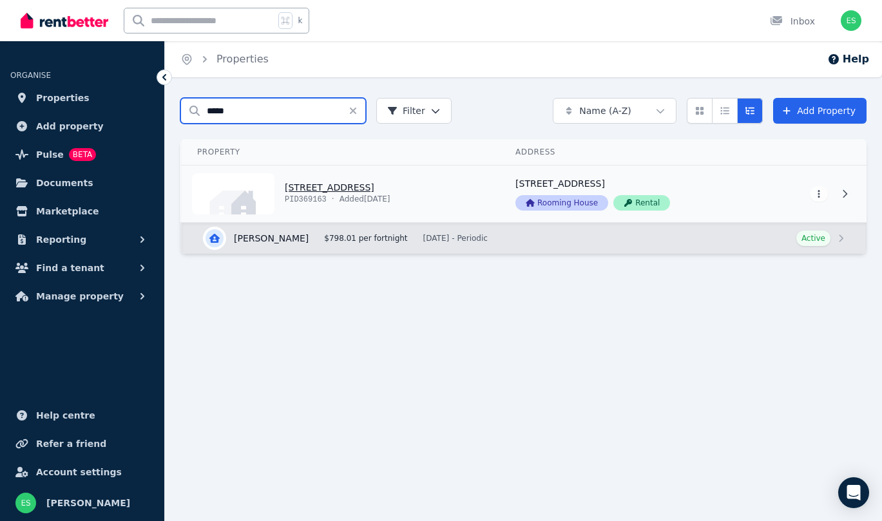
type input "*****"
click at [320, 183] on link "View property details" at bounding box center [341, 194] width 318 height 57
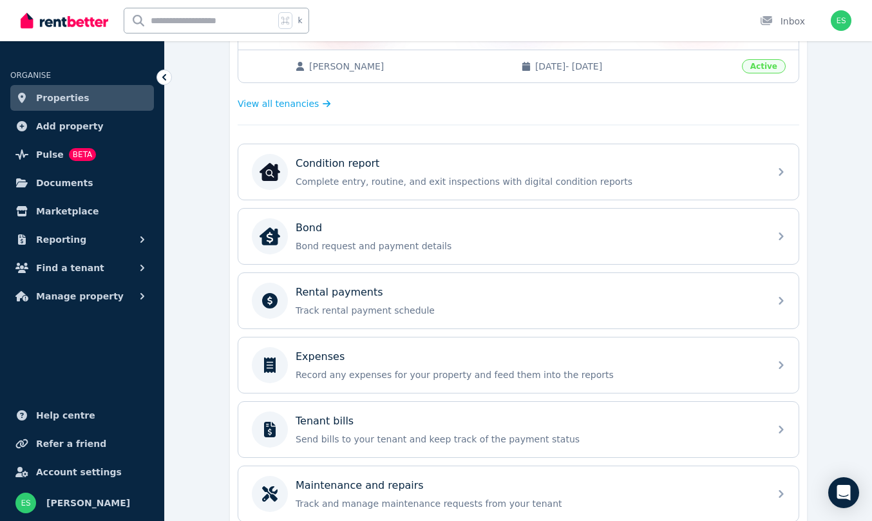
scroll to position [389, 0]
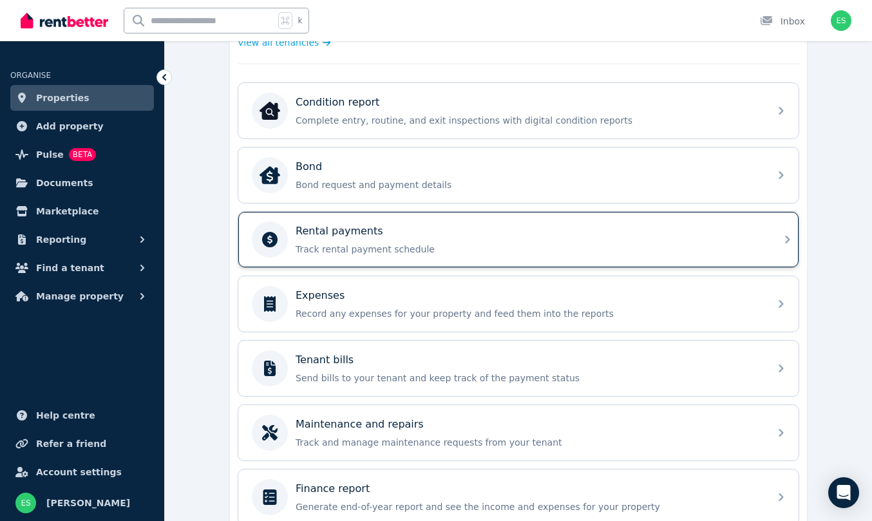
click at [357, 242] on div "Rental payments Track rental payment schedule" at bounding box center [529, 240] width 466 height 32
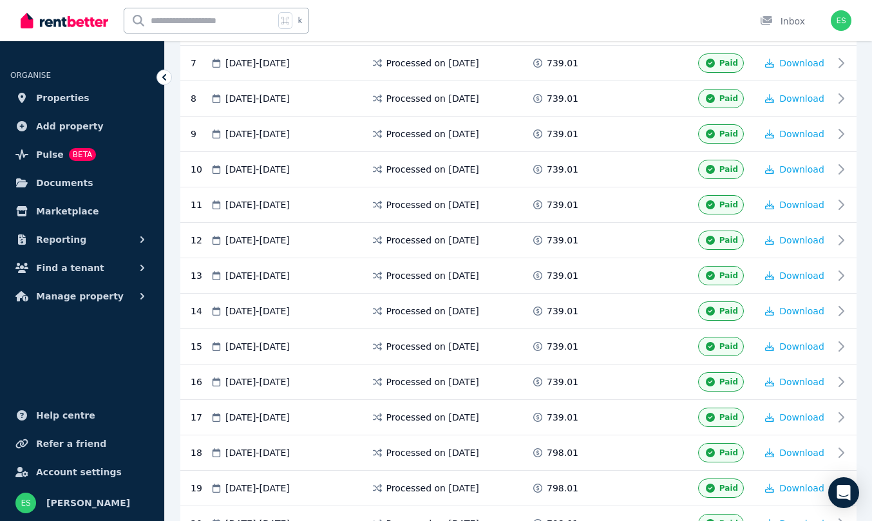
scroll to position [711, 0]
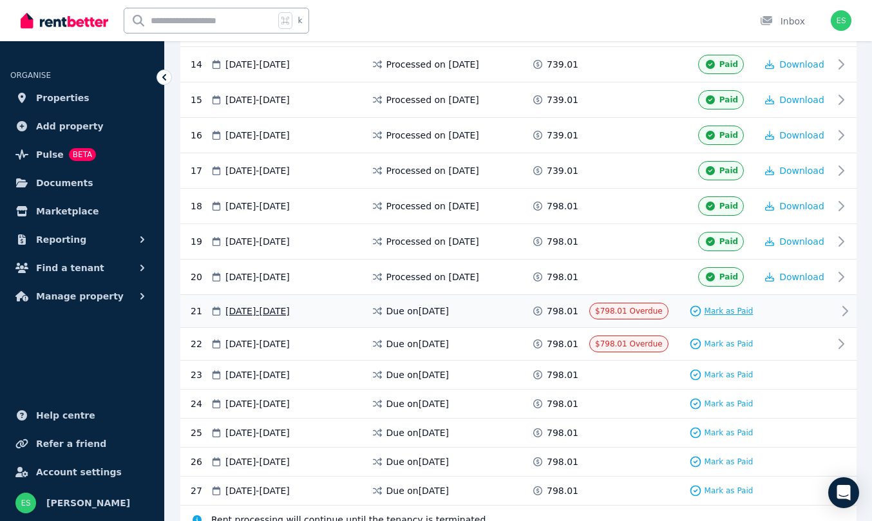
click at [730, 311] on span "Mark as Paid" at bounding box center [729, 311] width 49 height 10
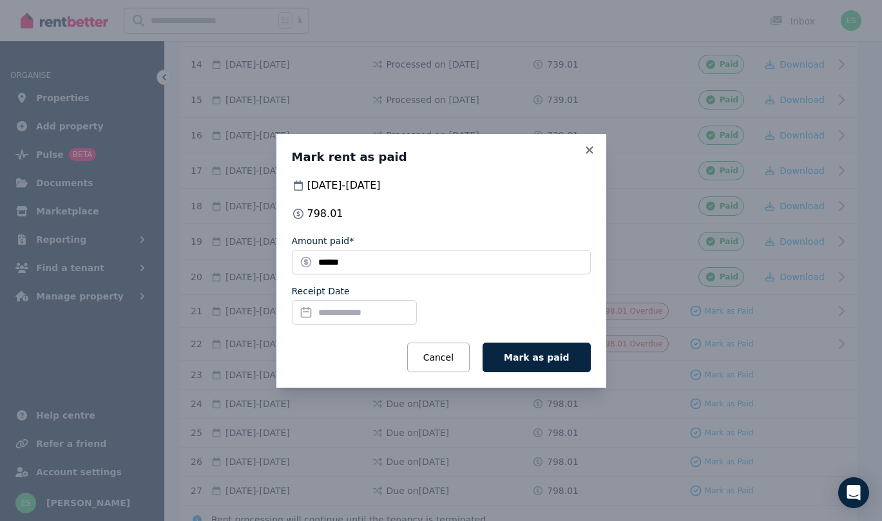
click at [349, 309] on input "Receipt Date" at bounding box center [354, 312] width 125 height 24
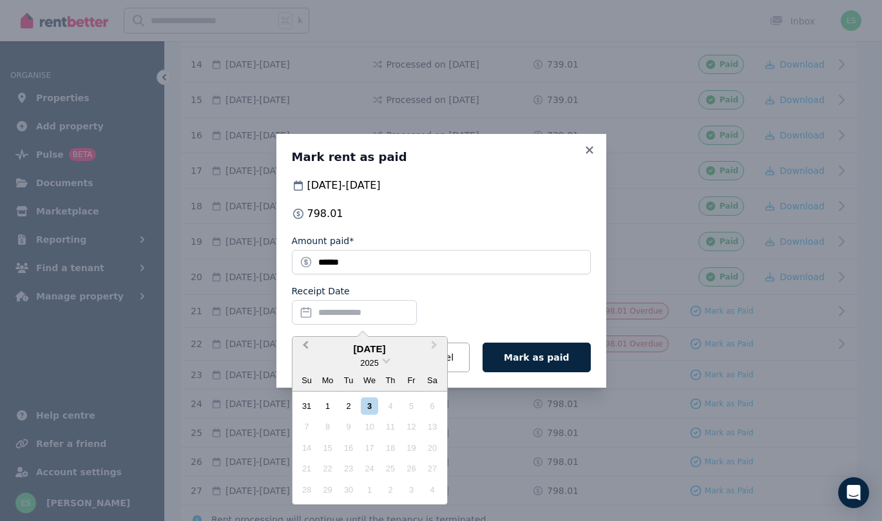
click at [304, 340] on button "Previous Month" at bounding box center [304, 348] width 21 height 21
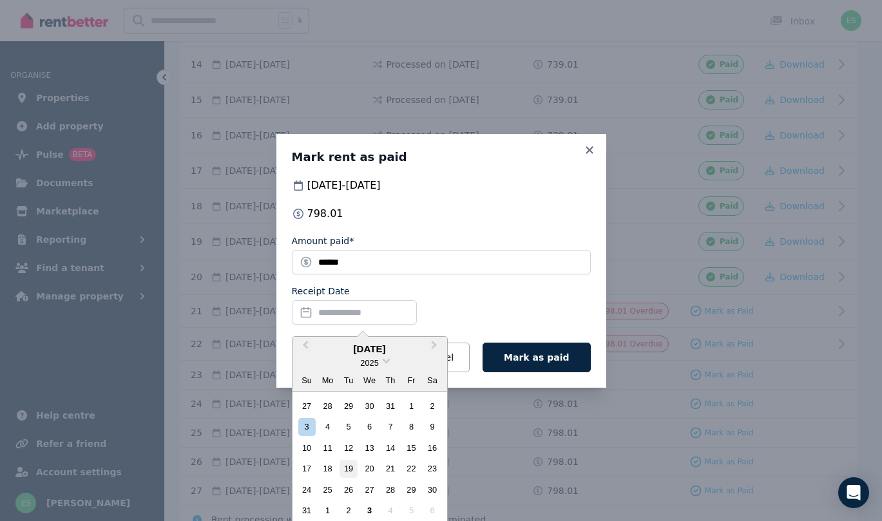
click at [347, 469] on div "19" at bounding box center [347, 468] width 17 height 17
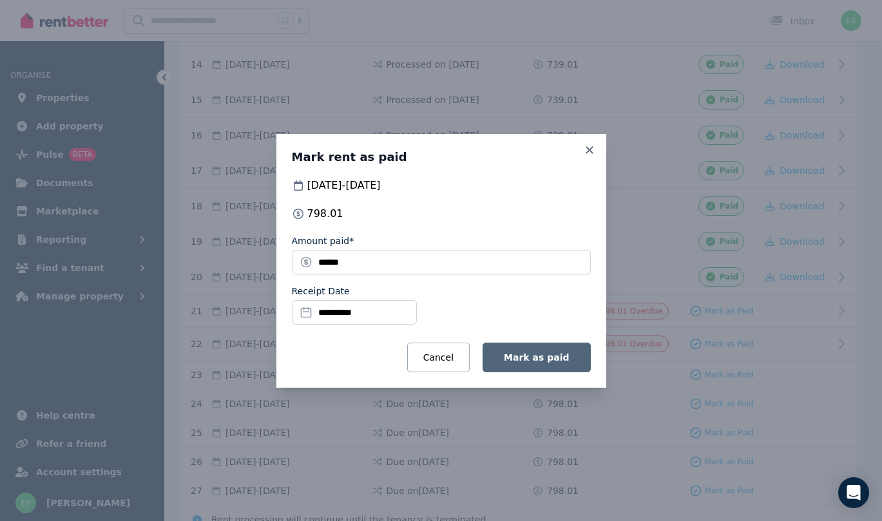
click at [531, 366] on button "Mark as paid" at bounding box center [536, 358] width 108 height 30
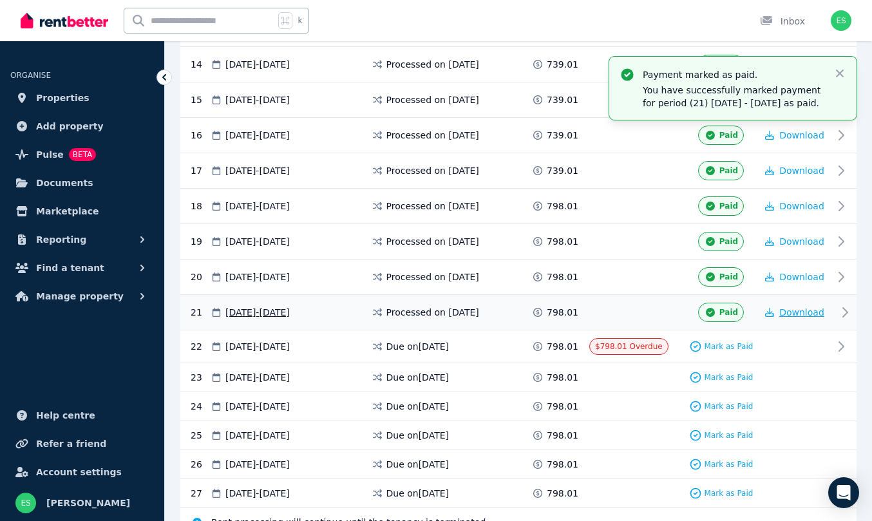
click at [790, 314] on span "Download" at bounding box center [801, 312] width 45 height 10
click at [59, 101] on span "Properties" at bounding box center [62, 97] width 53 height 15
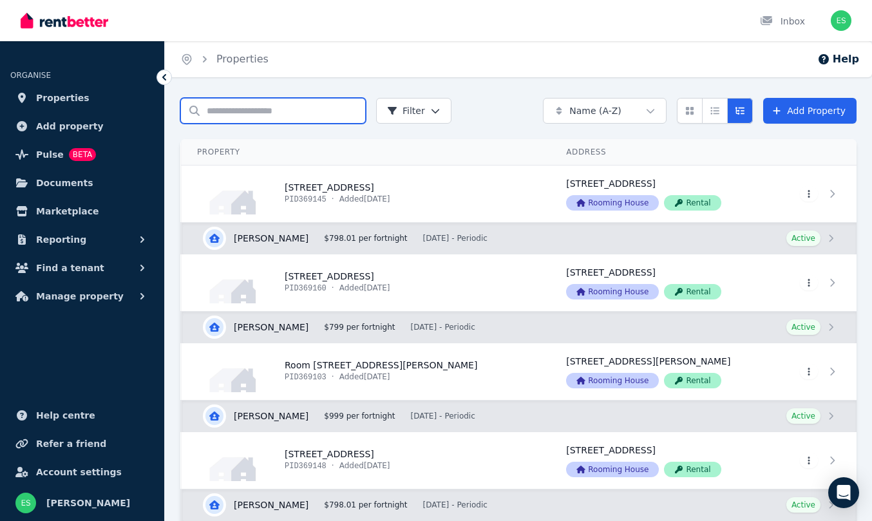
click at [250, 110] on input "Search properties" at bounding box center [273, 111] width 186 height 26
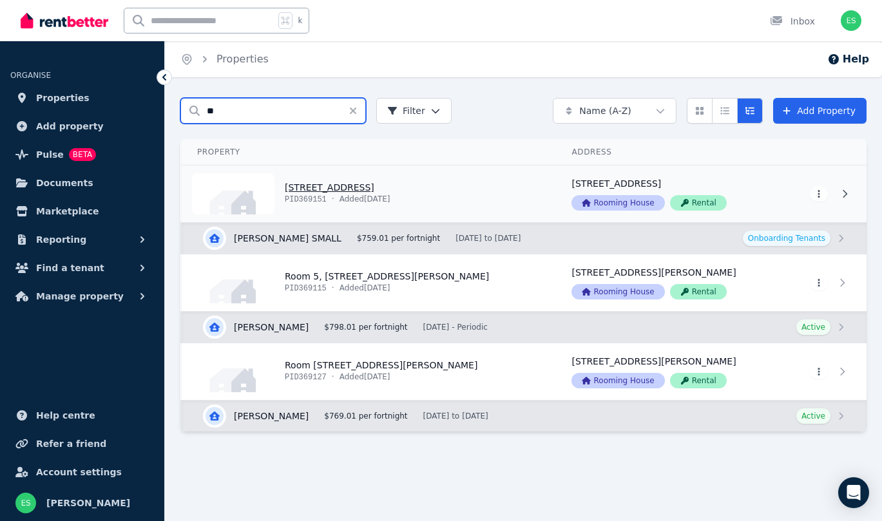
type input "**"
click at [324, 190] on link "View property details" at bounding box center [369, 194] width 374 height 57
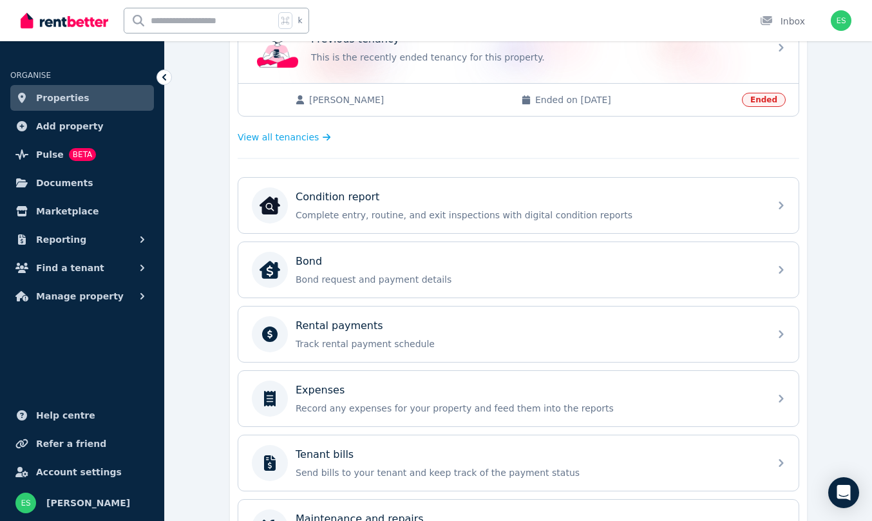
scroll to position [428, 0]
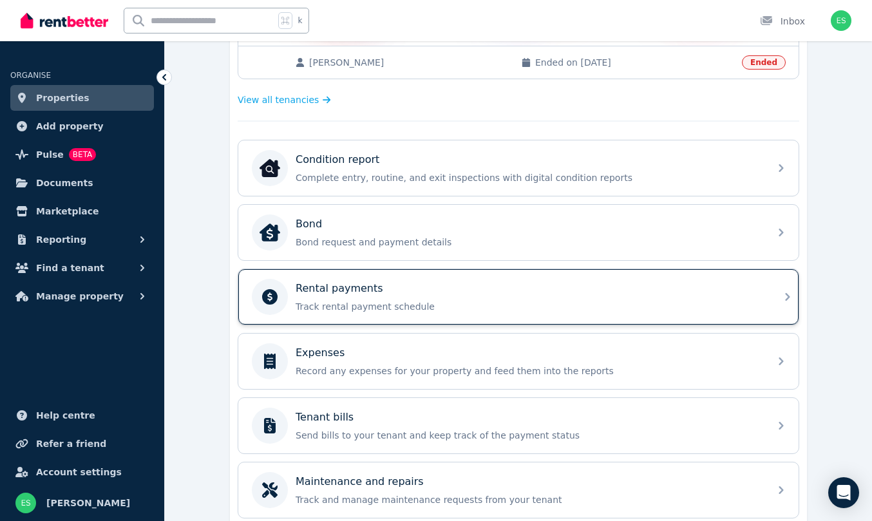
click at [368, 296] on p "Rental payments" at bounding box center [340, 288] width 88 height 15
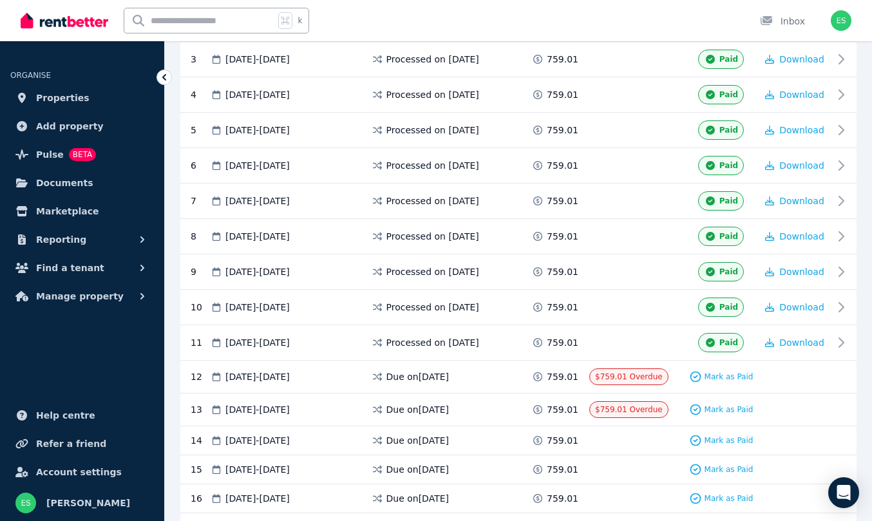
scroll to position [409, 0]
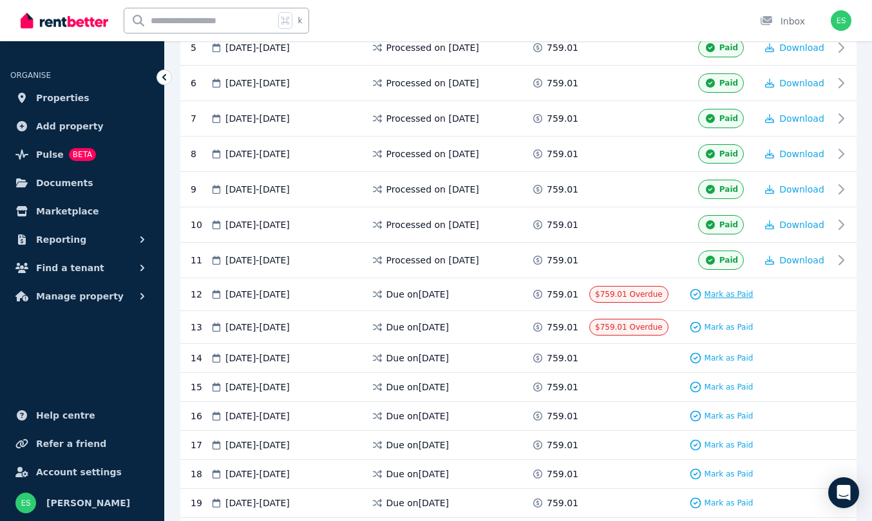
click at [722, 293] on span "Mark as Paid" at bounding box center [729, 294] width 49 height 10
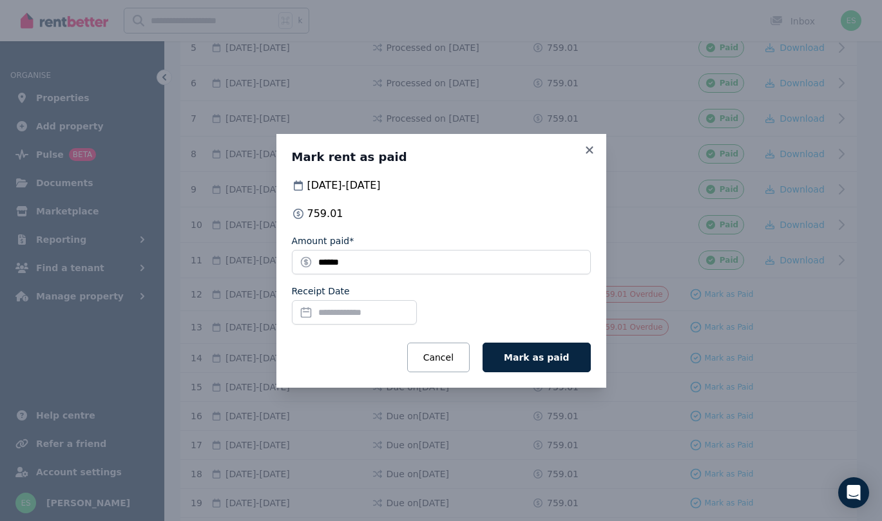
click at [369, 311] on input "Receipt Date" at bounding box center [354, 312] width 125 height 24
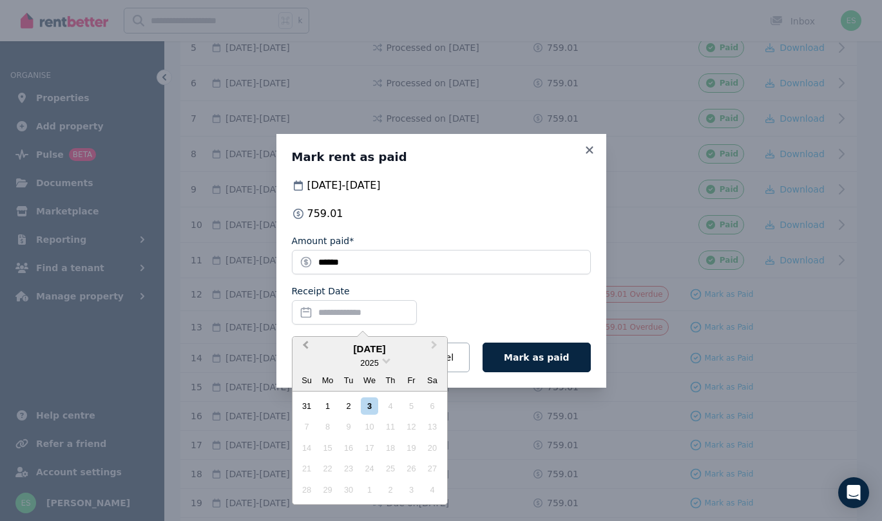
click at [305, 343] on span "Previous Month" at bounding box center [305, 347] width 0 height 19
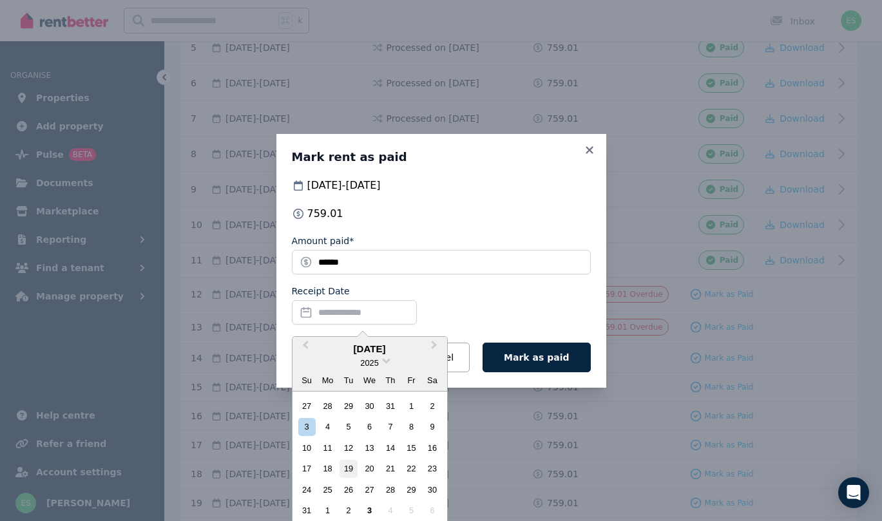
click at [352, 466] on div "19" at bounding box center [347, 468] width 17 height 17
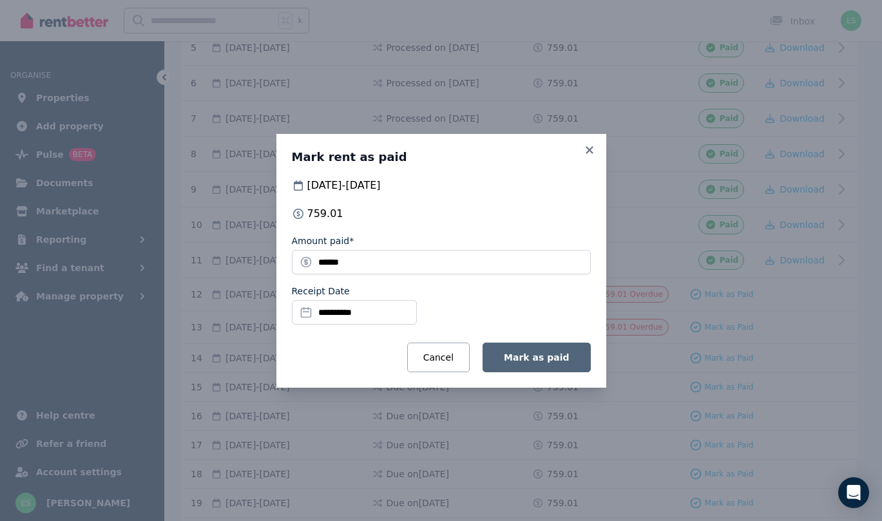
click at [545, 358] on span "Mark as paid" at bounding box center [536, 357] width 65 height 10
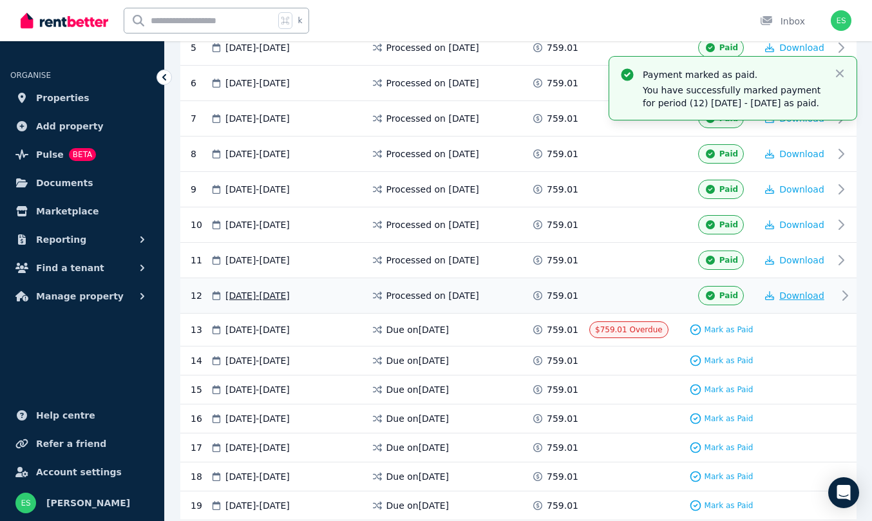
click at [799, 294] on span "Download" at bounding box center [801, 296] width 45 height 10
click at [65, 102] on span "Properties" at bounding box center [62, 97] width 53 height 15
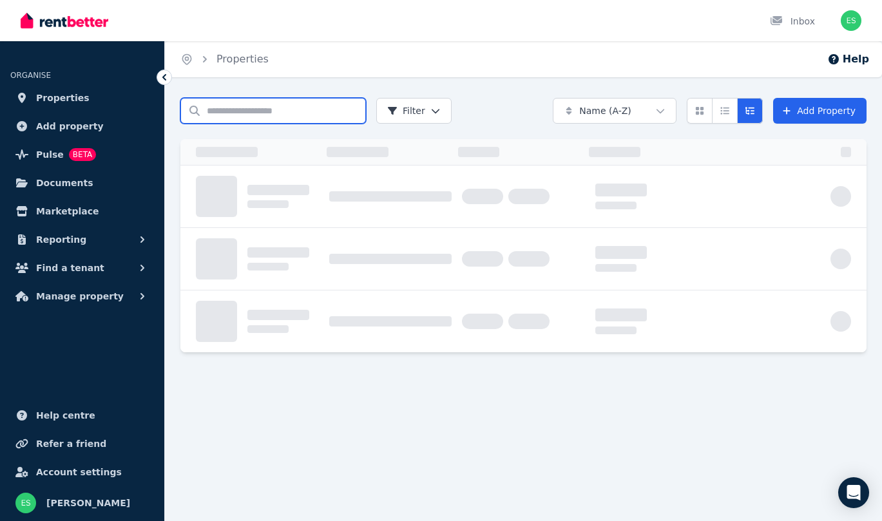
click at [265, 110] on input "Search properties" at bounding box center [273, 111] width 186 height 26
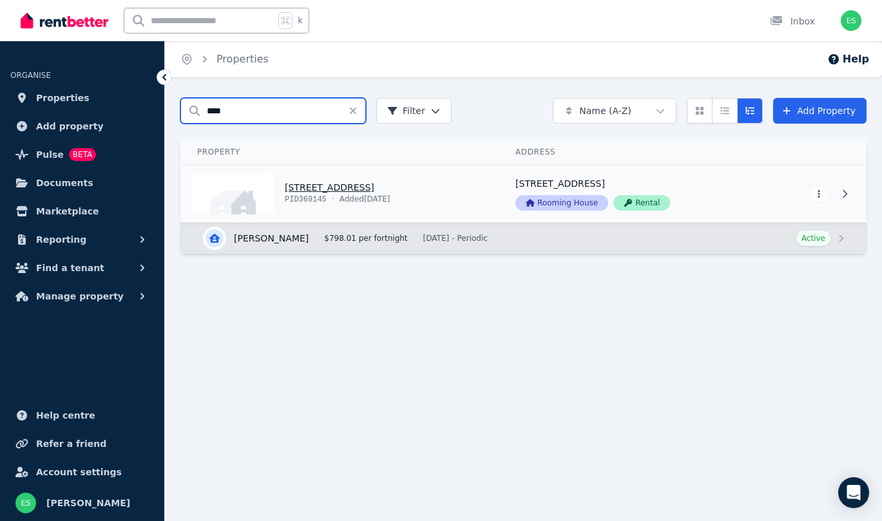
type input "****"
click at [316, 188] on link "View property details" at bounding box center [341, 194] width 318 height 57
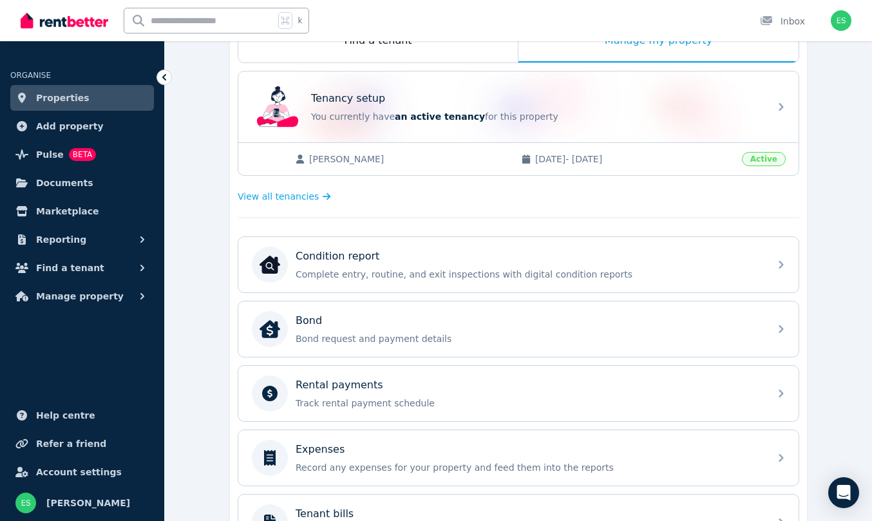
scroll to position [275, 0]
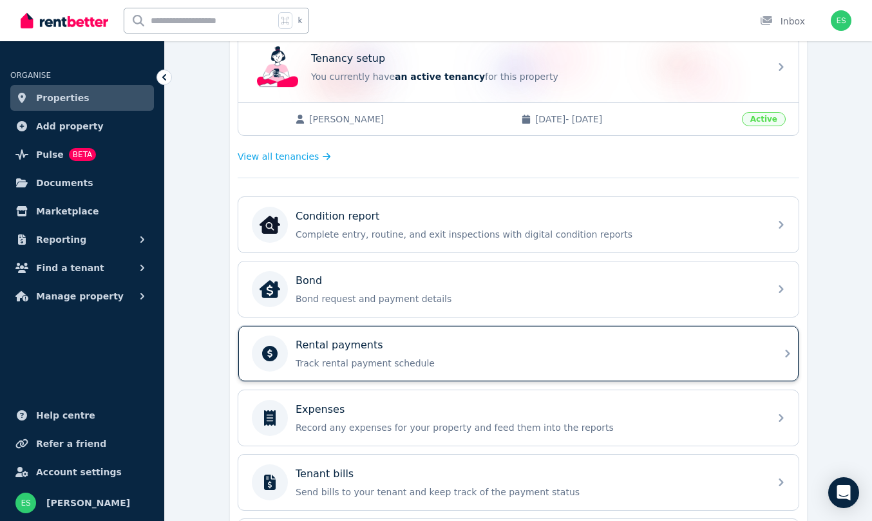
click at [345, 358] on p "Track rental payment schedule" at bounding box center [529, 363] width 466 height 13
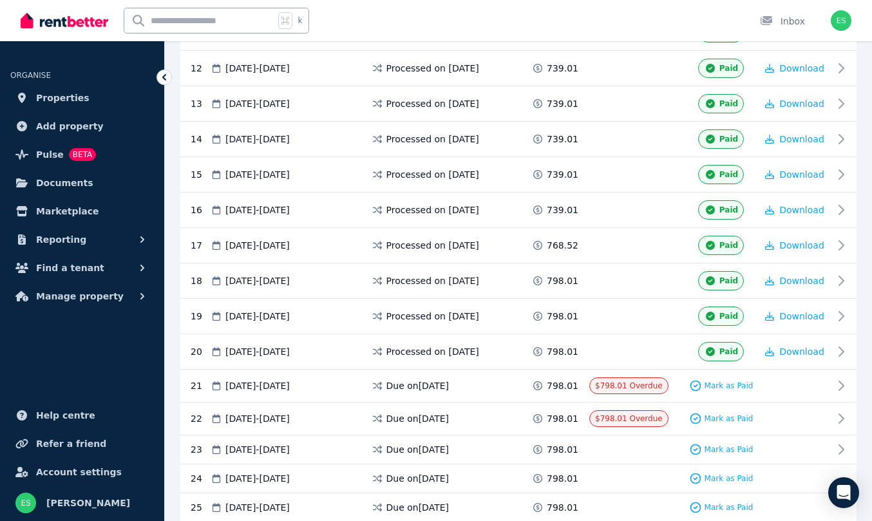
scroll to position [689, 0]
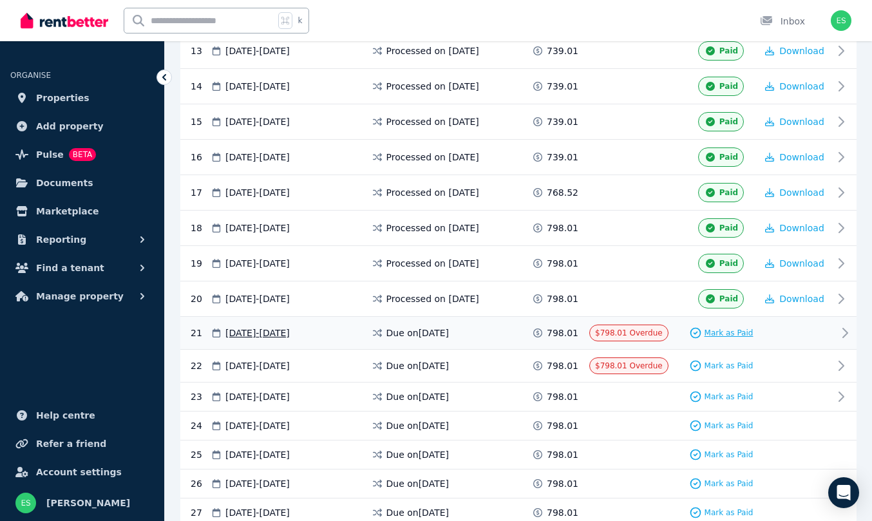
click at [732, 336] on span "Mark as Paid" at bounding box center [729, 333] width 49 height 10
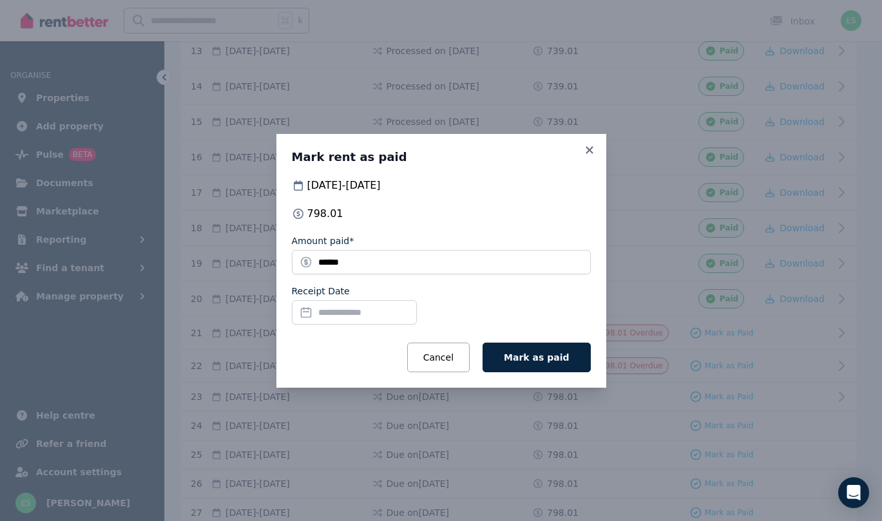
click at [338, 313] on input "Receipt Date" at bounding box center [354, 312] width 125 height 24
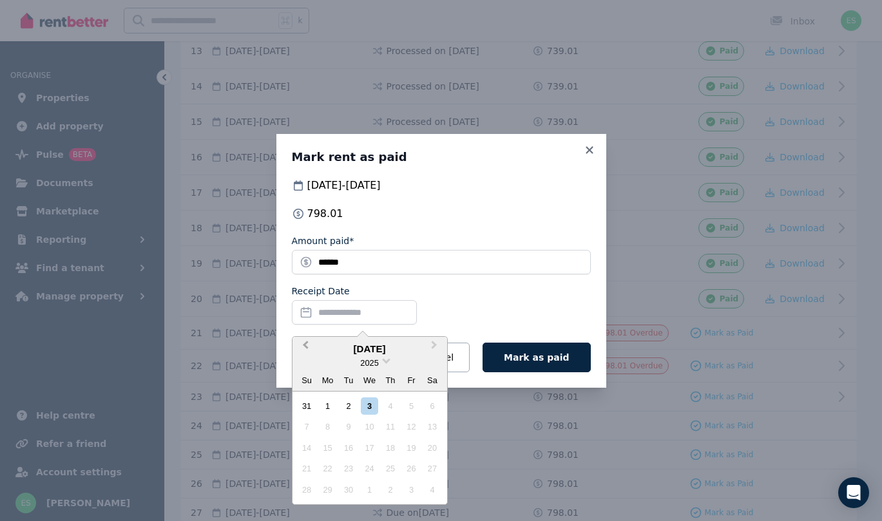
click at [306, 341] on button "Previous Month" at bounding box center [304, 348] width 21 height 21
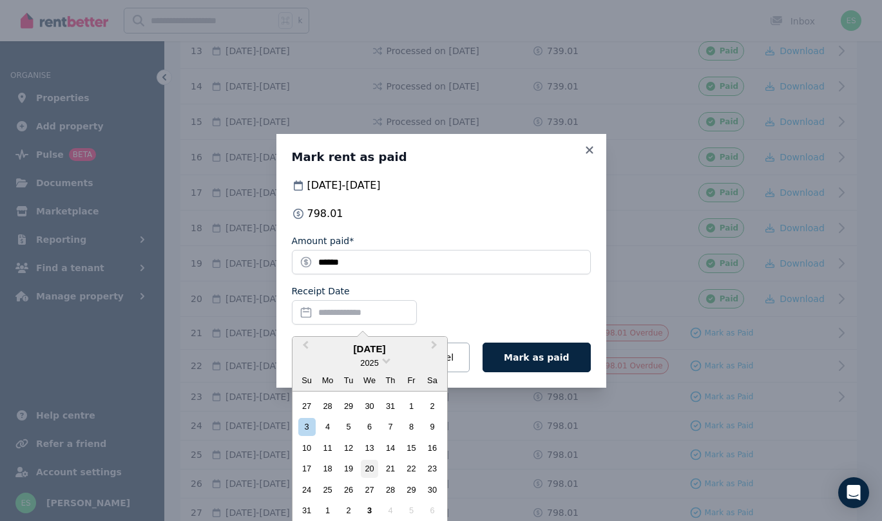
click at [372, 464] on div "20" at bounding box center [369, 468] width 17 height 17
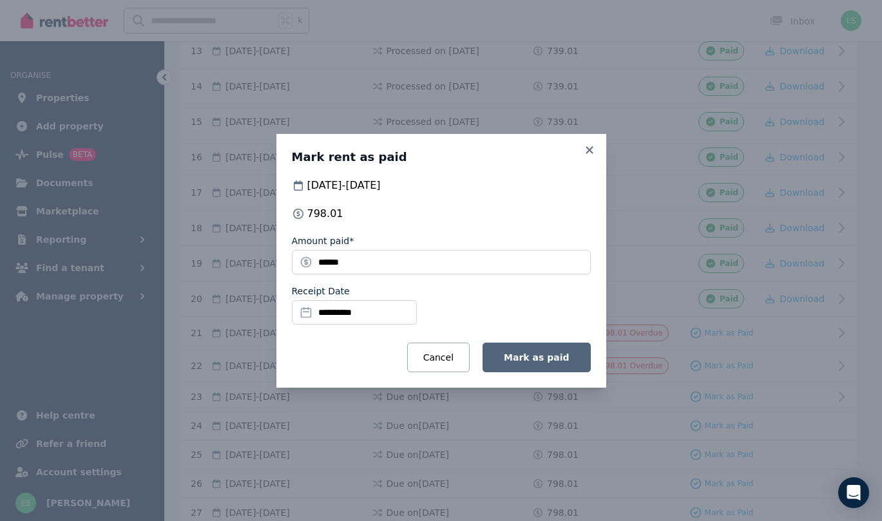
click at [542, 359] on span "Mark as paid" at bounding box center [536, 357] width 65 height 10
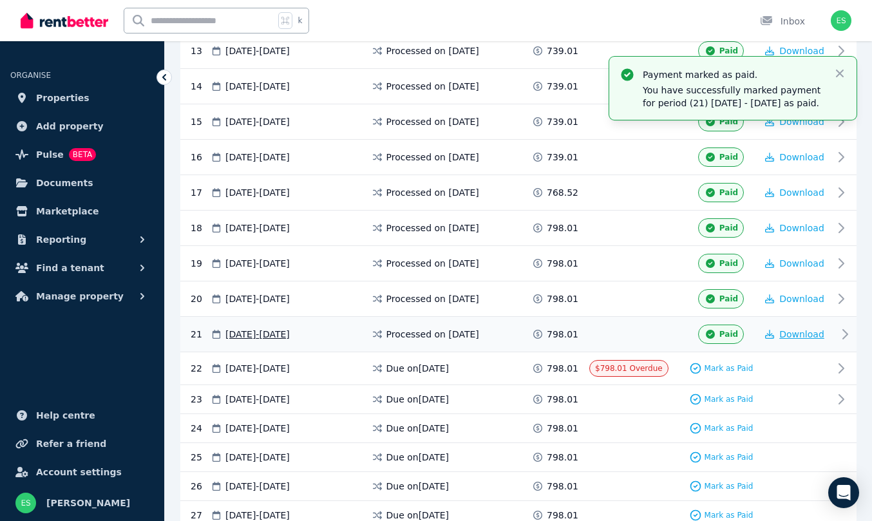
click at [801, 339] on span "Download" at bounding box center [801, 334] width 45 height 10
click at [64, 97] on span "Properties" at bounding box center [62, 97] width 53 height 15
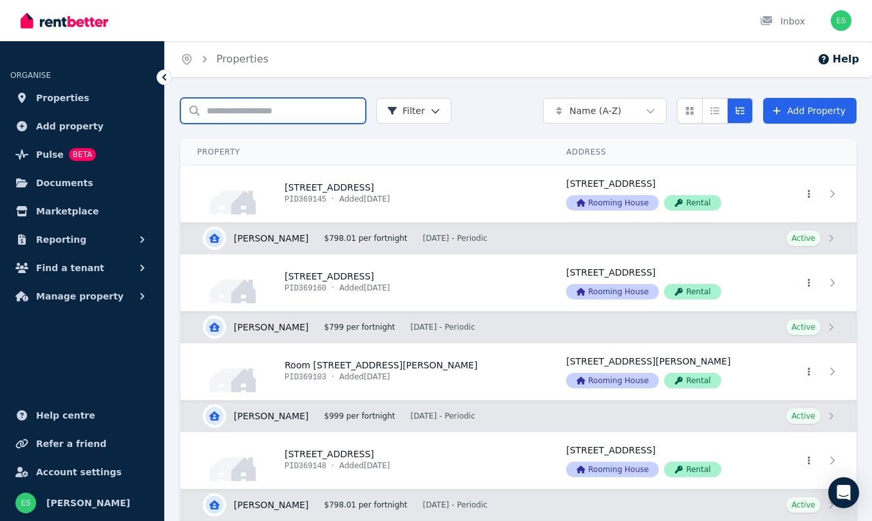
click at [254, 108] on input "Search properties" at bounding box center [273, 111] width 186 height 26
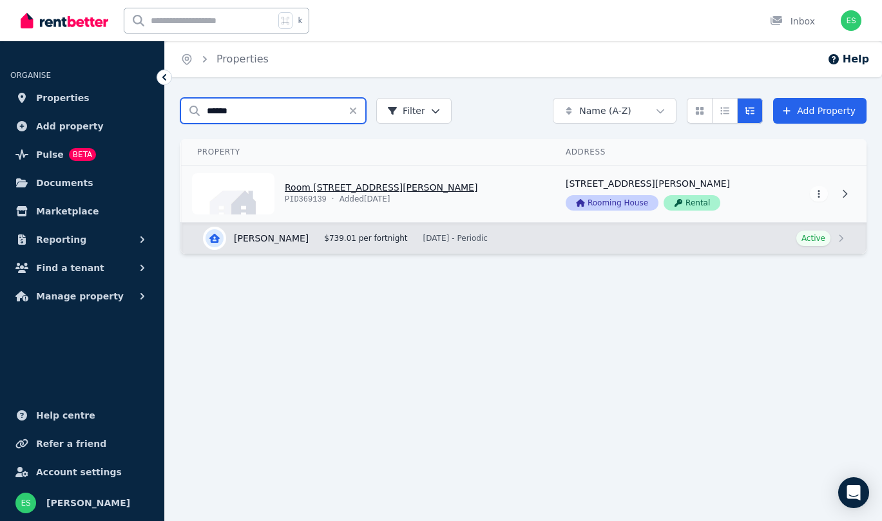
type input "******"
click at [325, 187] on link "View property details" at bounding box center [366, 194] width 368 height 57
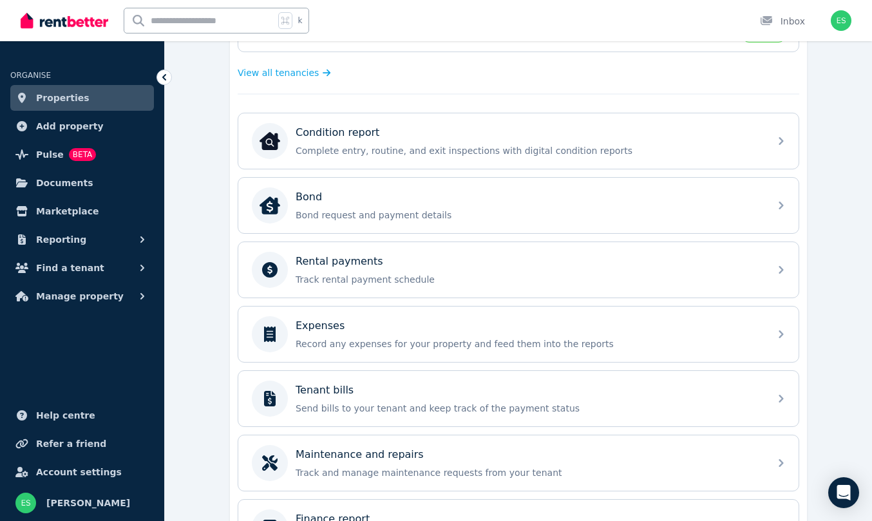
scroll to position [375, 0]
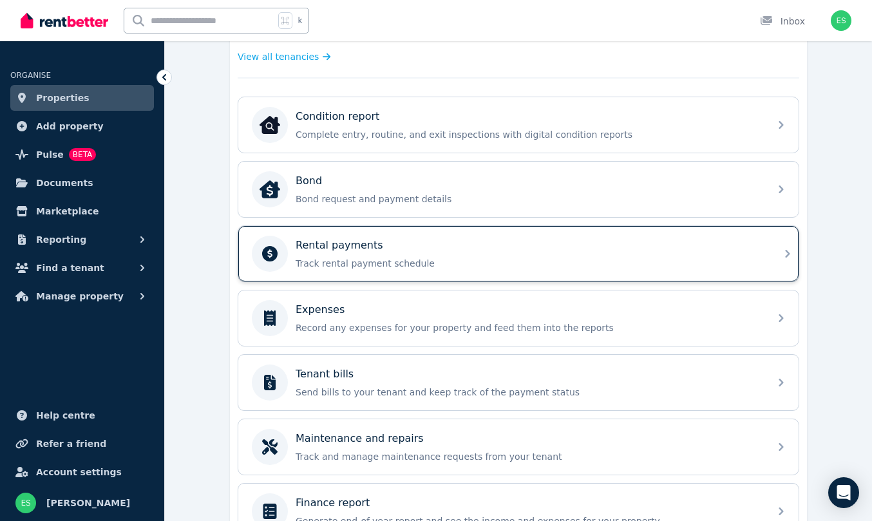
click at [345, 242] on p "Rental payments" at bounding box center [340, 245] width 88 height 15
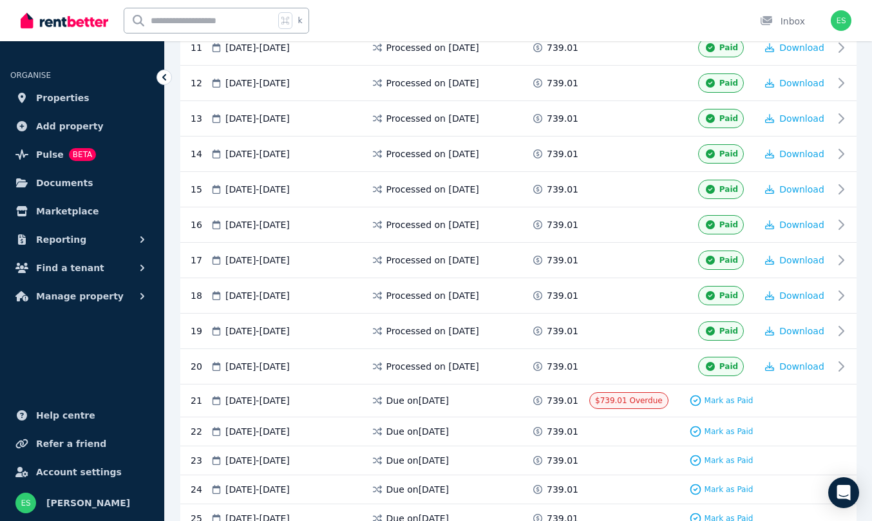
scroll to position [674, 0]
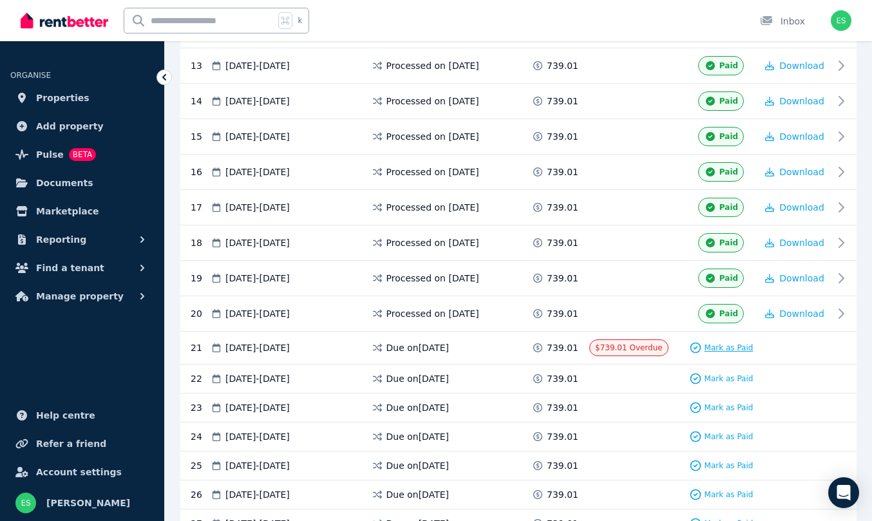
click at [721, 345] on span "Mark as Paid" at bounding box center [729, 348] width 49 height 10
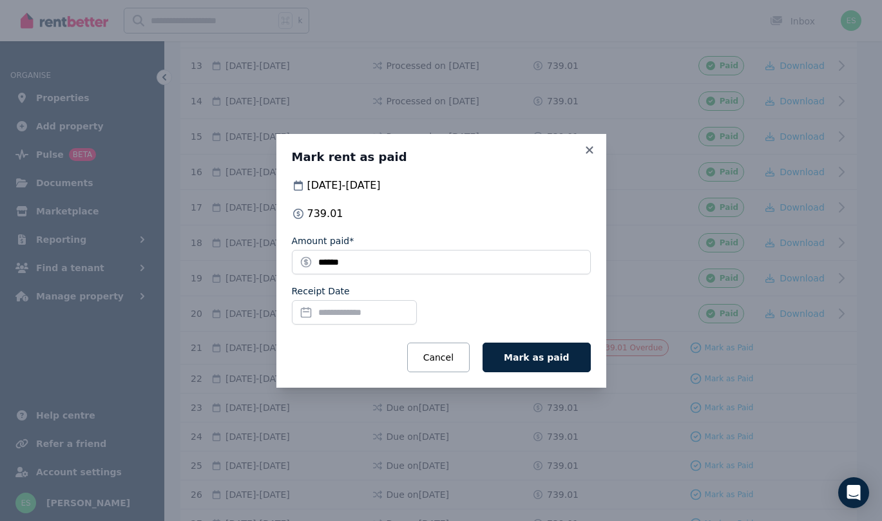
click at [345, 311] on input "Receipt Date" at bounding box center [354, 312] width 125 height 24
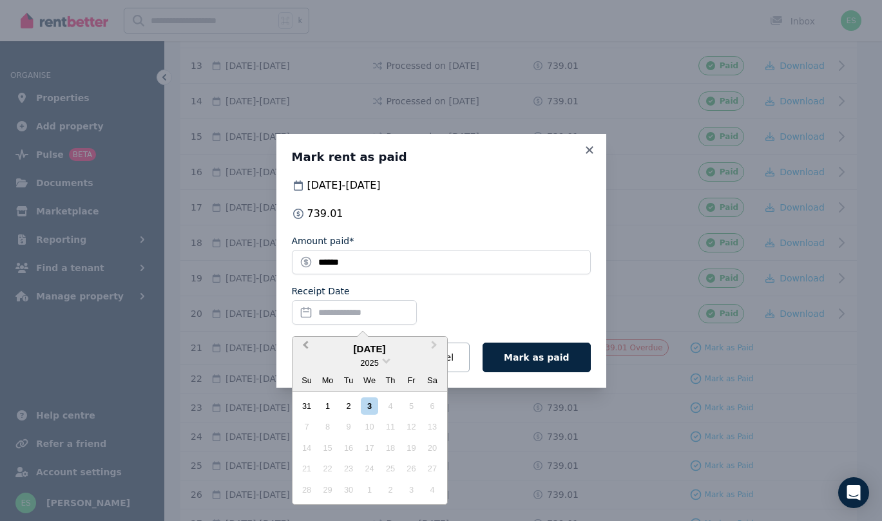
click at [305, 344] on span "Previous Month" at bounding box center [305, 347] width 0 height 19
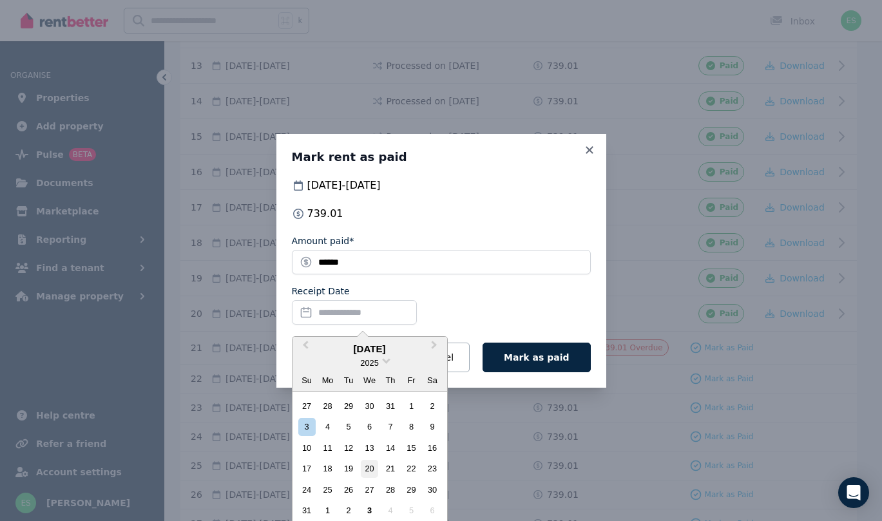
click at [370, 468] on div "20" at bounding box center [369, 468] width 17 height 17
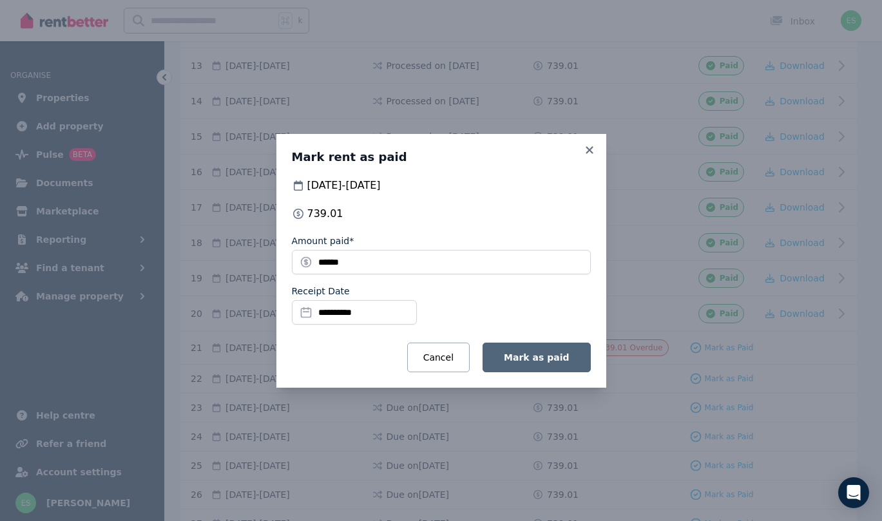
click at [531, 362] on span "Mark as paid" at bounding box center [536, 357] width 65 height 10
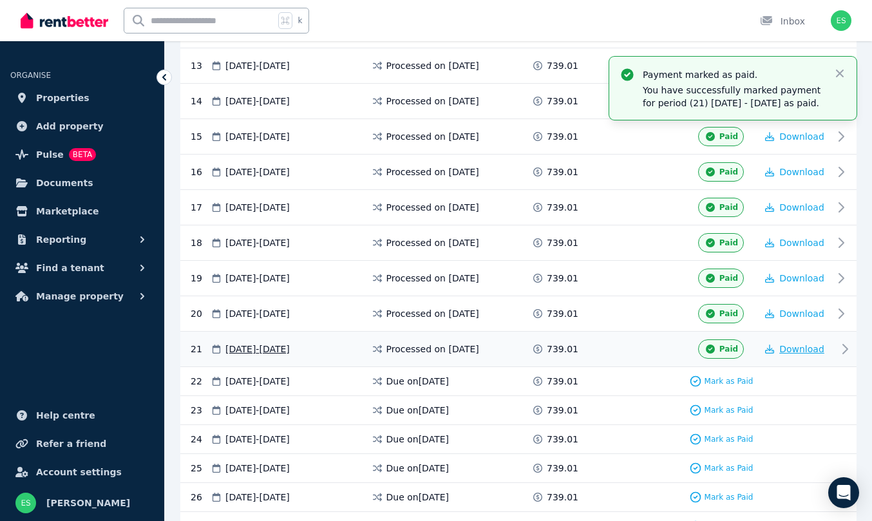
click at [801, 345] on span "Download" at bounding box center [801, 349] width 45 height 10
click at [55, 98] on span "Properties" at bounding box center [62, 97] width 53 height 15
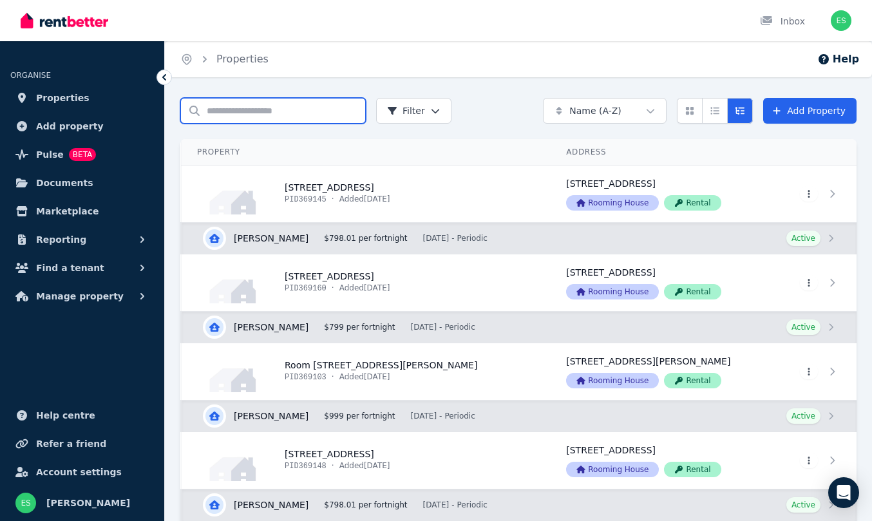
click at [273, 109] on input "Search properties" at bounding box center [273, 111] width 186 height 26
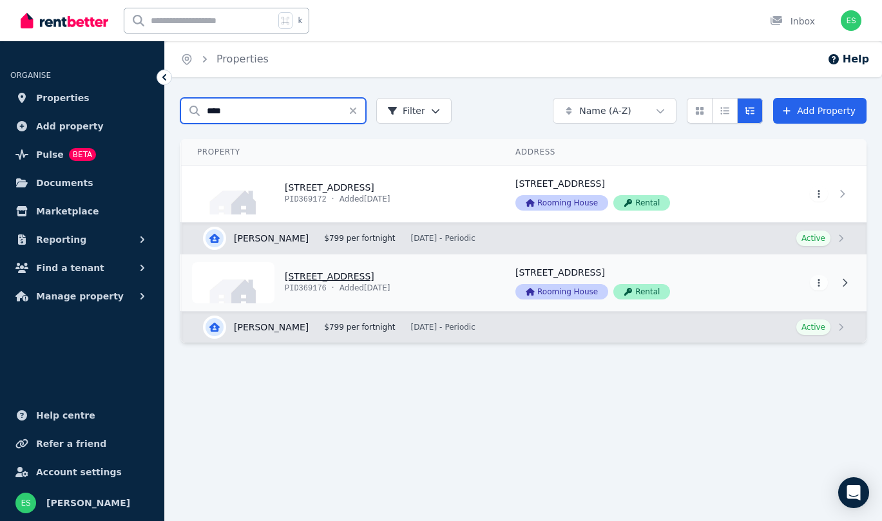
type input "****"
click at [357, 274] on link "View property details" at bounding box center [341, 282] width 318 height 57
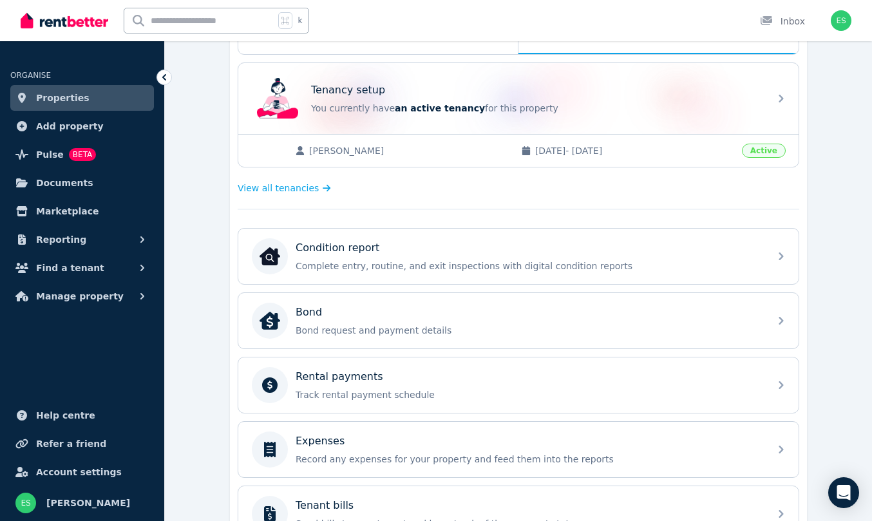
scroll to position [361, 0]
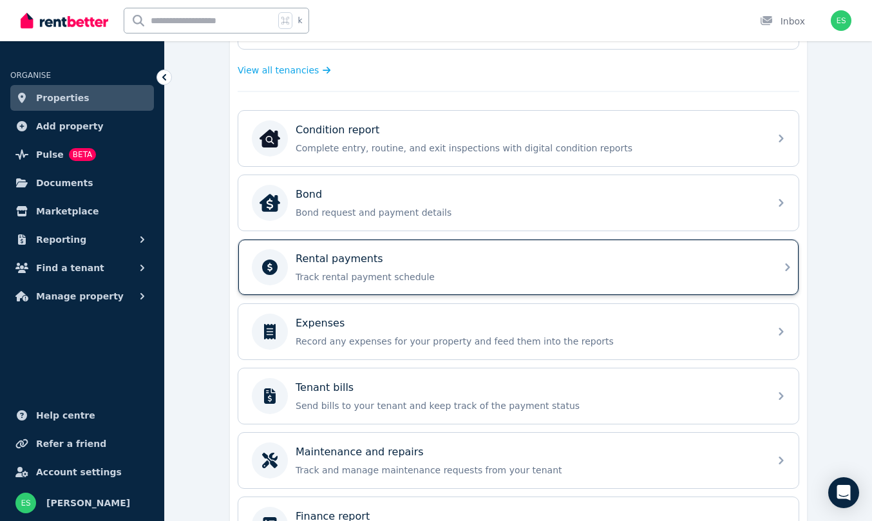
click at [671, 266] on div "Rental payments" at bounding box center [529, 258] width 466 height 15
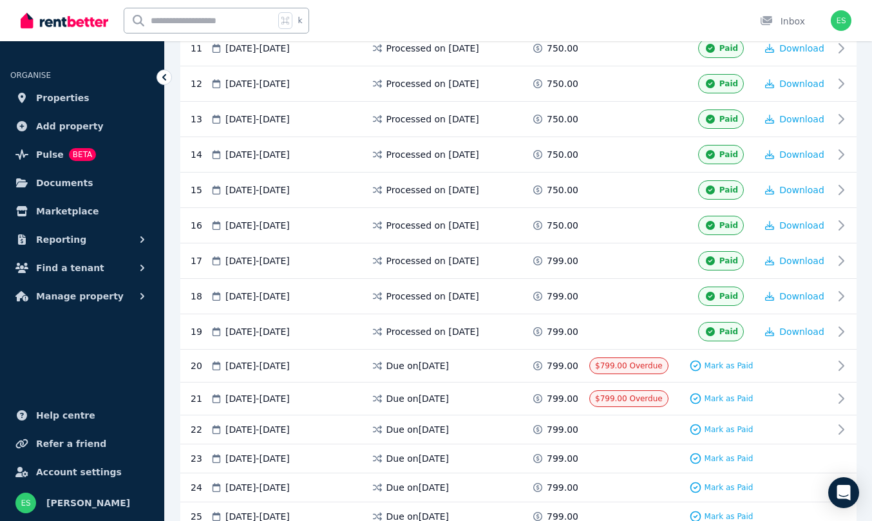
scroll to position [696, 0]
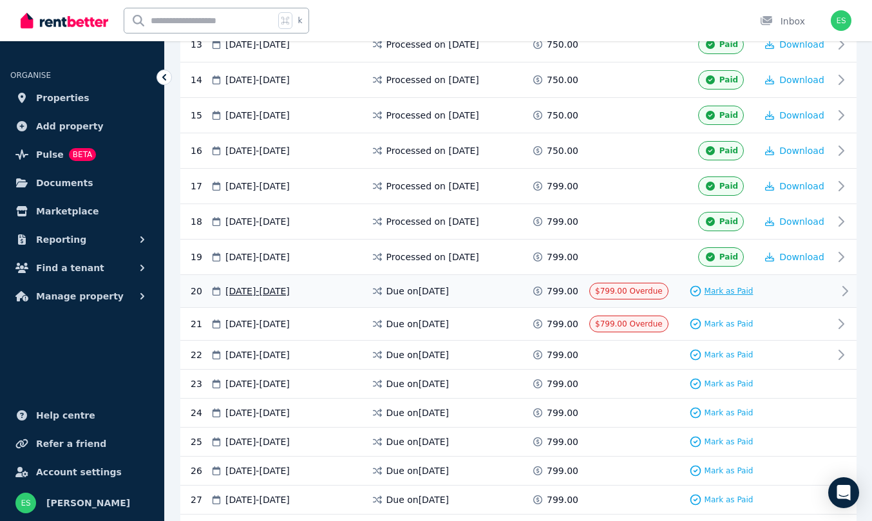
click at [729, 289] on span "Mark as Paid" at bounding box center [729, 291] width 49 height 10
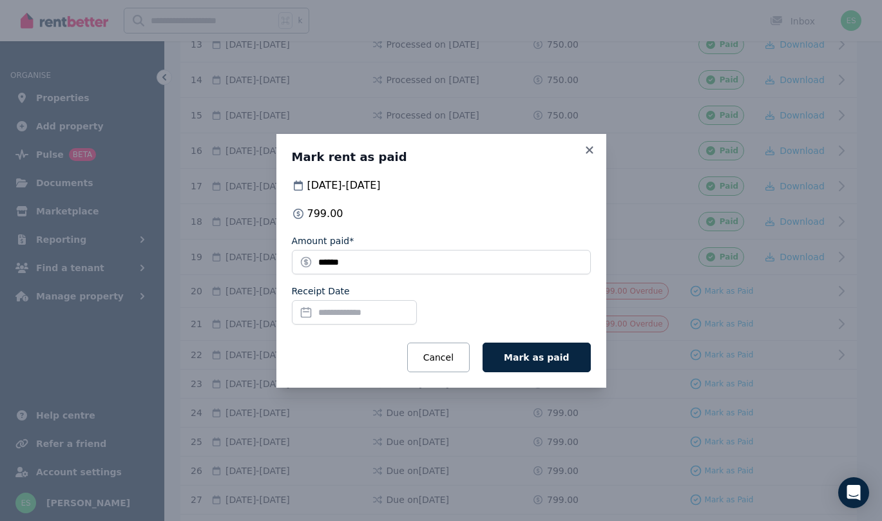
click at [342, 318] on input "Receipt Date" at bounding box center [354, 312] width 125 height 24
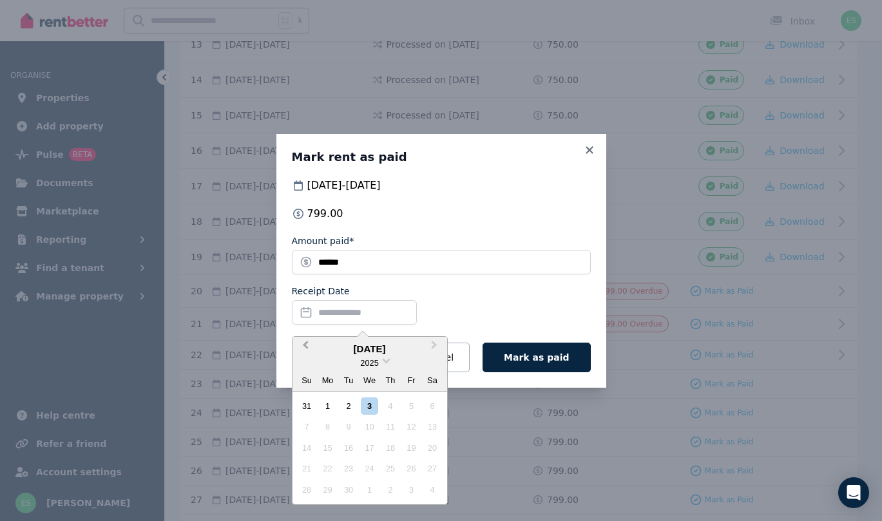
click at [305, 343] on span "Previous Month" at bounding box center [305, 347] width 0 height 19
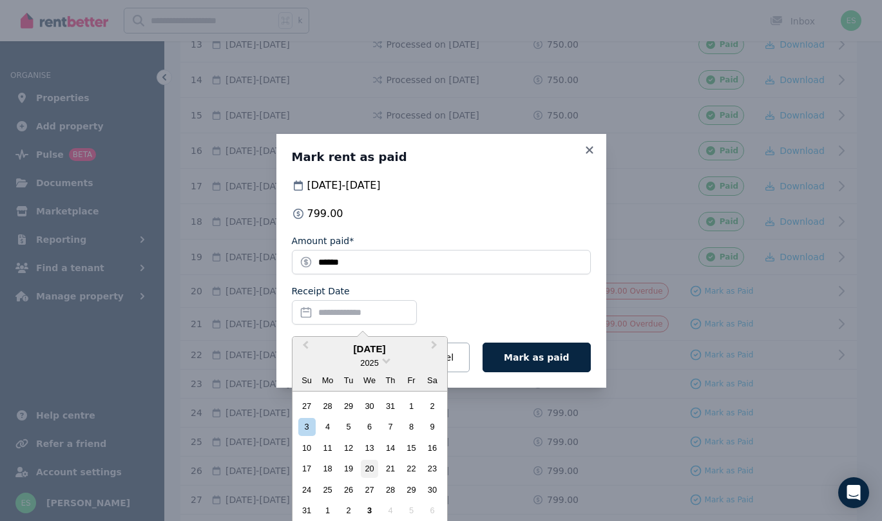
click at [373, 466] on div "20" at bounding box center [369, 468] width 17 height 17
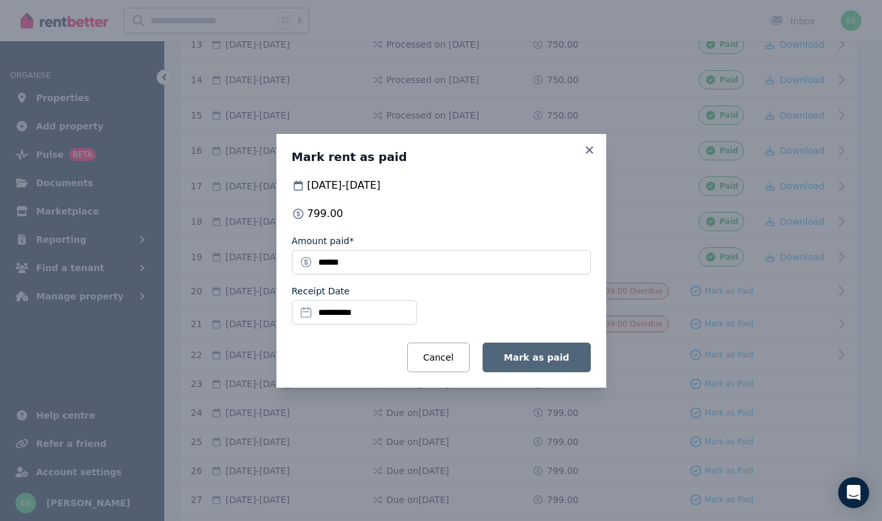
click at [562, 352] on span "Mark as paid" at bounding box center [536, 357] width 65 height 10
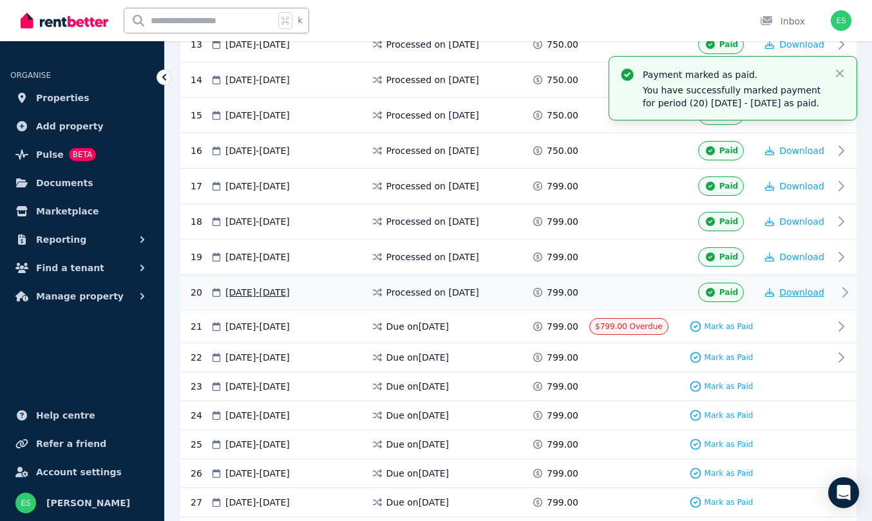
click at [801, 298] on span "Download" at bounding box center [801, 292] width 45 height 10
click at [66, 98] on span "Properties" at bounding box center [62, 97] width 53 height 15
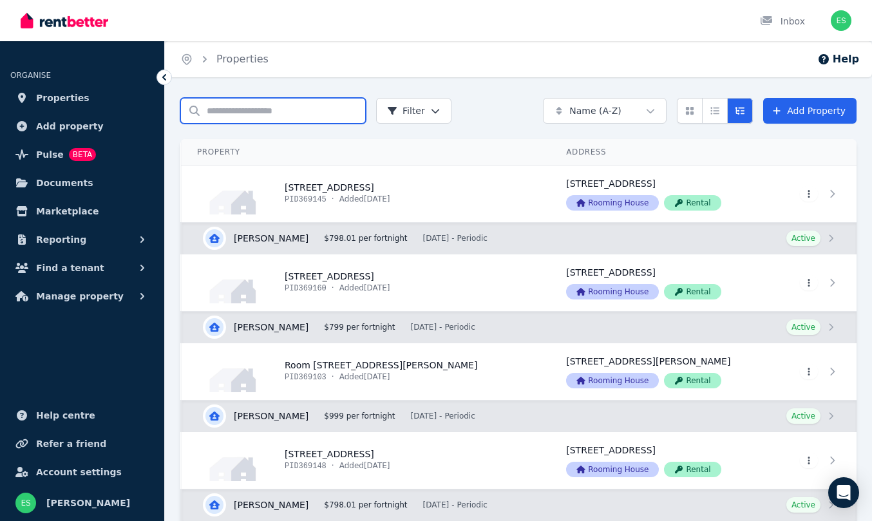
click at [236, 114] on input "Search properties" at bounding box center [273, 111] width 186 height 26
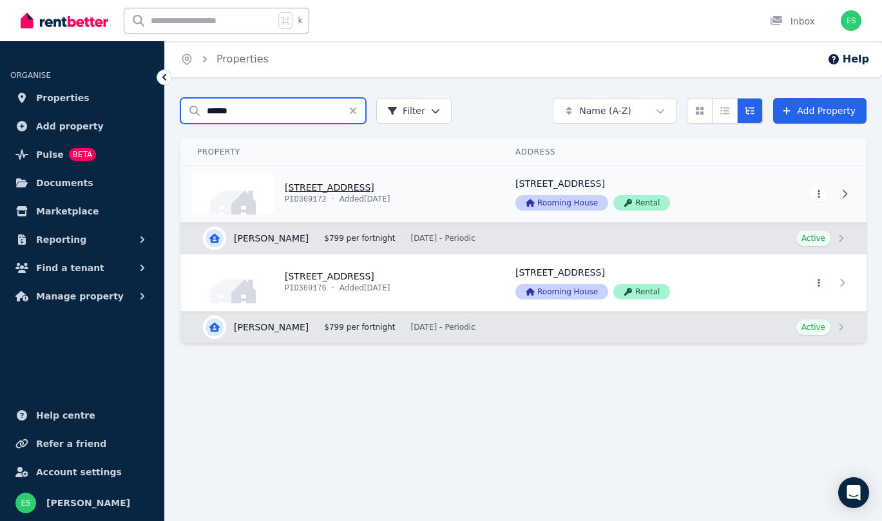
type input "******"
click at [329, 187] on link "View property details" at bounding box center [341, 194] width 318 height 57
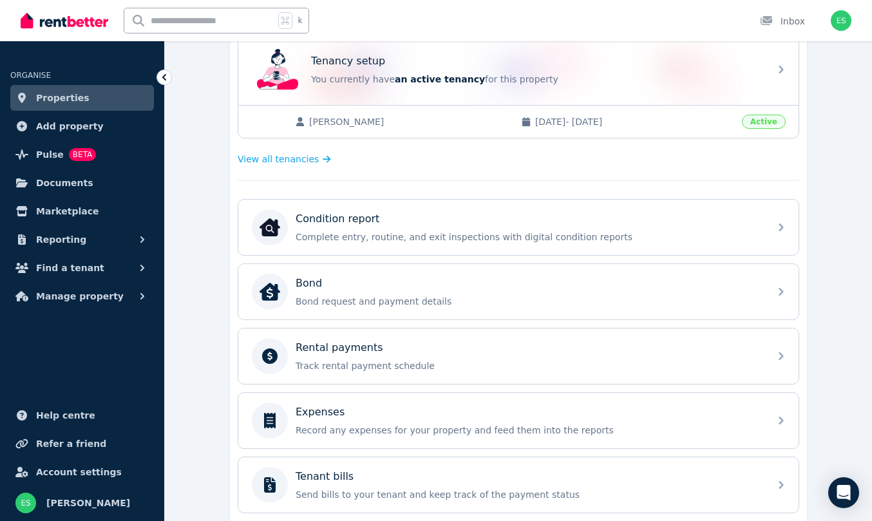
scroll to position [280, 0]
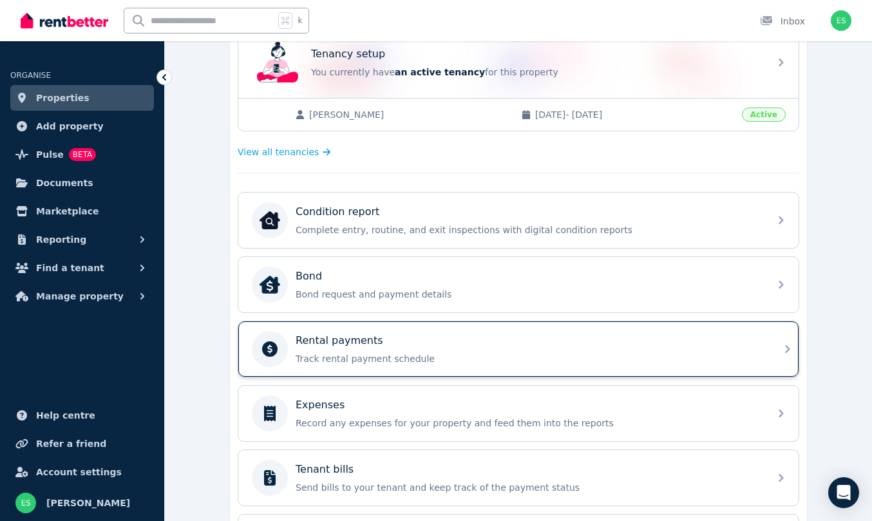
click at [405, 347] on div "Rental payments" at bounding box center [529, 340] width 466 height 15
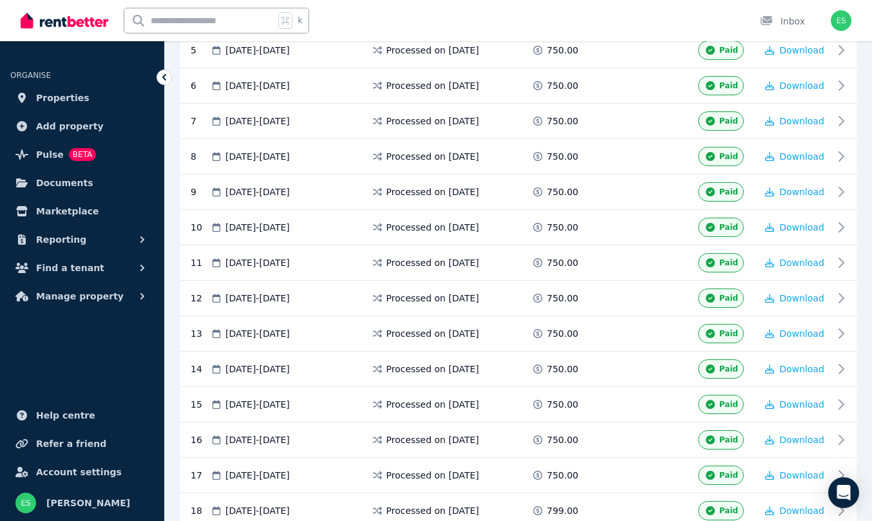
scroll to position [673, 0]
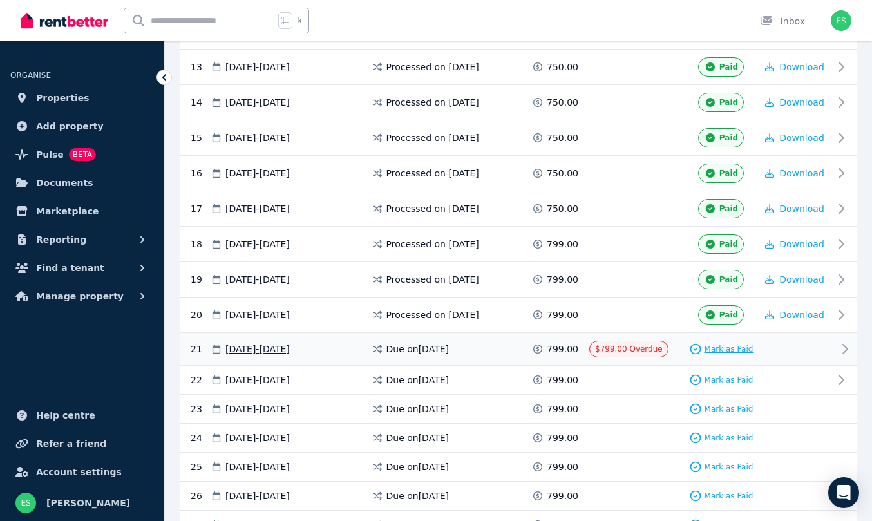
click at [730, 354] on span "Mark as Paid" at bounding box center [729, 349] width 49 height 10
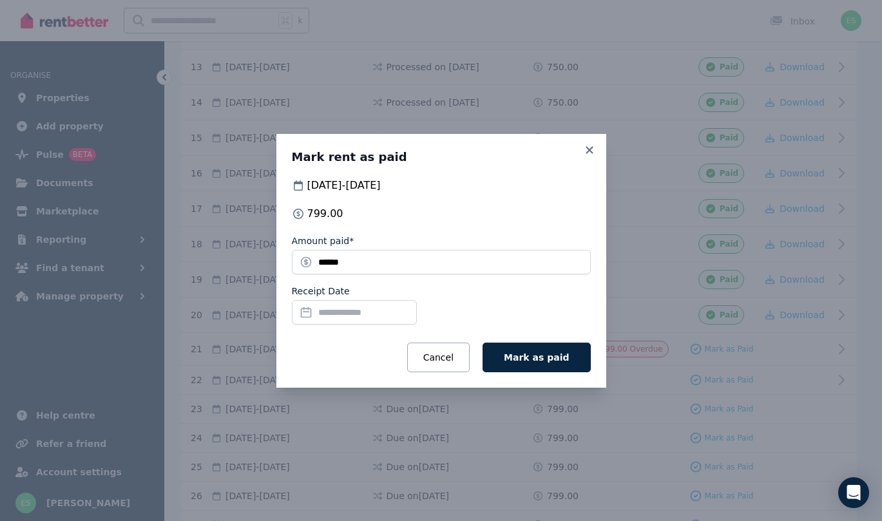
click at [350, 313] on input "Receipt Date" at bounding box center [354, 312] width 125 height 24
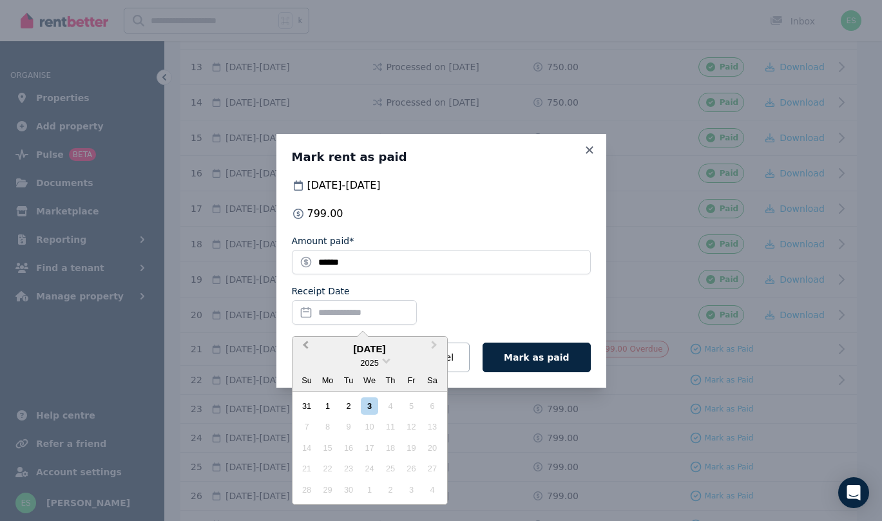
click at [305, 343] on span "Previous Month" at bounding box center [305, 347] width 0 height 19
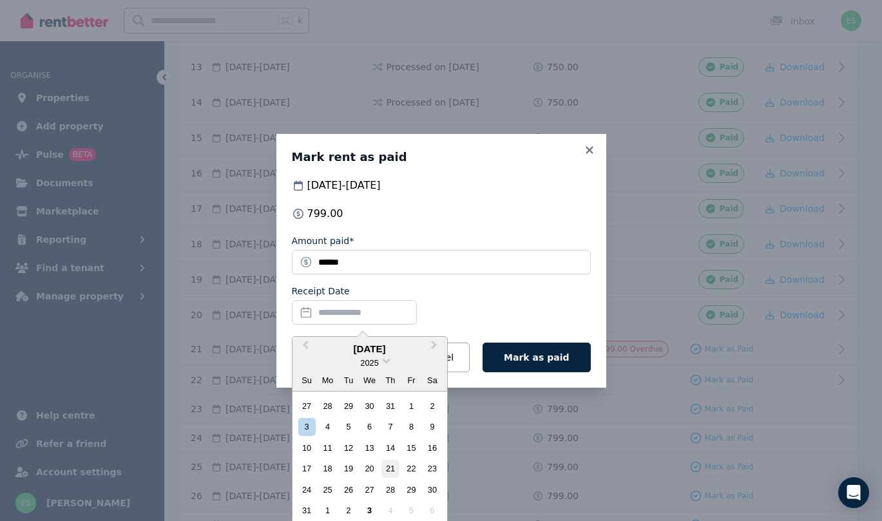
click at [394, 468] on div "21" at bounding box center [389, 468] width 17 height 17
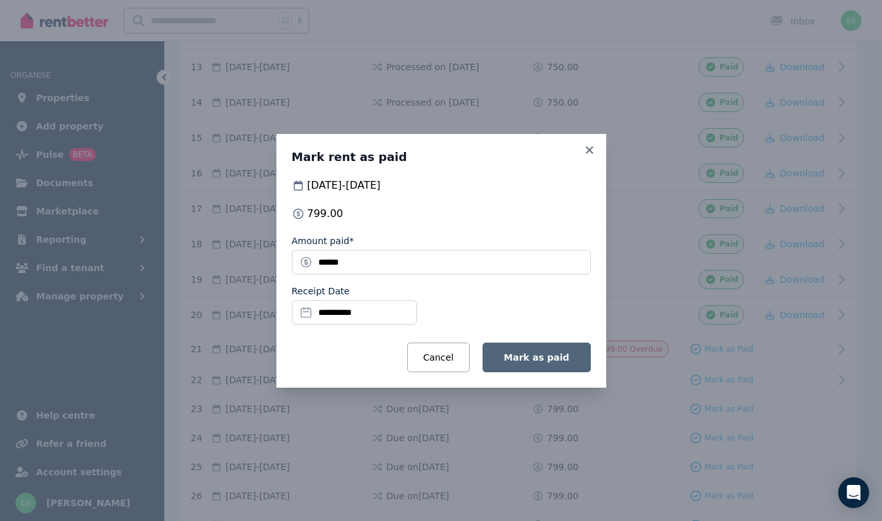
click at [537, 359] on span "Mark as paid" at bounding box center [536, 357] width 65 height 10
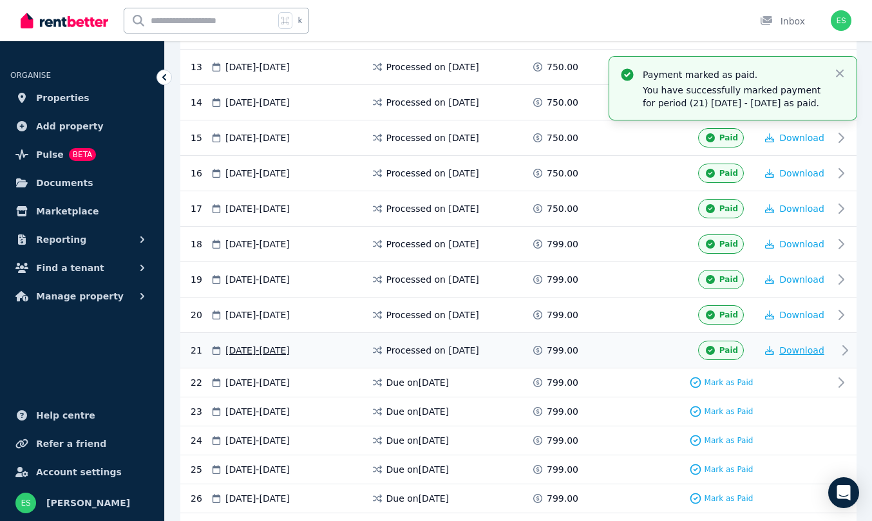
click at [818, 348] on span "Download" at bounding box center [801, 350] width 45 height 10
click at [58, 95] on span "Properties" at bounding box center [62, 97] width 53 height 15
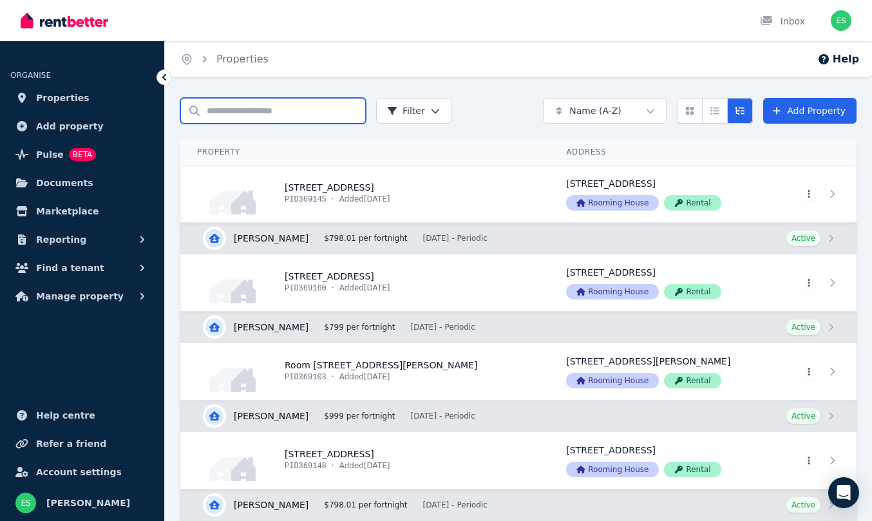
click at [263, 110] on input "Search properties" at bounding box center [273, 111] width 186 height 26
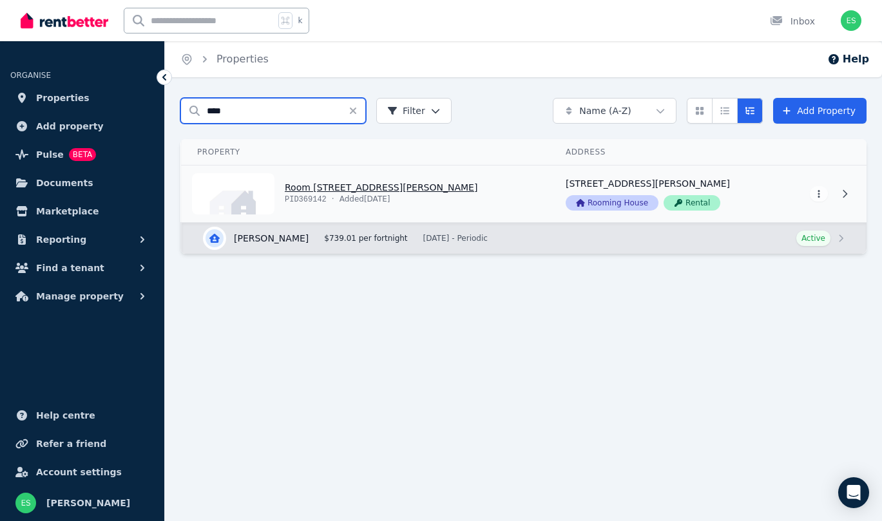
type input "****"
click at [350, 187] on link "View property details" at bounding box center [366, 194] width 368 height 57
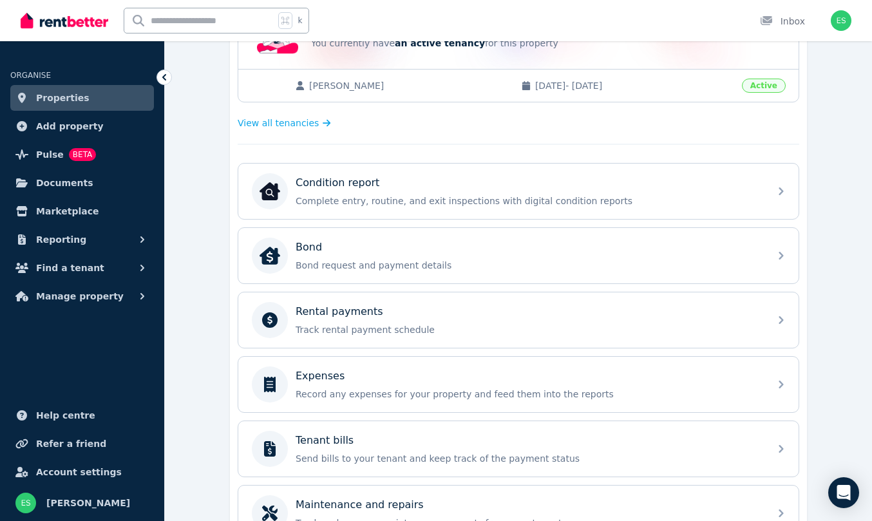
scroll to position [347, 0]
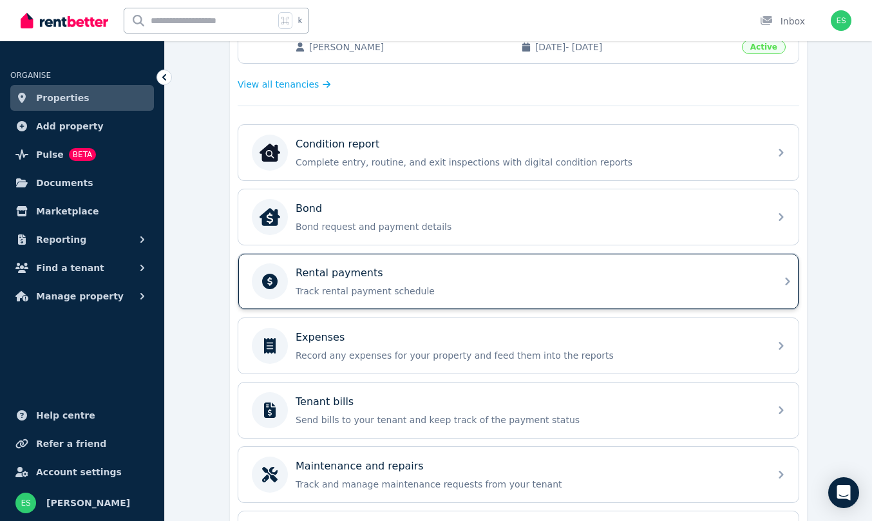
click at [388, 283] on div "Rental payments Track rental payment schedule" at bounding box center [529, 281] width 466 height 32
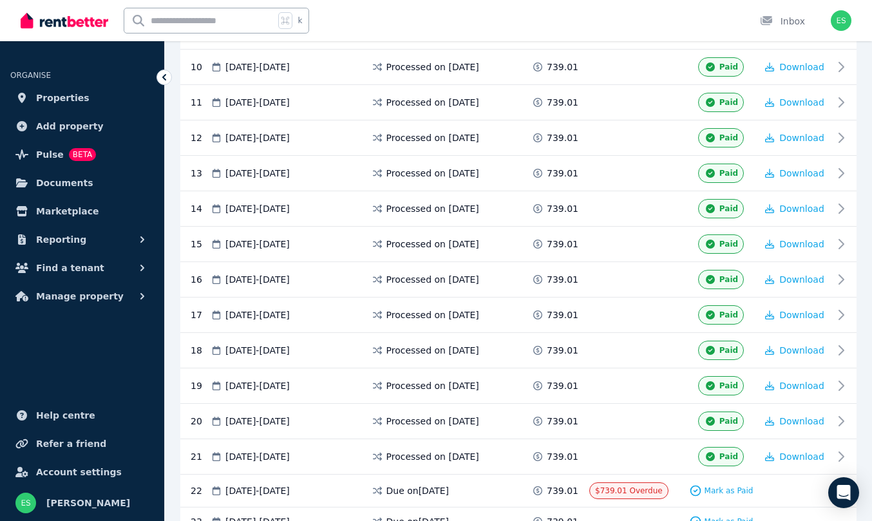
scroll to position [773, 0]
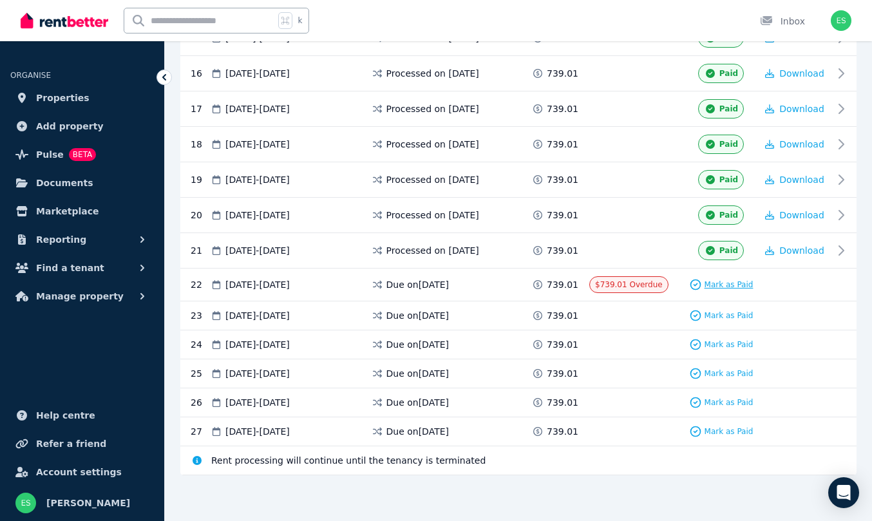
click at [725, 287] on span "Mark as Paid" at bounding box center [729, 285] width 49 height 10
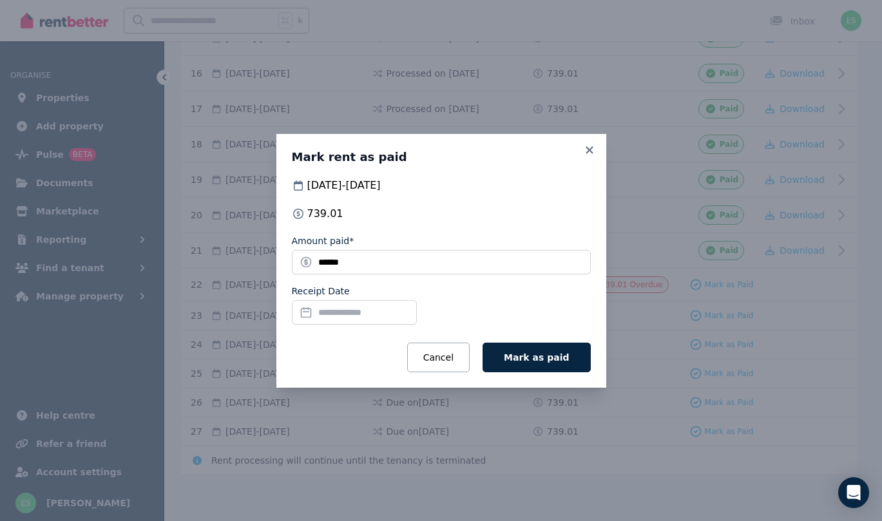
click at [327, 311] on input "Receipt Date" at bounding box center [354, 312] width 125 height 24
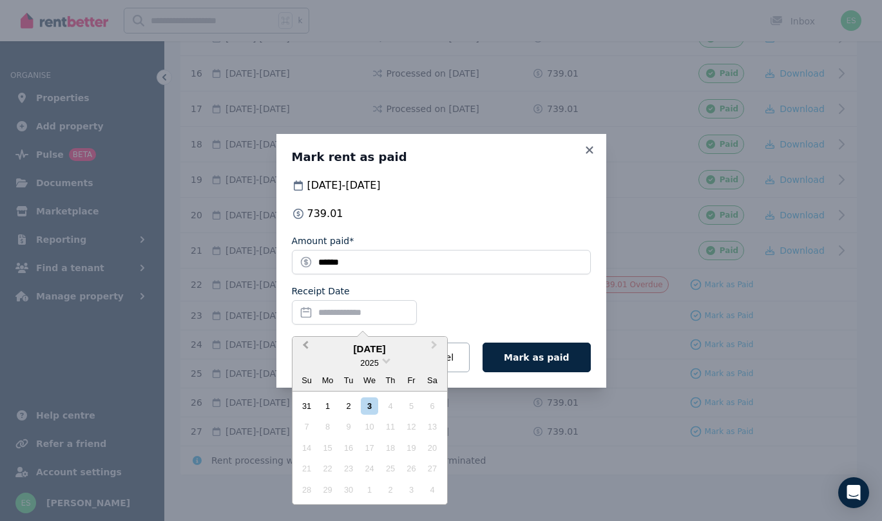
click at [305, 347] on span "Previous Month" at bounding box center [305, 347] width 0 height 19
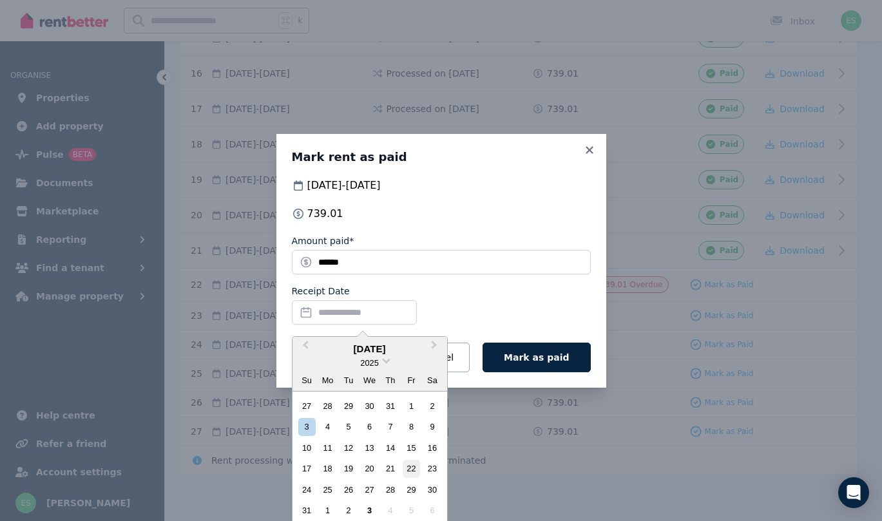
click at [414, 469] on div "22" at bounding box center [411, 468] width 17 height 17
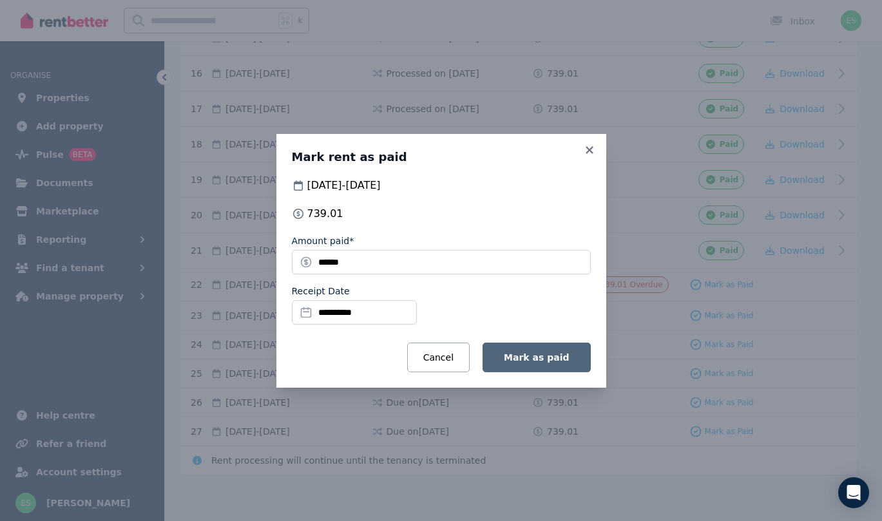
click at [552, 363] on button "Mark as paid" at bounding box center [536, 358] width 108 height 30
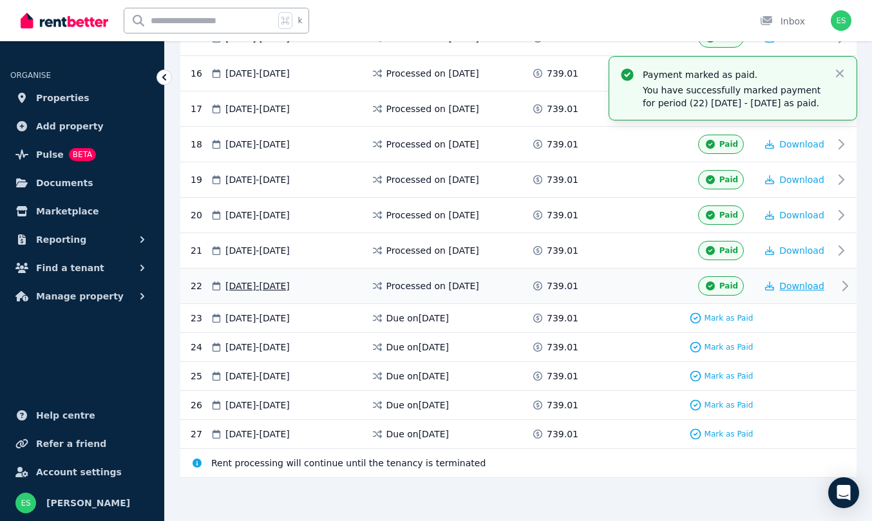
click at [805, 283] on span "Download" at bounding box center [801, 286] width 45 height 10
click at [65, 94] on span "Properties" at bounding box center [62, 97] width 53 height 15
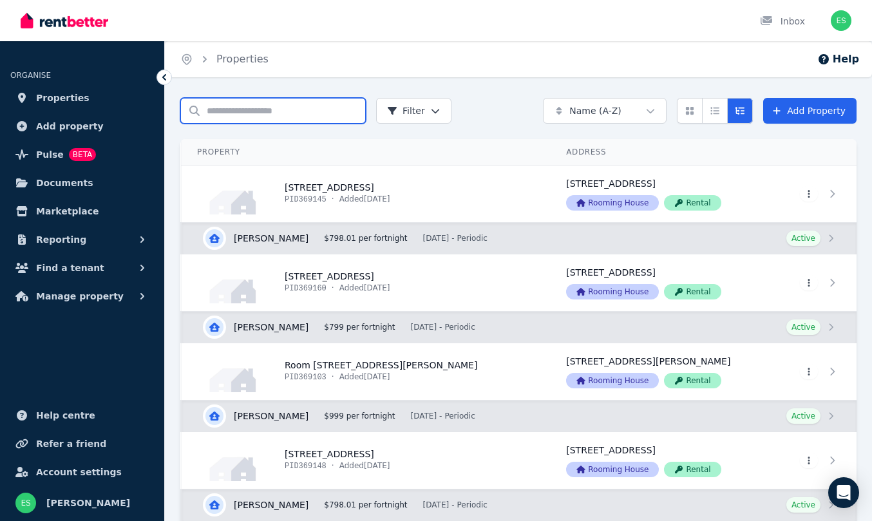
click at [237, 112] on input "Search properties" at bounding box center [273, 111] width 186 height 26
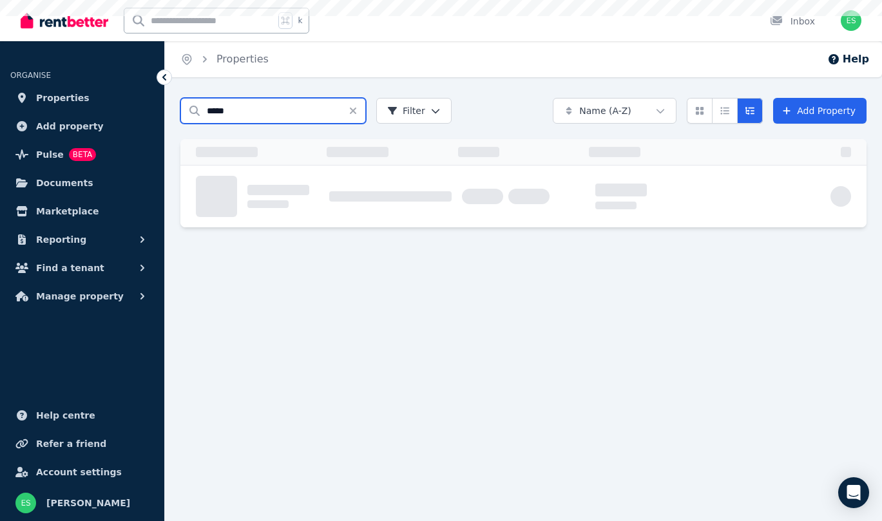
type input "*****"
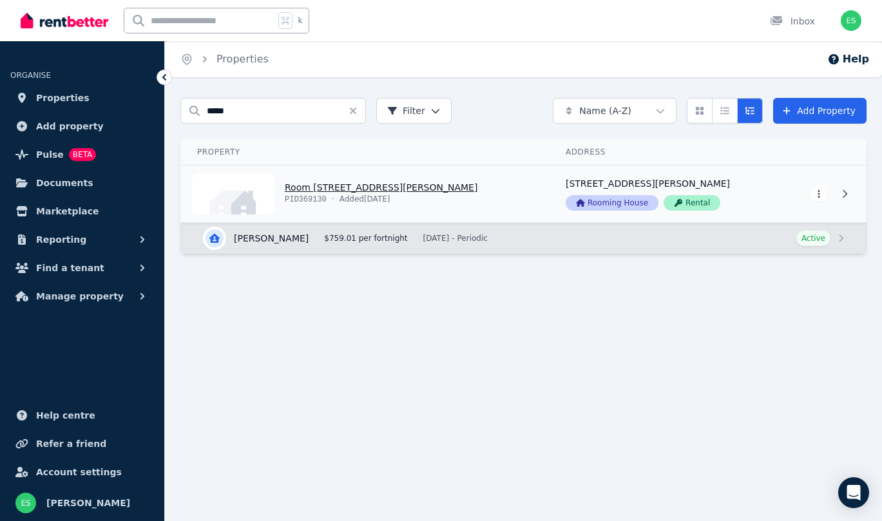
click at [315, 190] on link "View property details" at bounding box center [366, 194] width 368 height 57
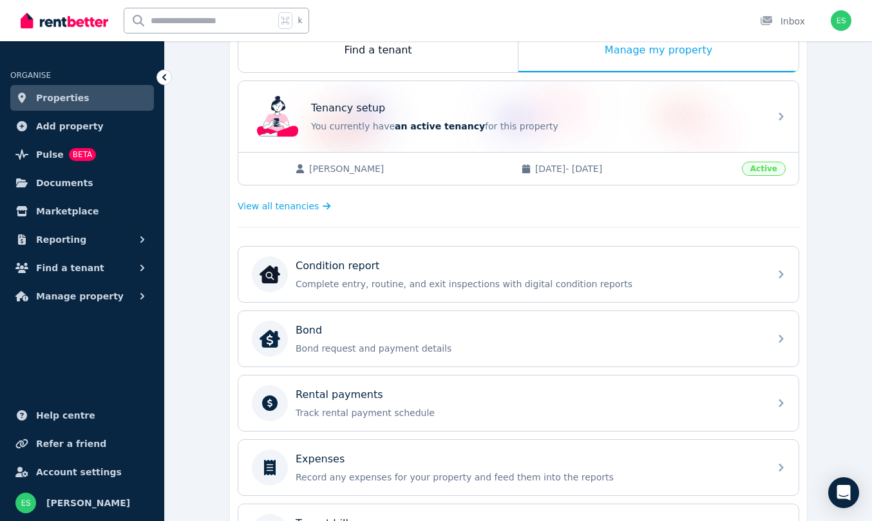
scroll to position [250, 0]
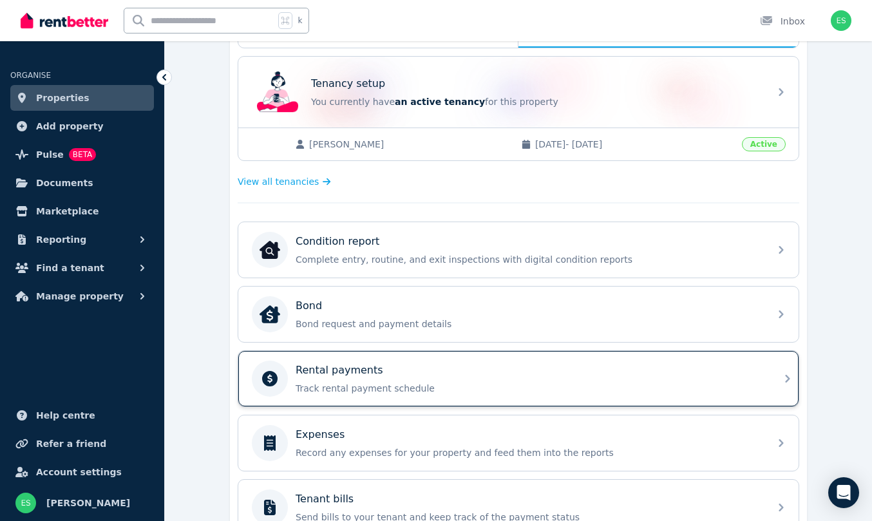
click at [459, 383] on p "Track rental payment schedule" at bounding box center [529, 388] width 466 height 13
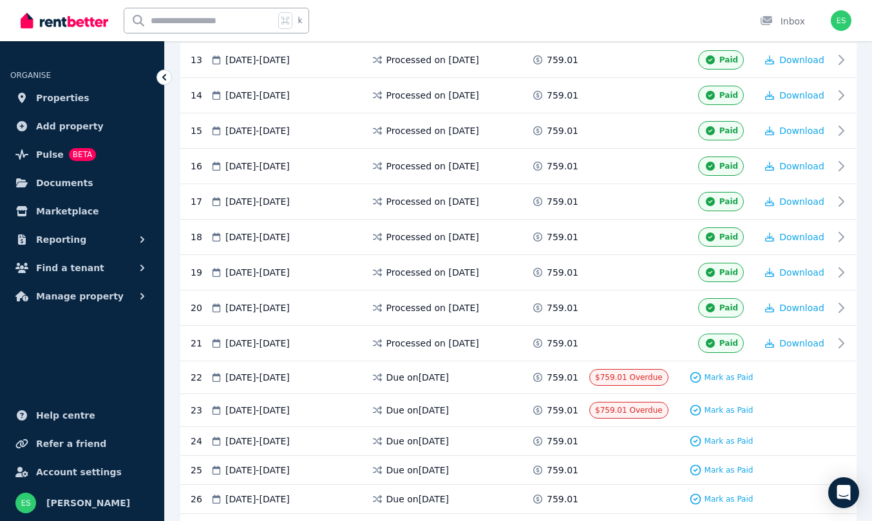
scroll to position [711, 0]
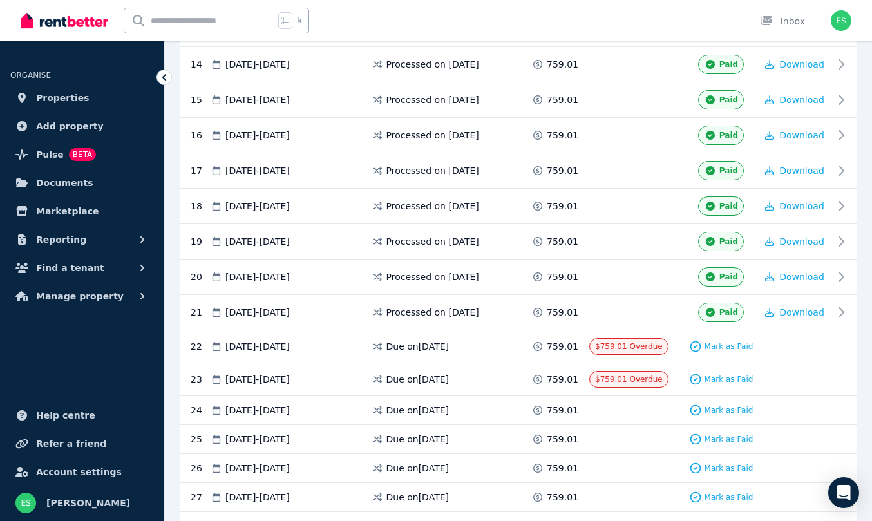
click at [730, 348] on span "Mark as Paid" at bounding box center [729, 346] width 49 height 10
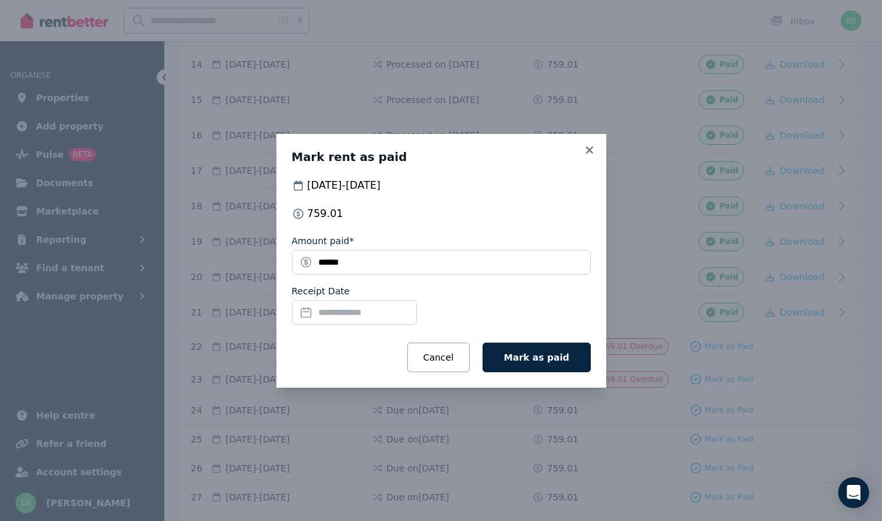
click at [336, 307] on input "Receipt Date" at bounding box center [354, 312] width 125 height 24
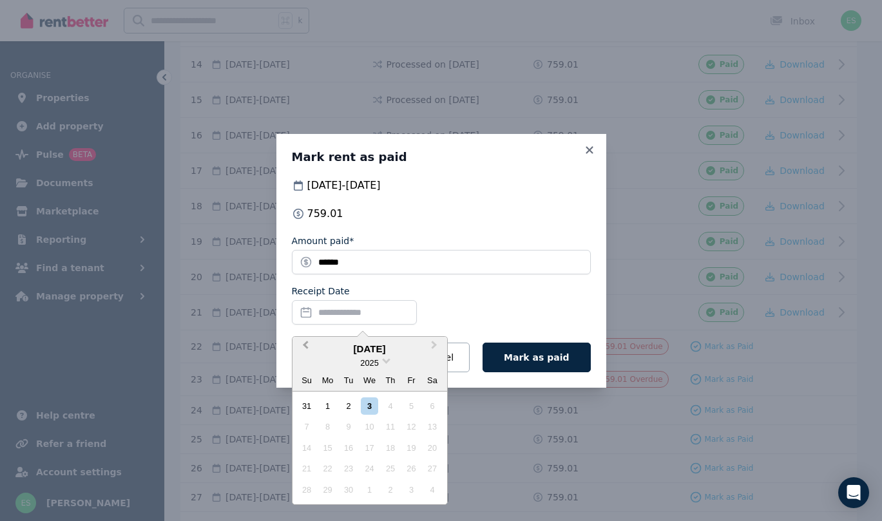
click at [305, 345] on span "Previous Month" at bounding box center [305, 347] width 0 height 19
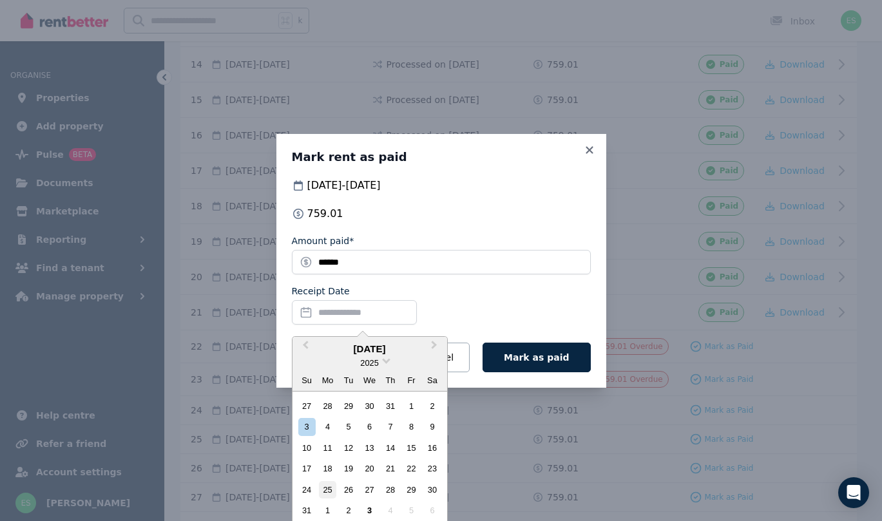
click at [329, 486] on div "25" at bounding box center [327, 489] width 17 height 17
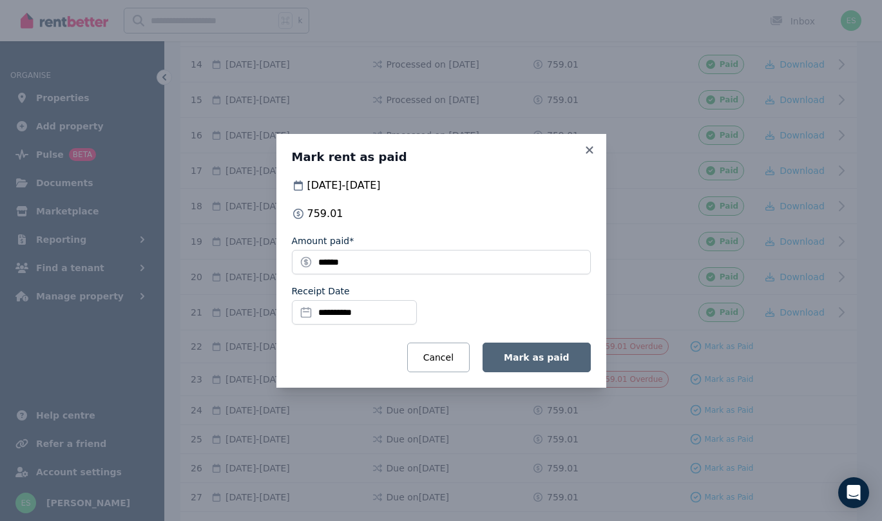
click at [537, 353] on span "Mark as paid" at bounding box center [536, 357] width 65 height 10
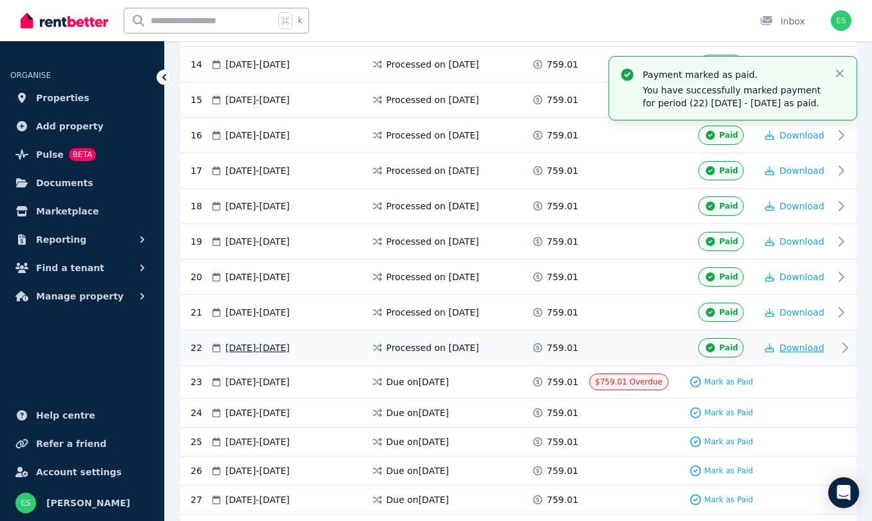
click at [792, 353] on span "Download" at bounding box center [801, 348] width 45 height 10
click at [59, 97] on span "Properties" at bounding box center [62, 97] width 53 height 15
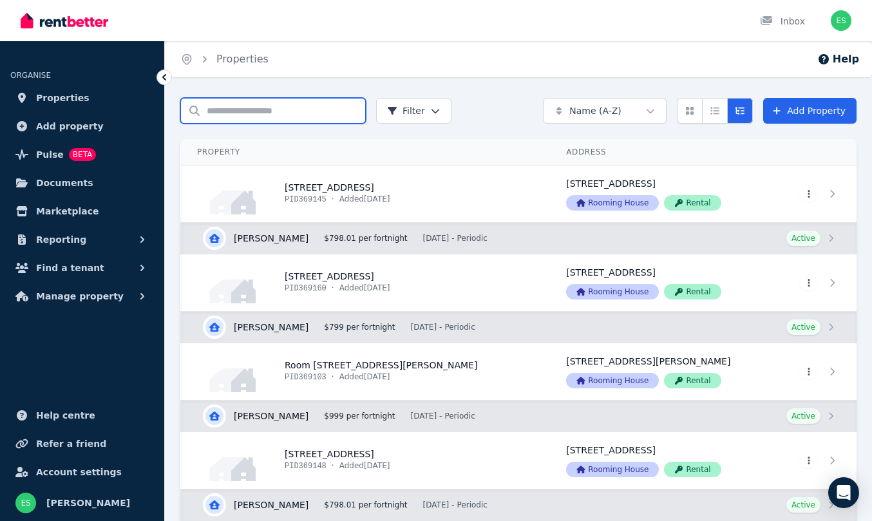
click at [268, 112] on input "Search properties" at bounding box center [273, 111] width 186 height 26
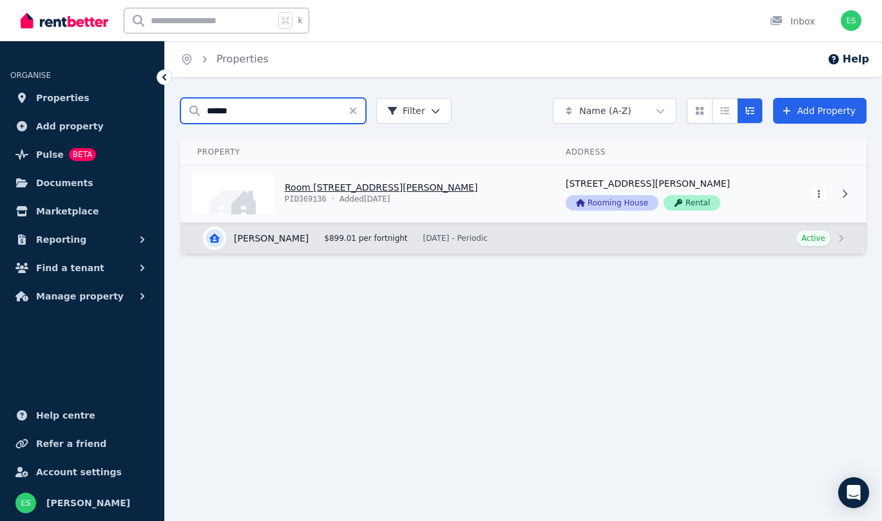
type input "*****"
click at [337, 184] on link "View property details" at bounding box center [366, 194] width 368 height 57
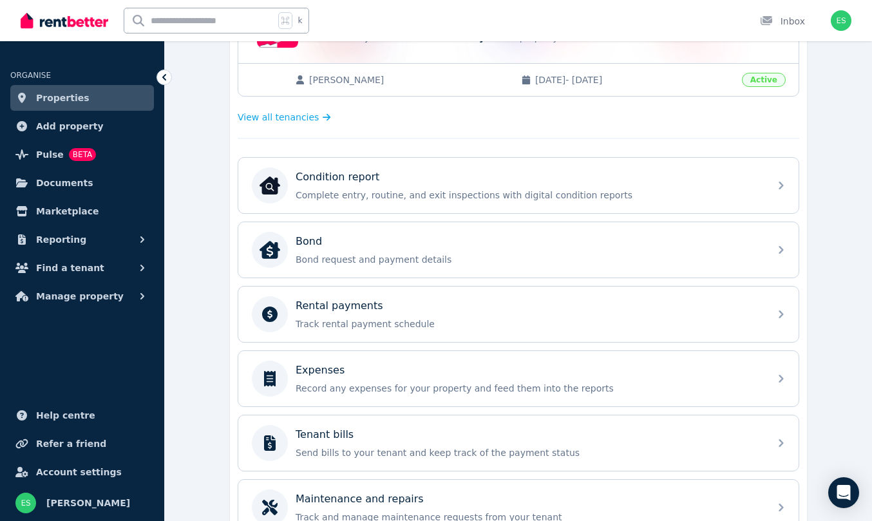
scroll to position [349, 0]
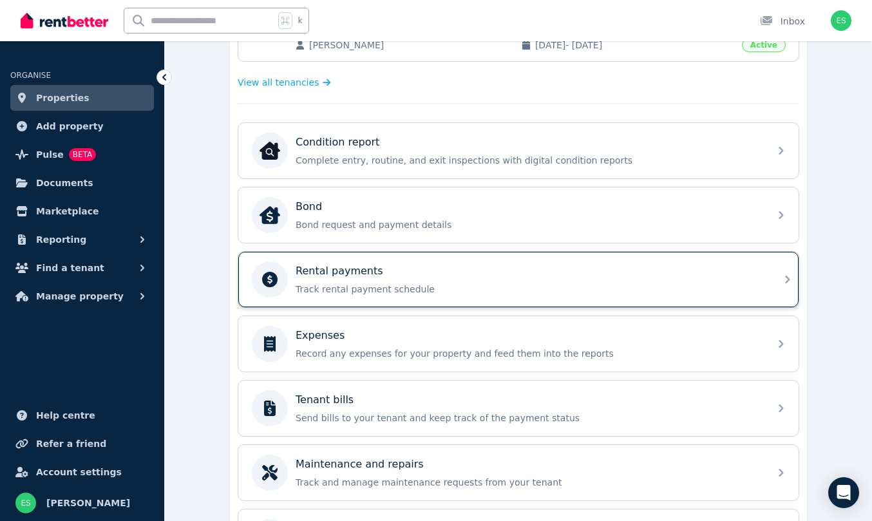
click at [341, 289] on p "Track rental payment schedule" at bounding box center [529, 289] width 466 height 13
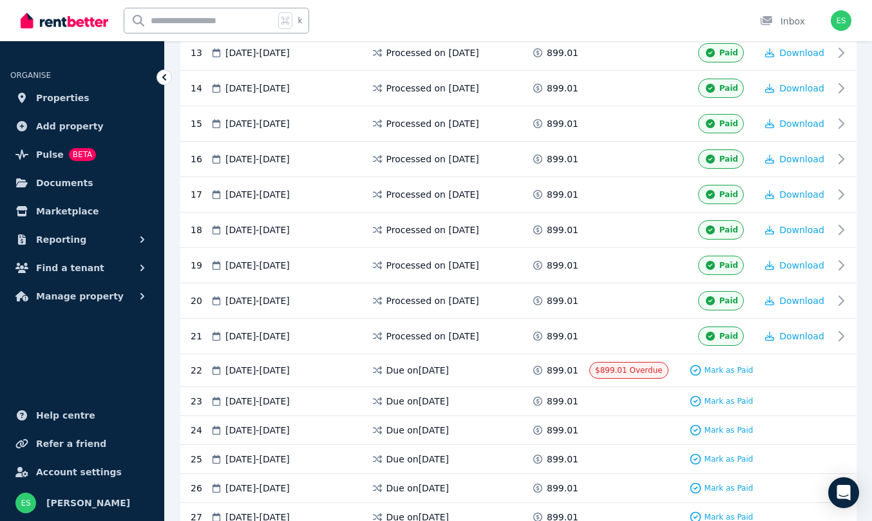
scroll to position [723, 0]
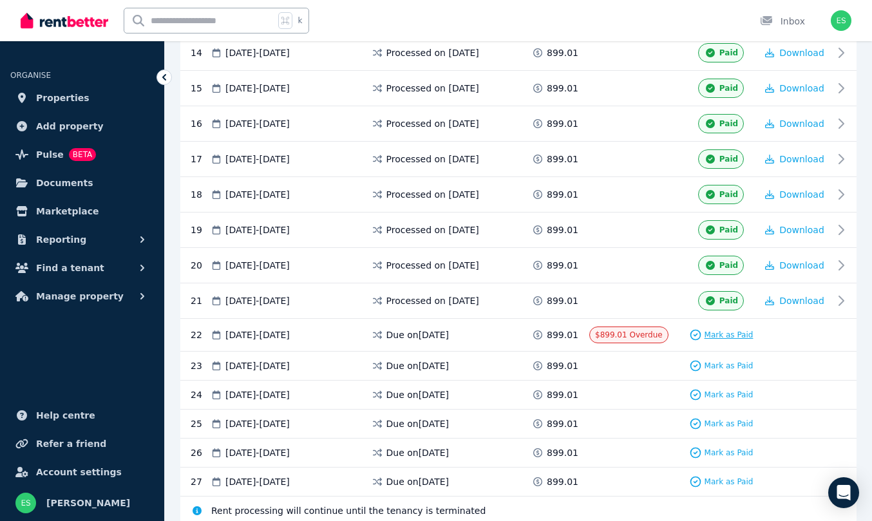
click at [721, 340] on span "Mark as Paid" at bounding box center [729, 335] width 49 height 10
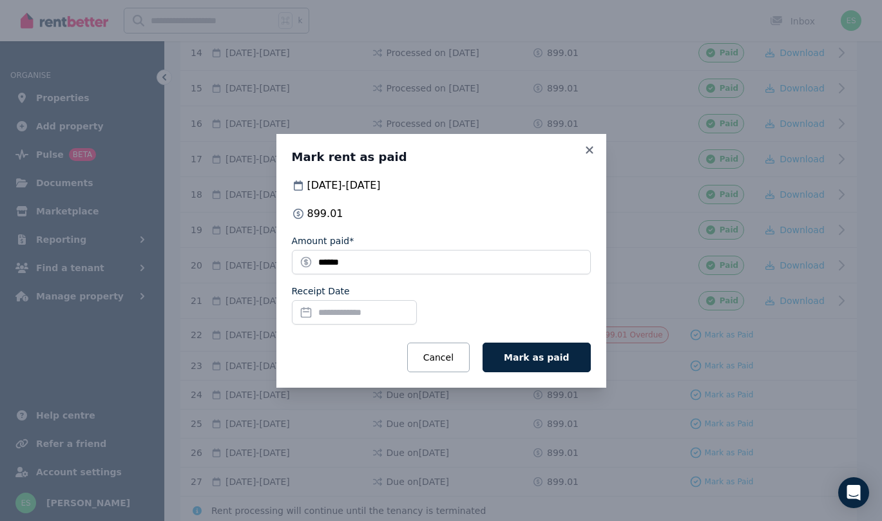
click at [365, 314] on input "Receipt Date" at bounding box center [354, 312] width 125 height 24
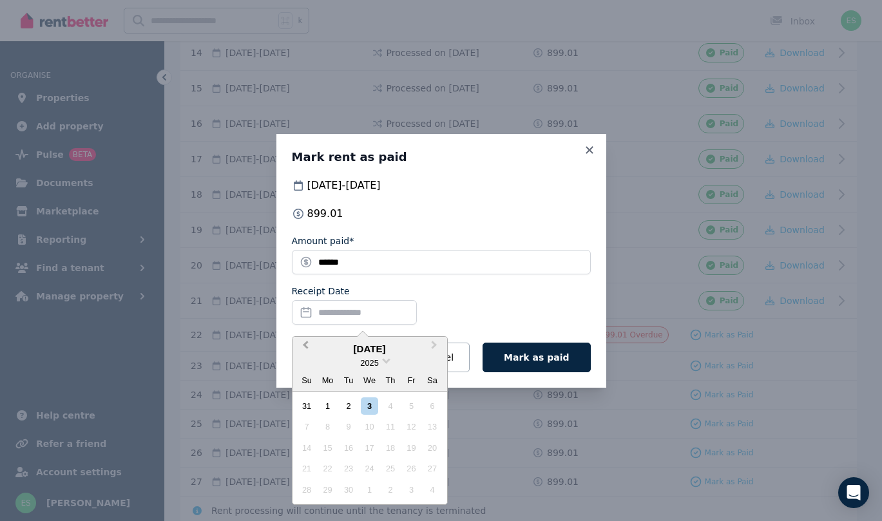
click at [304, 342] on button "Previous Month" at bounding box center [304, 348] width 21 height 21
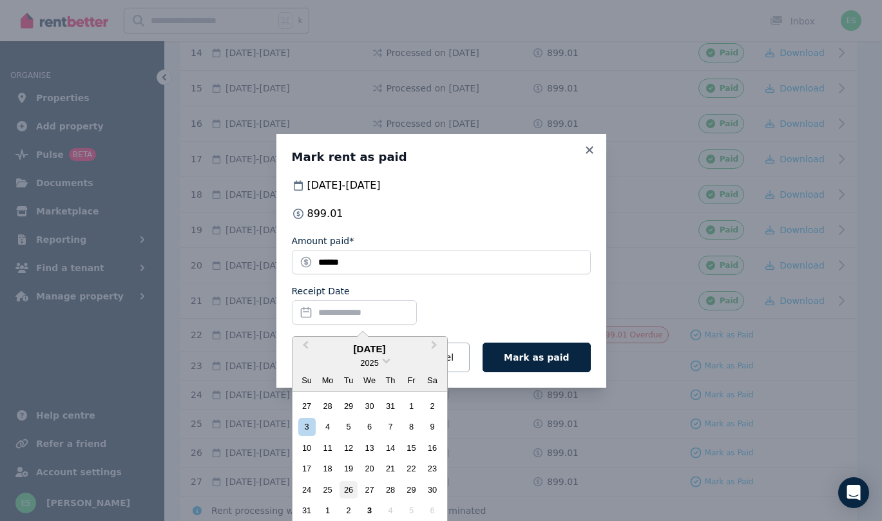
click at [353, 486] on div "26" at bounding box center [347, 489] width 17 height 17
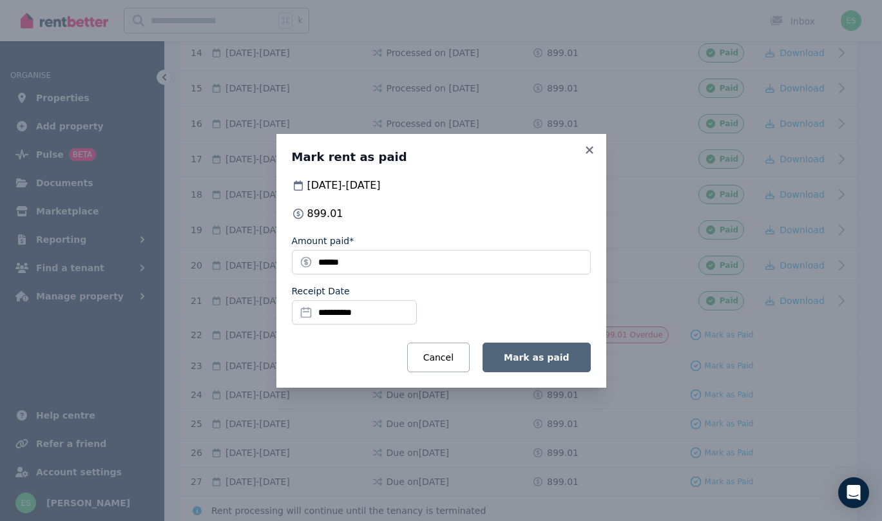
click at [544, 357] on span "Mark as paid" at bounding box center [536, 357] width 65 height 10
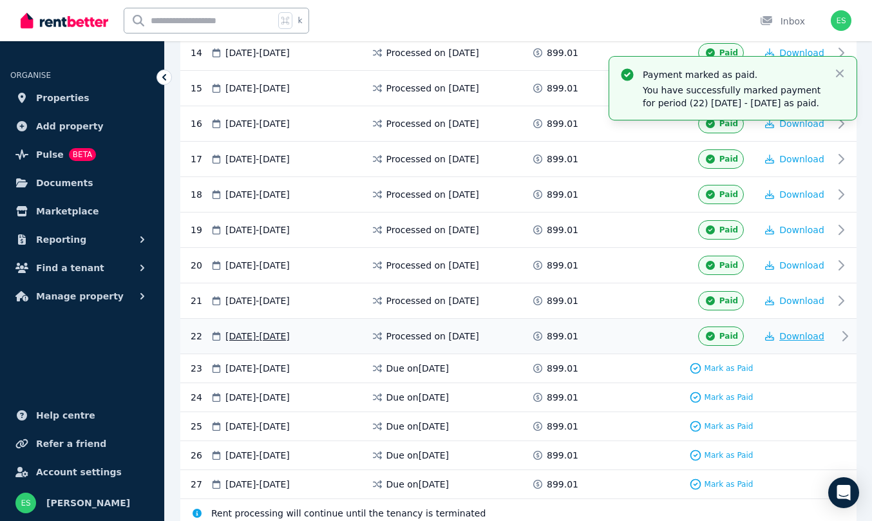
click at [808, 334] on span "Download" at bounding box center [801, 336] width 45 height 10
